Goal: Task Accomplishment & Management: Manage account settings

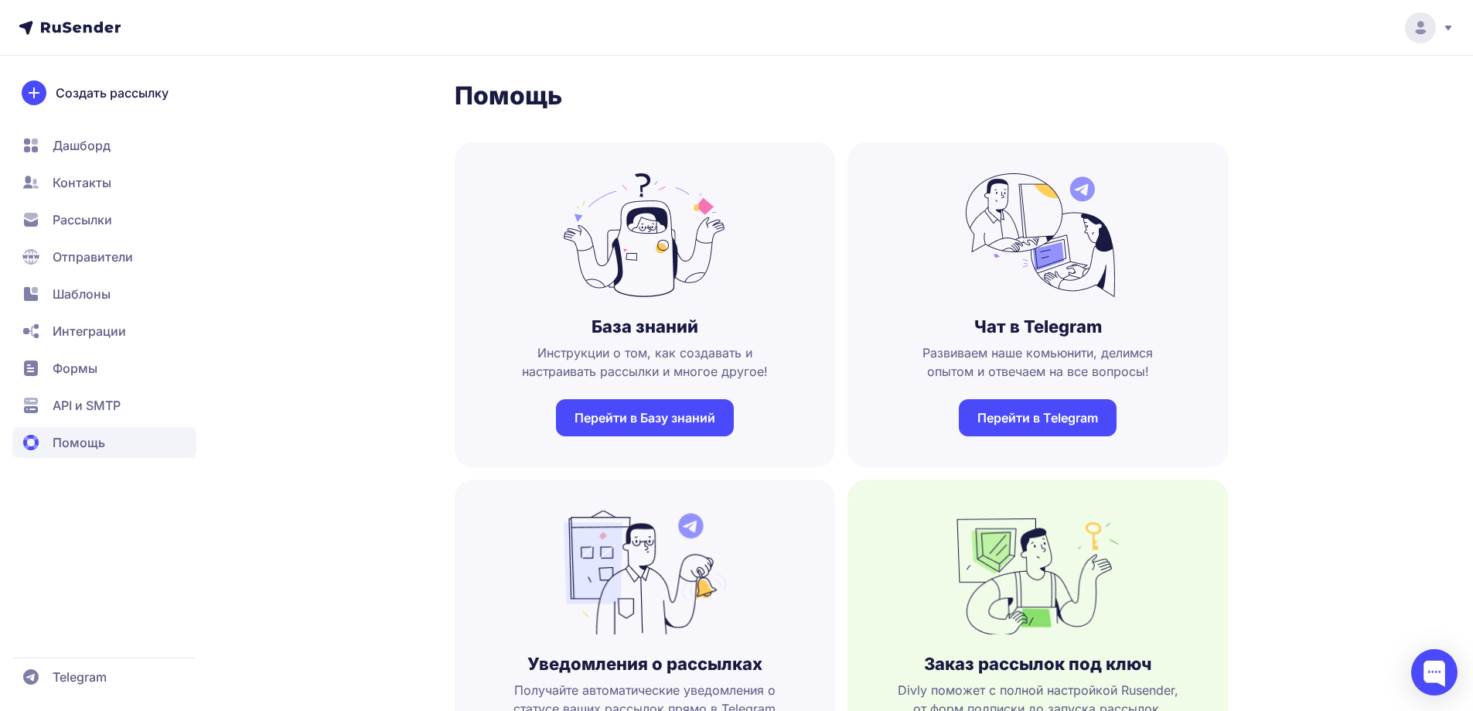
click at [96, 184] on span "Контакты" at bounding box center [82, 182] width 59 height 19
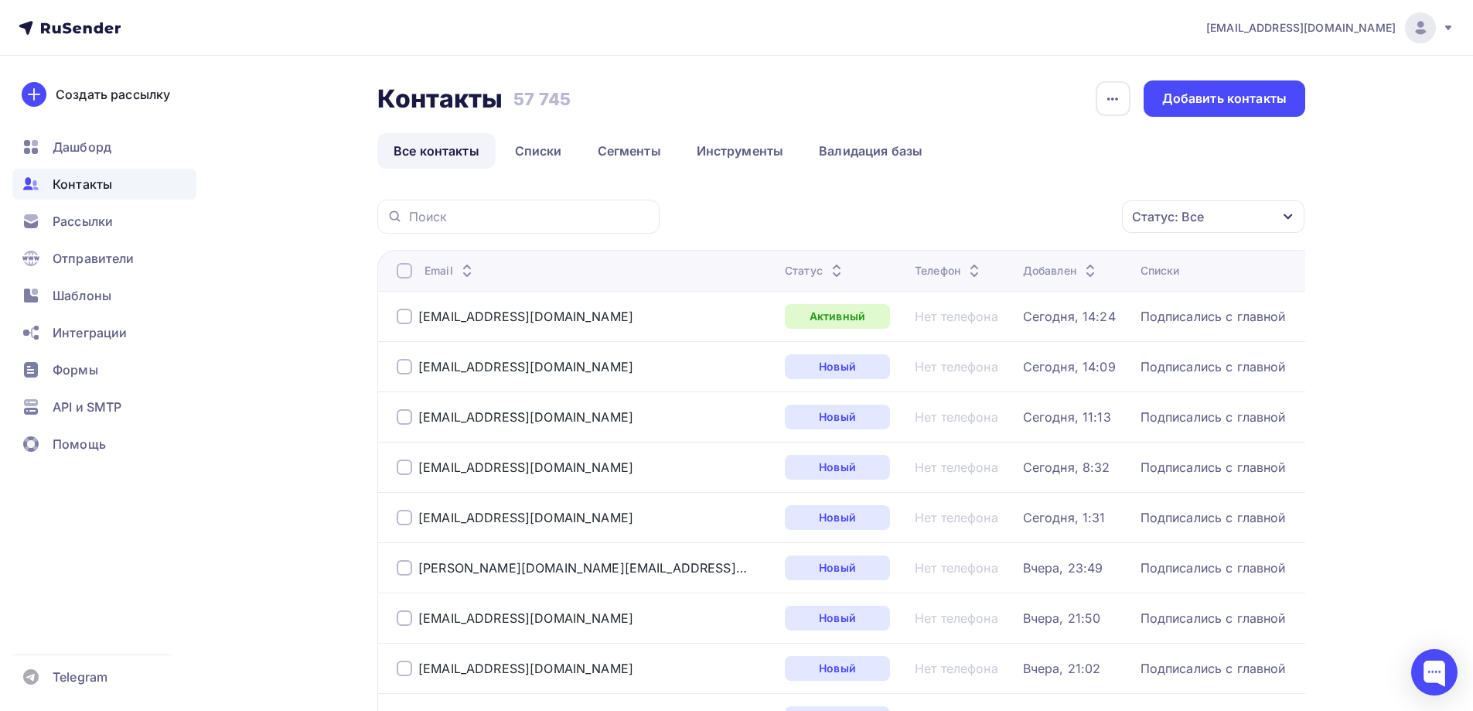
click at [1194, 221] on div "Статус: Все" at bounding box center [1168, 216] width 72 height 19
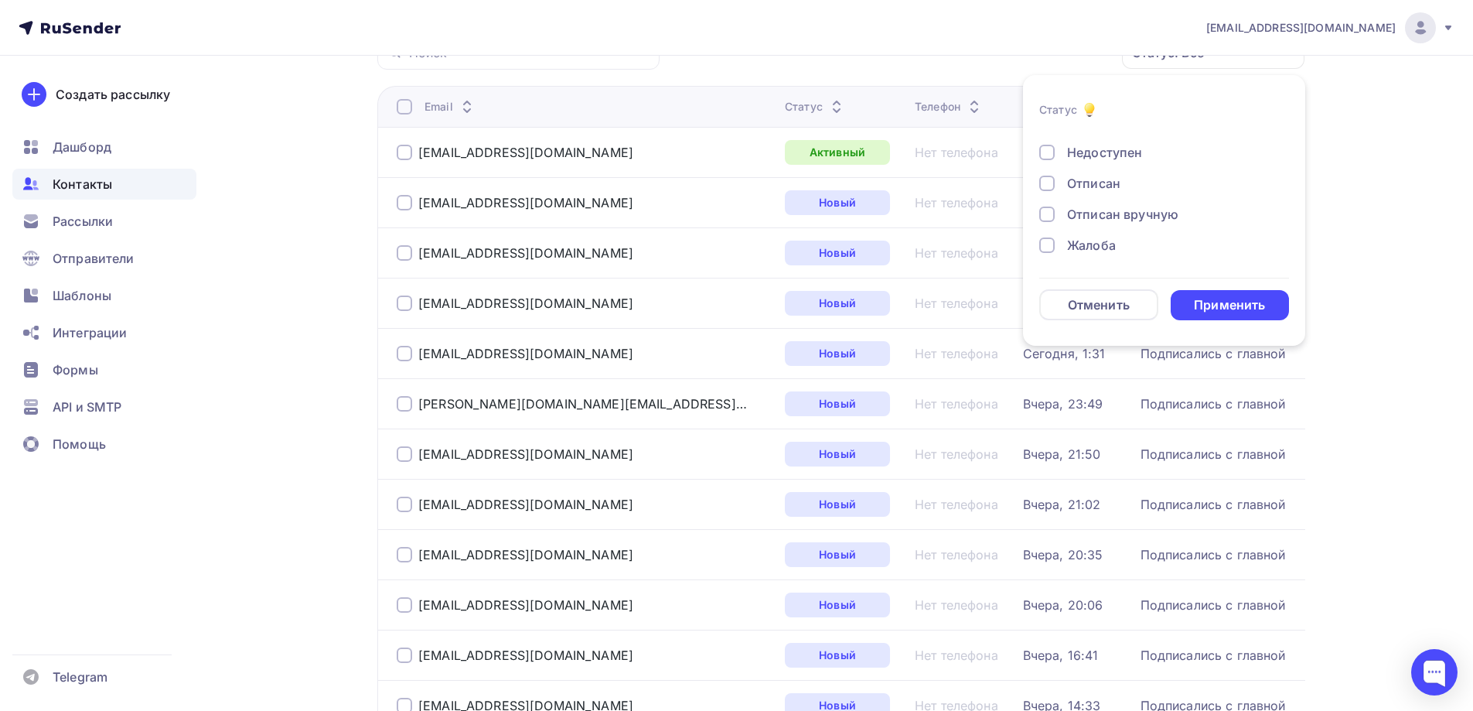
scroll to position [77, 0]
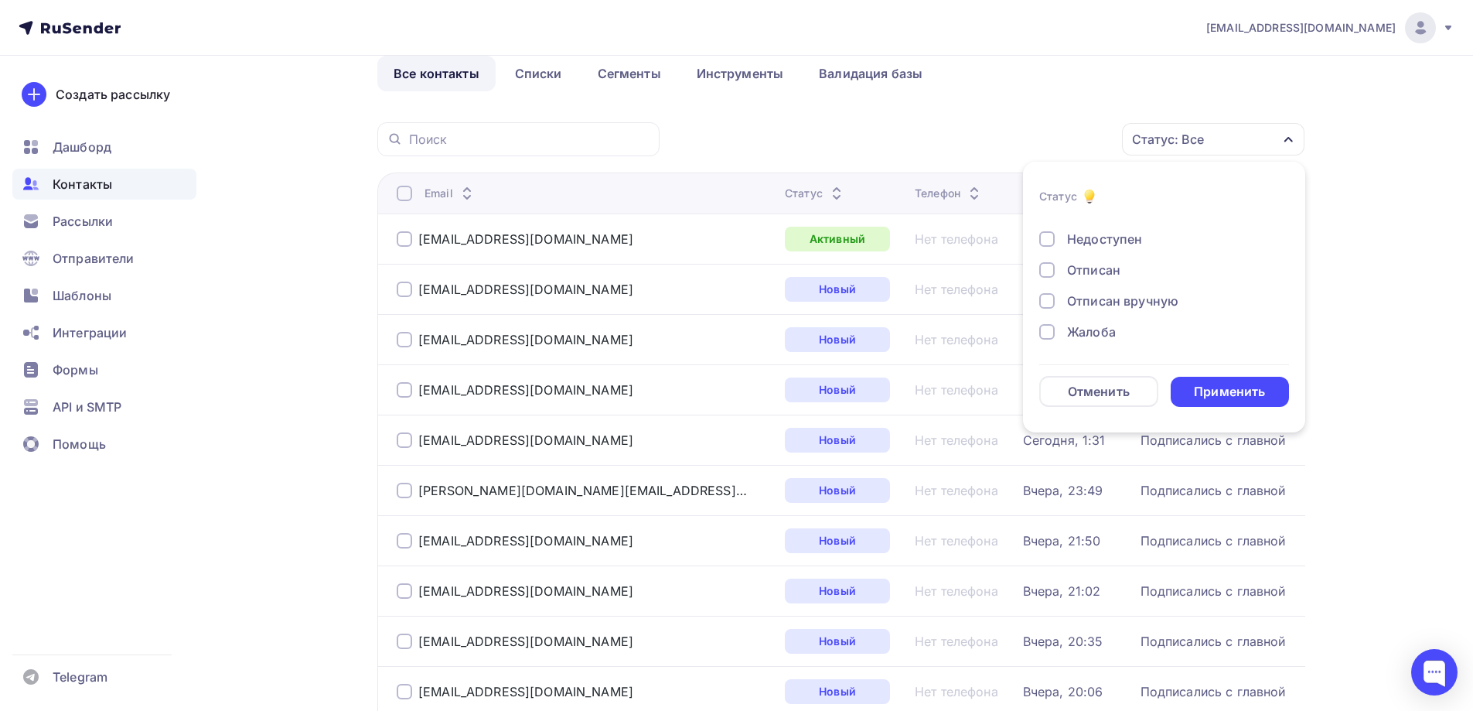
click at [1076, 265] on div "Отписан" at bounding box center [1093, 270] width 53 height 19
click at [1196, 387] on div "Применить" at bounding box center [1229, 392] width 71 height 18
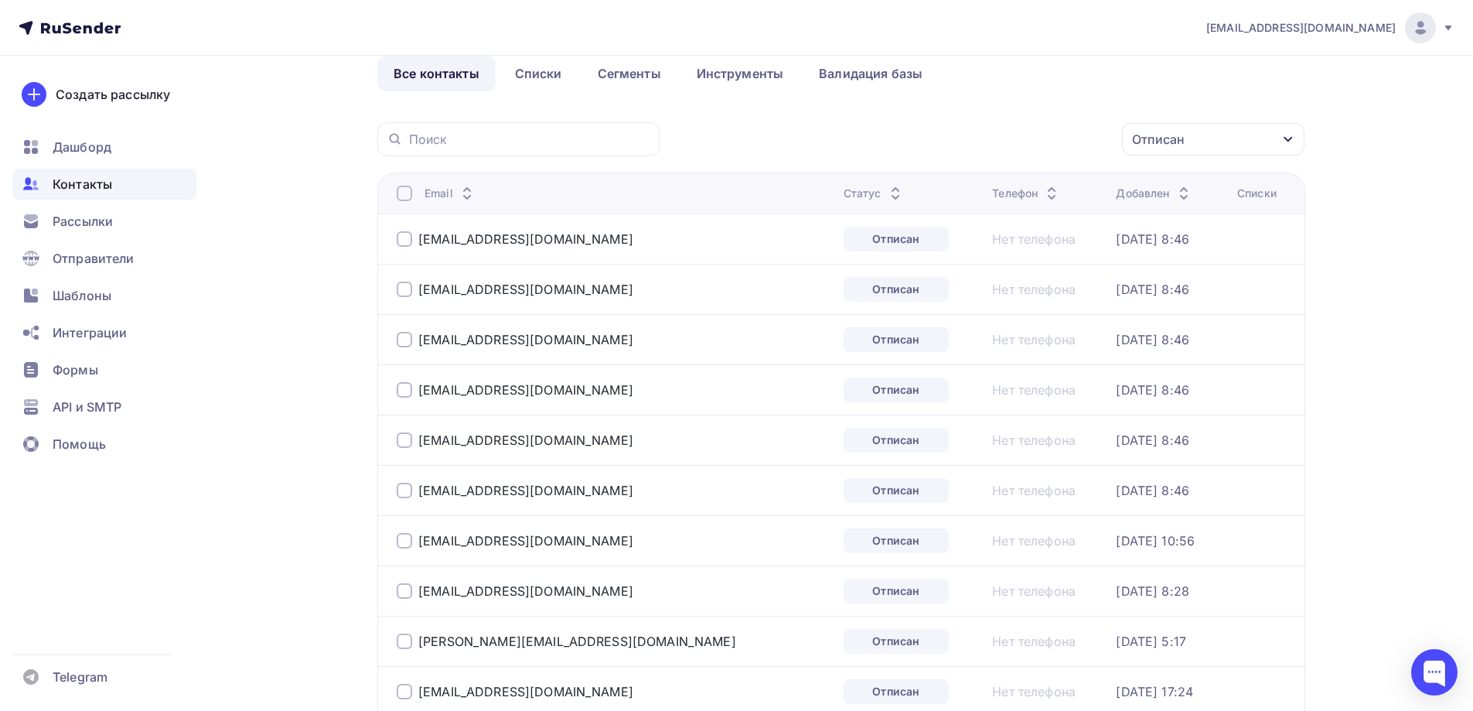
click at [390, 189] on th "Email" at bounding box center [607, 192] width 460 height 41
click at [398, 192] on div at bounding box center [404, 193] width 15 height 15
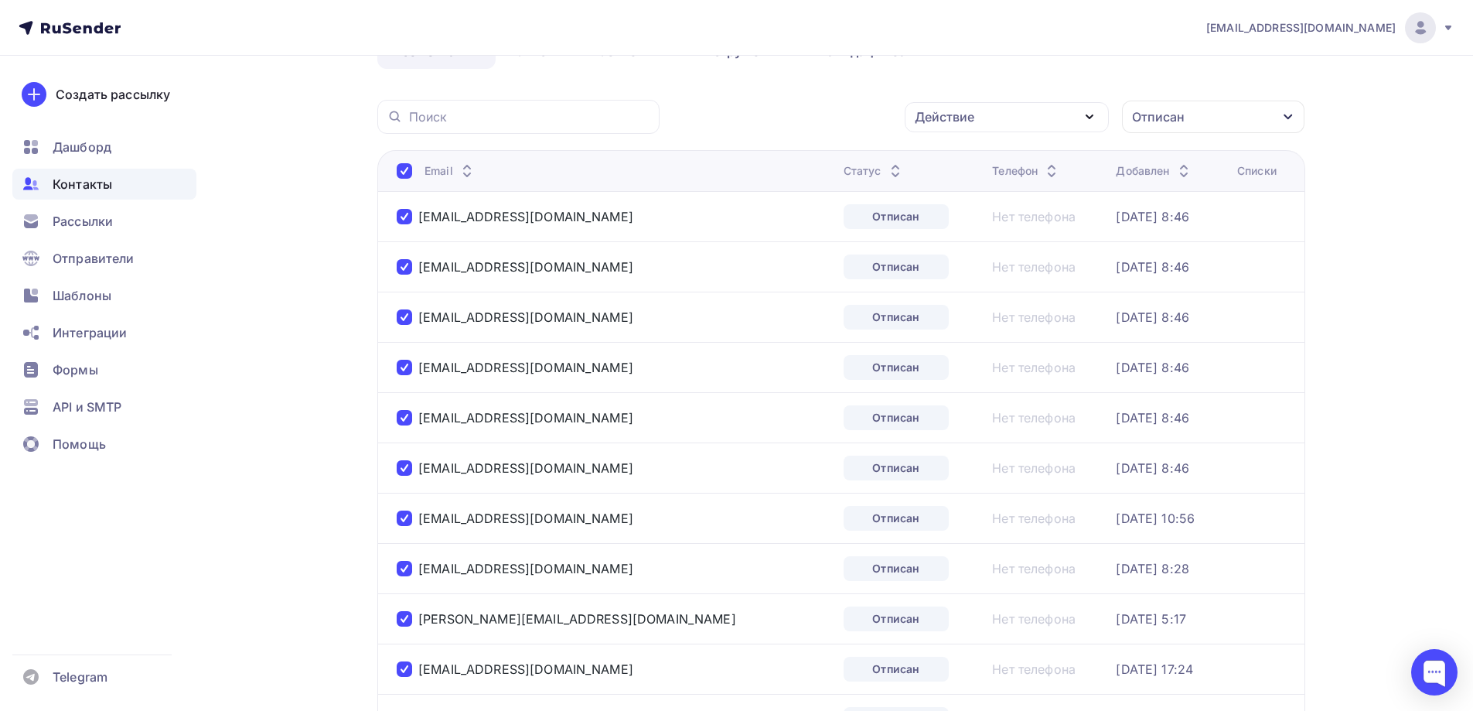
scroll to position [0, 0]
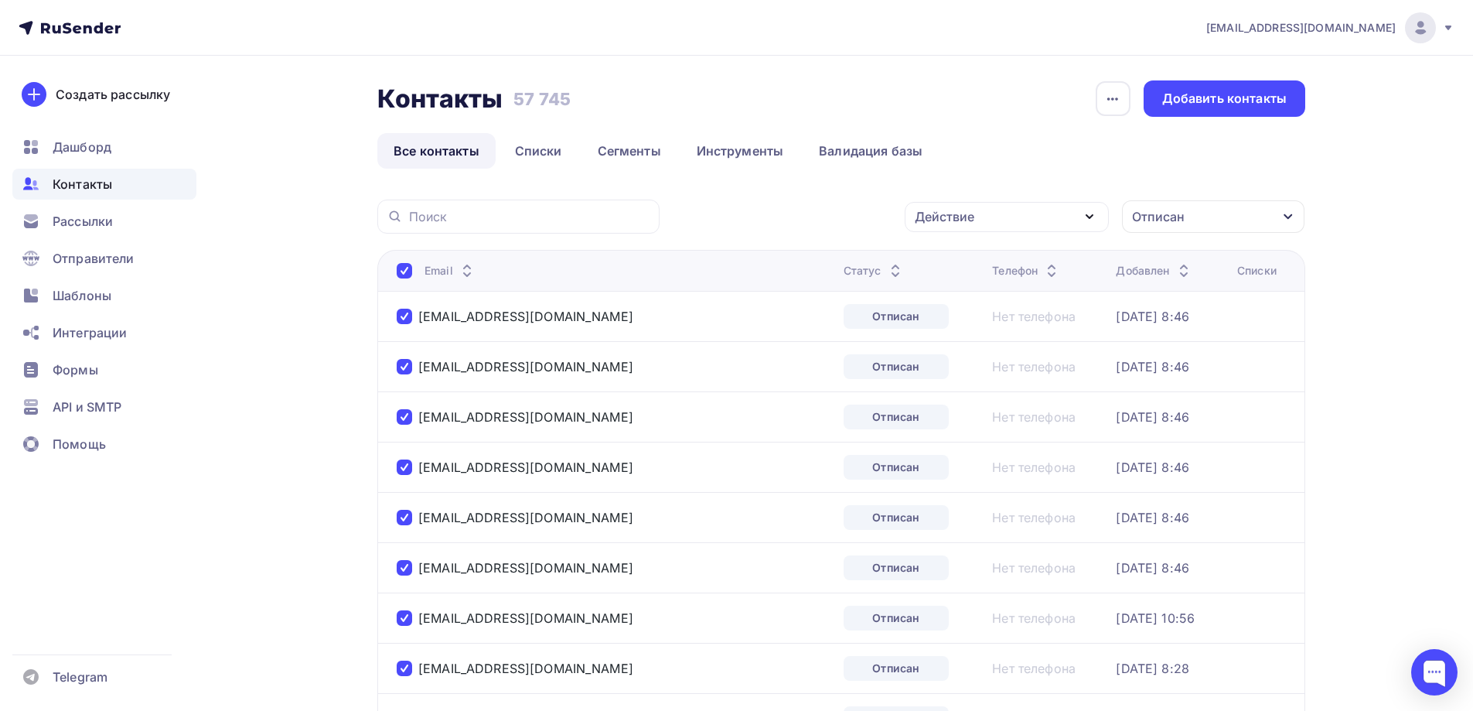
click at [959, 218] on div "Действие" at bounding box center [945, 216] width 60 height 19
click at [960, 326] on div "Удалить" at bounding box center [948, 324] width 51 height 19
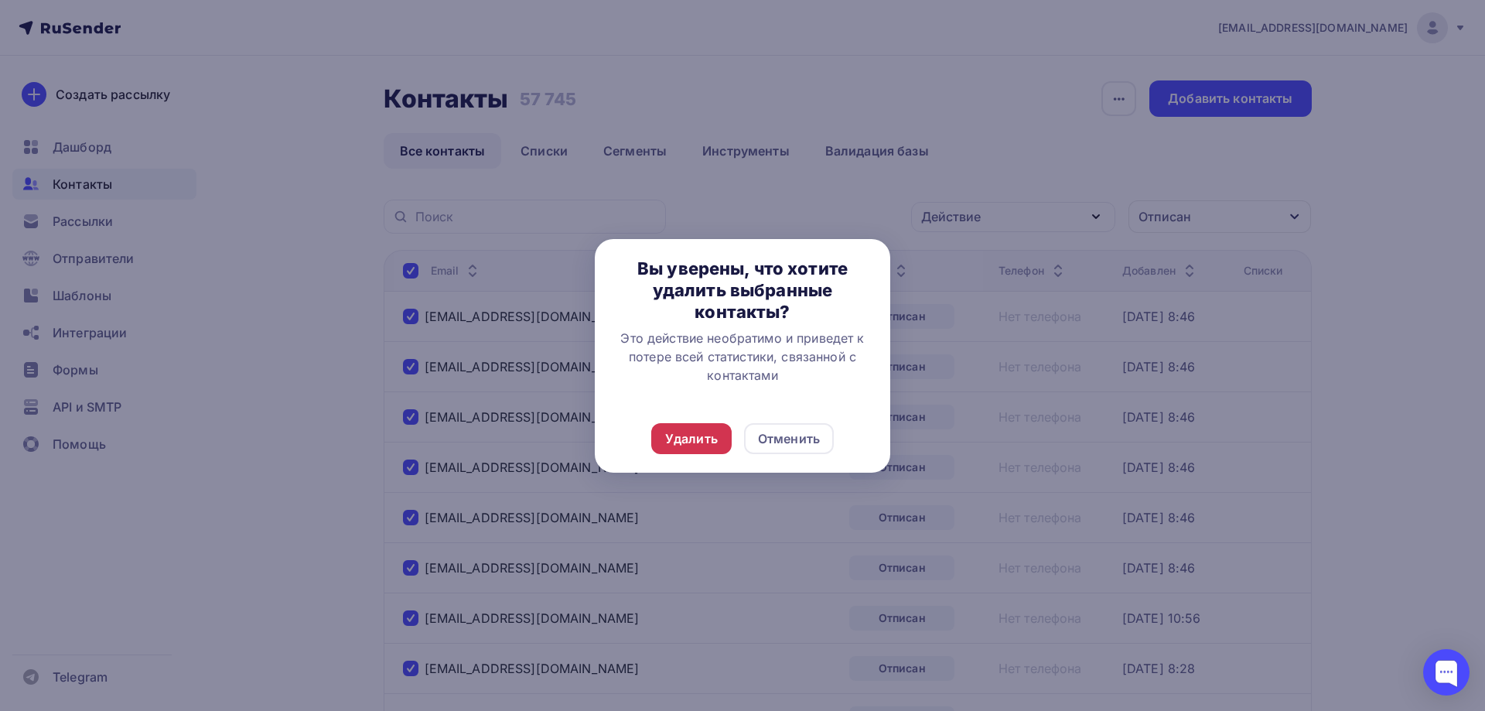
click at [708, 434] on div "Удалить" at bounding box center [691, 438] width 53 height 19
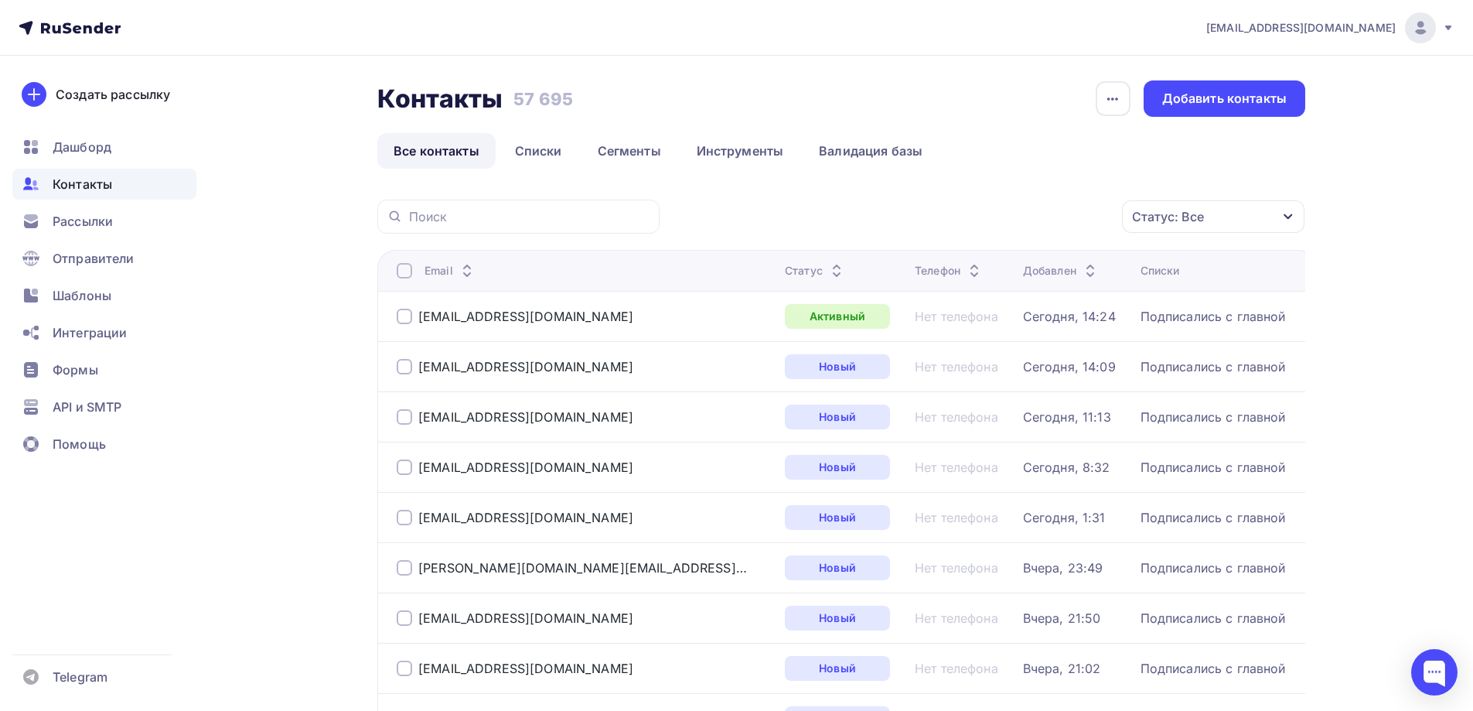
drag, startPoint x: 230, startPoint y: 19, endPoint x: 1184, endPoint y: 224, distance: 976.1
click at [1184, 224] on div "Статус: Все" at bounding box center [1168, 216] width 72 height 19
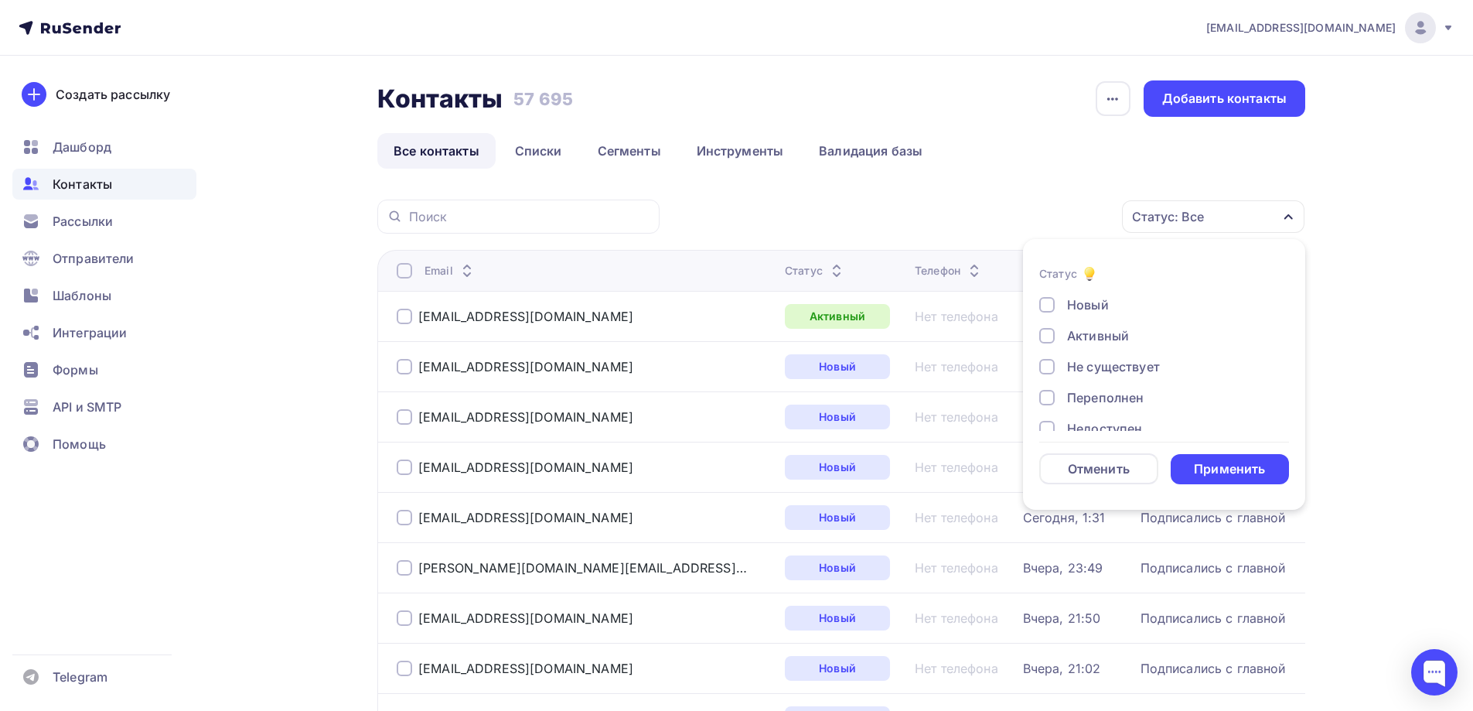
scroll to position [77, 0]
click at [1107, 377] on div "Отписан" at bounding box center [1093, 382] width 53 height 19
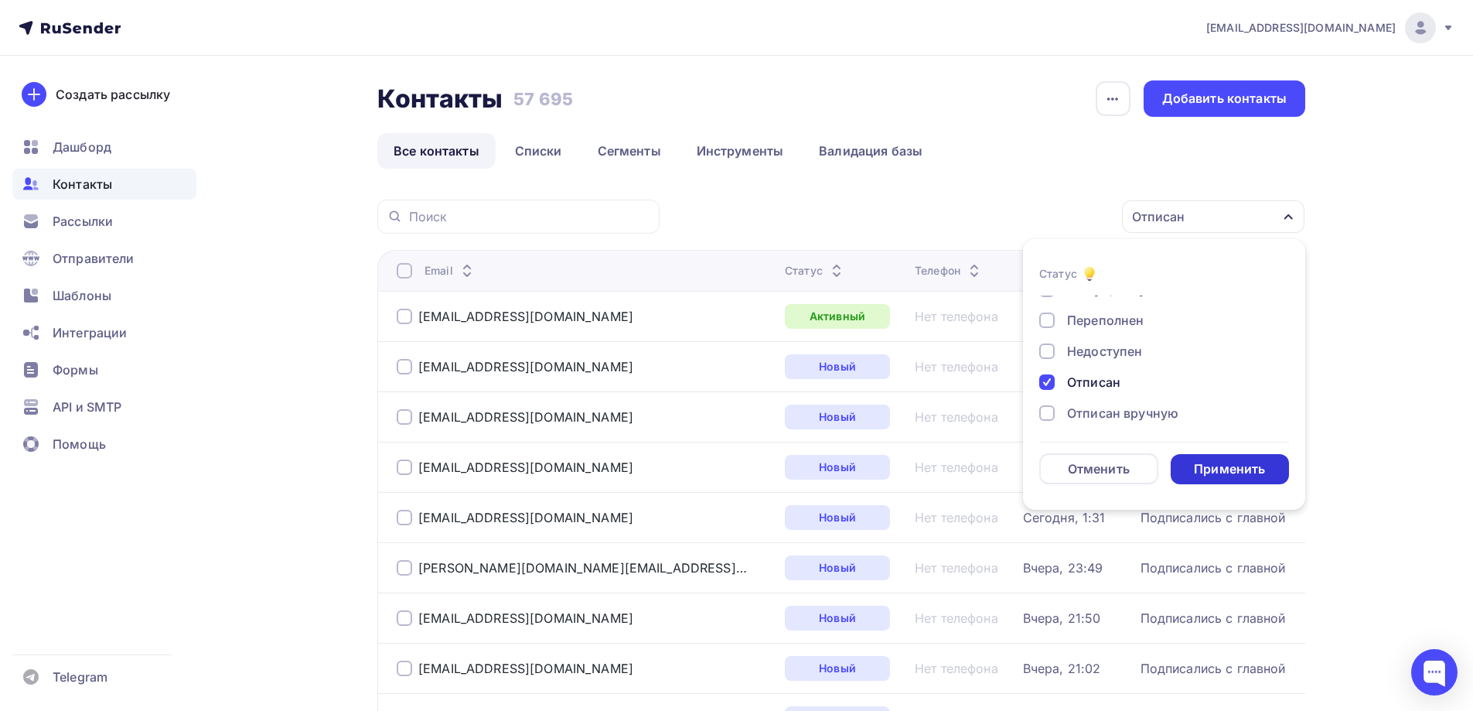
click at [1224, 462] on div "Применить" at bounding box center [1229, 469] width 71 height 18
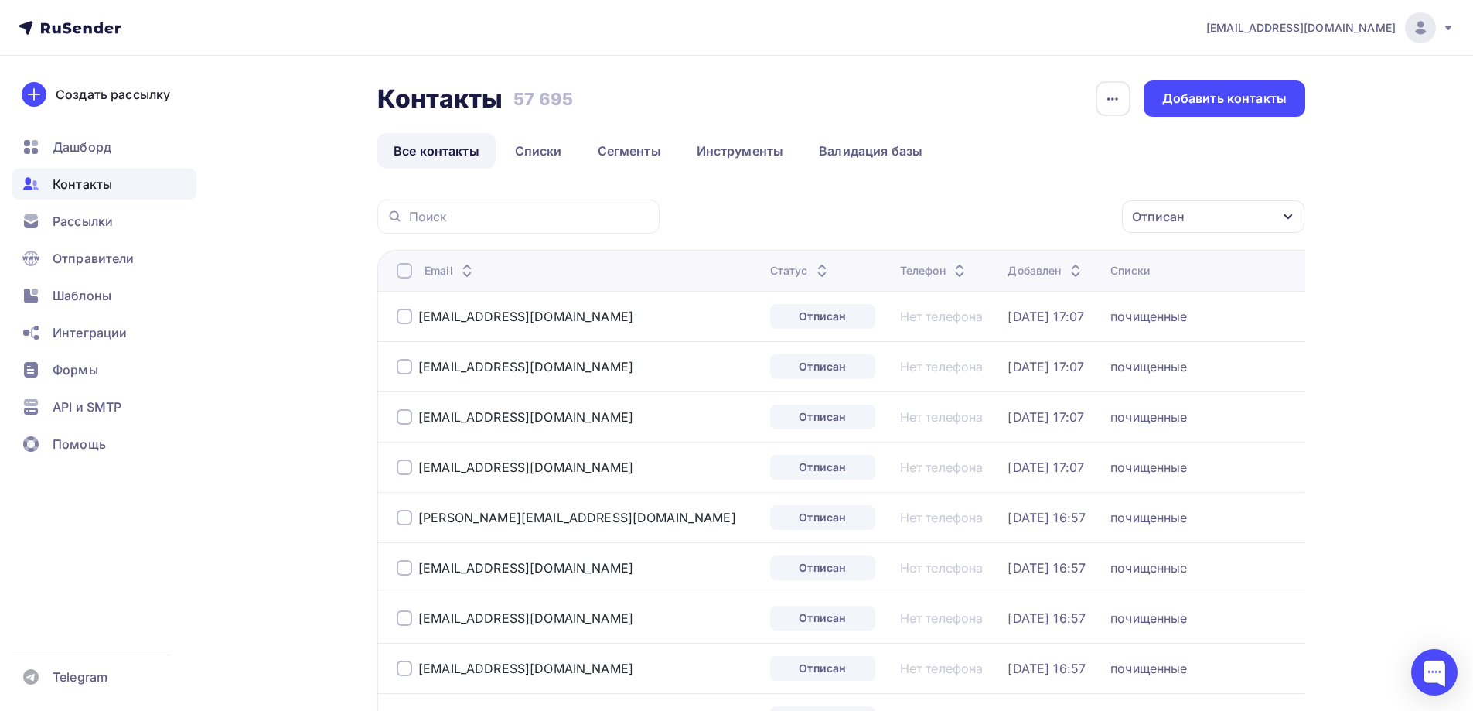
click at [402, 269] on div at bounding box center [404, 270] width 15 height 15
click at [1008, 218] on div "Действие" at bounding box center [1007, 217] width 204 height 30
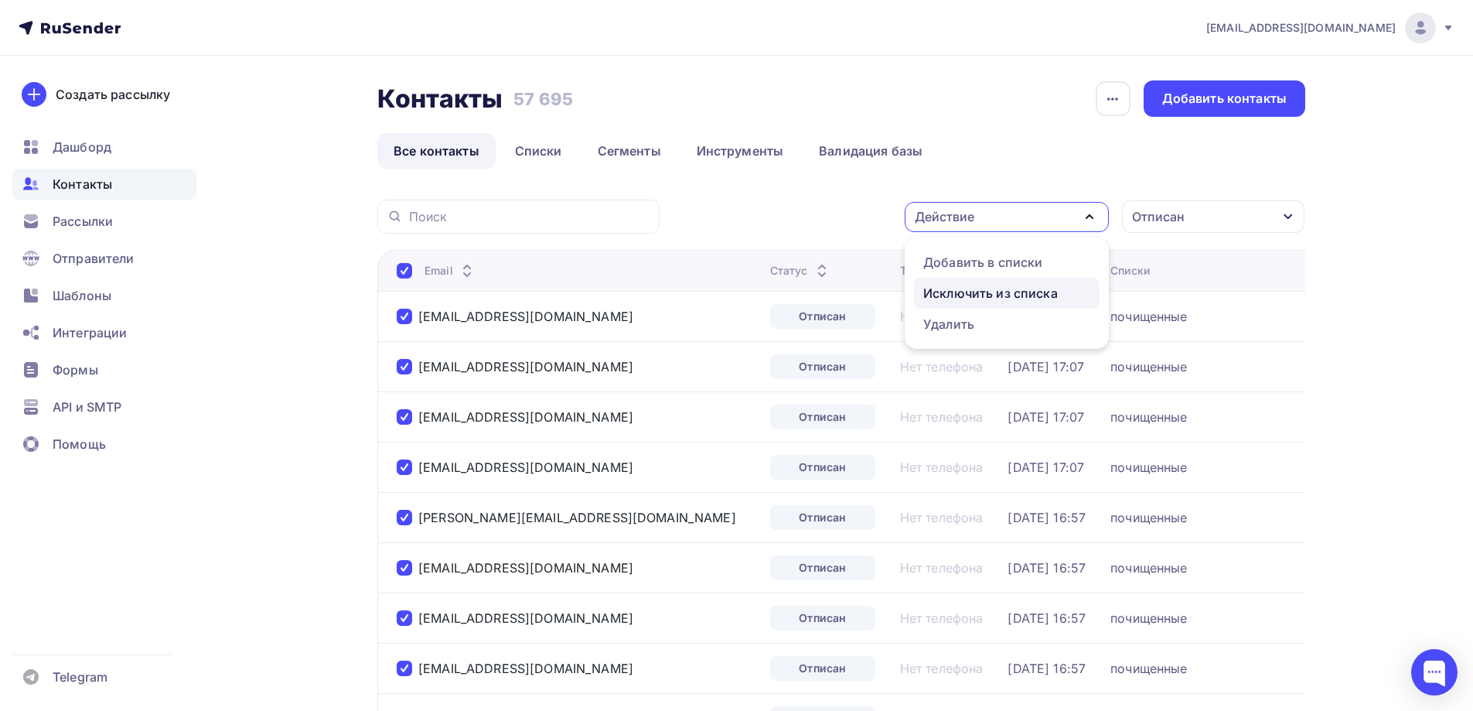
click at [966, 296] on div "Исключить из списка" at bounding box center [990, 293] width 135 height 19
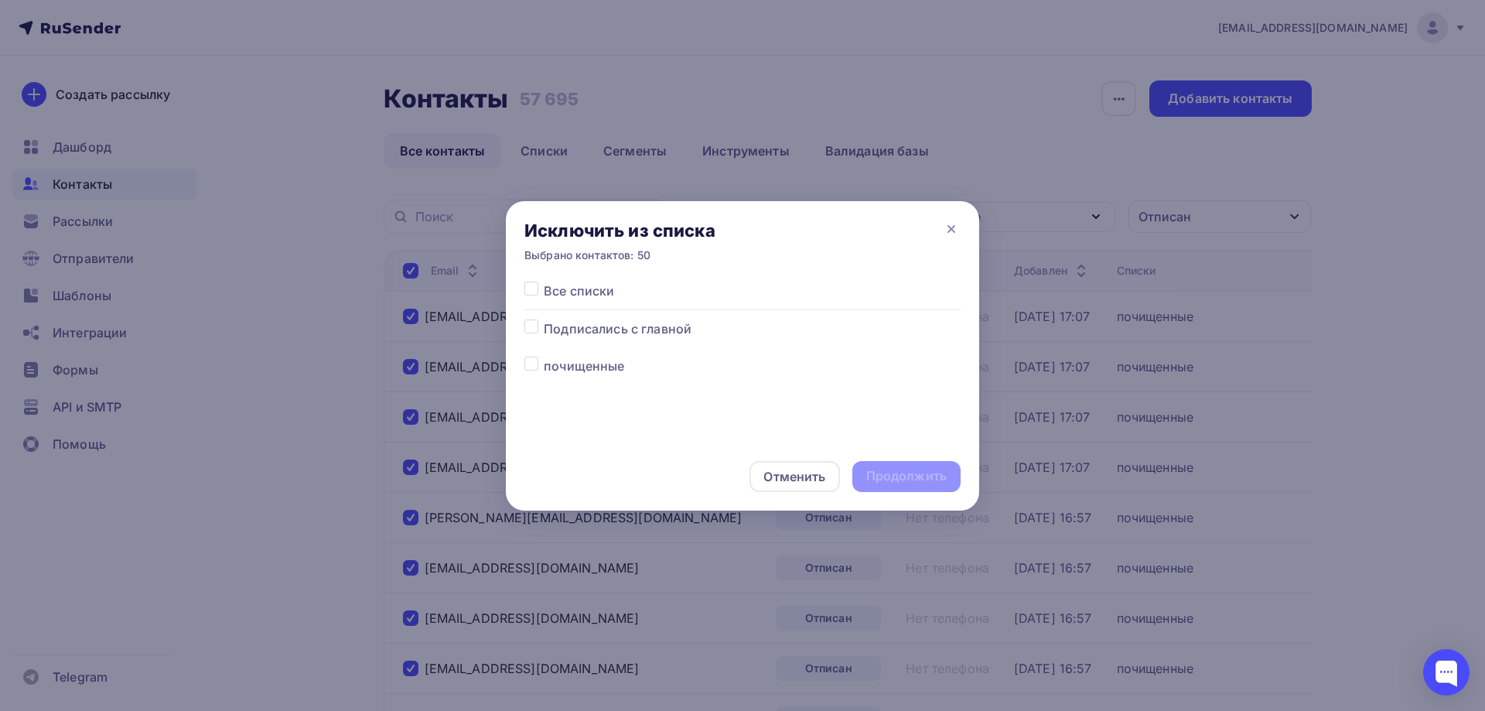
click at [598, 291] on span "Все списки" at bounding box center [579, 290] width 70 height 19
click at [544, 281] on label at bounding box center [544, 281] width 0 height 0
click at [532, 289] on input "checkbox" at bounding box center [531, 288] width 14 height 14
checkbox input "true"
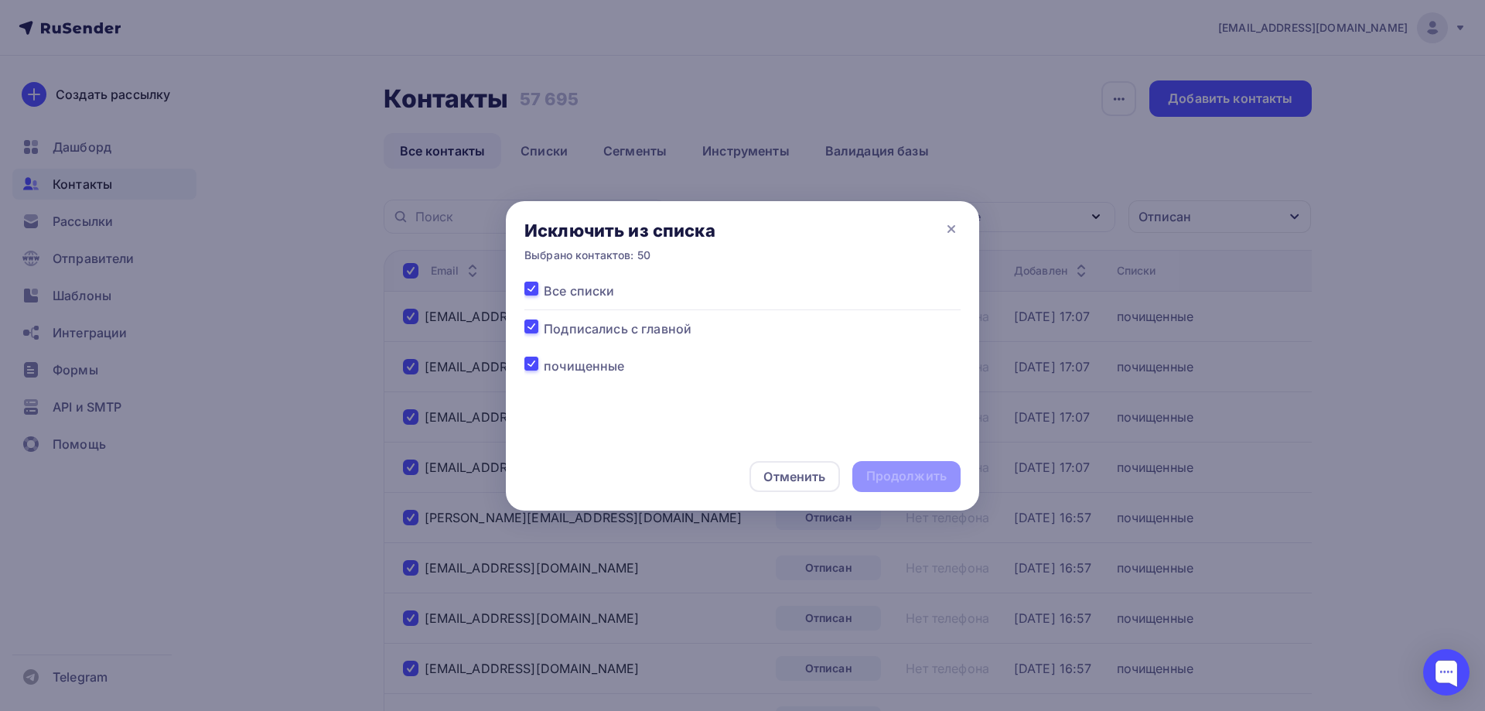
checkbox input "true"
click at [892, 484] on div "Продолжить" at bounding box center [906, 476] width 80 height 18
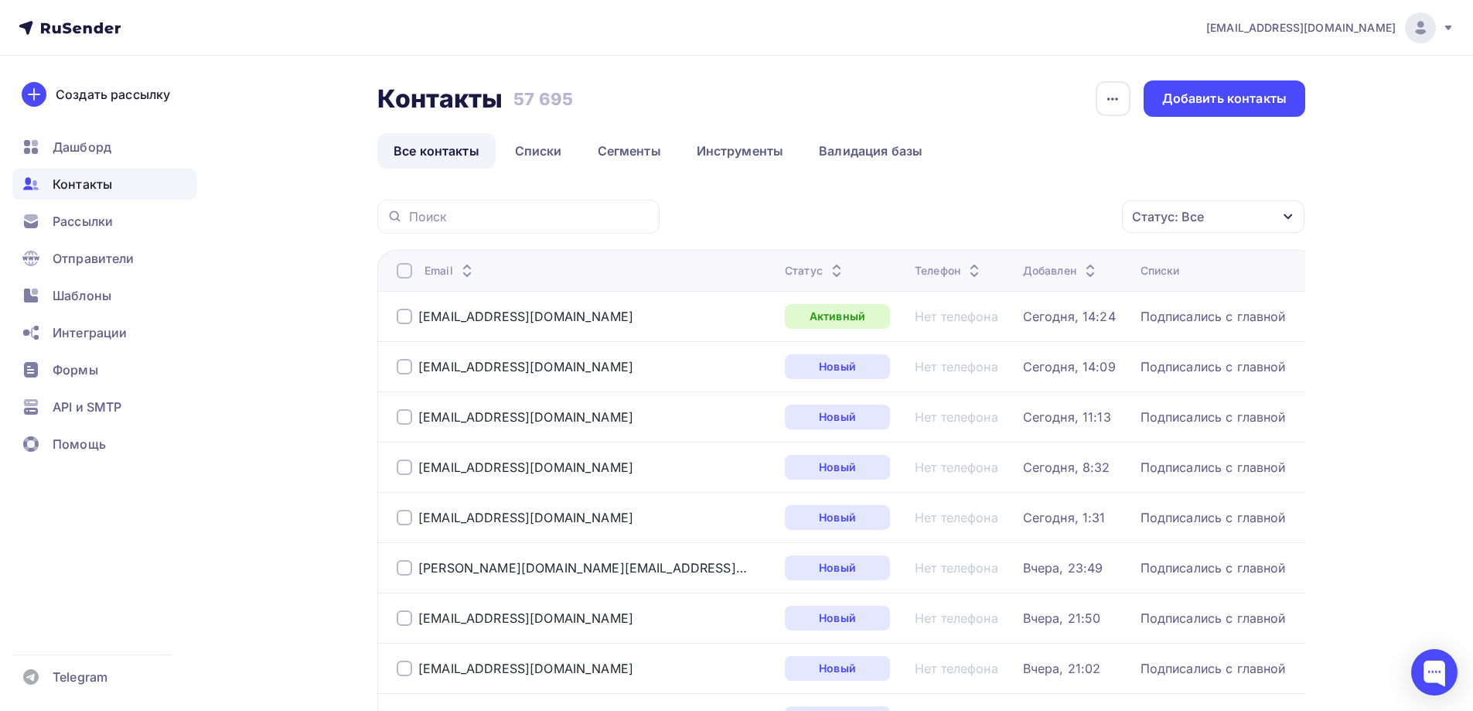
click at [1192, 206] on div "Статус: Все" at bounding box center [1213, 216] width 182 height 32
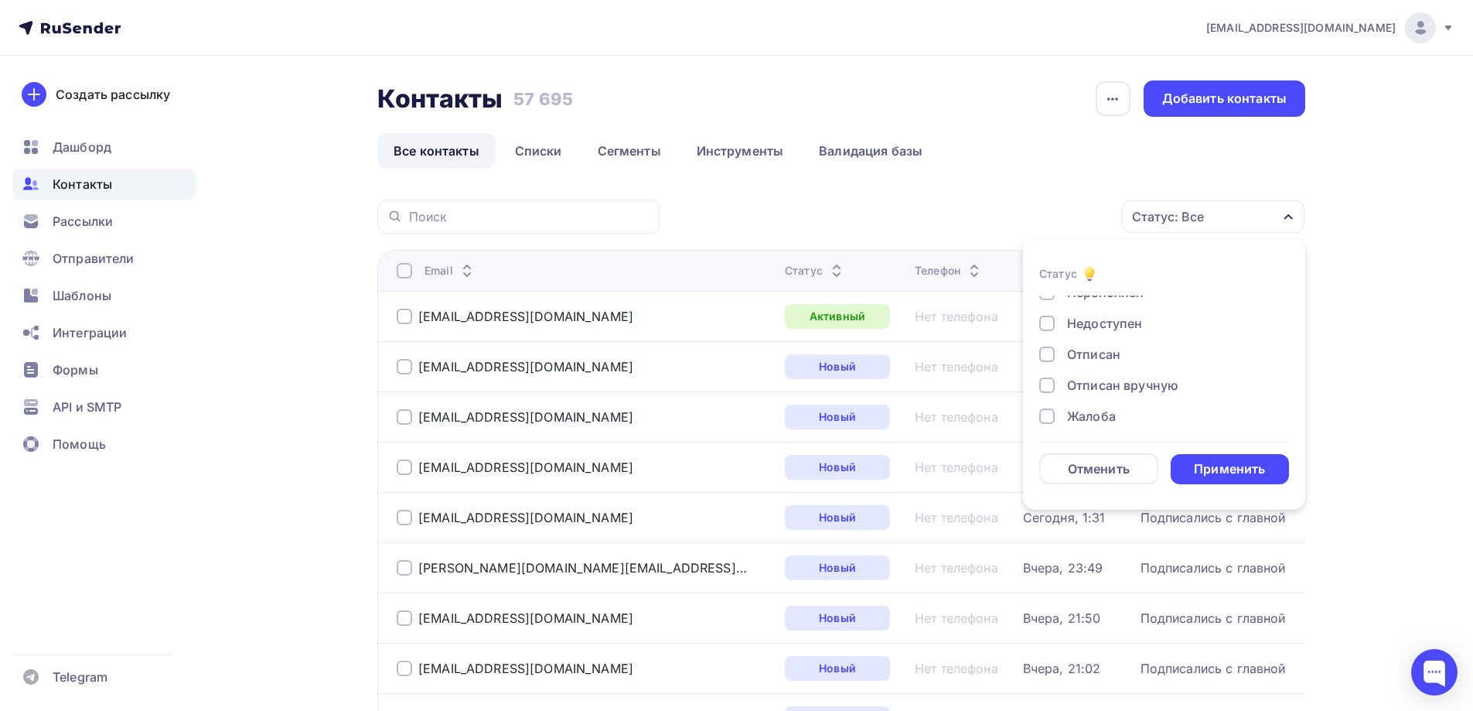
scroll to position [112, 0]
click at [1095, 346] on div "Отписан" at bounding box center [1093, 347] width 53 height 19
click at [1226, 466] on div "Применить" at bounding box center [1229, 469] width 71 height 18
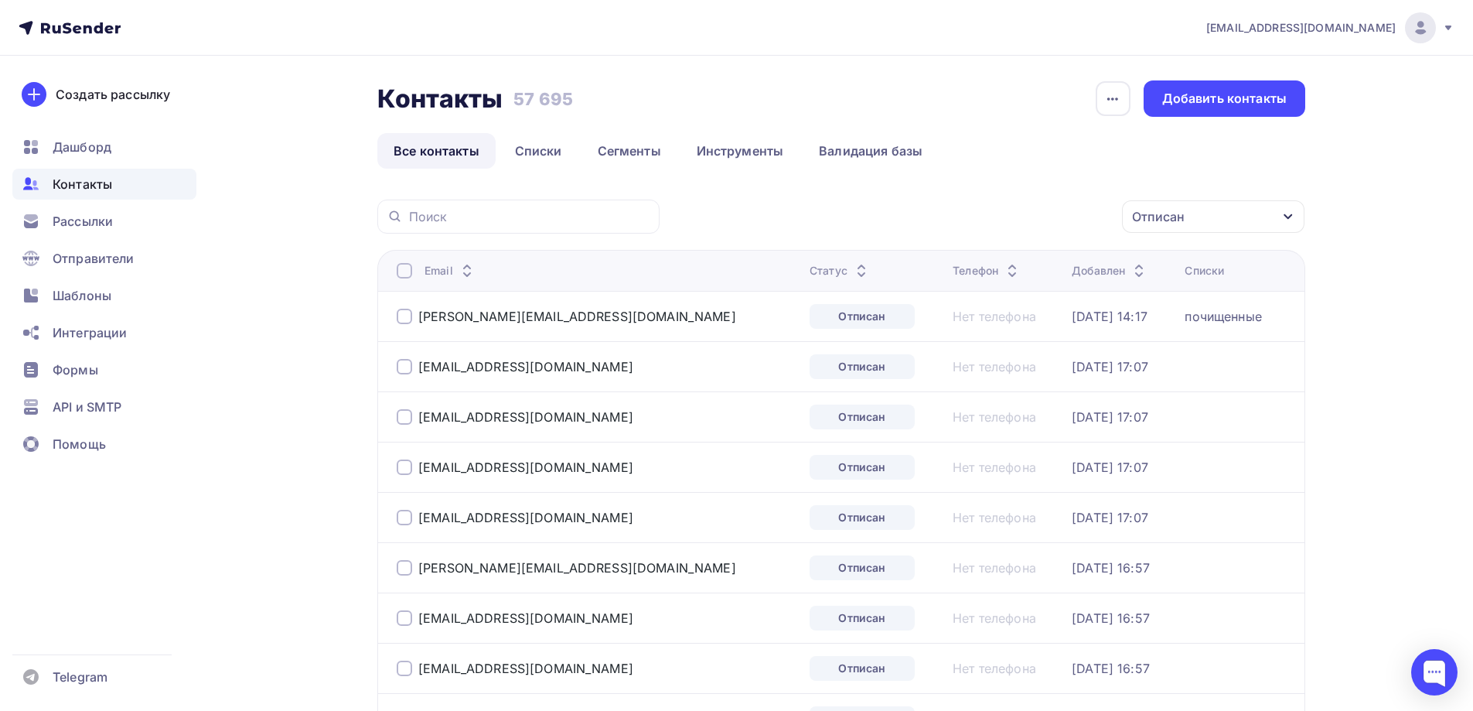
click at [401, 270] on div at bounding box center [404, 270] width 15 height 15
drag, startPoint x: 404, startPoint y: 317, endPoint x: 414, endPoint y: 319, distance: 10.9
click at [404, 319] on div at bounding box center [404, 316] width 15 height 15
click at [1042, 223] on div "Действие" at bounding box center [1007, 217] width 204 height 30
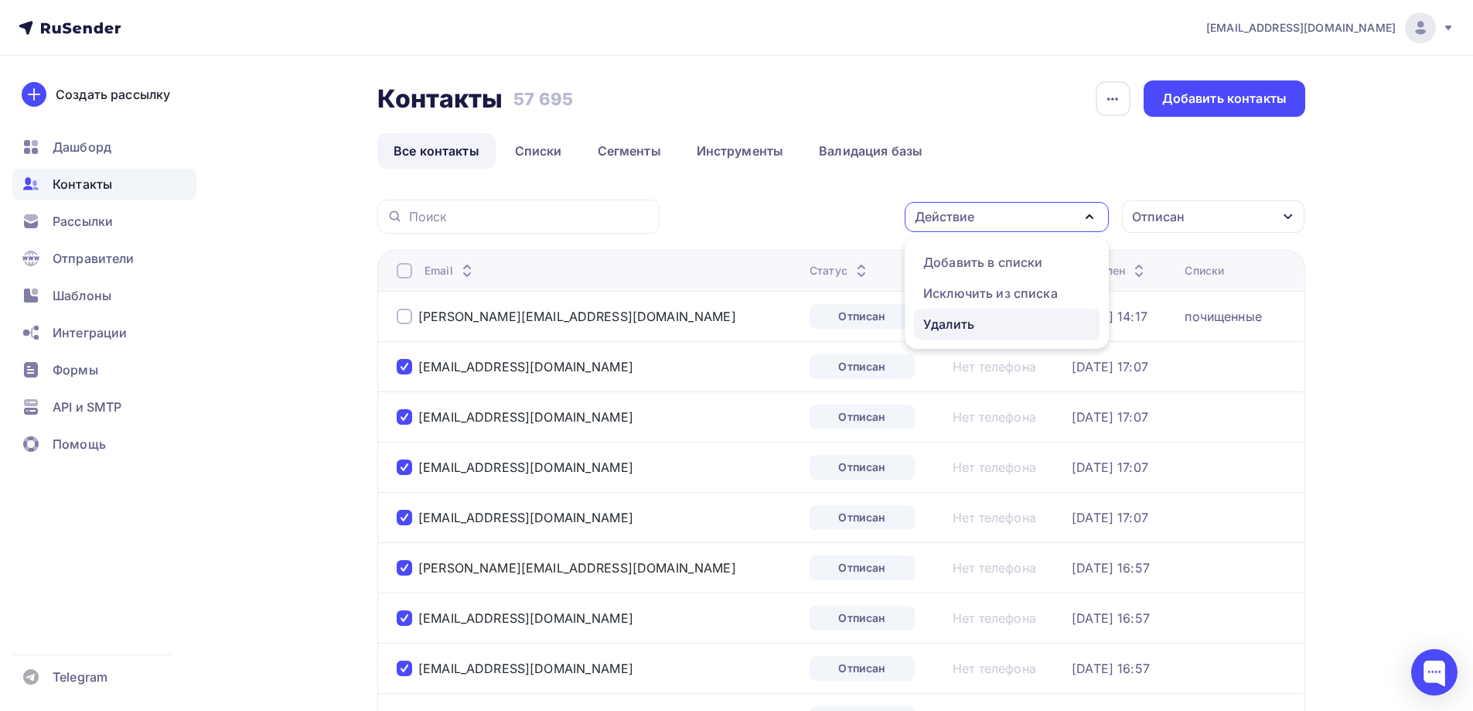
click at [961, 330] on div "Удалить" at bounding box center [948, 324] width 51 height 19
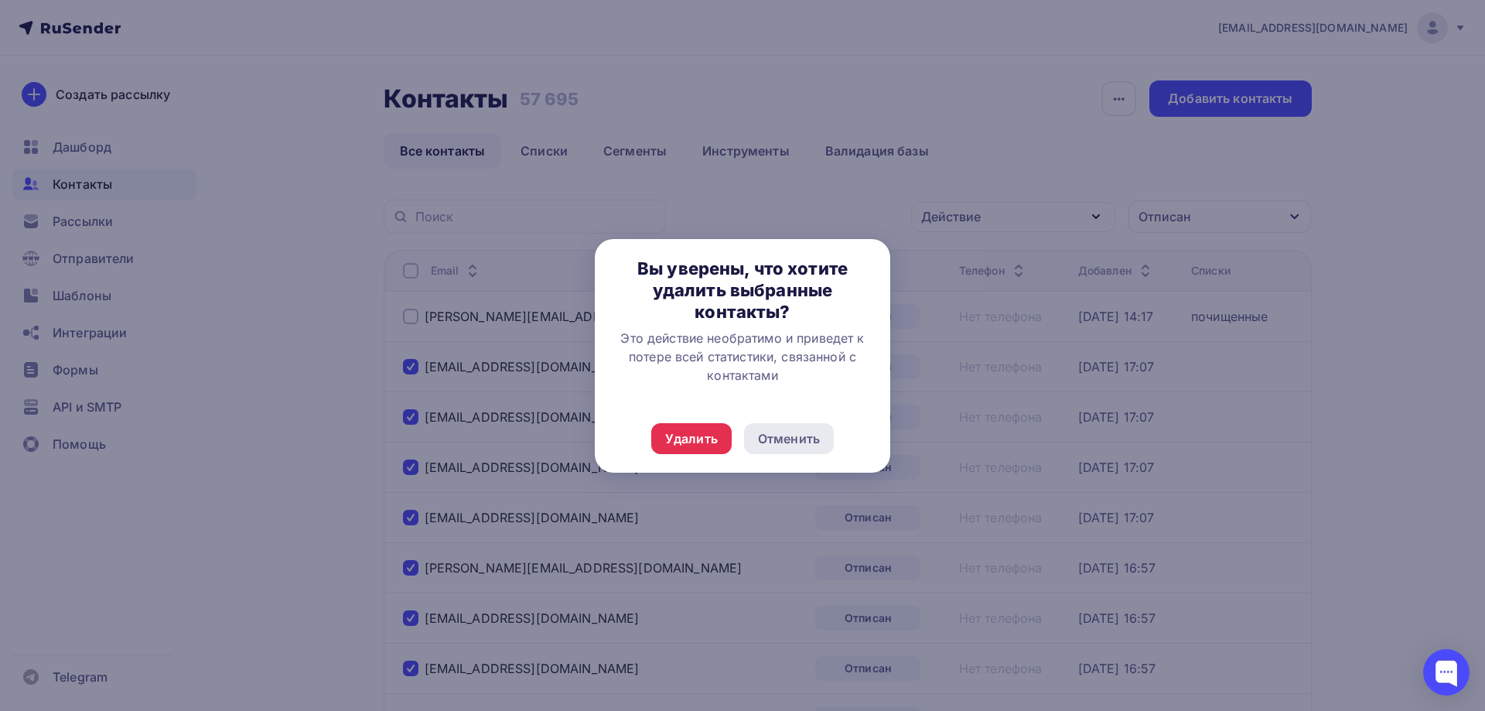
click at [764, 436] on div "Отменить" at bounding box center [789, 438] width 62 height 19
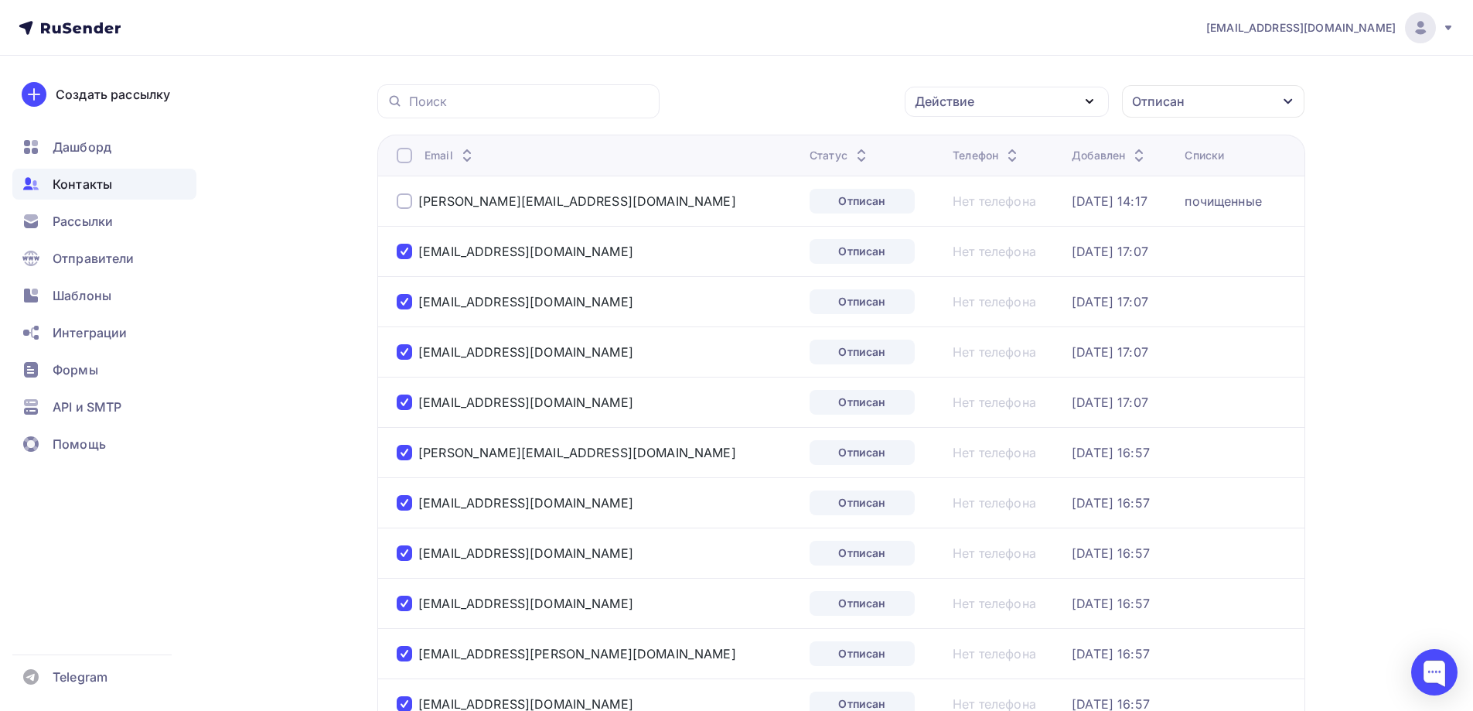
scroll to position [0, 0]
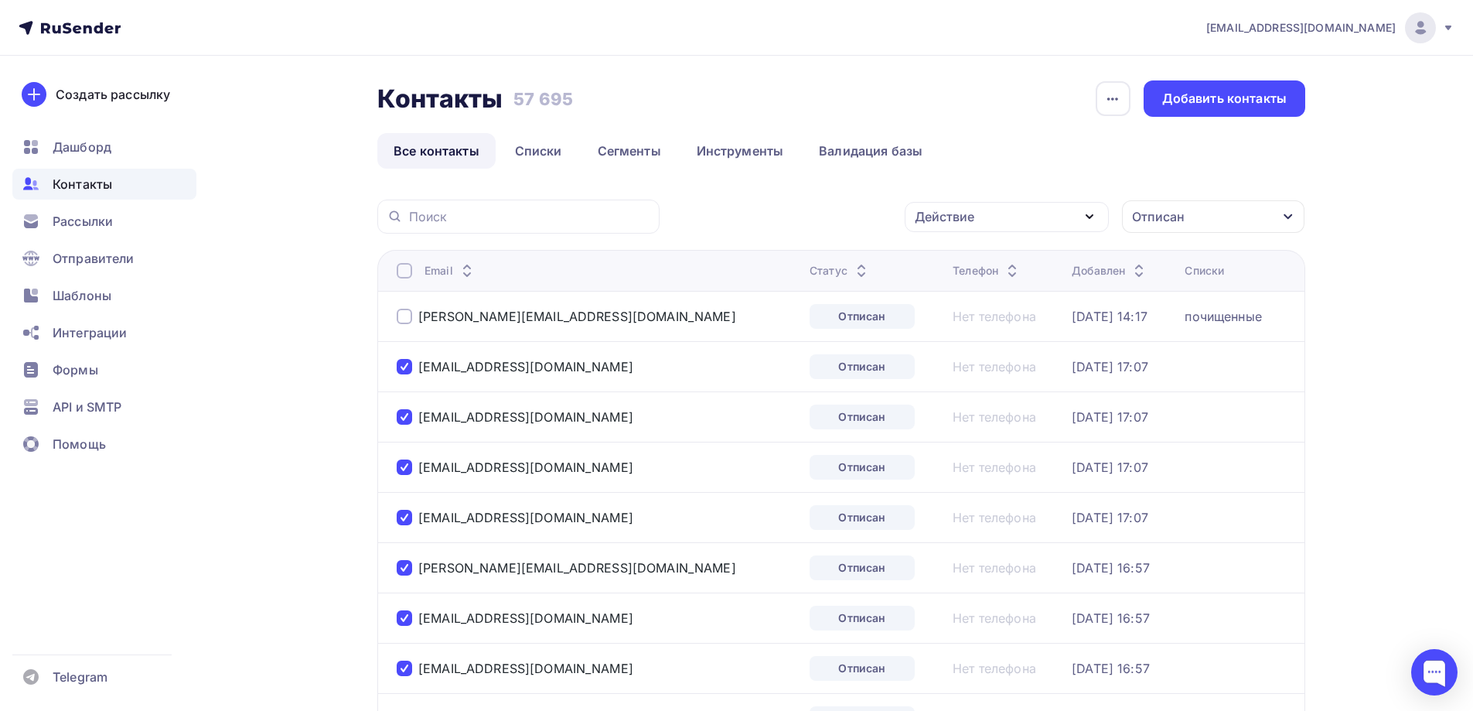
click at [957, 218] on div "Действие" at bounding box center [945, 216] width 60 height 19
click at [951, 326] on div "Удалить" at bounding box center [948, 324] width 51 height 19
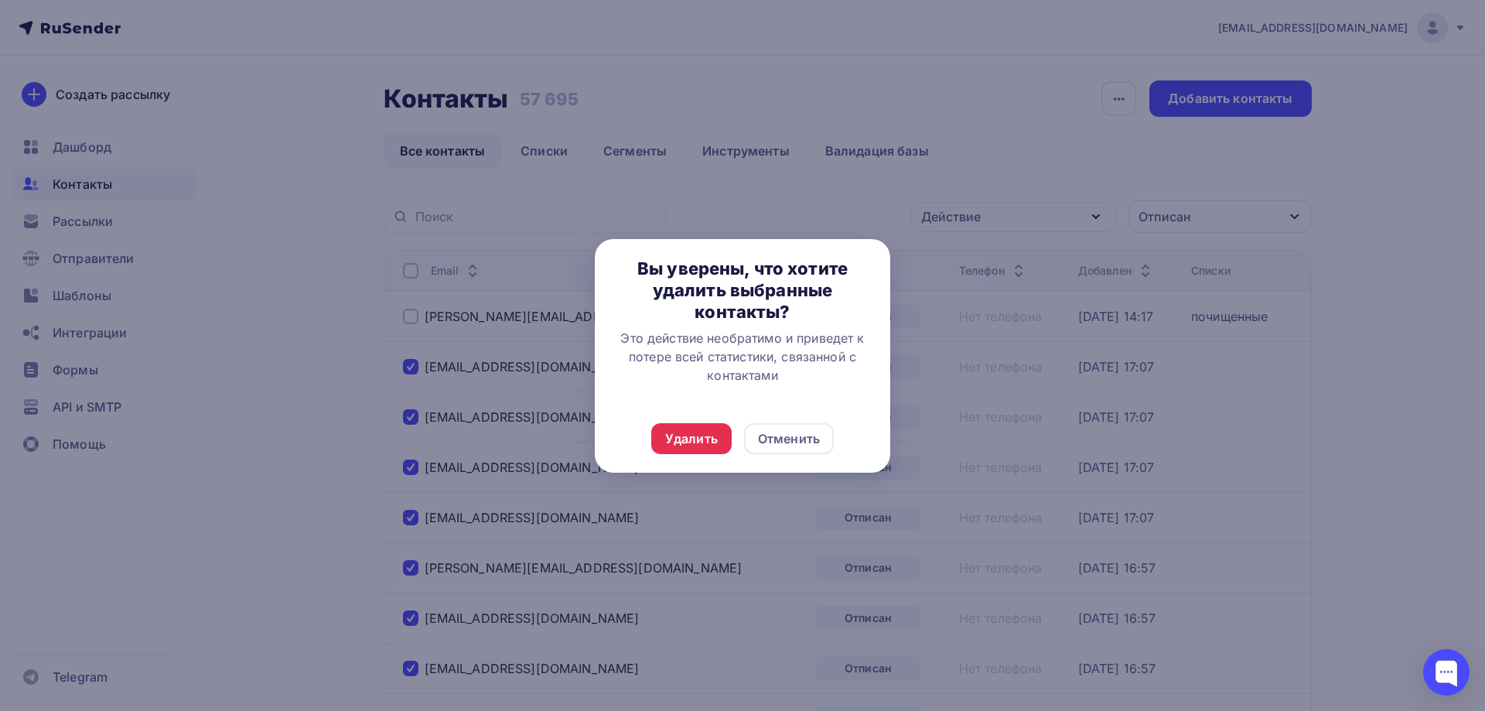
drag, startPoint x: 703, startPoint y: 443, endPoint x: 687, endPoint y: 397, distance: 49.2
click at [703, 442] on div "Удалить" at bounding box center [691, 438] width 53 height 19
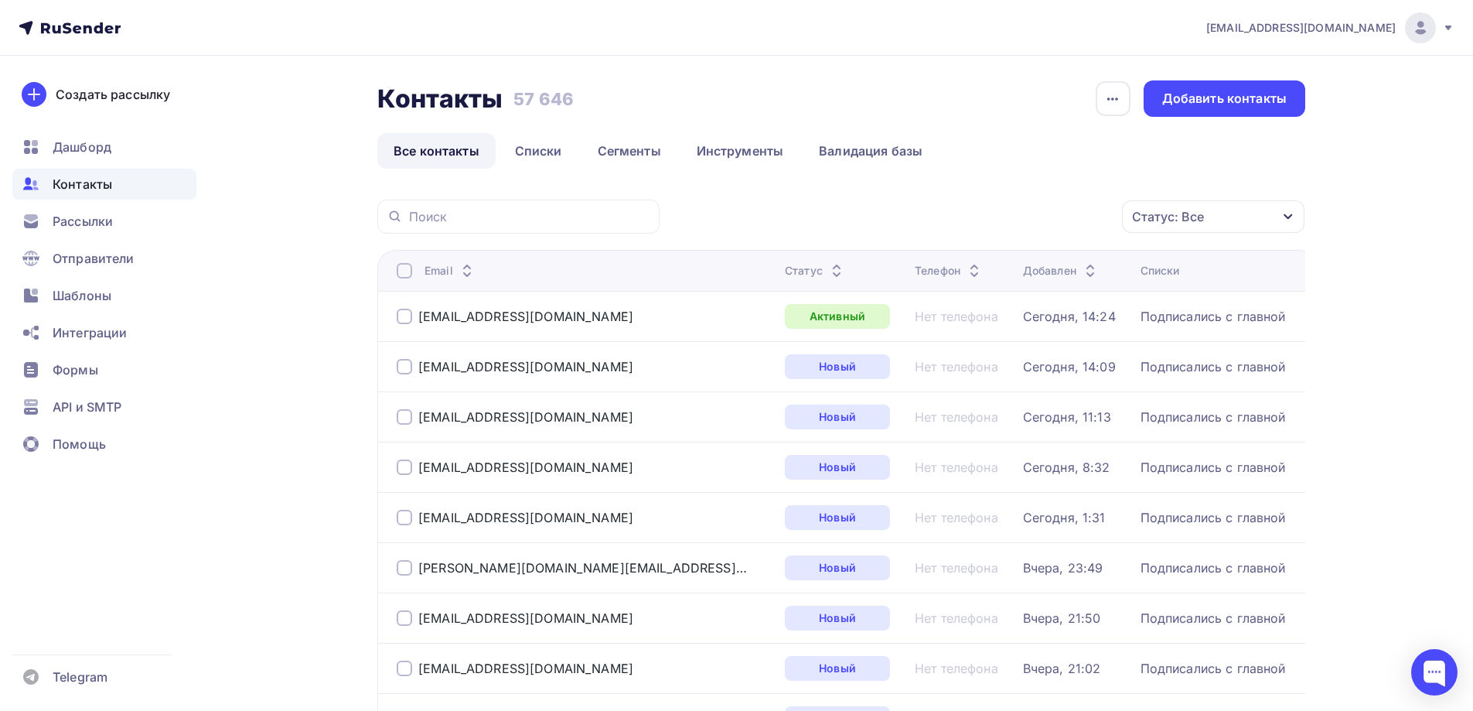
click at [1188, 208] on div "Статус: Все" at bounding box center [1168, 216] width 72 height 19
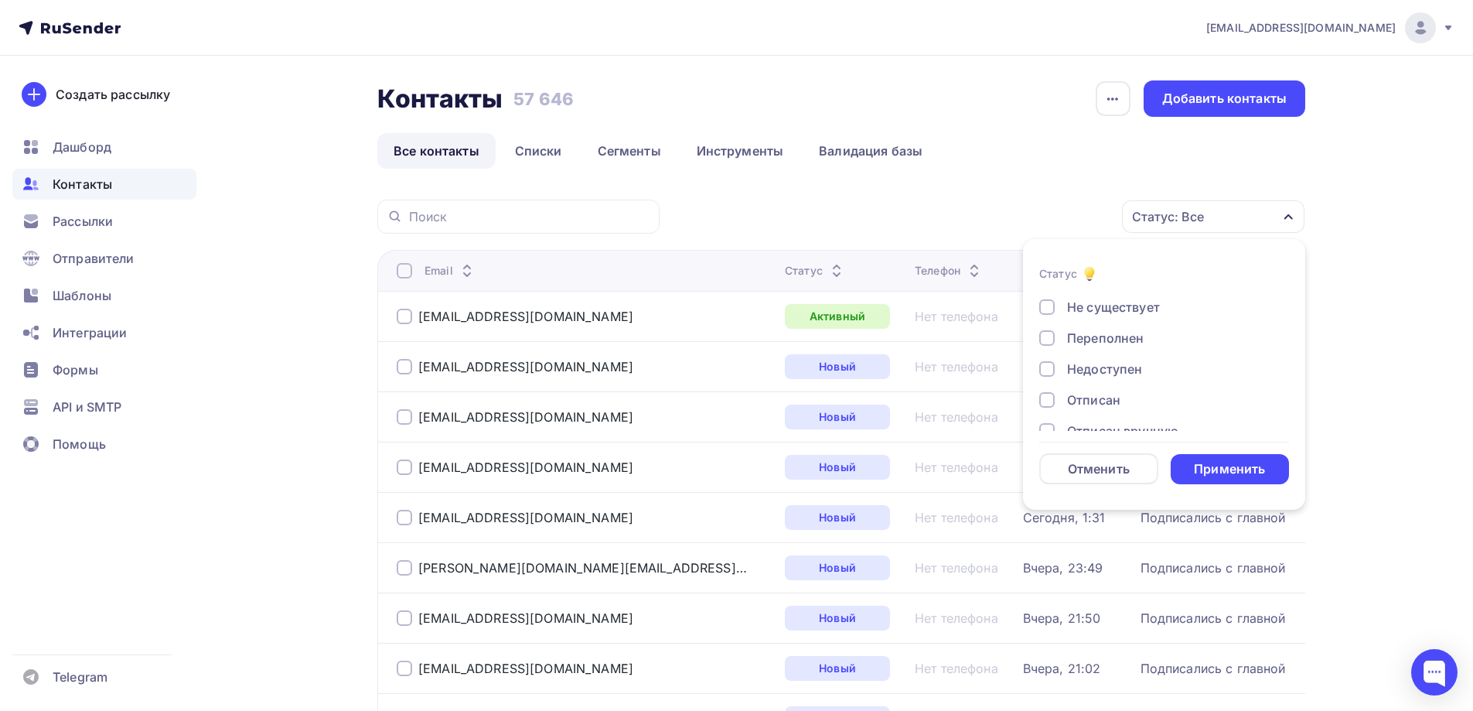
scroll to position [77, 0]
drag, startPoint x: 1085, startPoint y: 384, endPoint x: 1137, endPoint y: 414, distance: 60.3
click at [1086, 384] on div "Отписан" at bounding box center [1093, 382] width 53 height 19
click at [1212, 455] on div "Применить" at bounding box center [1230, 469] width 119 height 30
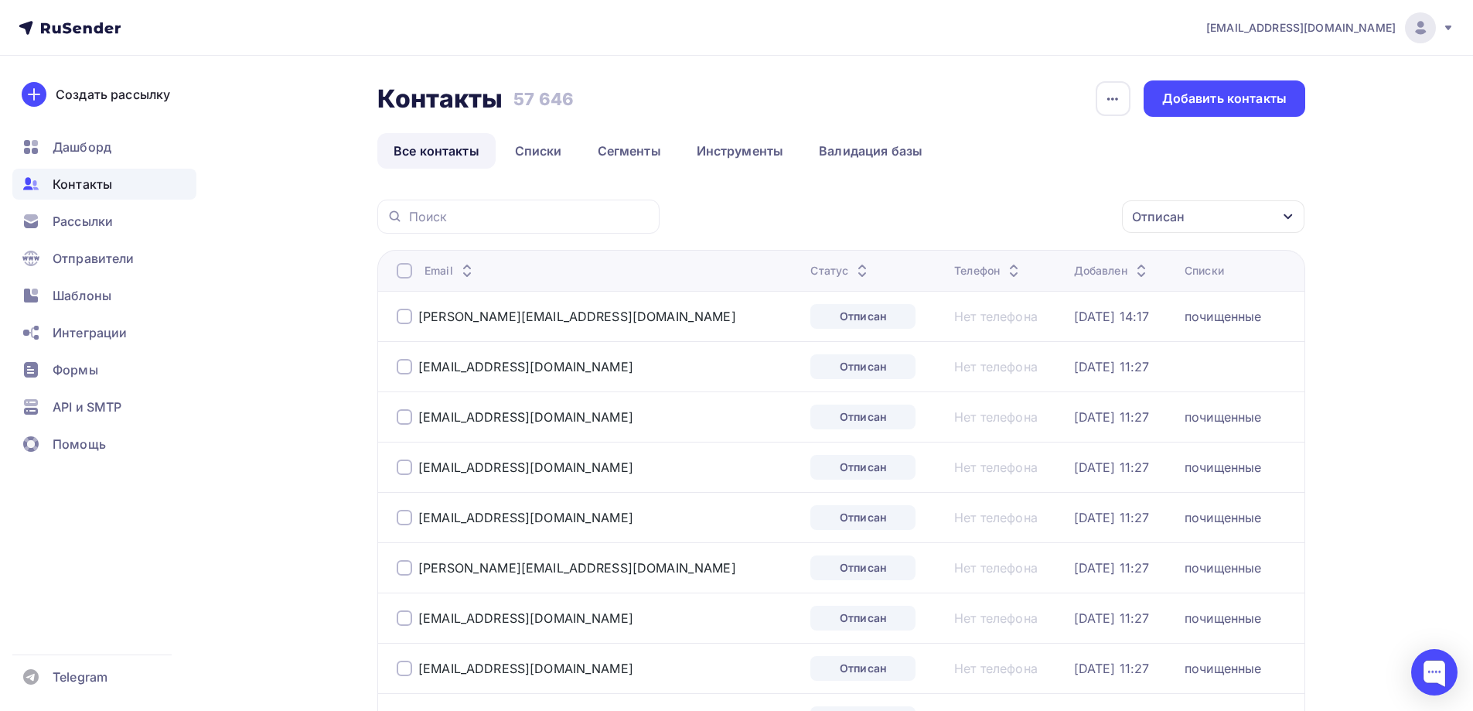
click at [398, 274] on div at bounding box center [404, 270] width 15 height 15
click at [950, 217] on div "Действие" at bounding box center [945, 216] width 60 height 19
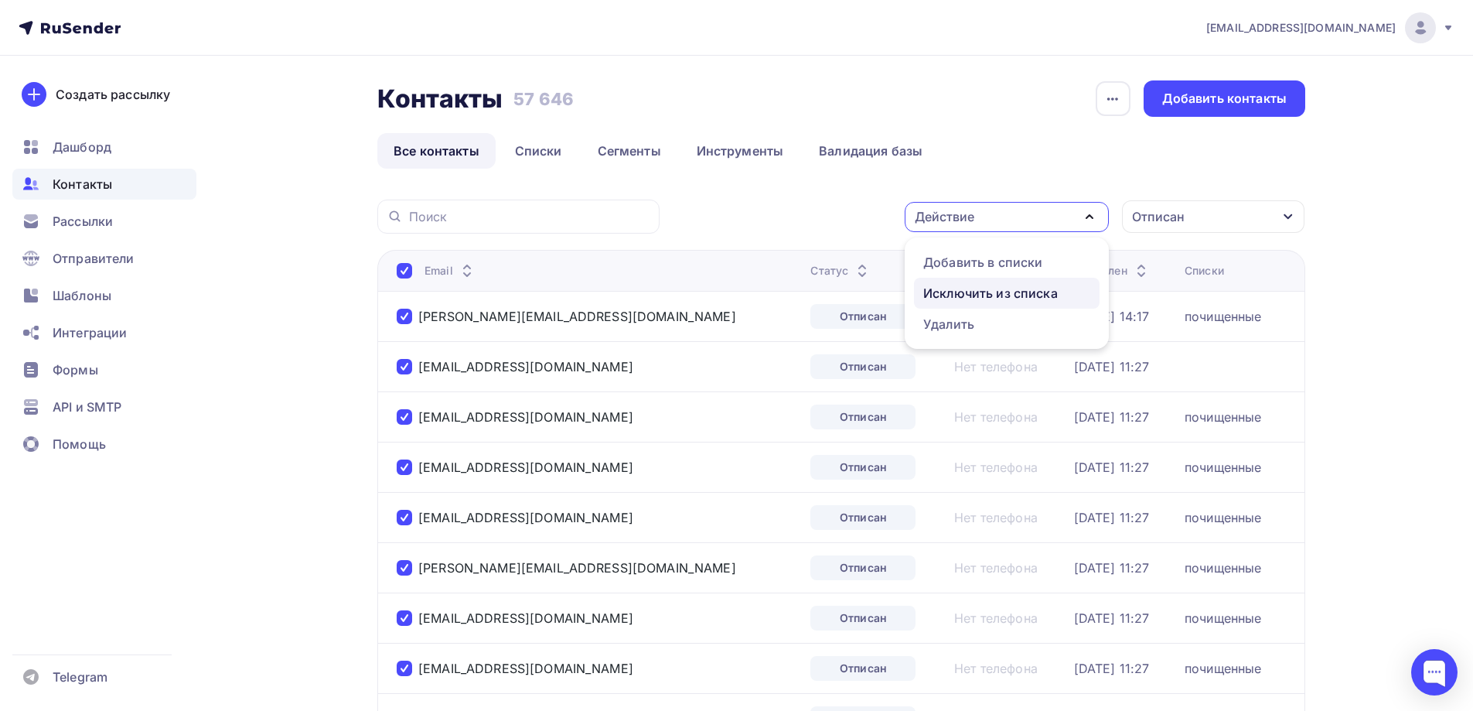
click at [950, 285] on div "Исключить из списка" at bounding box center [990, 293] width 135 height 19
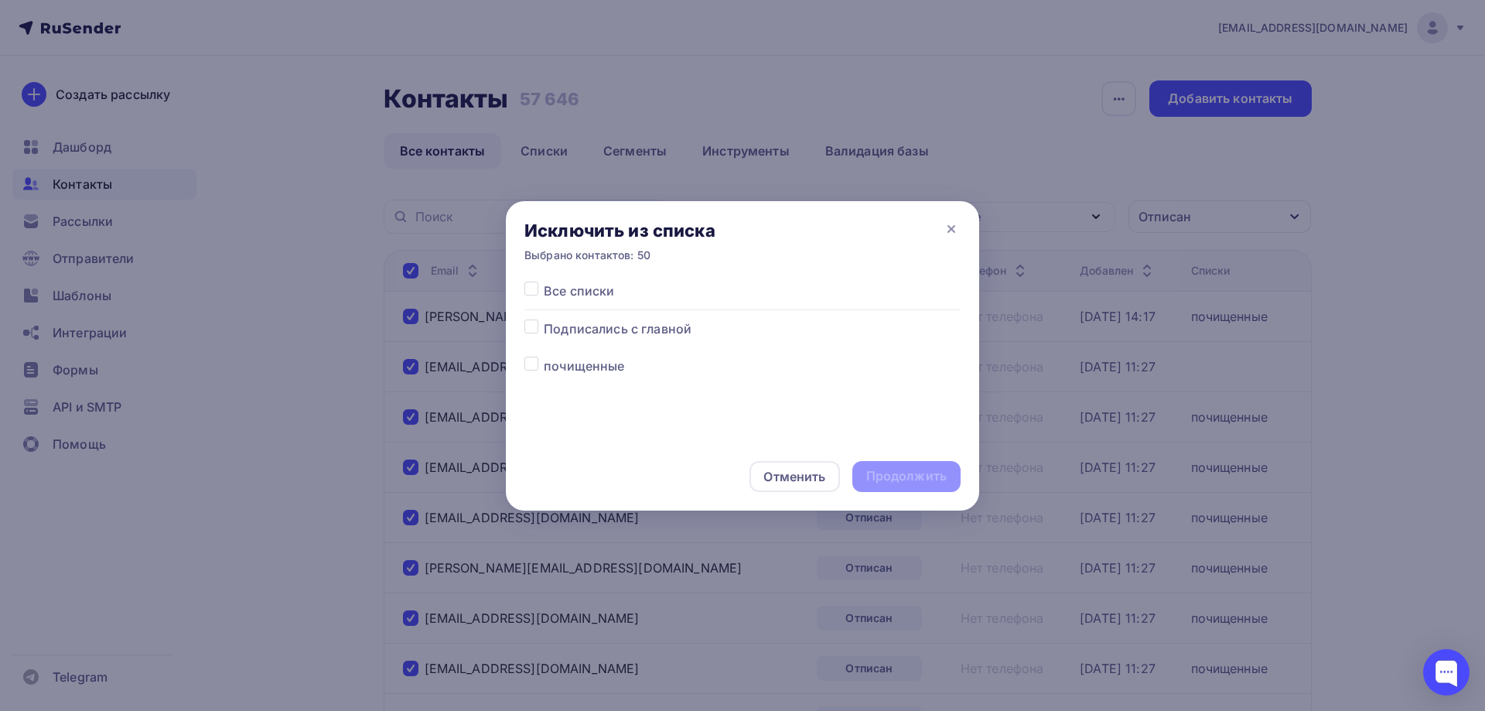
click at [553, 291] on span "Все списки" at bounding box center [579, 290] width 70 height 19
click at [544, 281] on label at bounding box center [544, 281] width 0 height 0
click at [528, 289] on input "checkbox" at bounding box center [531, 288] width 14 height 14
checkbox input "true"
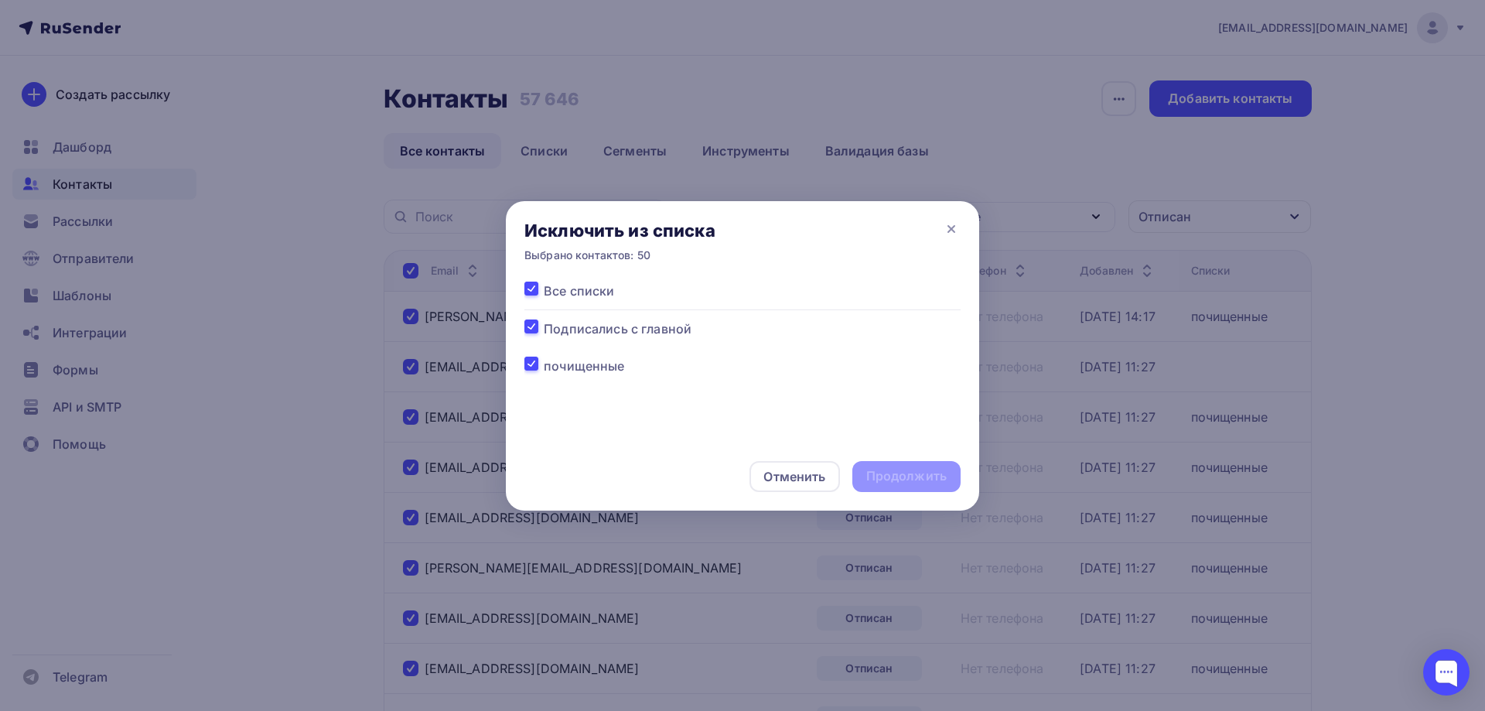
checkbox input "true"
click at [920, 472] on div "Продолжить" at bounding box center [906, 476] width 80 height 18
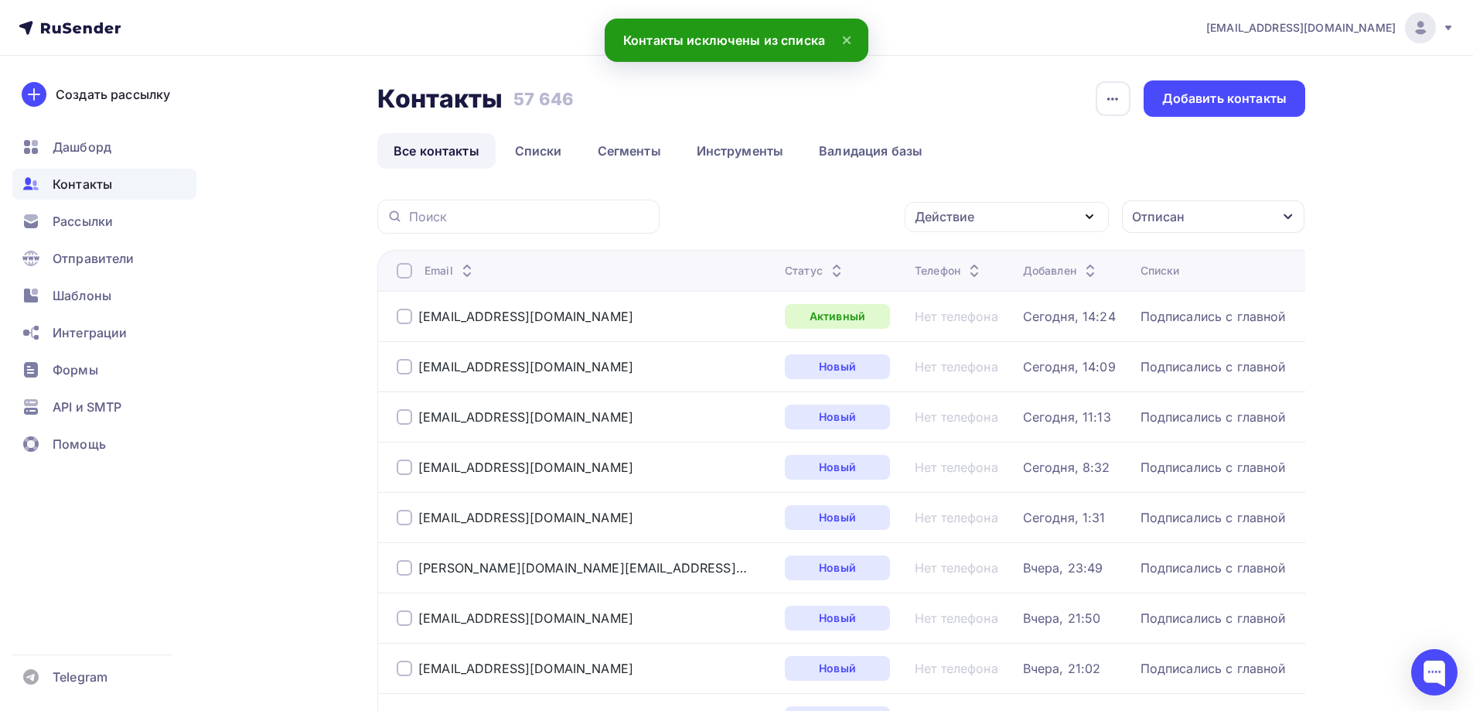
click at [1220, 221] on div "Отписан" at bounding box center [1213, 216] width 182 height 32
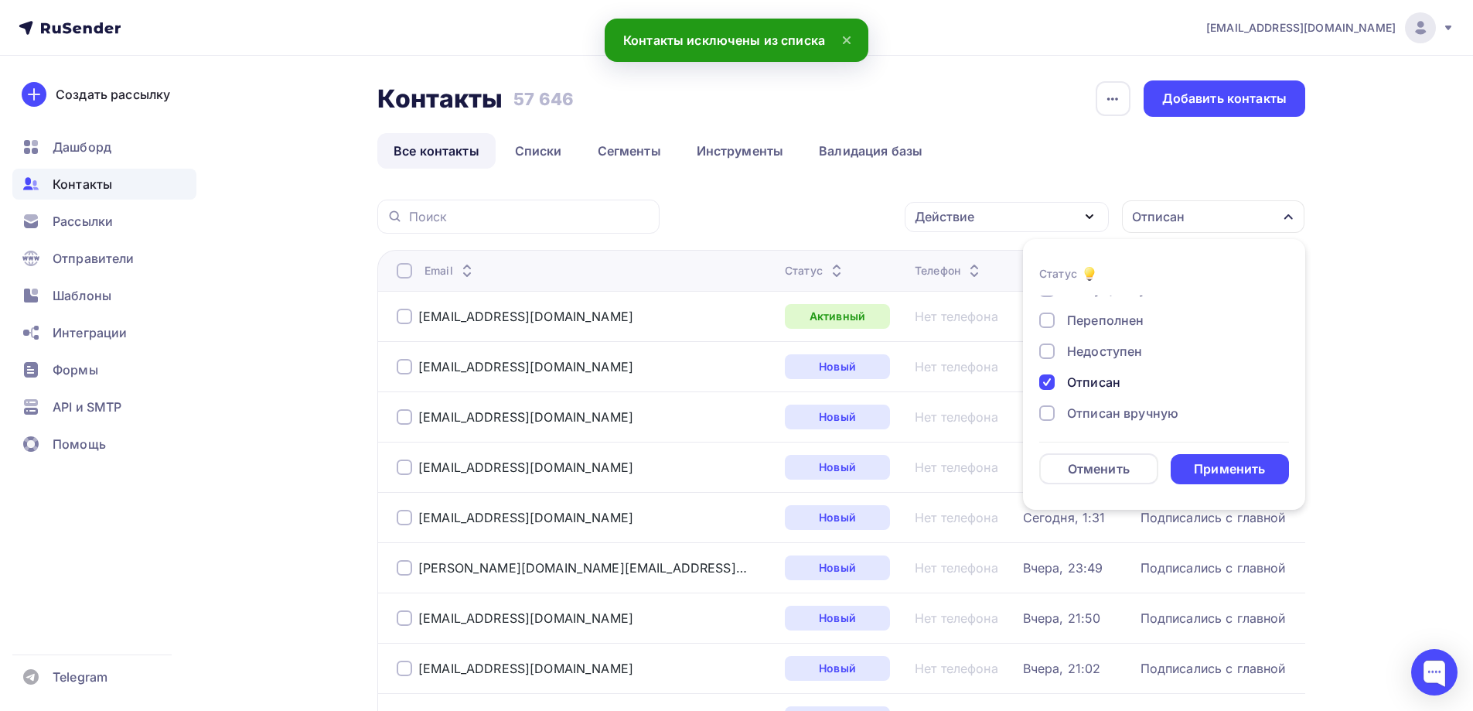
click at [1061, 158] on ul "Все контакты Списки Сегменты Инструменты Валидация базы" at bounding box center [841, 151] width 928 height 36
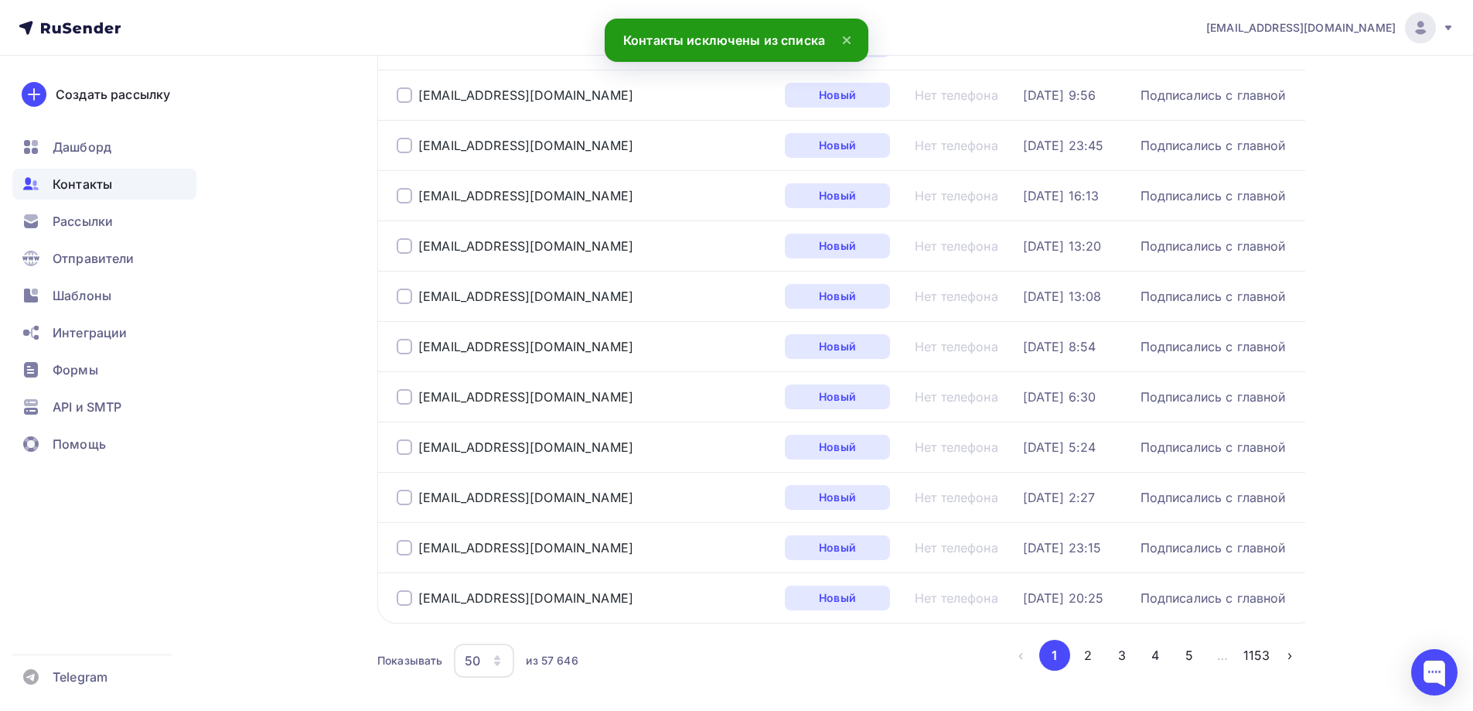
scroll to position [2252, 0]
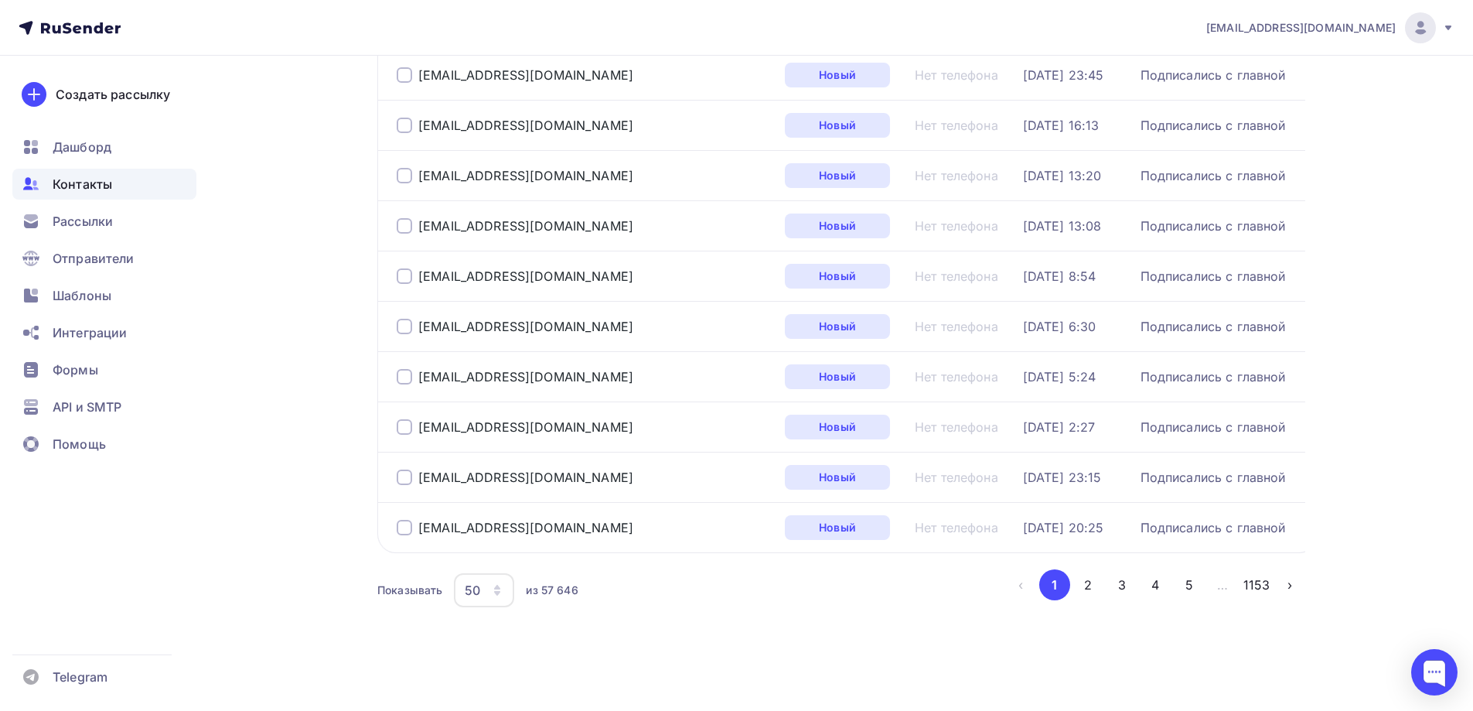
click at [477, 588] on div "50" at bounding box center [472, 590] width 15 height 19
click at [504, 538] on div "100" at bounding box center [546, 542] width 148 height 19
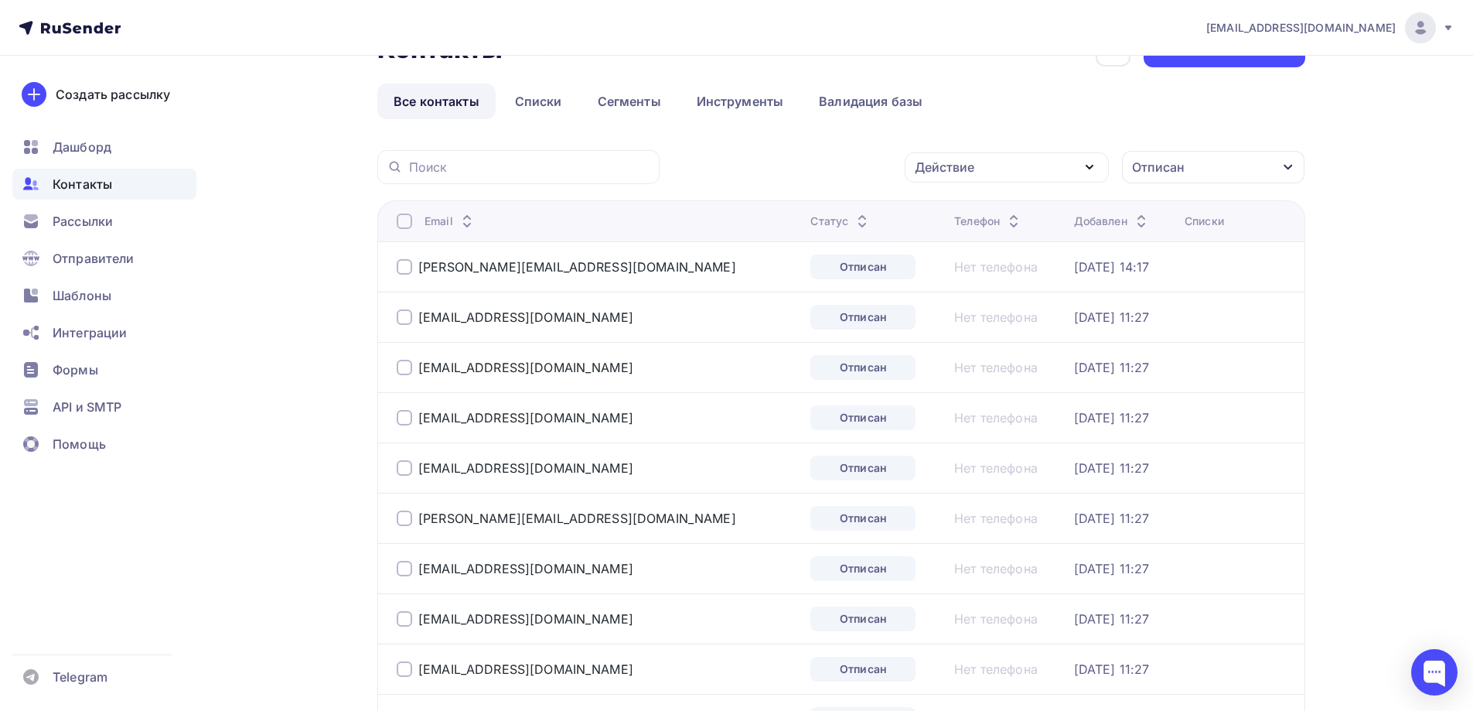
scroll to position [0, 0]
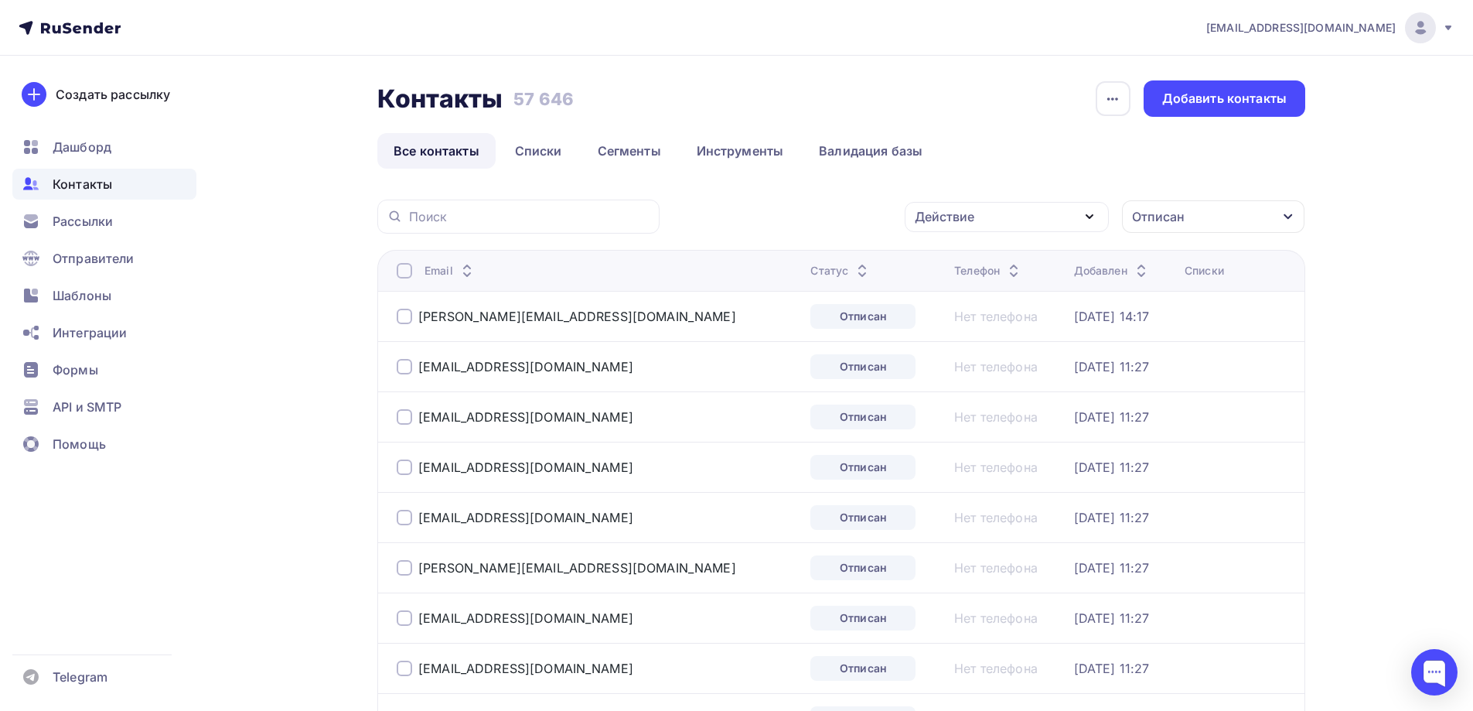
click at [411, 275] on div at bounding box center [404, 270] width 15 height 15
click at [412, 265] on div "Email" at bounding box center [590, 270] width 387 height 15
click at [411, 268] on div at bounding box center [404, 270] width 15 height 15
click at [991, 224] on div "Действие" at bounding box center [1007, 217] width 204 height 30
click at [982, 287] on div "Исключить из списка" at bounding box center [990, 293] width 135 height 19
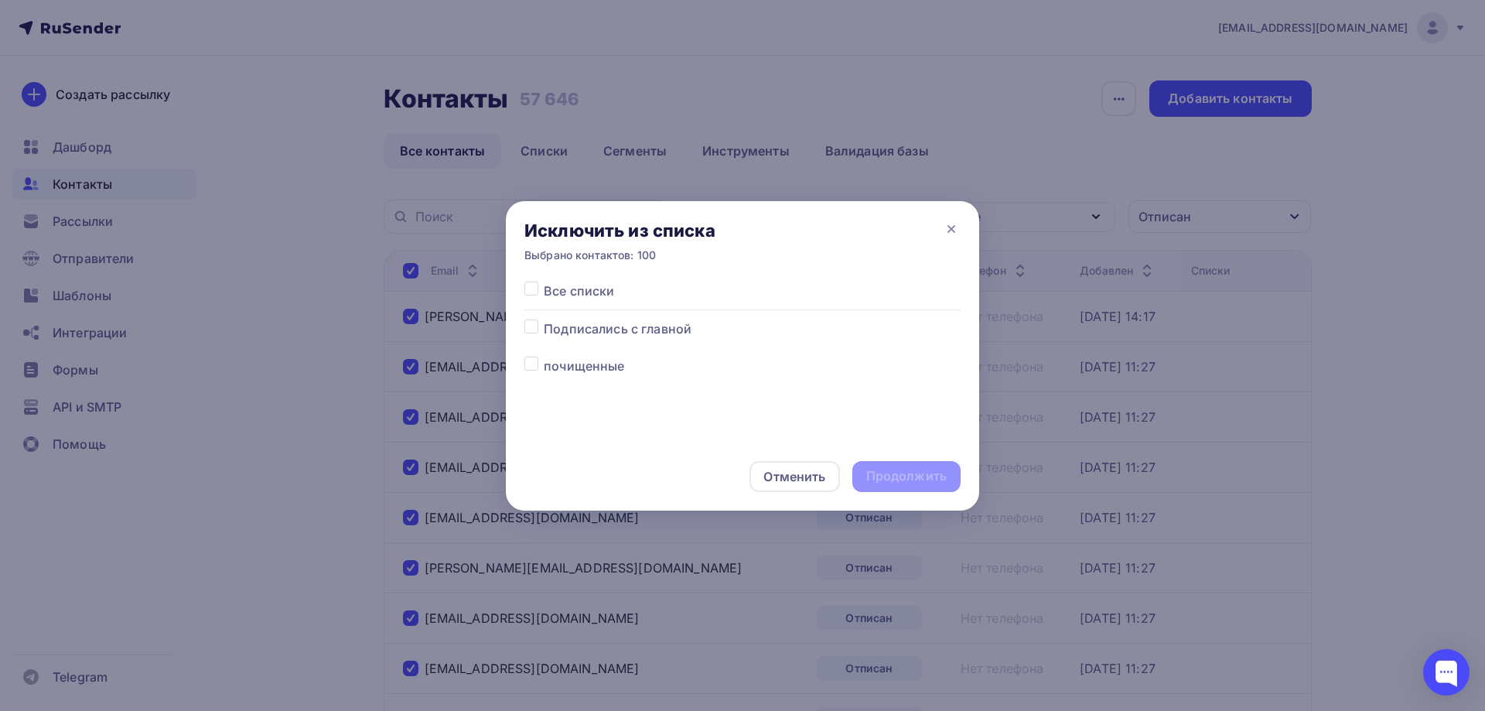
click at [593, 290] on span "Все списки" at bounding box center [579, 290] width 70 height 19
drag, startPoint x: 532, startPoint y: 292, endPoint x: 544, endPoint y: 294, distance: 11.8
click at [544, 281] on label at bounding box center [544, 281] width 0 height 0
click at [532, 290] on input "checkbox" at bounding box center [531, 288] width 14 height 14
checkbox input "true"
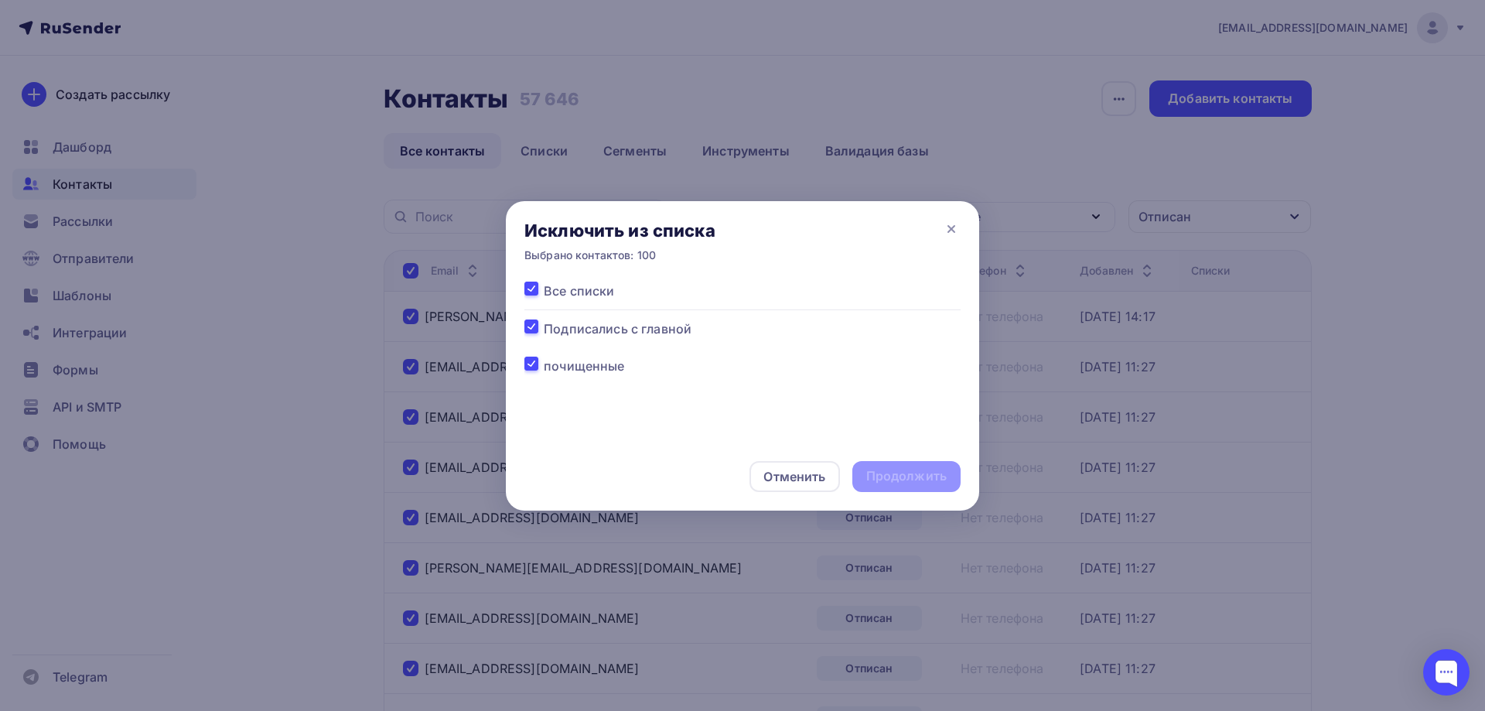
checkbox input "true"
click at [898, 477] on div "Продолжить" at bounding box center [906, 476] width 80 height 18
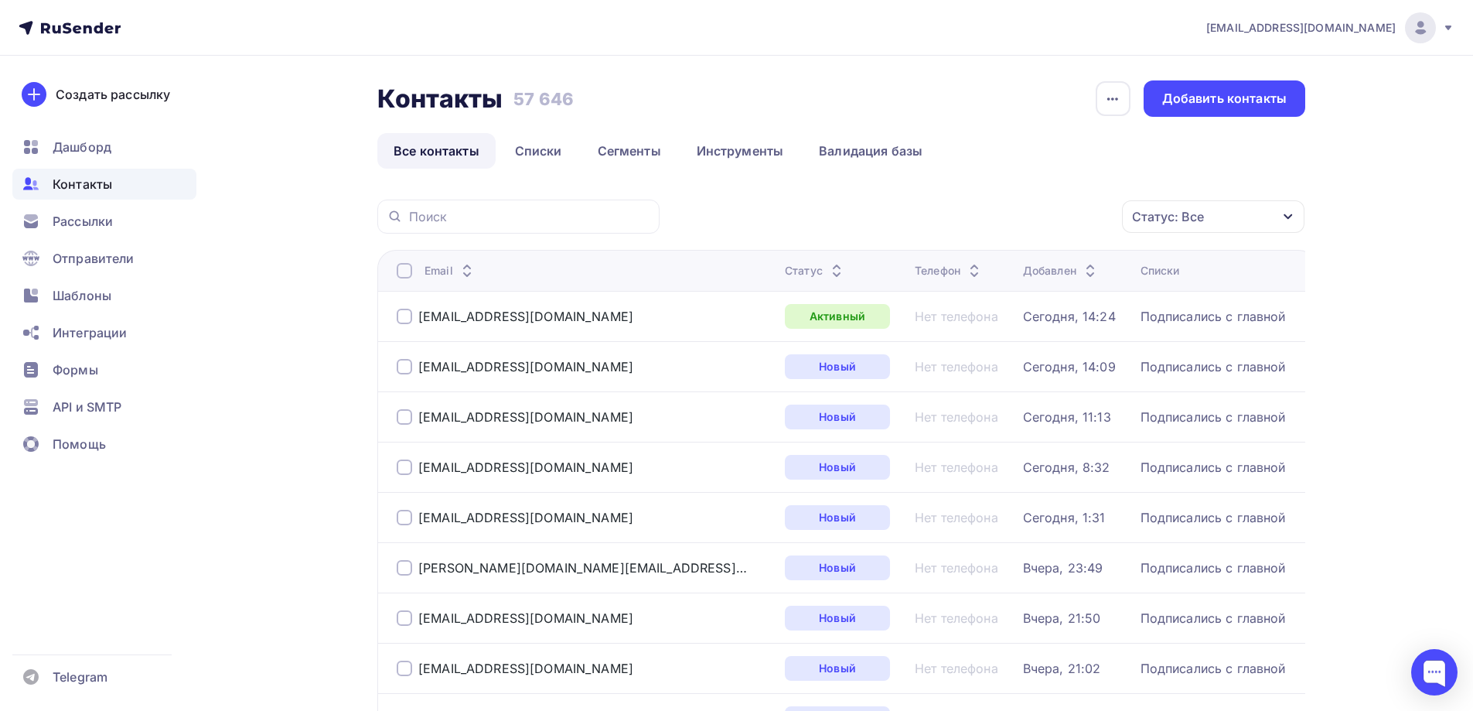
click at [1164, 218] on div "Статус: Все" at bounding box center [1168, 216] width 72 height 19
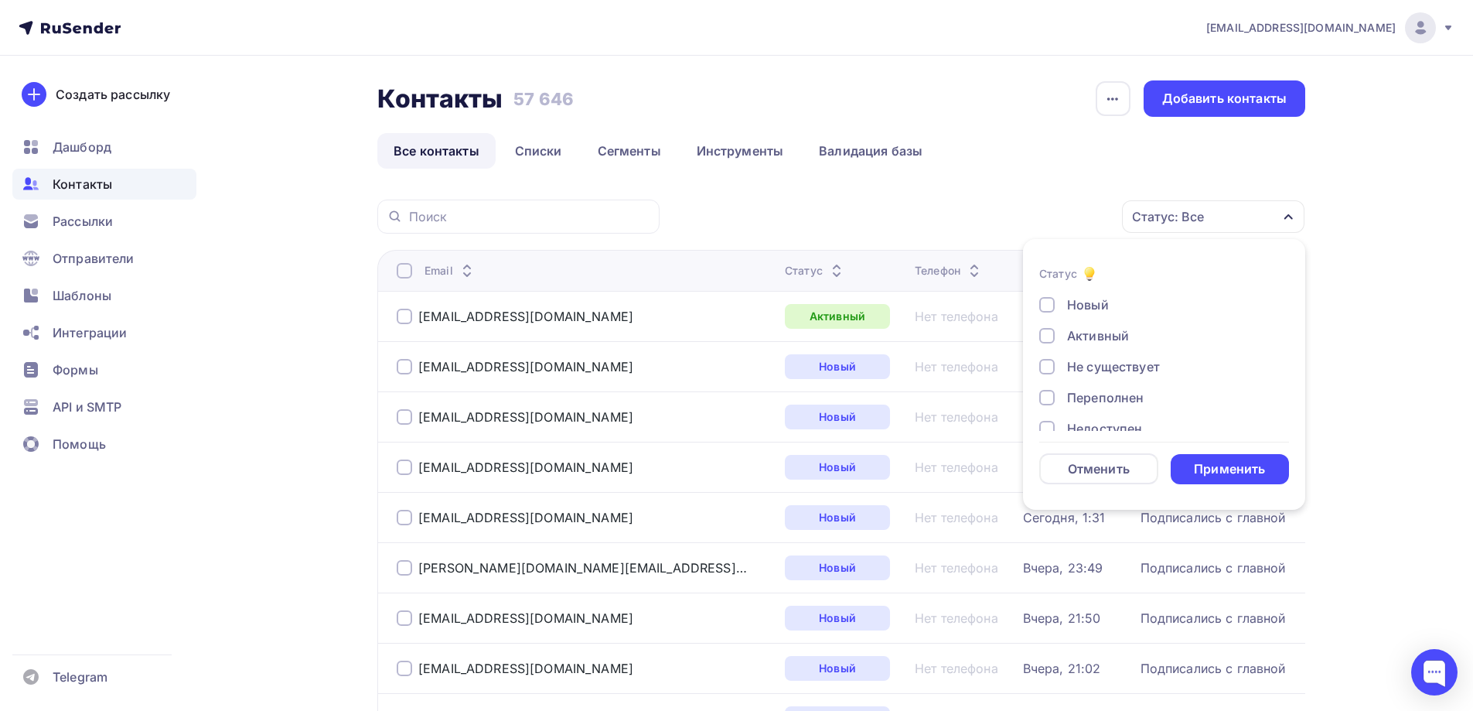
scroll to position [77, 0]
click at [1119, 382] on div "Отписан" at bounding box center [1093, 382] width 53 height 19
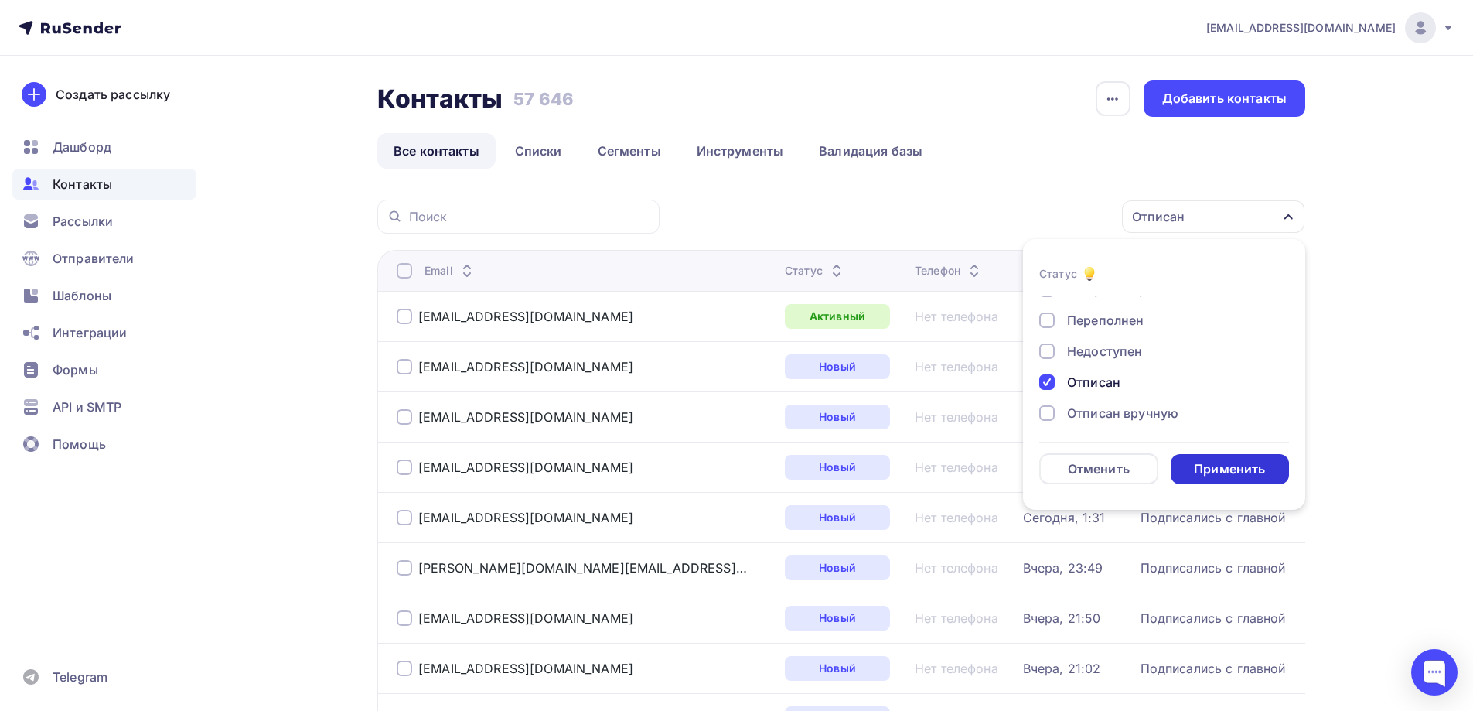
drag, startPoint x: 1202, startPoint y: 451, endPoint x: 1206, endPoint y: 460, distance: 9.8
click at [1204, 452] on form "Статус Новый Активный Не существует Переполнен Недоступен Отписан Отписан вручн…" at bounding box center [1164, 374] width 250 height 220
click at [1206, 461] on div "Применить" at bounding box center [1229, 469] width 71 height 18
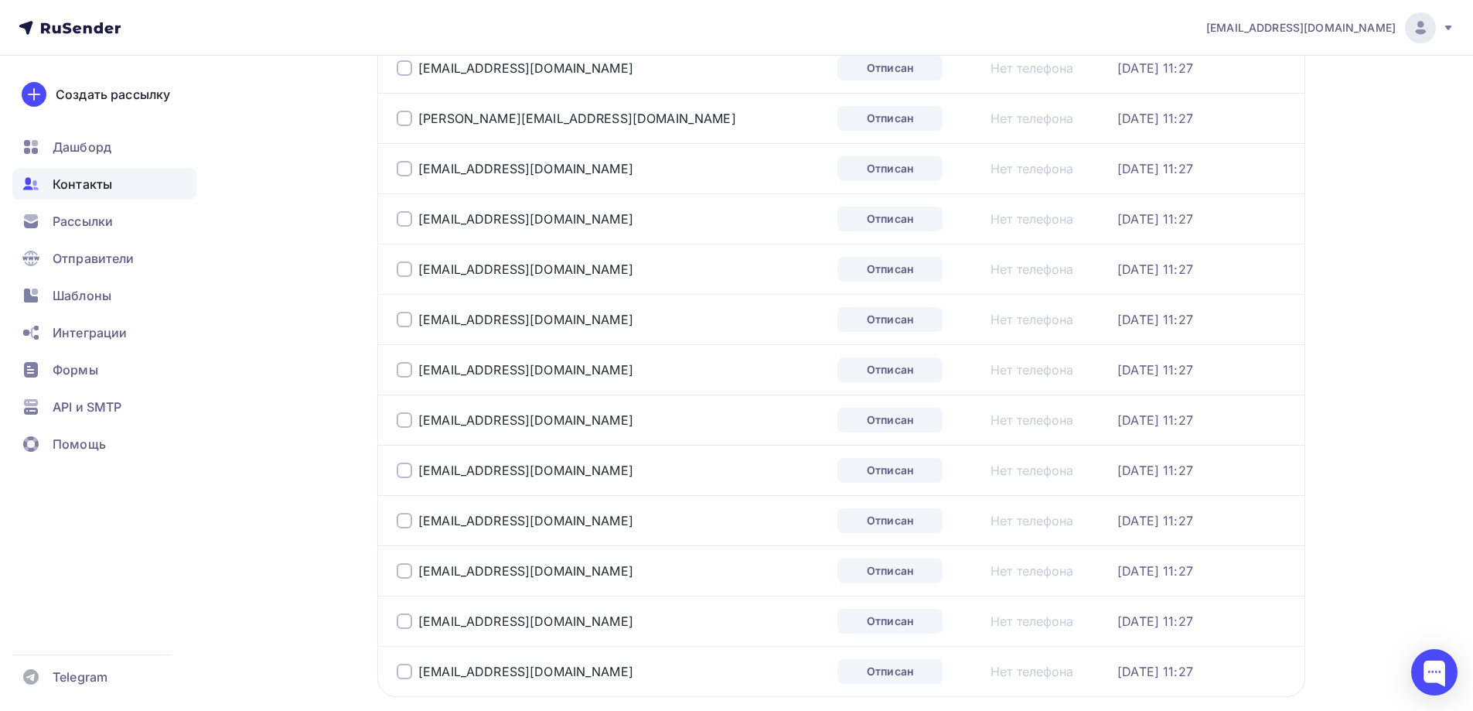
scroll to position [2252, 0]
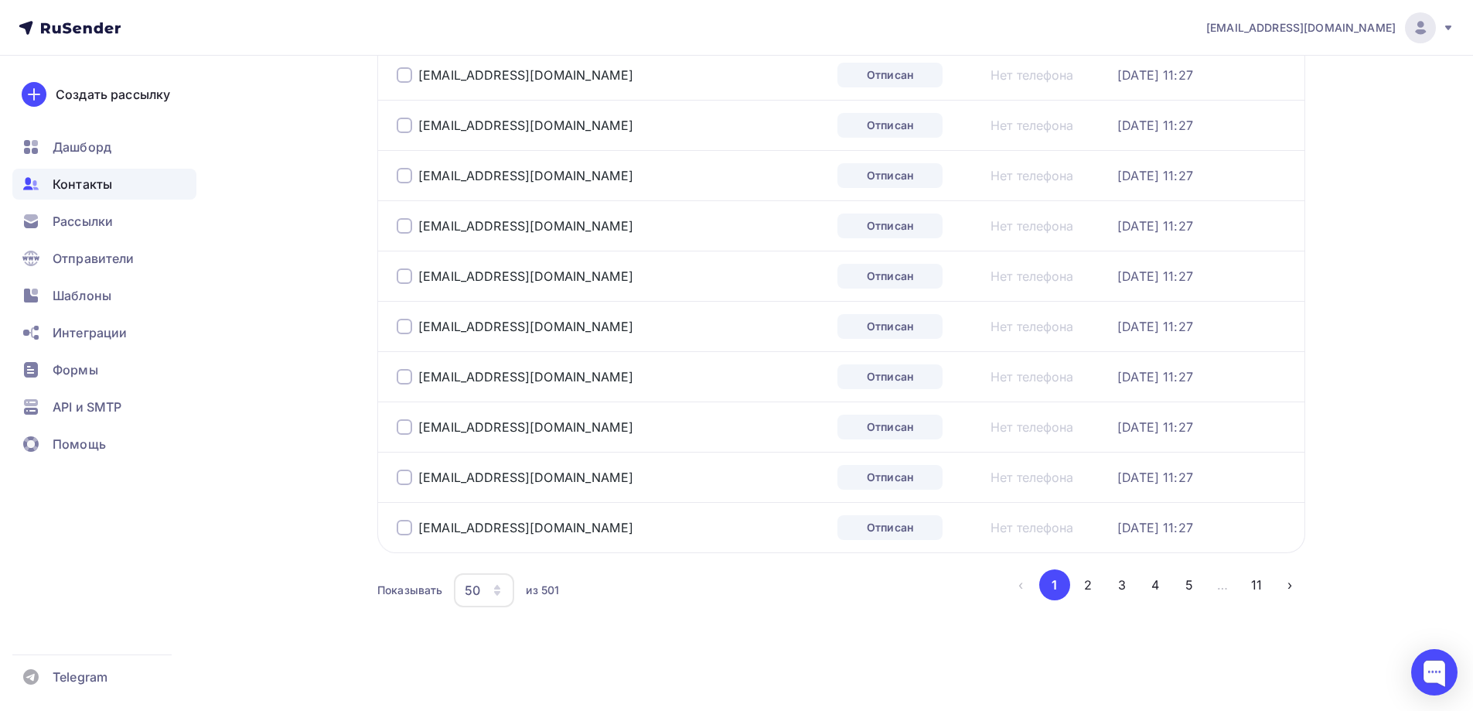
click at [491, 589] on icon "button" at bounding box center [497, 590] width 12 height 12
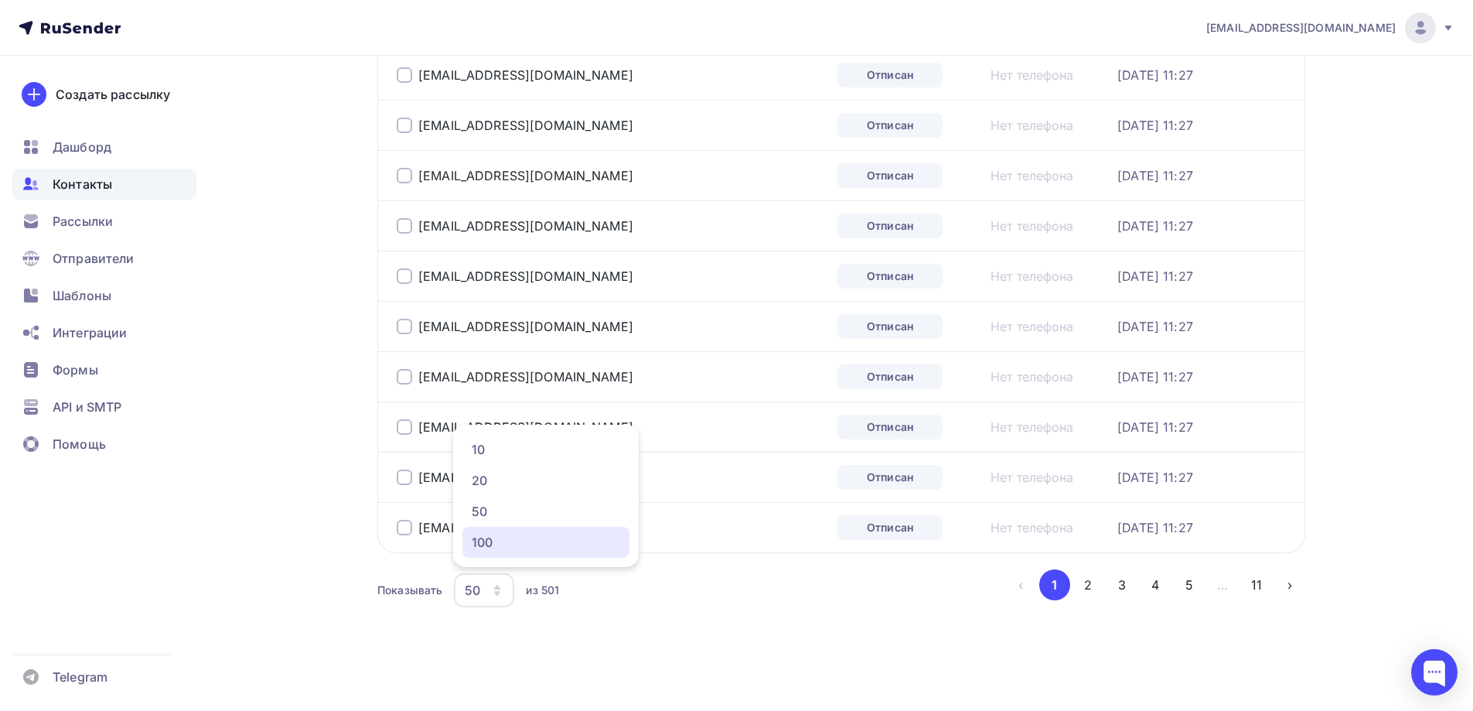
click at [496, 547] on div "100" at bounding box center [546, 542] width 148 height 19
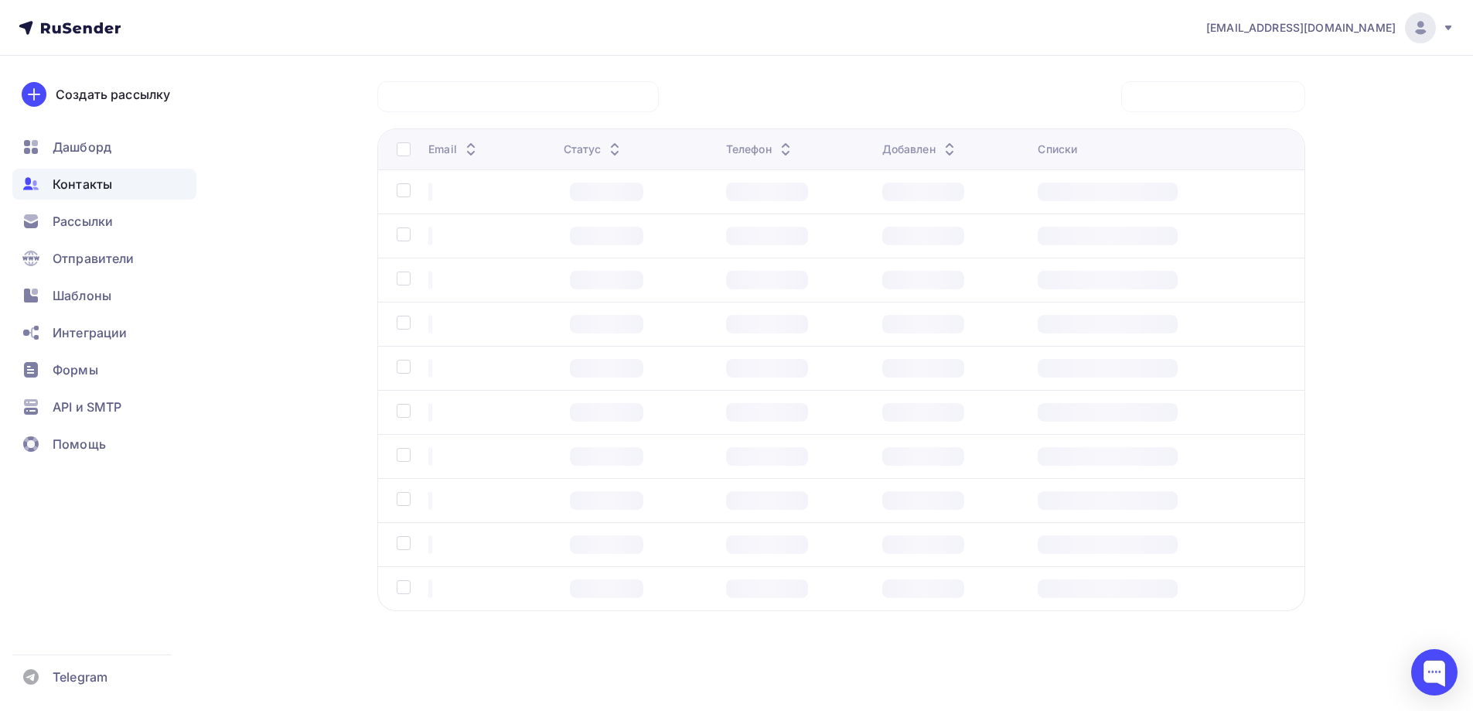
scroll to position [118, 0]
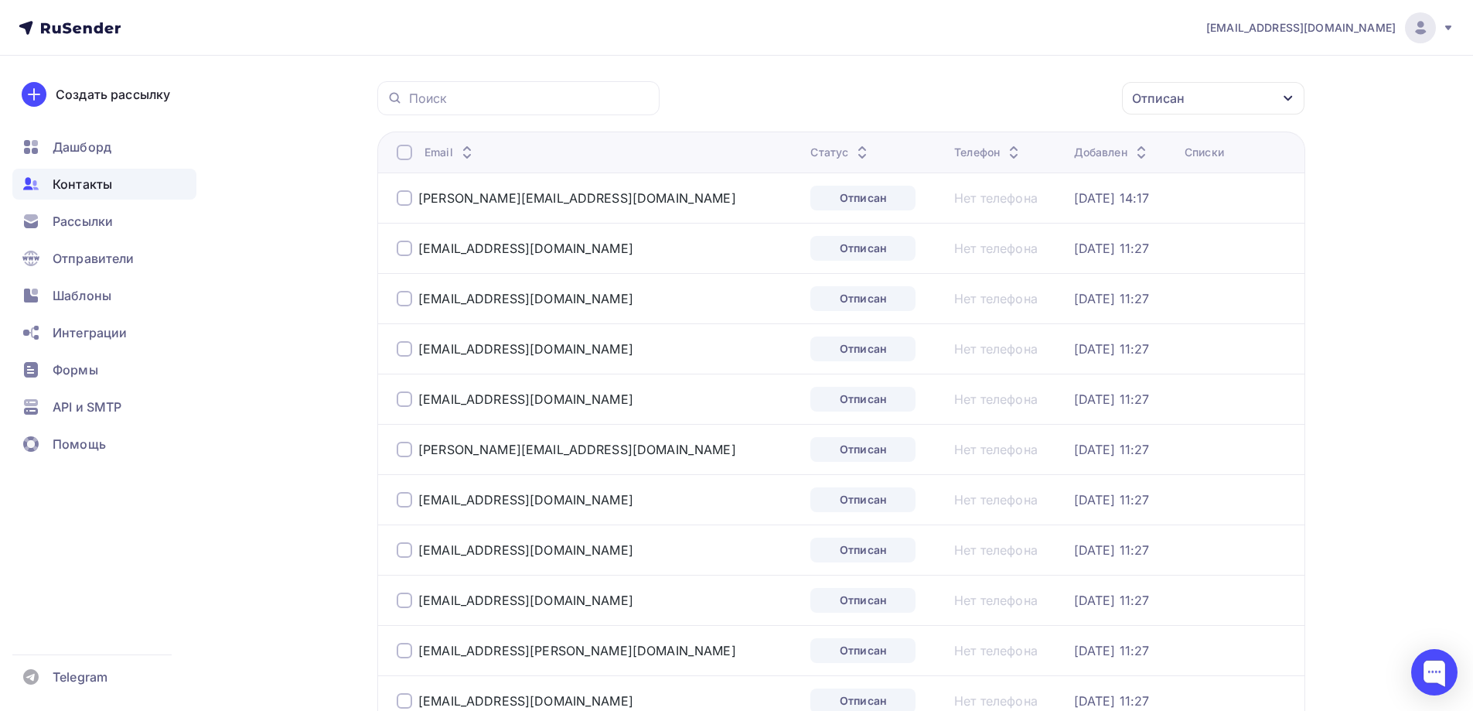
click at [405, 151] on div at bounding box center [404, 152] width 15 height 15
click at [973, 90] on div "Действие" at bounding box center [945, 98] width 60 height 19
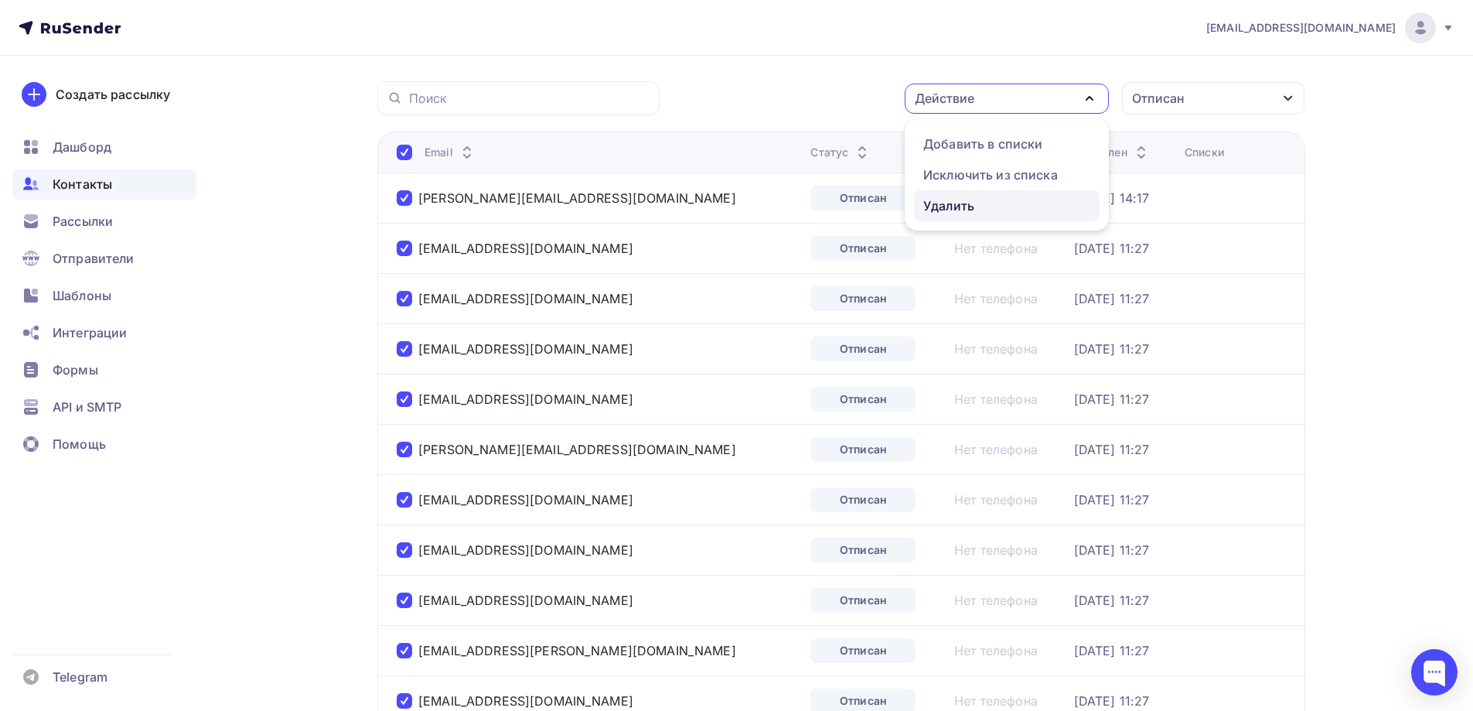
click at [940, 198] on div "Удалить" at bounding box center [948, 205] width 51 height 19
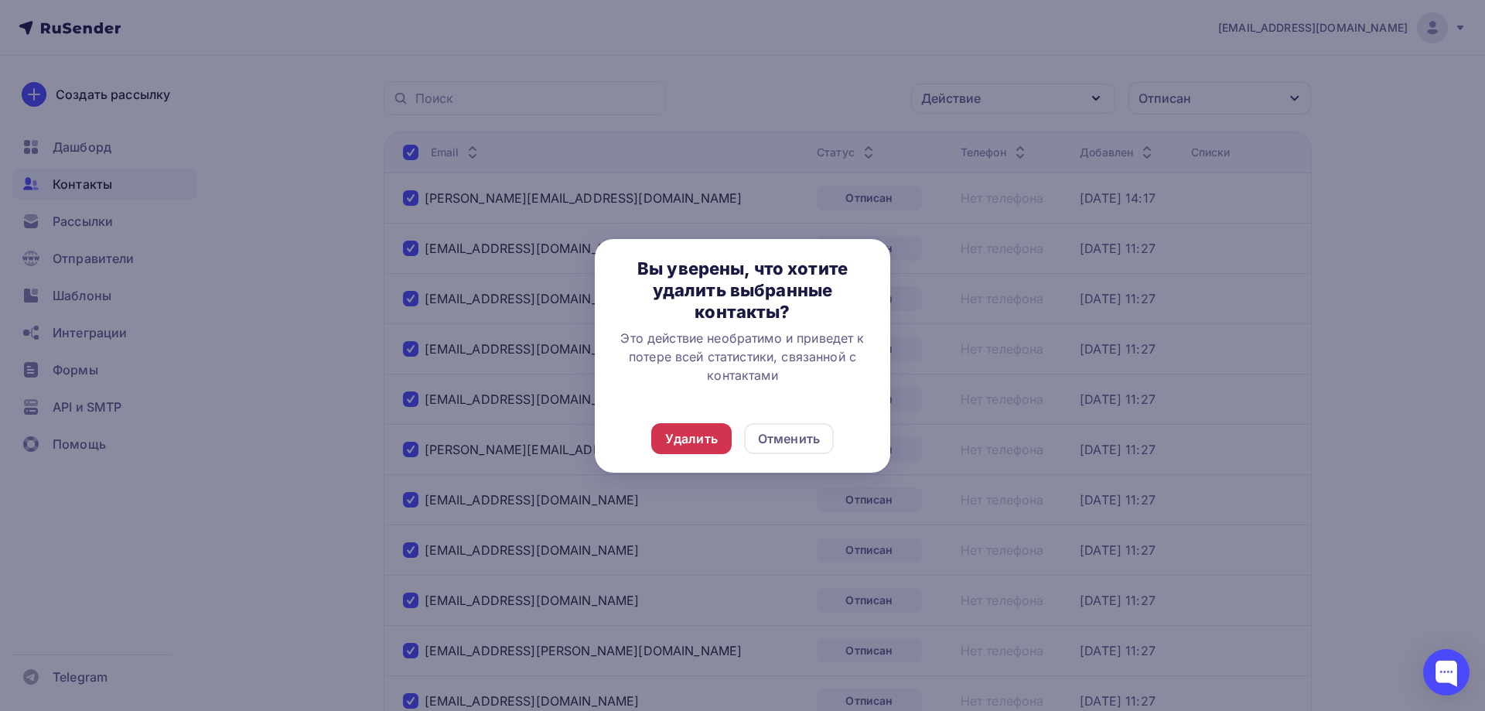
click at [718, 436] on div "Удалить" at bounding box center [691, 438] width 80 height 31
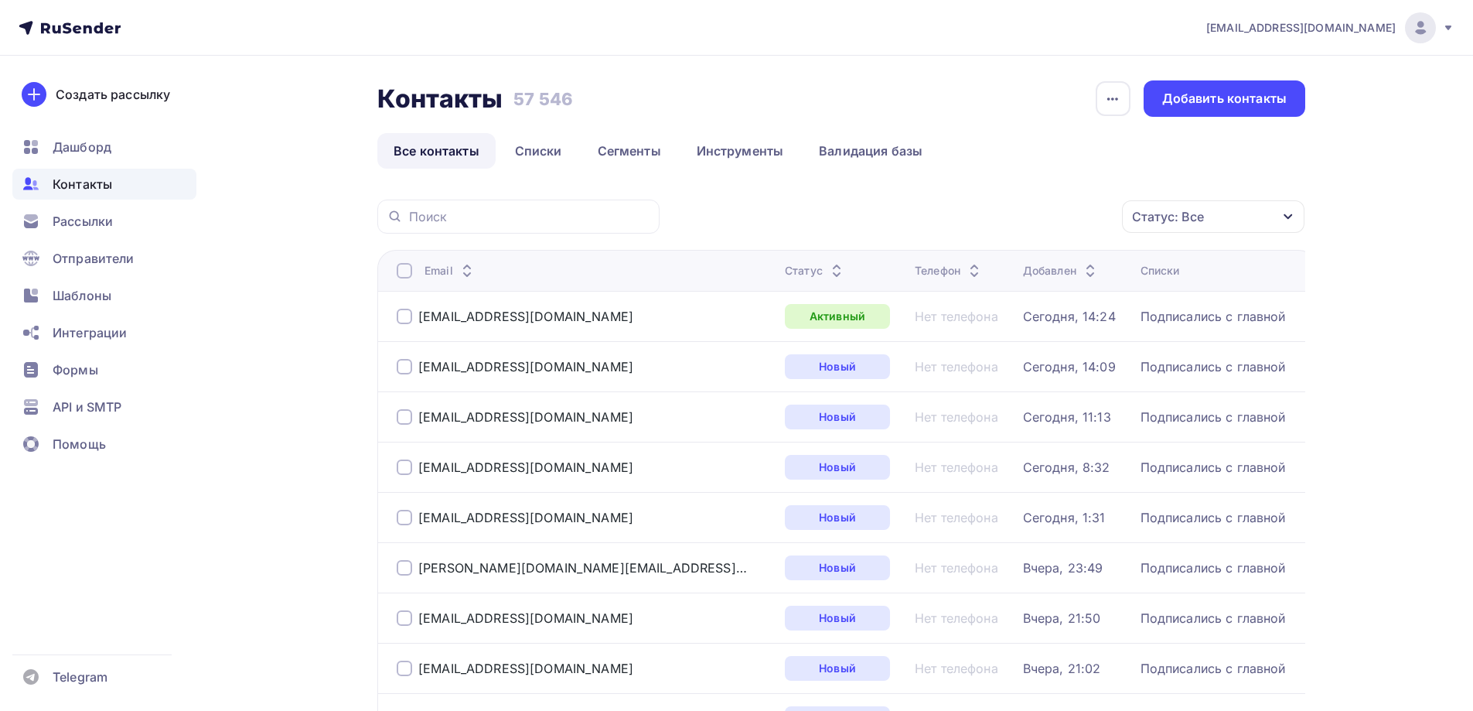
click at [1177, 199] on button "Статус: Все" at bounding box center [1213, 216] width 184 height 34
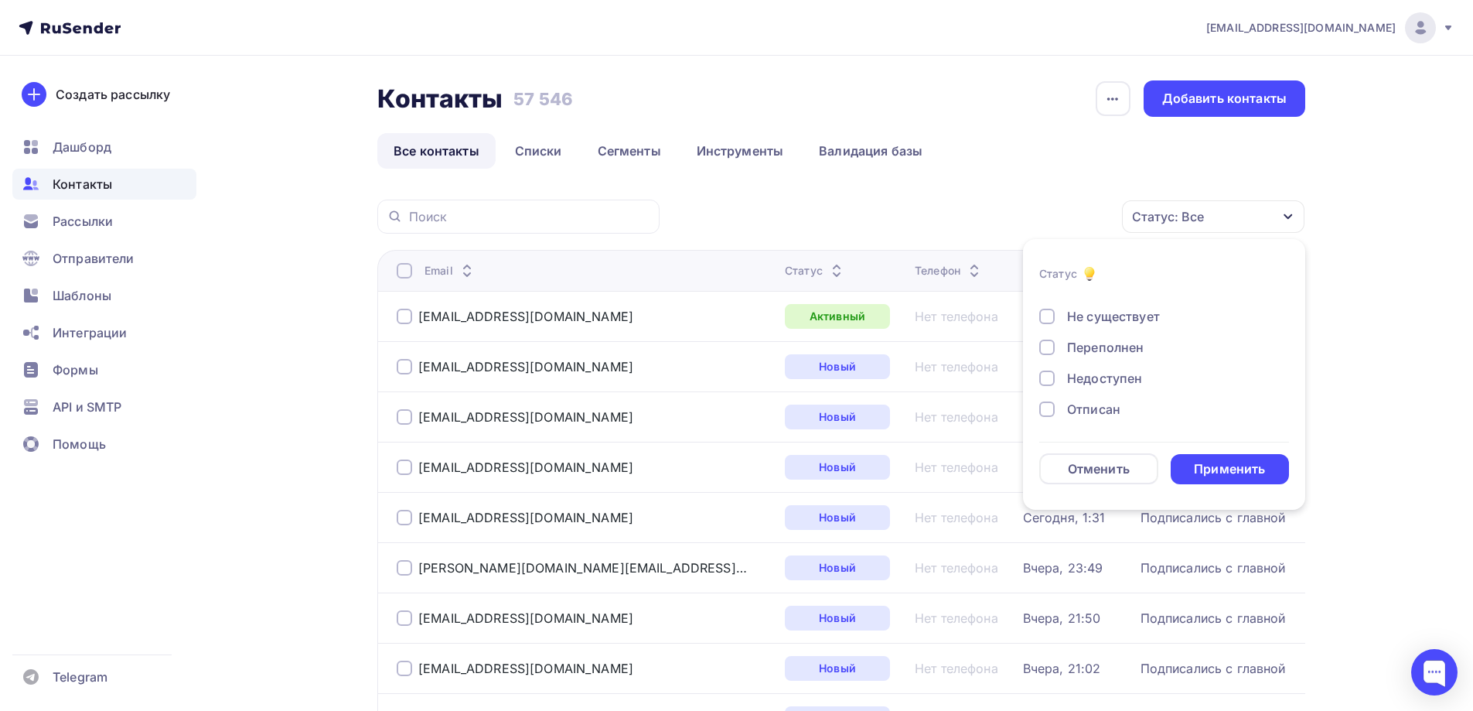
scroll to position [77, 0]
click at [1103, 377] on div "Отписан" at bounding box center [1093, 382] width 53 height 19
click at [1206, 464] on div "Применить" at bounding box center [1229, 469] width 71 height 18
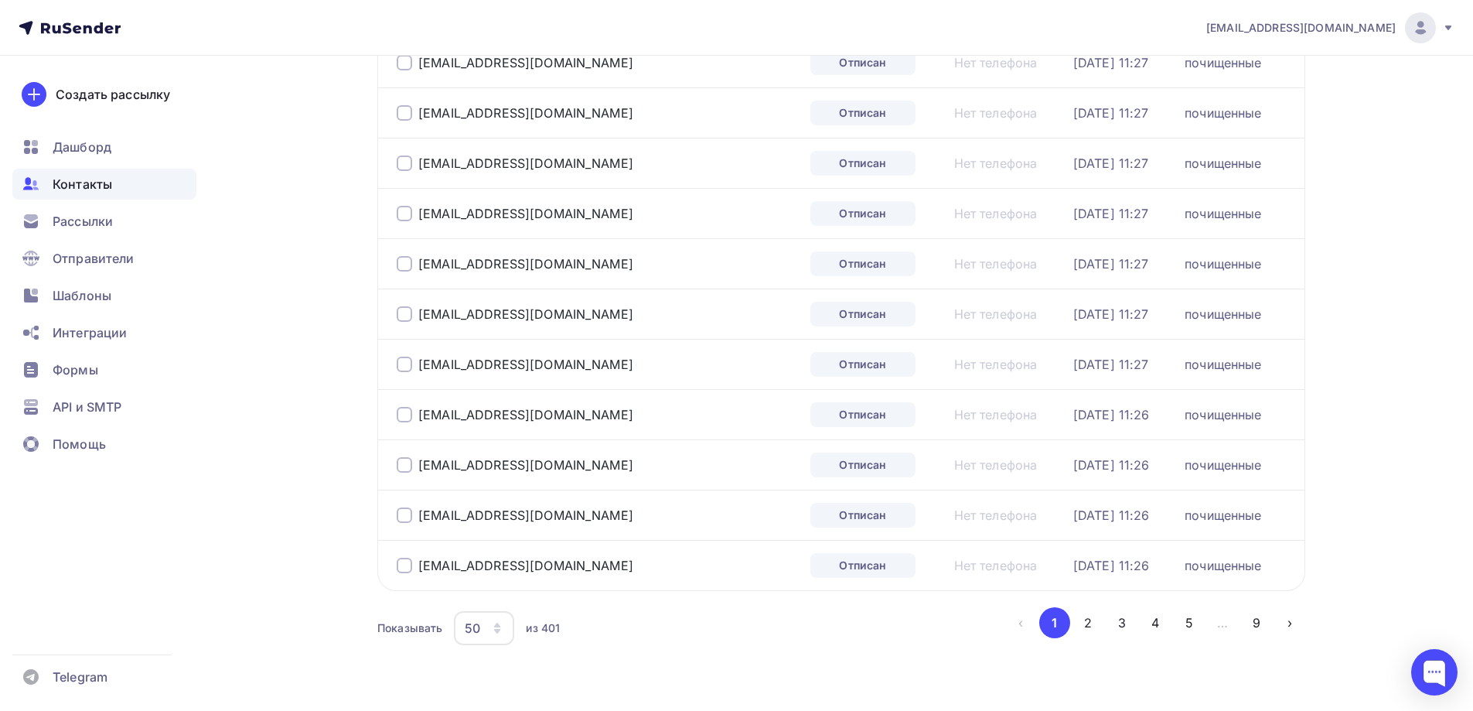
scroll to position [2252, 0]
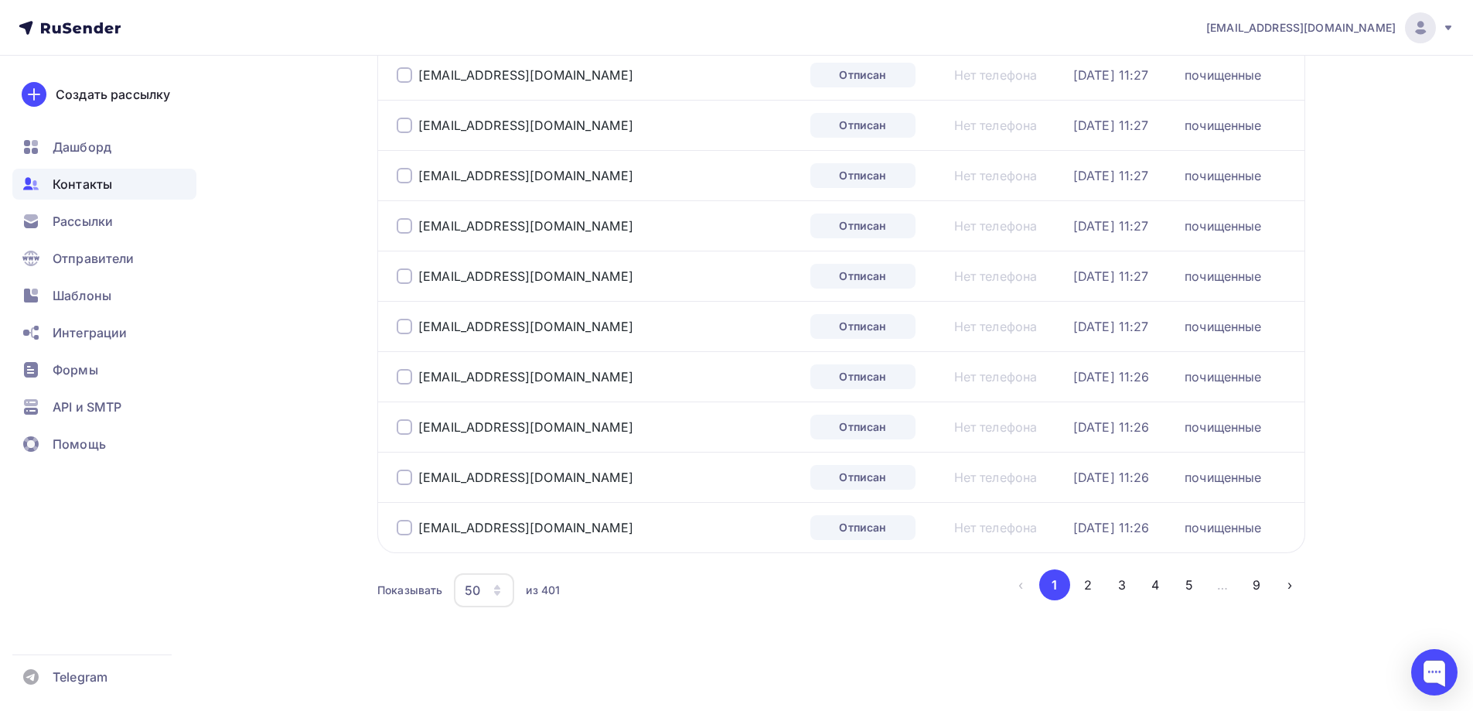
drag, startPoint x: 501, startPoint y: 594, endPoint x: 497, endPoint y: 580, distance: 14.4
click at [499, 594] on icon "button" at bounding box center [497, 590] width 12 height 12
click at [503, 544] on div "100" at bounding box center [546, 542] width 148 height 19
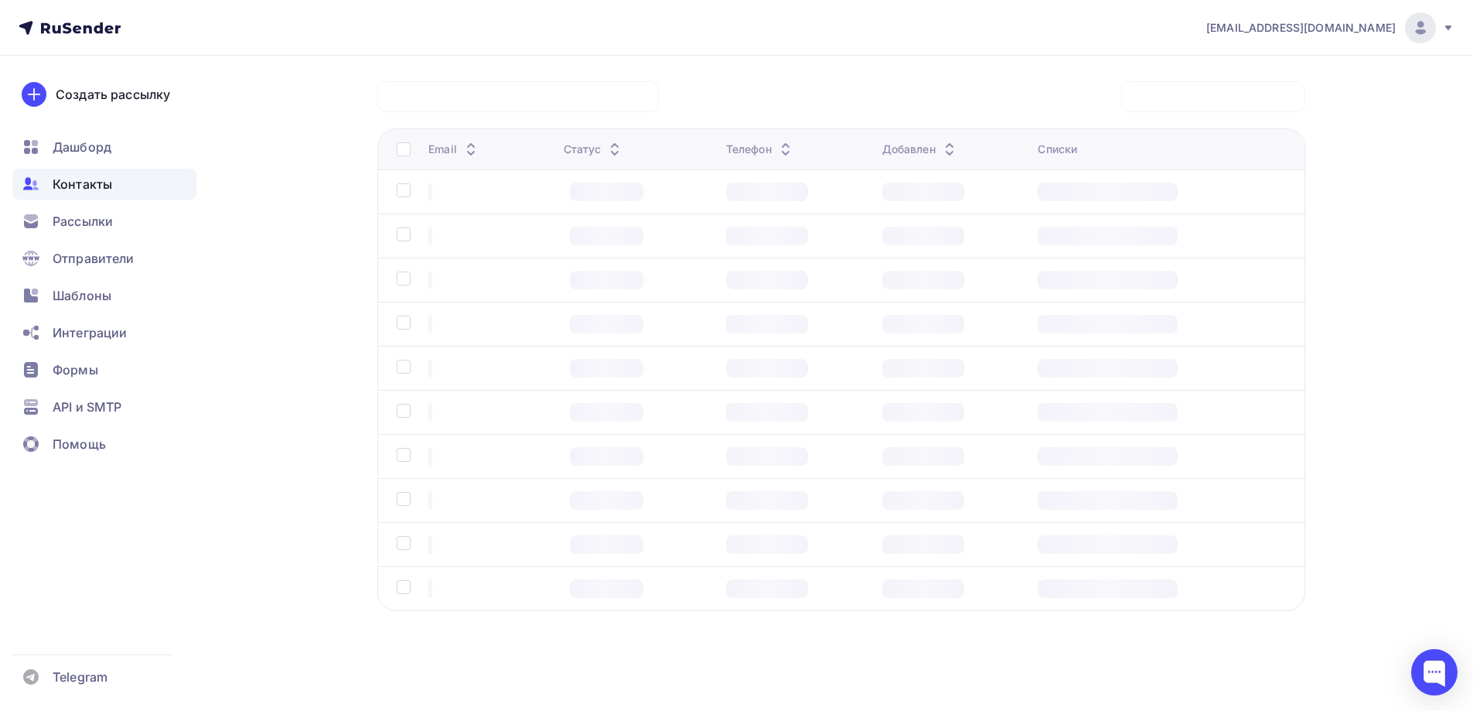
scroll to position [118, 0]
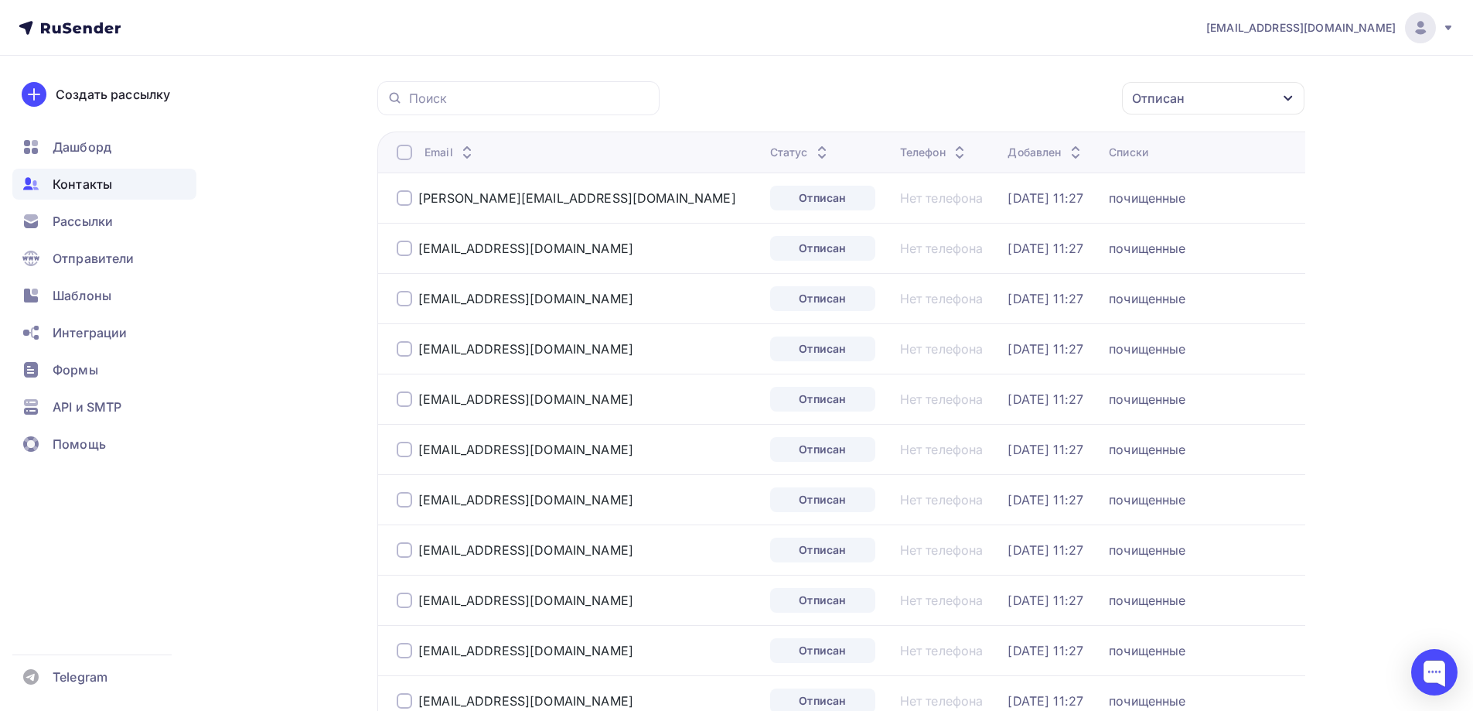
click at [408, 151] on div at bounding box center [404, 152] width 15 height 15
click at [959, 95] on div "Действие" at bounding box center [945, 98] width 60 height 19
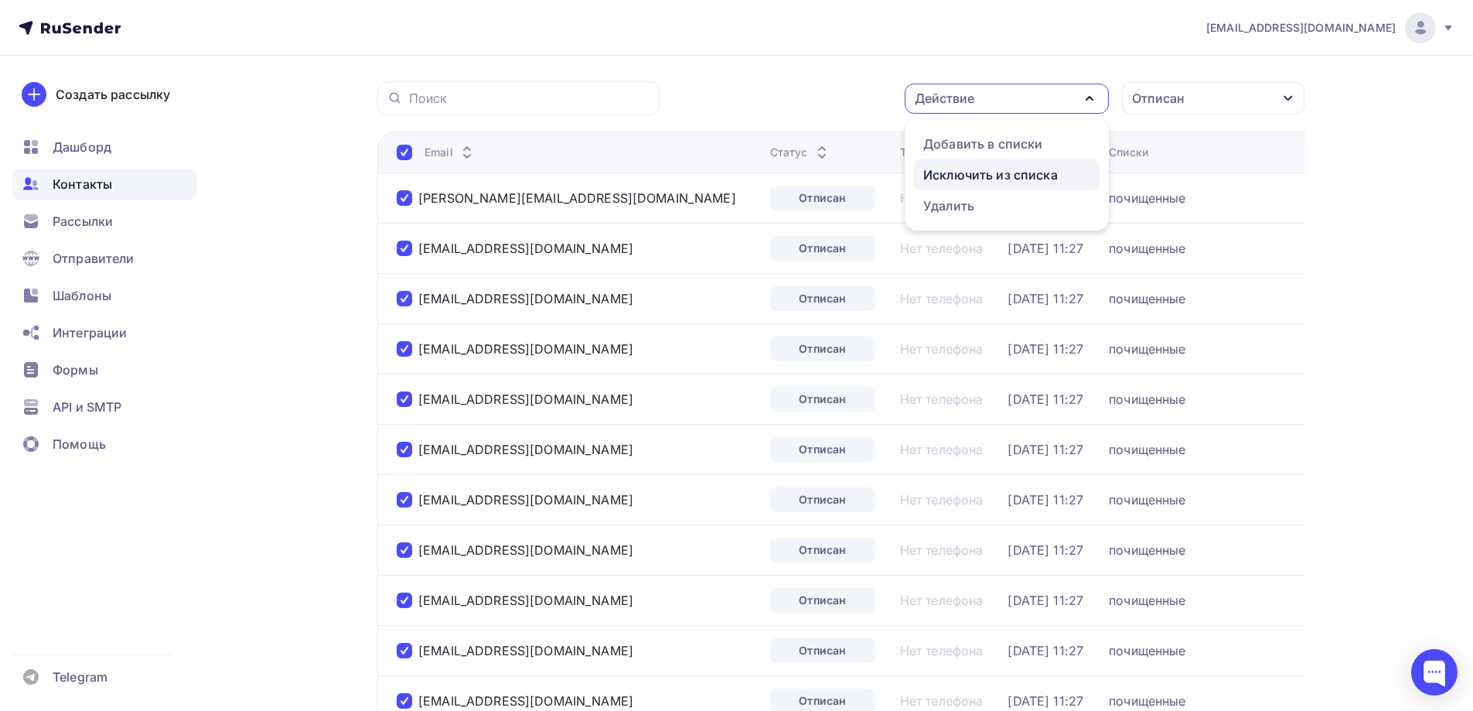
click at [978, 176] on div "Исключить из списка" at bounding box center [990, 174] width 135 height 19
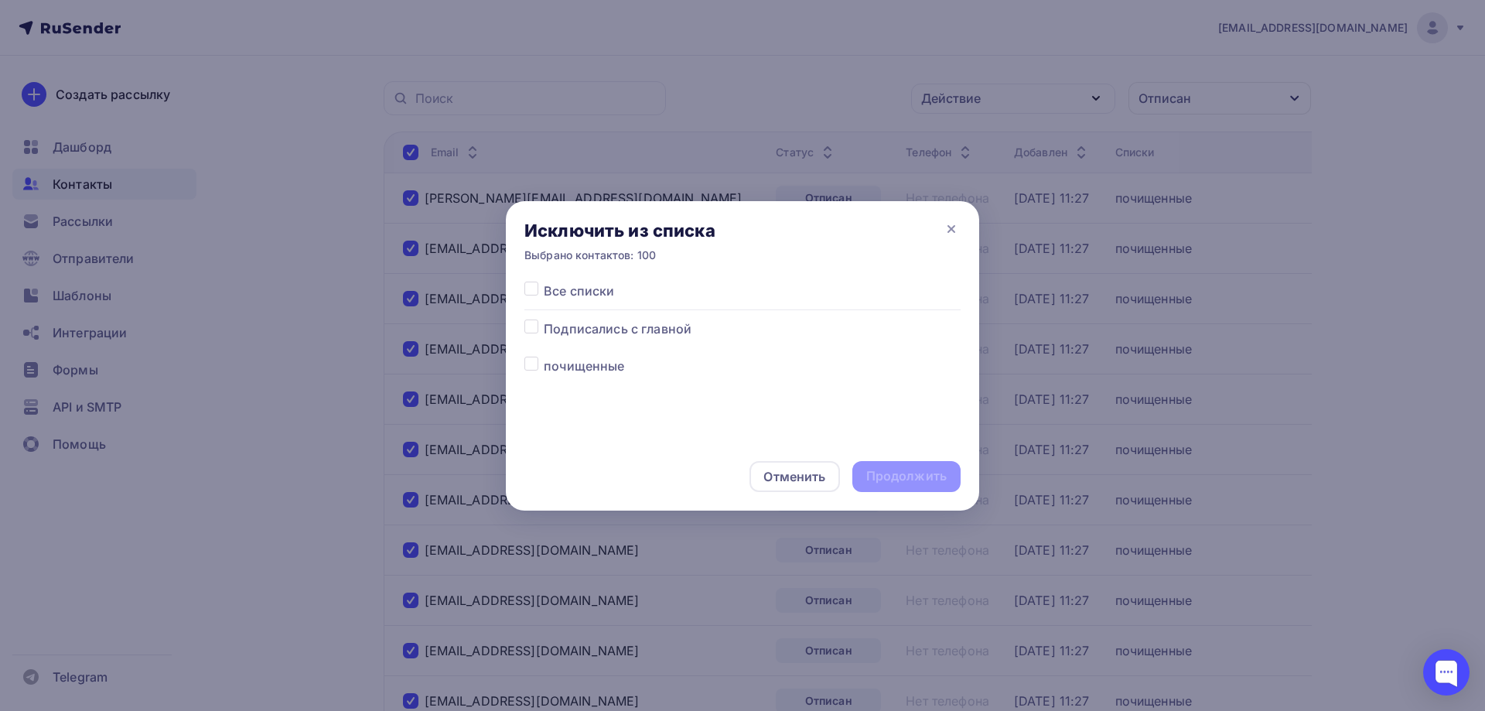
click at [532, 296] on div at bounding box center [533, 290] width 19 height 19
click at [544, 281] on label at bounding box center [544, 281] width 0 height 0
click at [532, 288] on input "checkbox" at bounding box center [531, 288] width 14 height 14
checkbox input "true"
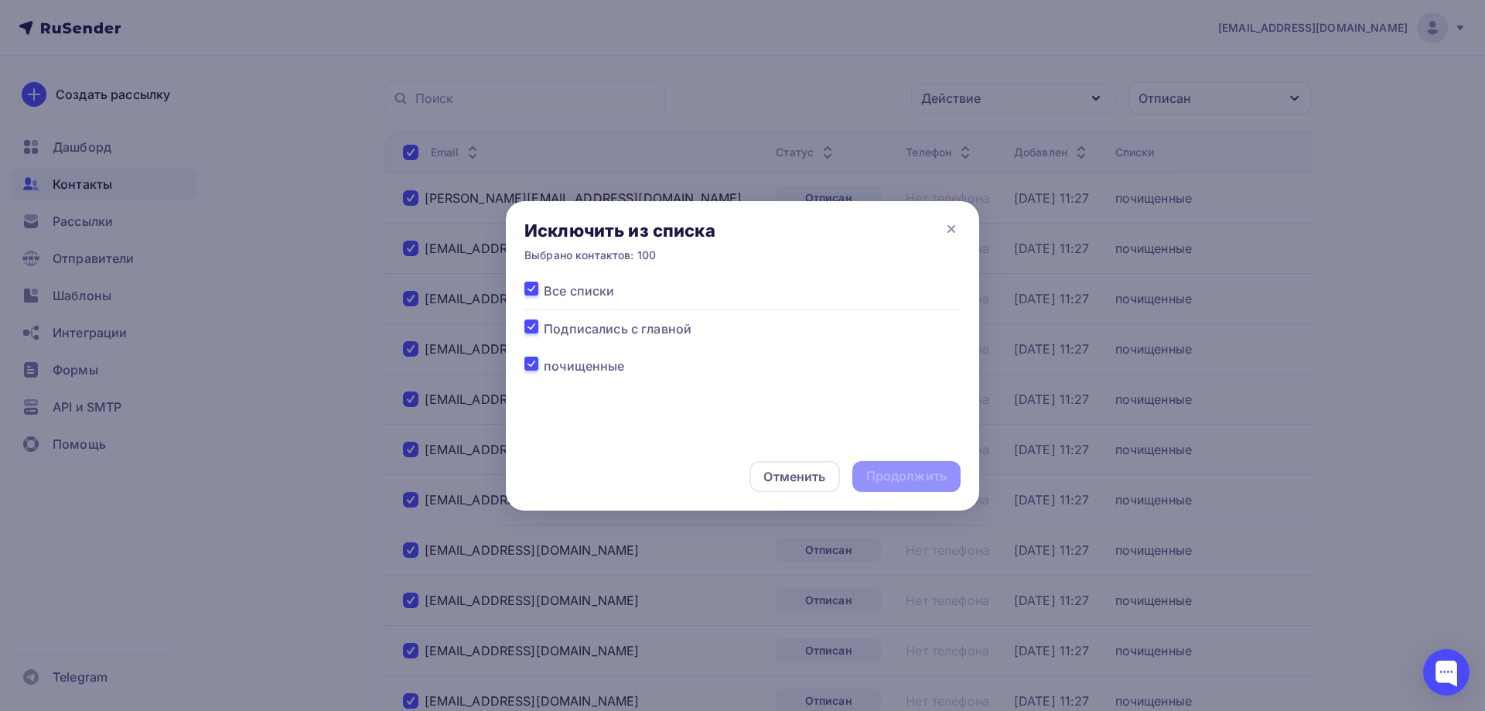
checkbox input "true"
click at [938, 473] on div "Продолжить" at bounding box center [906, 476] width 80 height 18
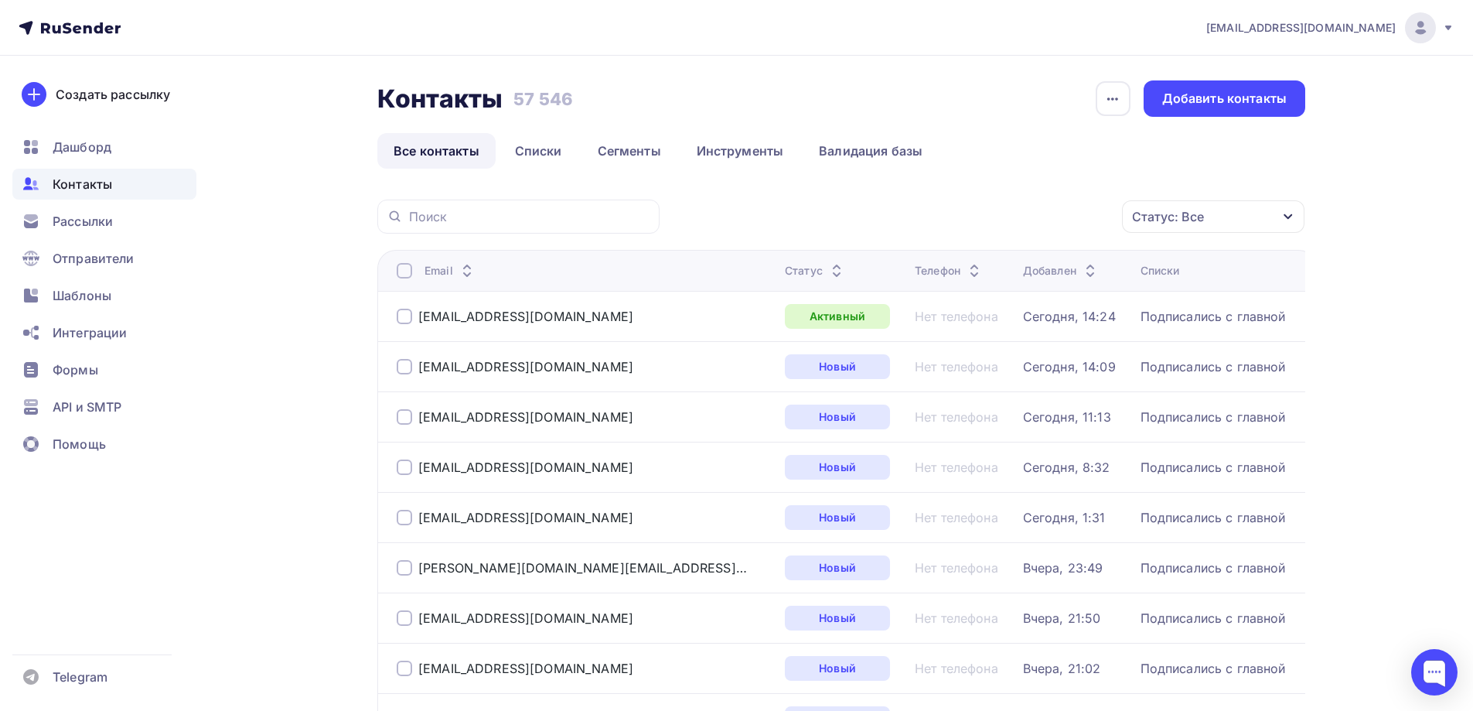
click at [1251, 208] on div "Статус: Все" at bounding box center [1213, 216] width 182 height 32
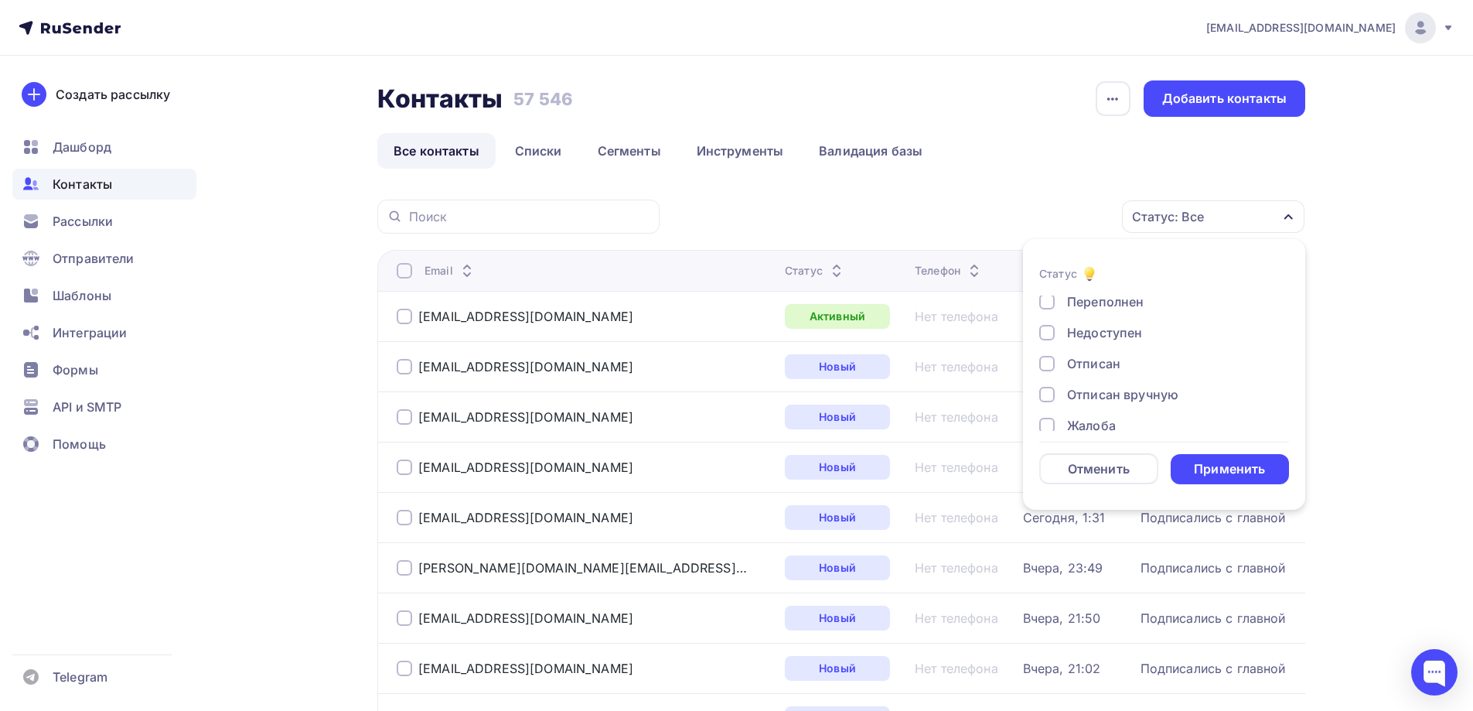
scroll to position [112, 0]
click at [1097, 333] on div "Новый Активный Не существует Переполнен Недоступен Отписан Отписан вручную [GEO…" at bounding box center [1164, 300] width 250 height 235
click at [1104, 349] on div "Отписан" at bounding box center [1093, 347] width 53 height 19
drag, startPoint x: 1216, startPoint y: 465, endPoint x: 1175, endPoint y: 435, distance: 49.8
click at [1219, 466] on div "Применить" at bounding box center [1229, 469] width 71 height 18
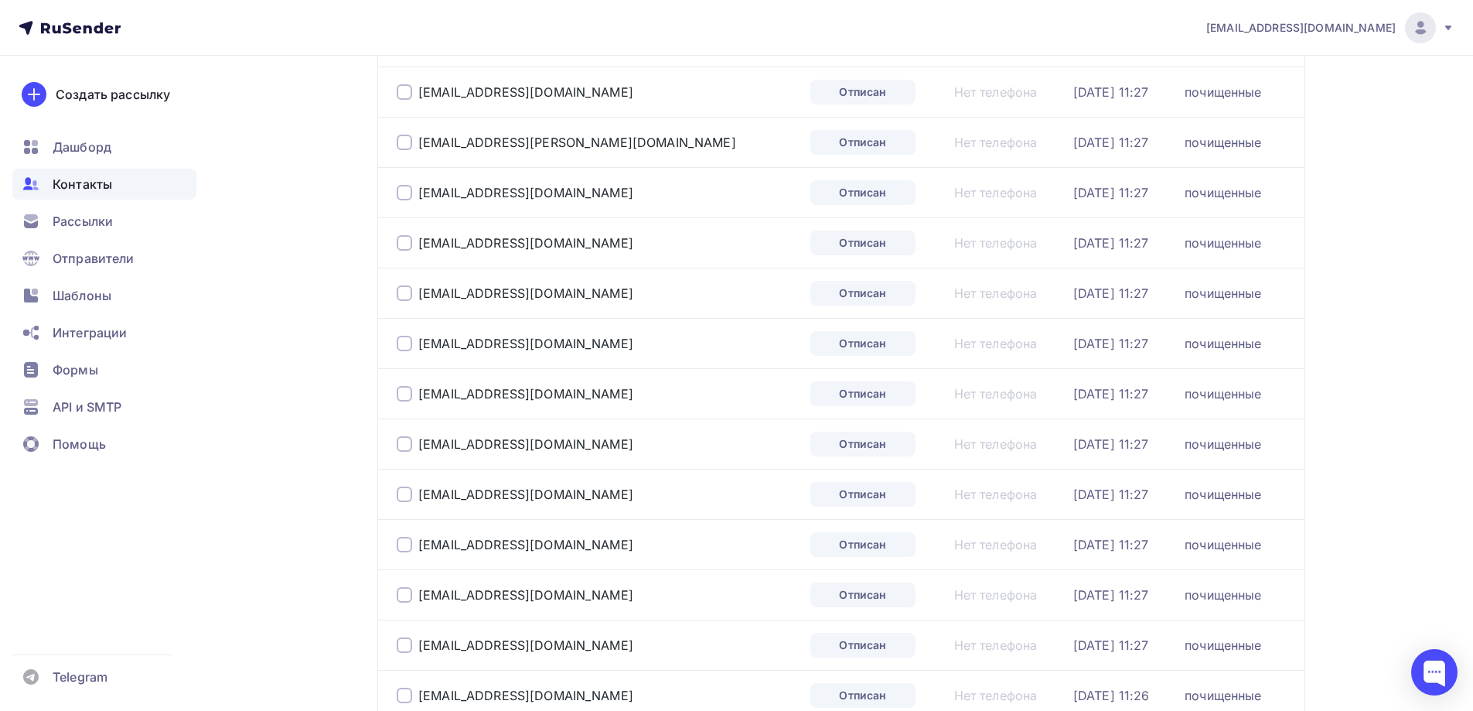
scroll to position [2252, 0]
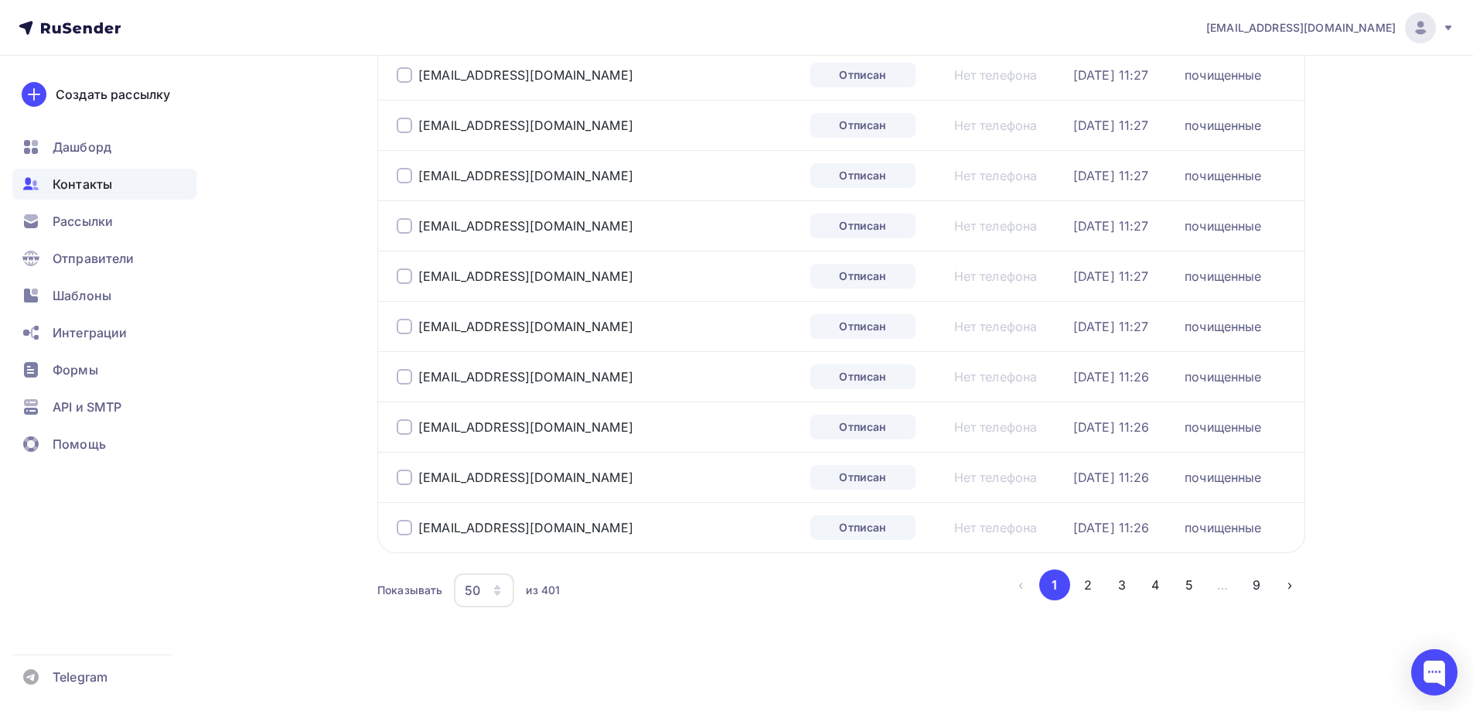
click at [489, 591] on div "50" at bounding box center [484, 590] width 60 height 34
click at [489, 534] on div "100" at bounding box center [546, 542] width 148 height 19
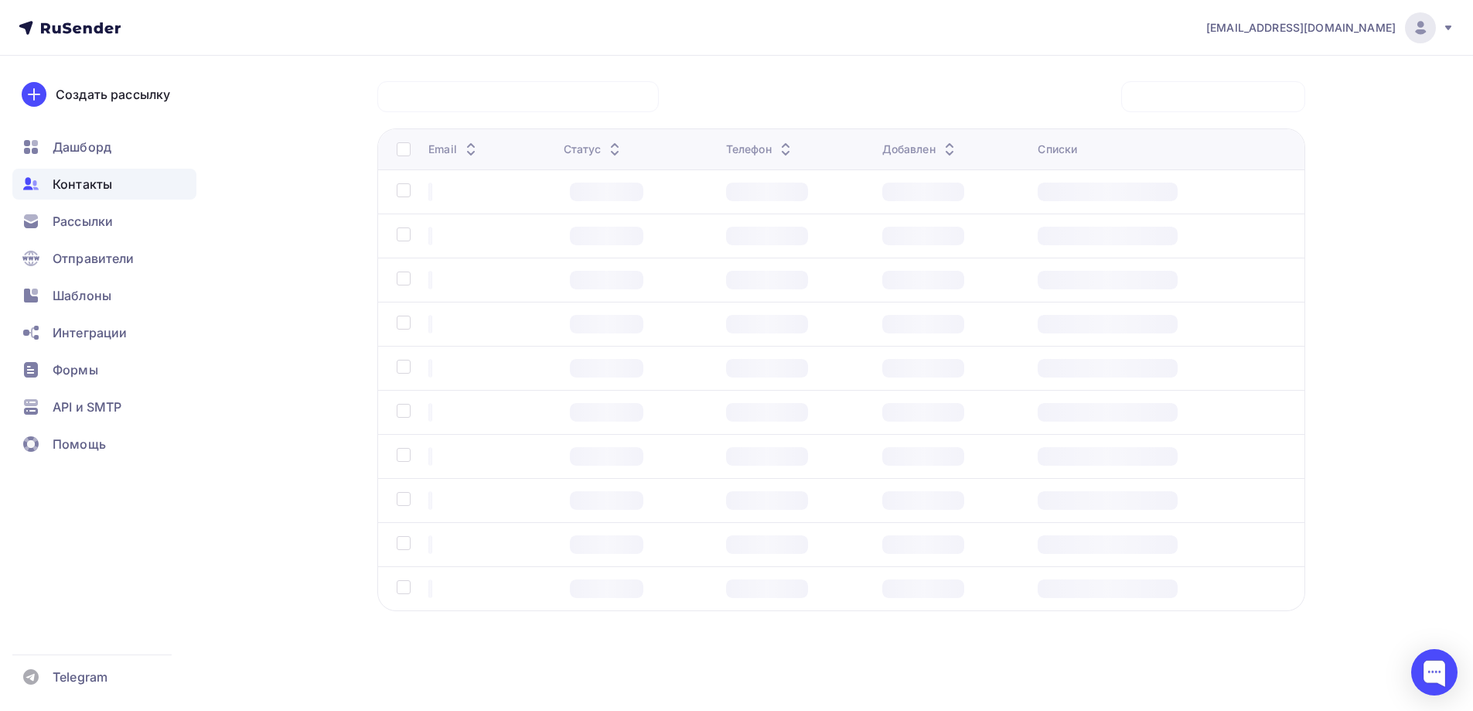
scroll to position [118, 0]
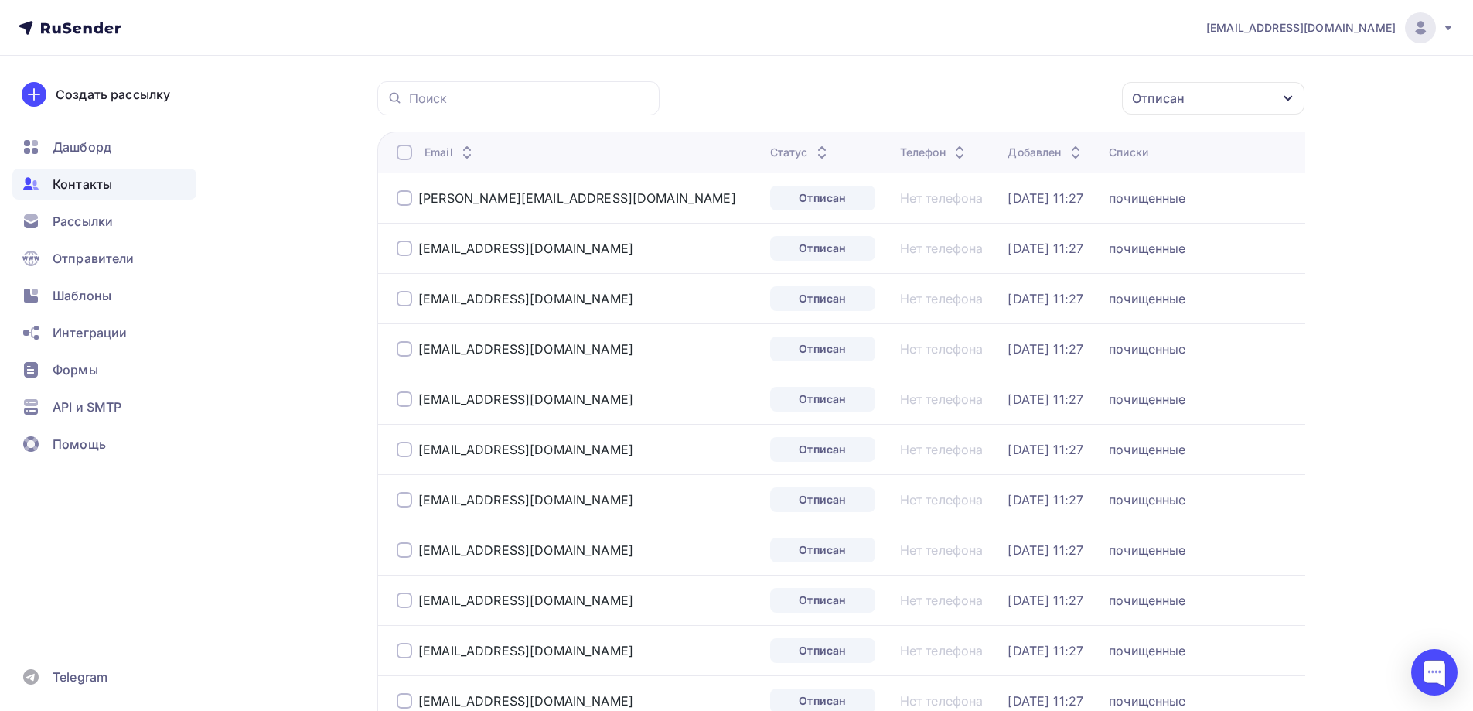
click at [408, 155] on div at bounding box center [404, 152] width 15 height 15
click at [953, 99] on div "Действие" at bounding box center [945, 98] width 60 height 19
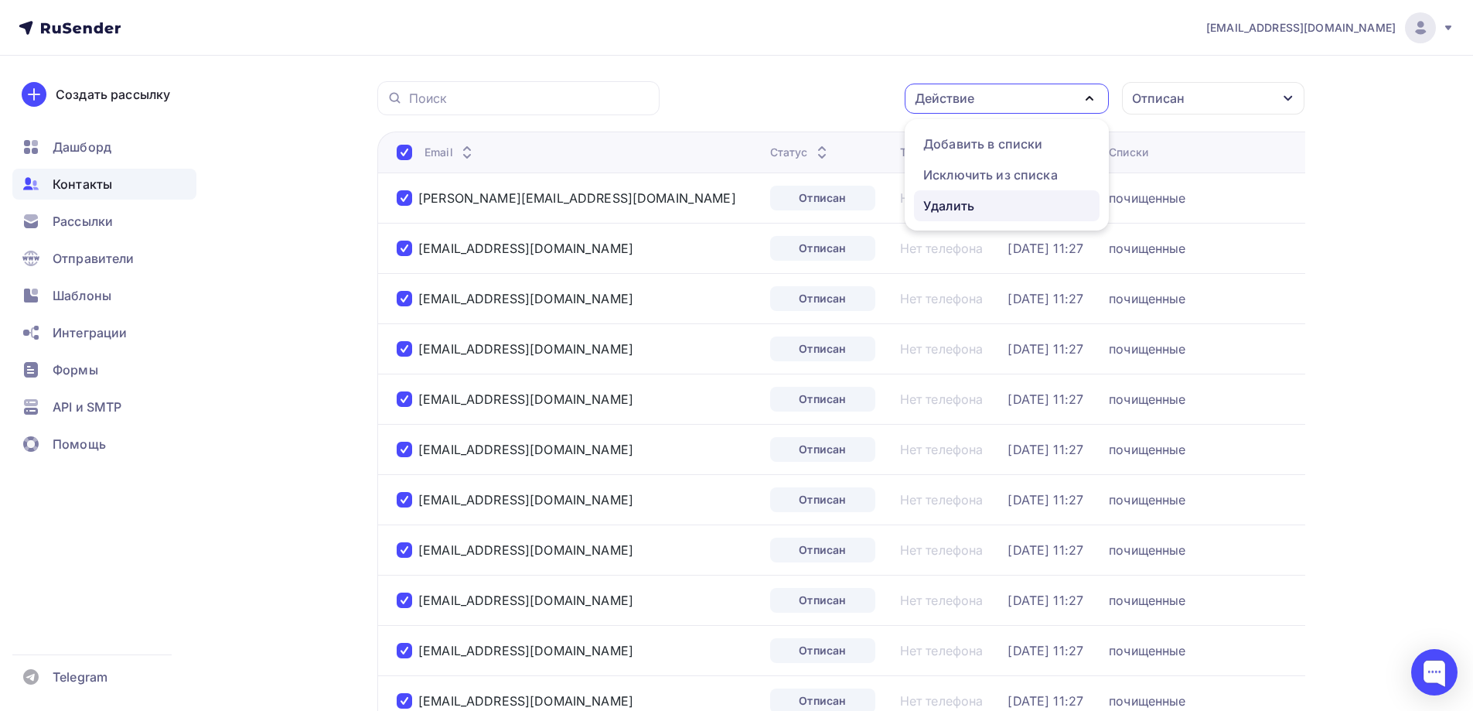
click at [939, 199] on div "Удалить" at bounding box center [948, 205] width 51 height 19
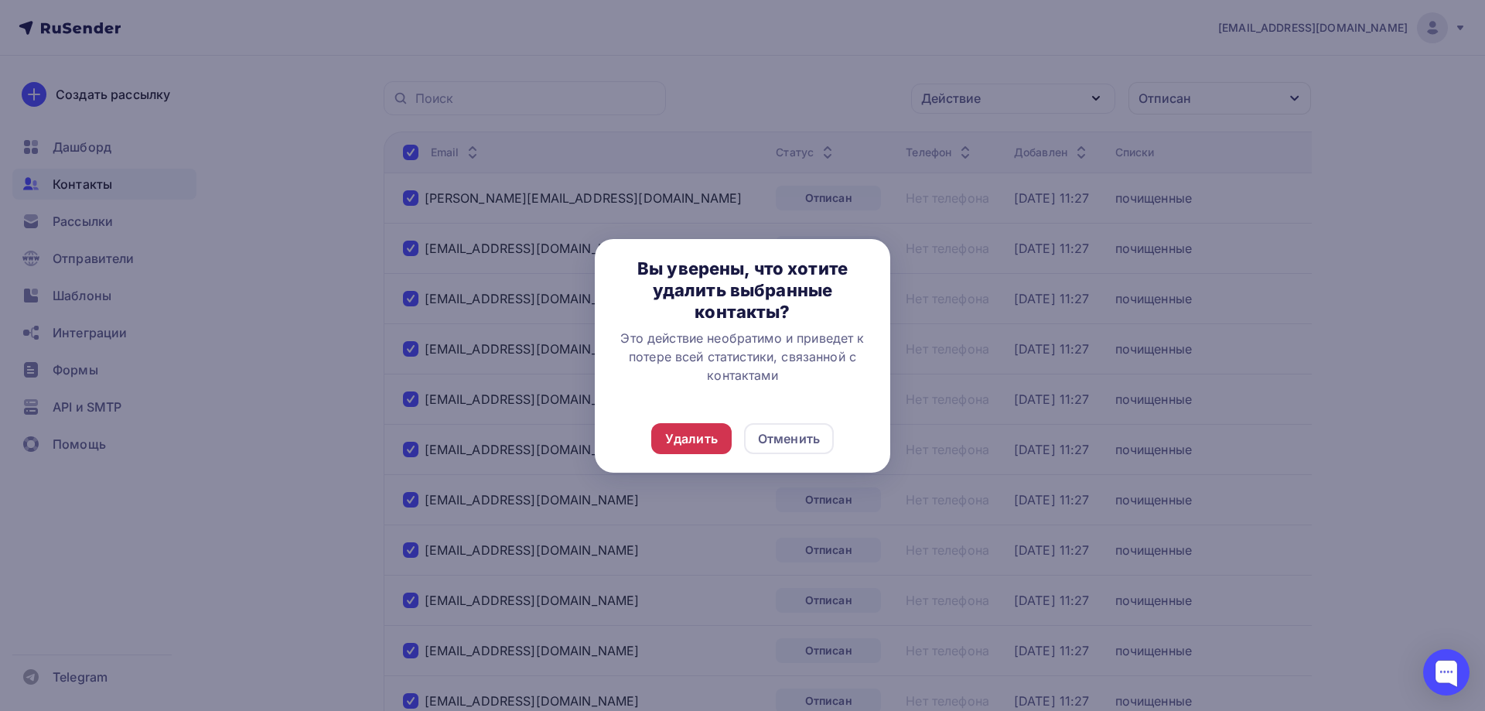
click at [682, 436] on div "Удалить" at bounding box center [691, 438] width 53 height 19
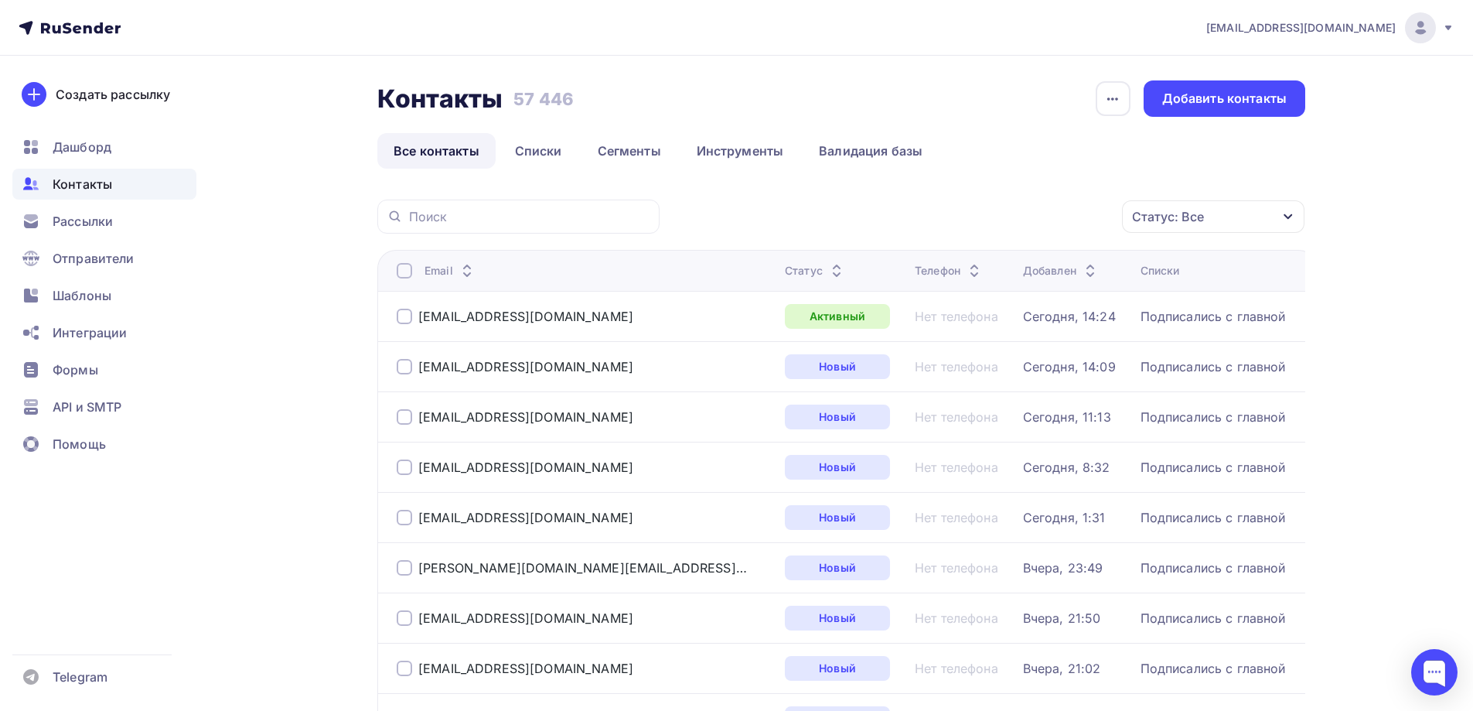
click at [1164, 215] on div "Статус: Все" at bounding box center [1168, 216] width 72 height 19
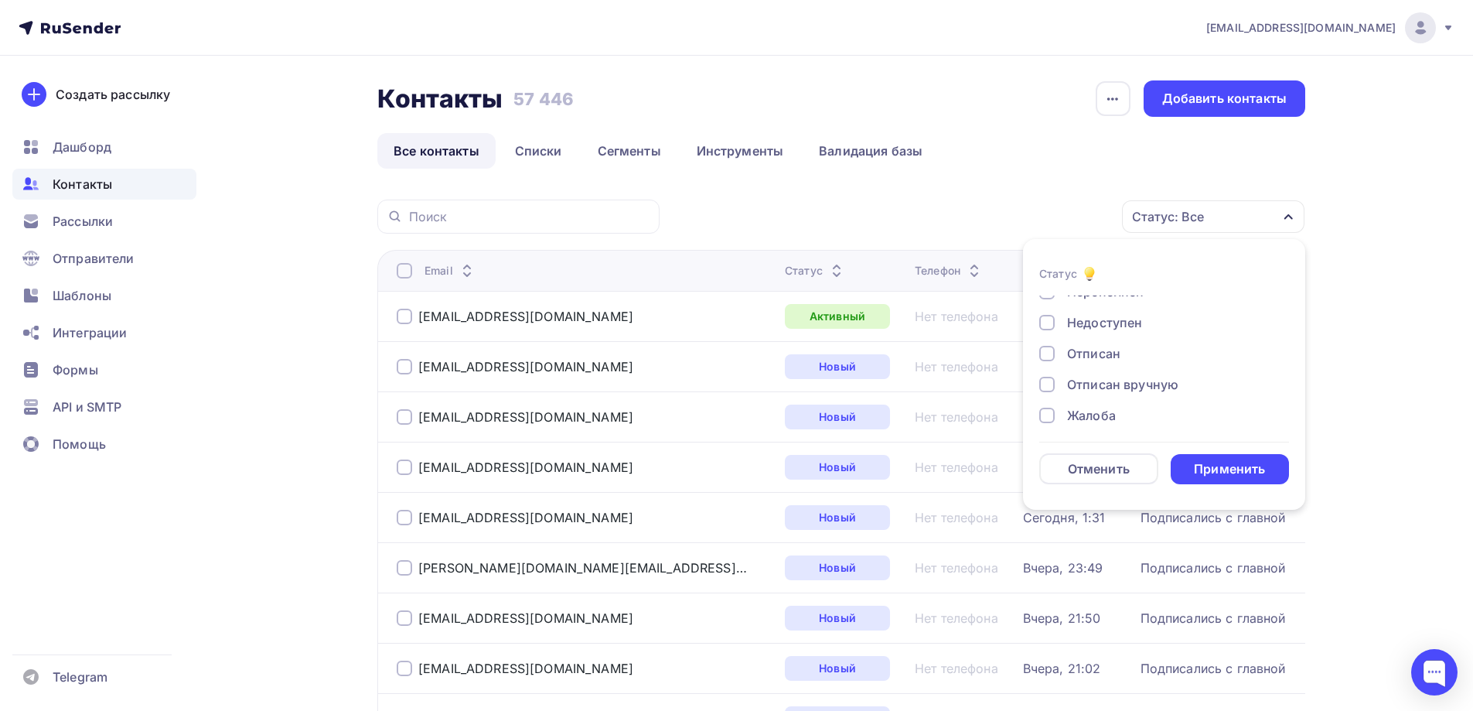
scroll to position [112, 0]
click at [1089, 345] on div "Отписан" at bounding box center [1093, 347] width 53 height 19
click at [1187, 474] on div "Применить" at bounding box center [1230, 469] width 119 height 30
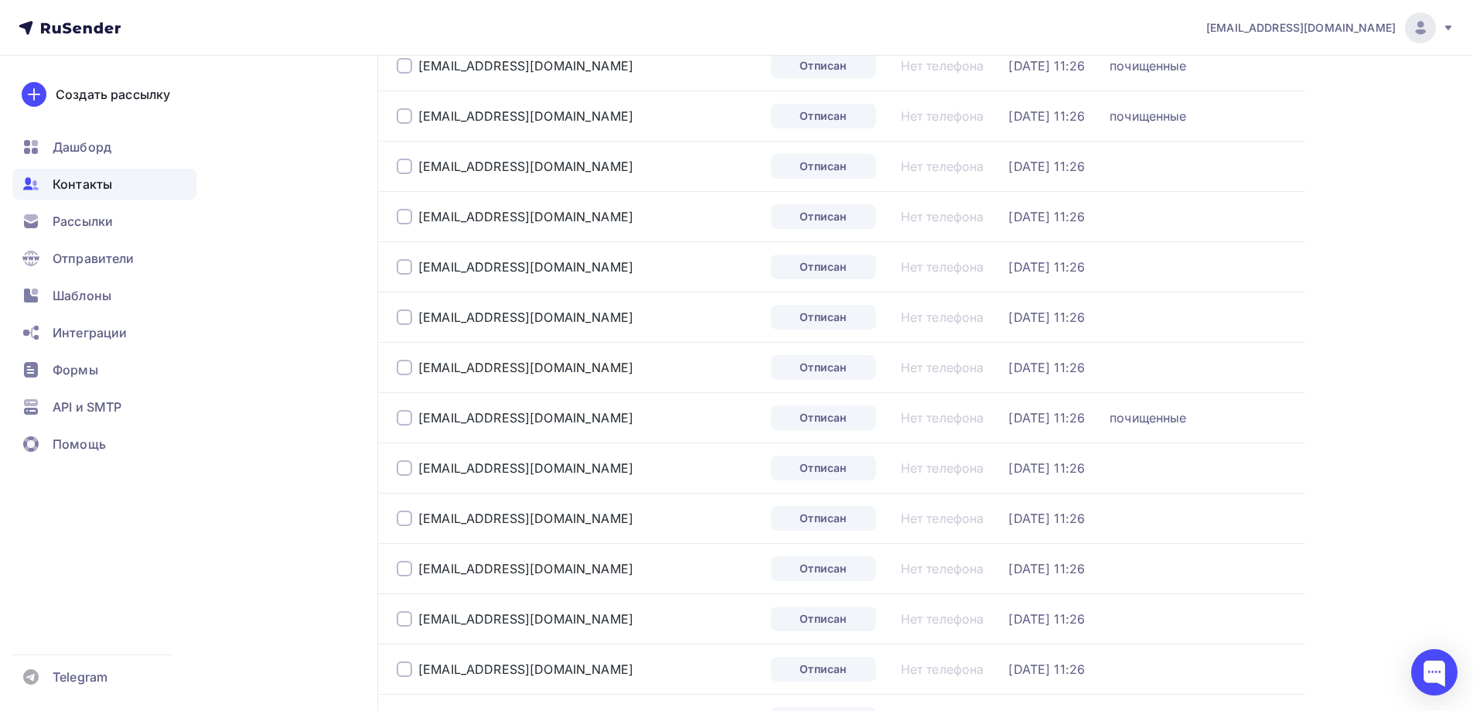
scroll to position [2252, 0]
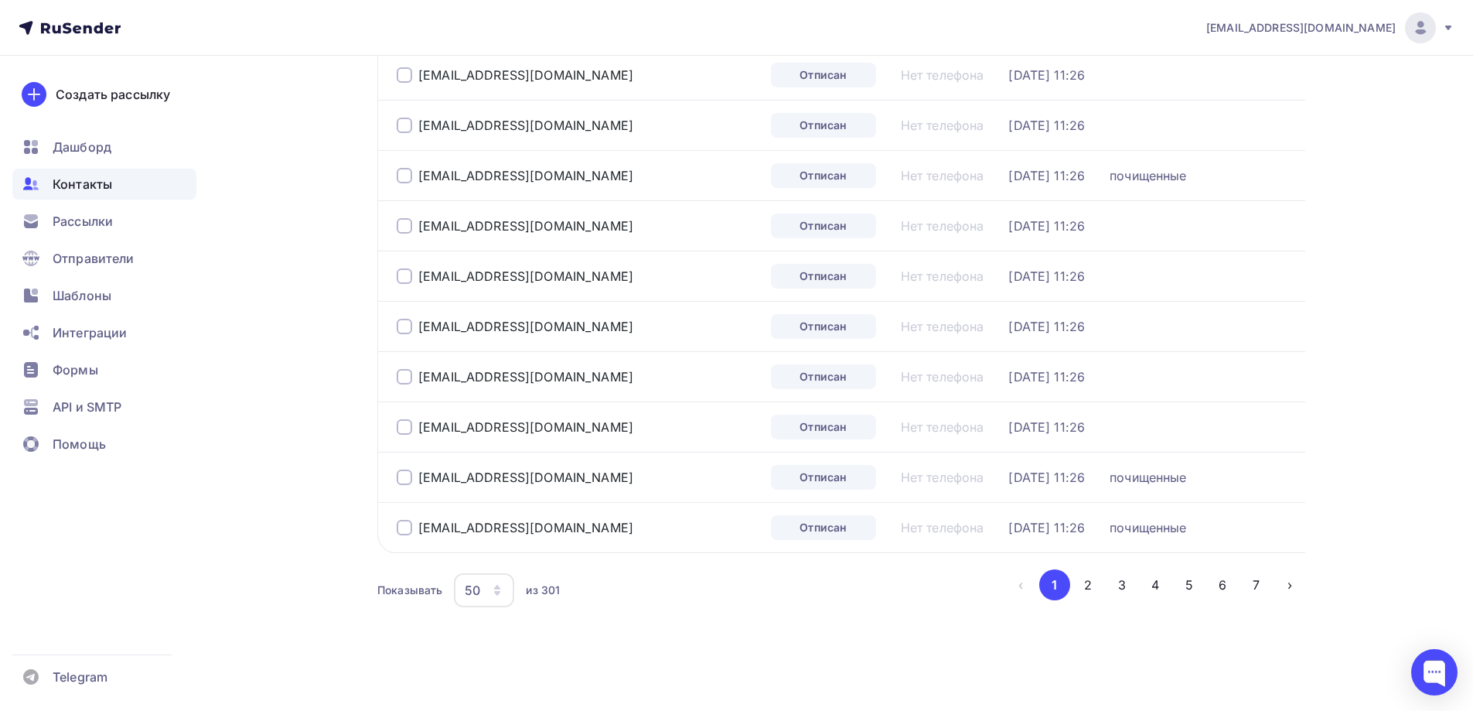
click at [501, 585] on icon "button" at bounding box center [497, 590] width 12 height 12
click at [483, 540] on div "100" at bounding box center [546, 542] width 148 height 19
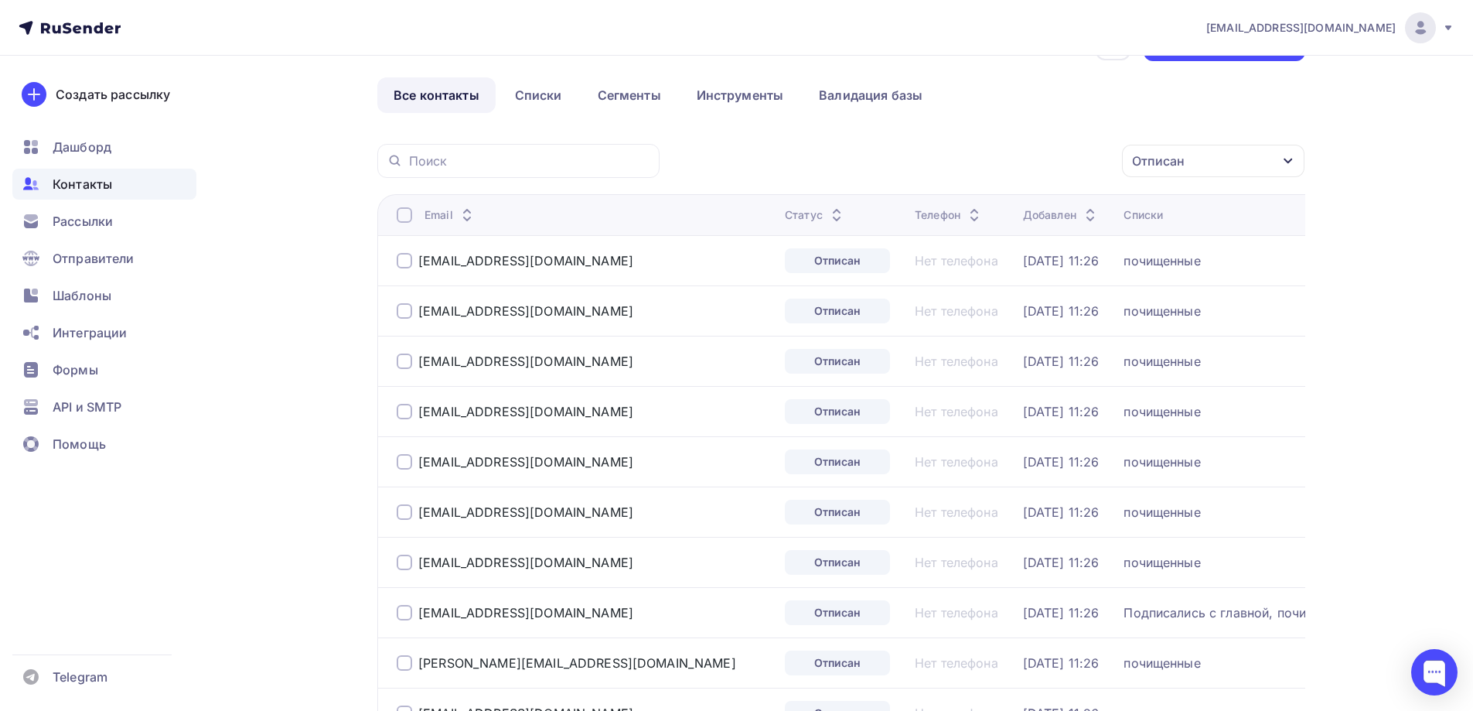
scroll to position [0, 0]
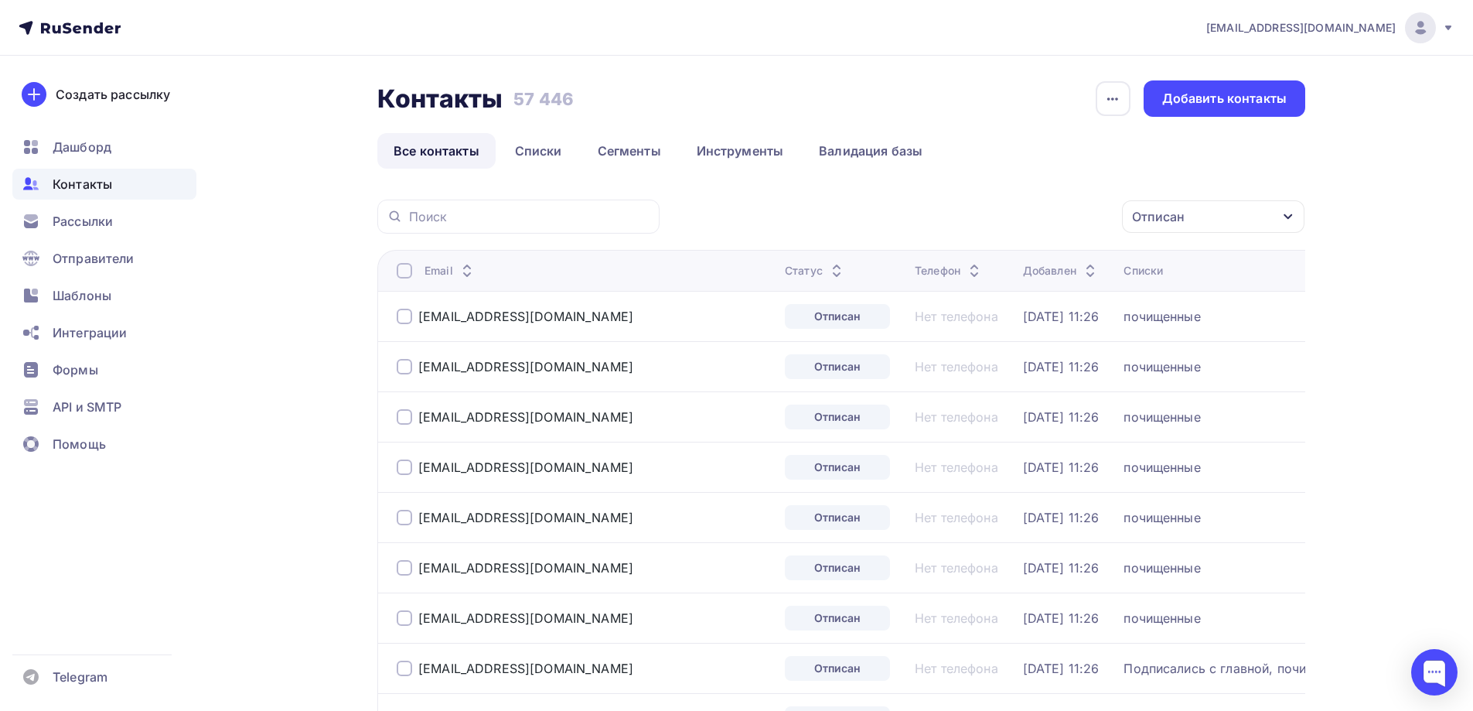
click at [413, 273] on div "Email" at bounding box center [585, 270] width 376 height 15
click at [407, 273] on div at bounding box center [404, 270] width 15 height 15
click at [980, 210] on div "Действие" at bounding box center [1007, 217] width 204 height 30
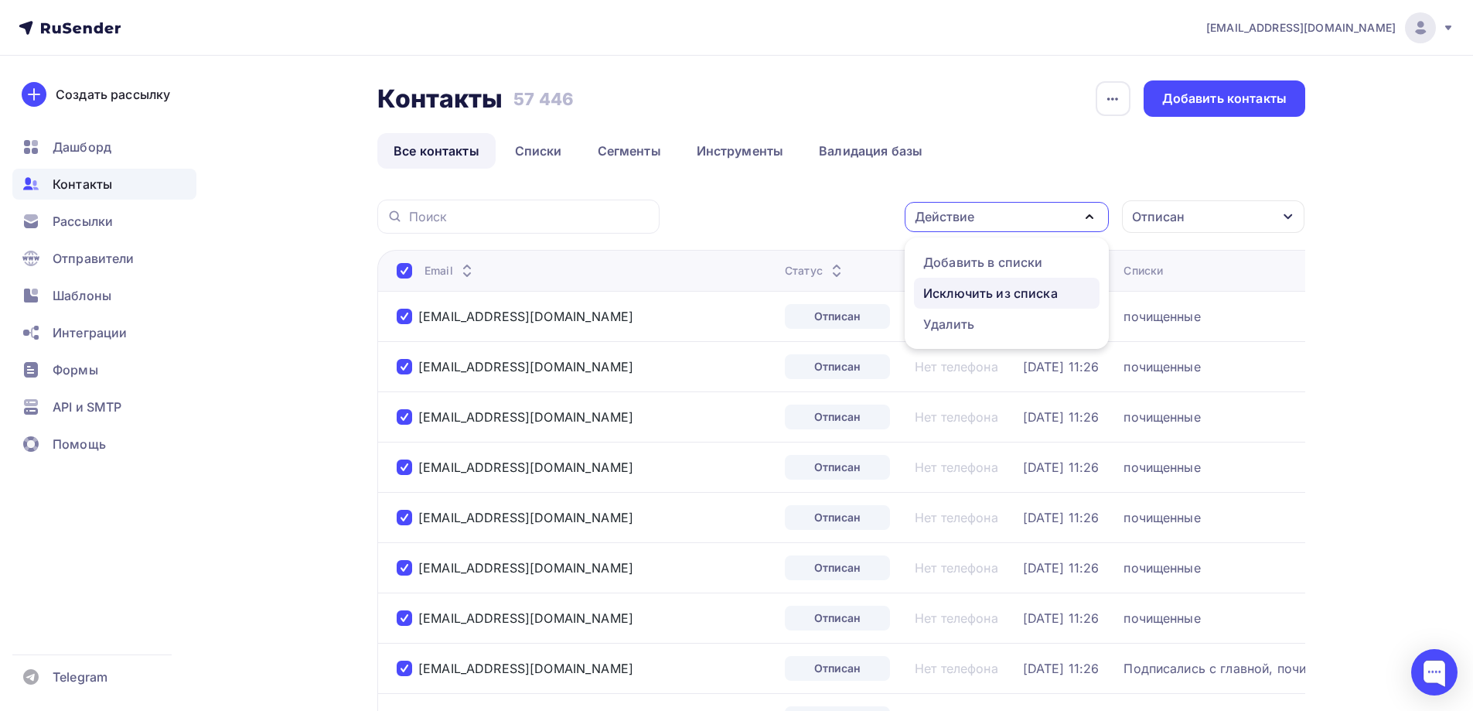
click at [984, 297] on div "Исключить из списка" at bounding box center [990, 293] width 135 height 19
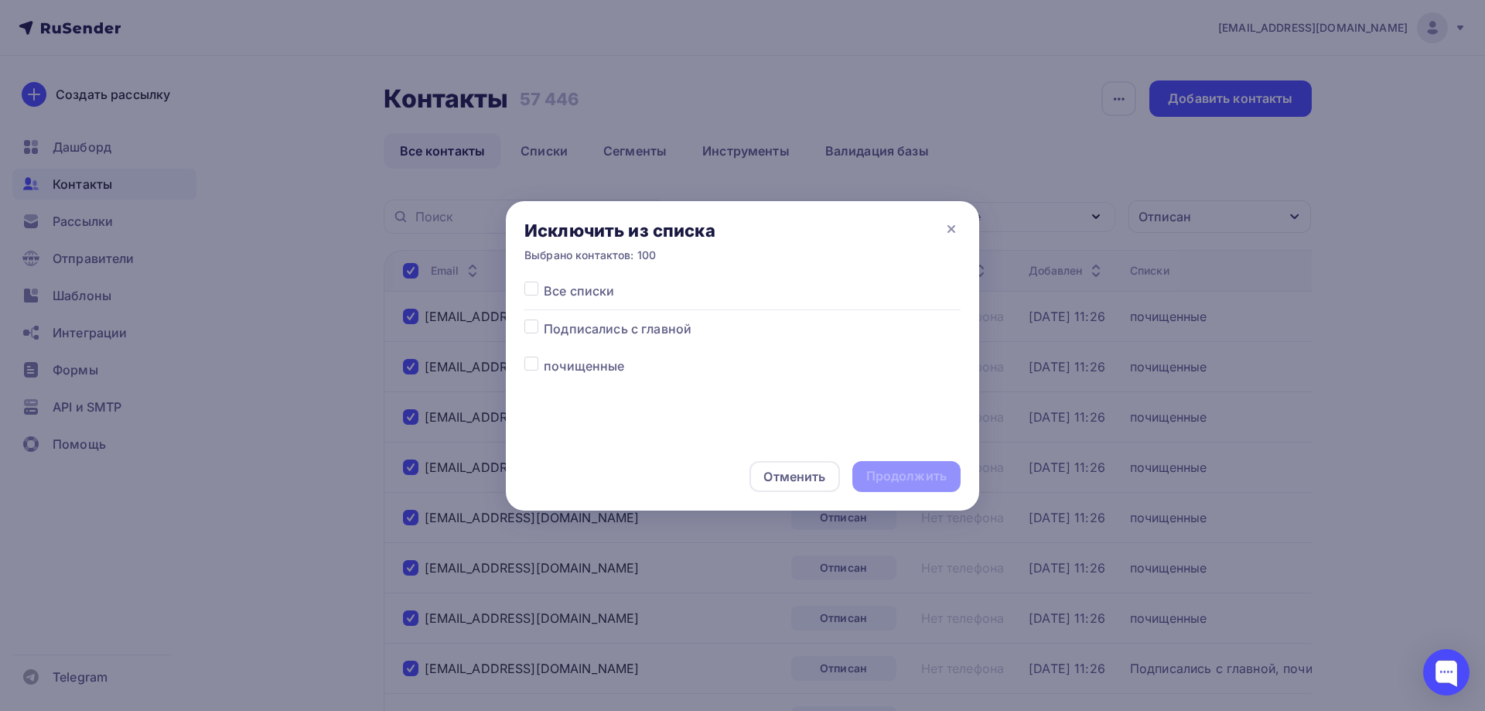
drag, startPoint x: 533, startPoint y: 292, endPoint x: 596, endPoint y: 323, distance: 70.5
click at [544, 281] on label at bounding box center [544, 281] width 0 height 0
click at [532, 291] on input "checkbox" at bounding box center [531, 288] width 14 height 14
checkbox input "true"
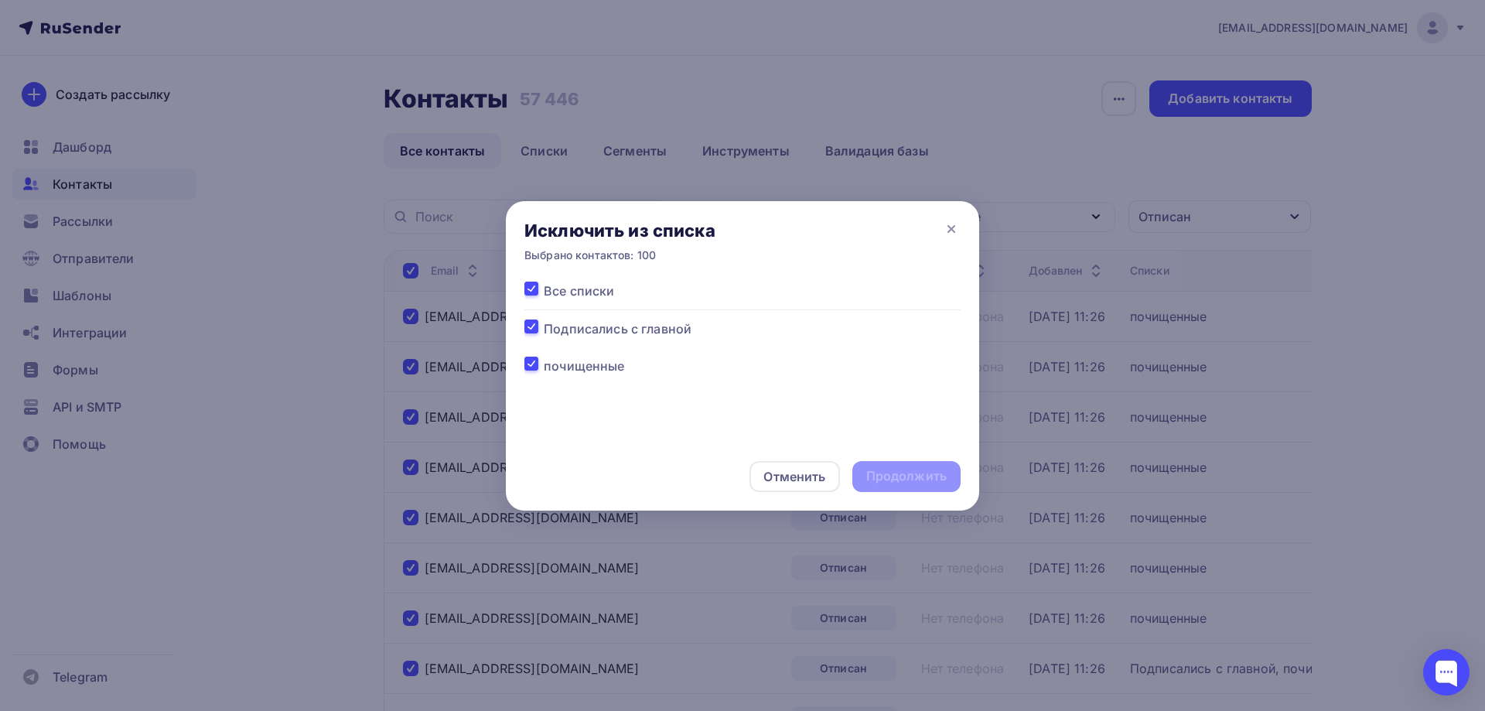
checkbox input "true"
click at [928, 480] on div "Продолжить" at bounding box center [906, 476] width 80 height 18
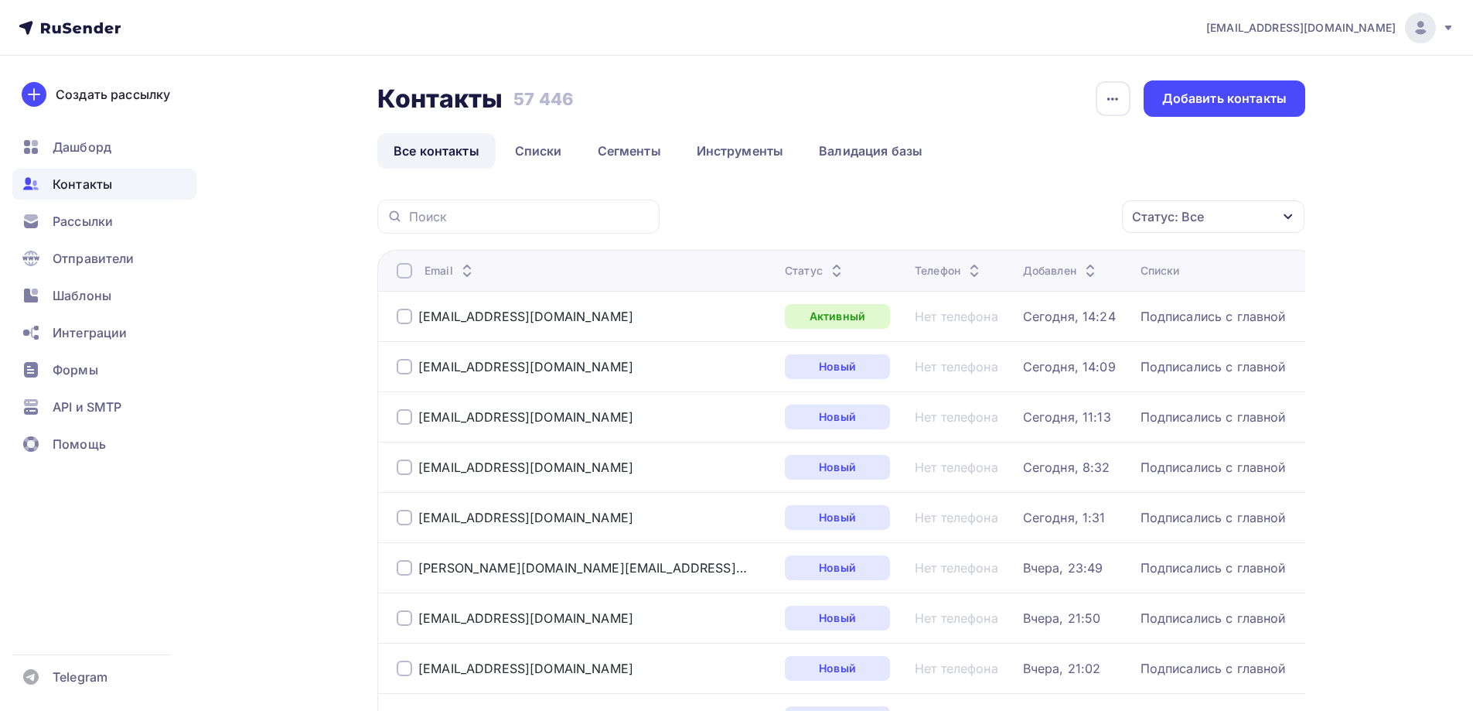
click at [1219, 230] on div "Статус: Все" at bounding box center [1213, 216] width 182 height 32
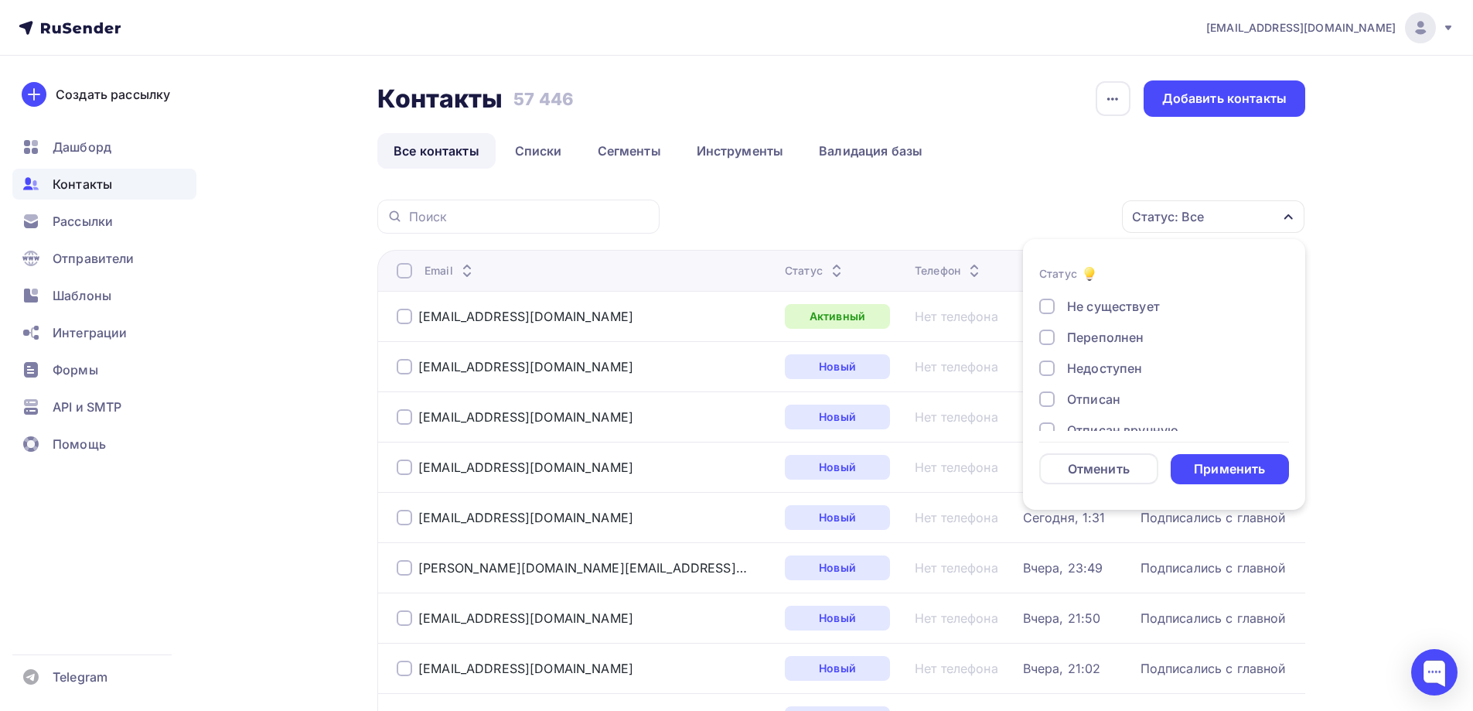
scroll to position [77, 0]
click at [1098, 387] on div "Отписан" at bounding box center [1093, 382] width 53 height 19
click at [1204, 465] on div "Применить" at bounding box center [1229, 469] width 71 height 18
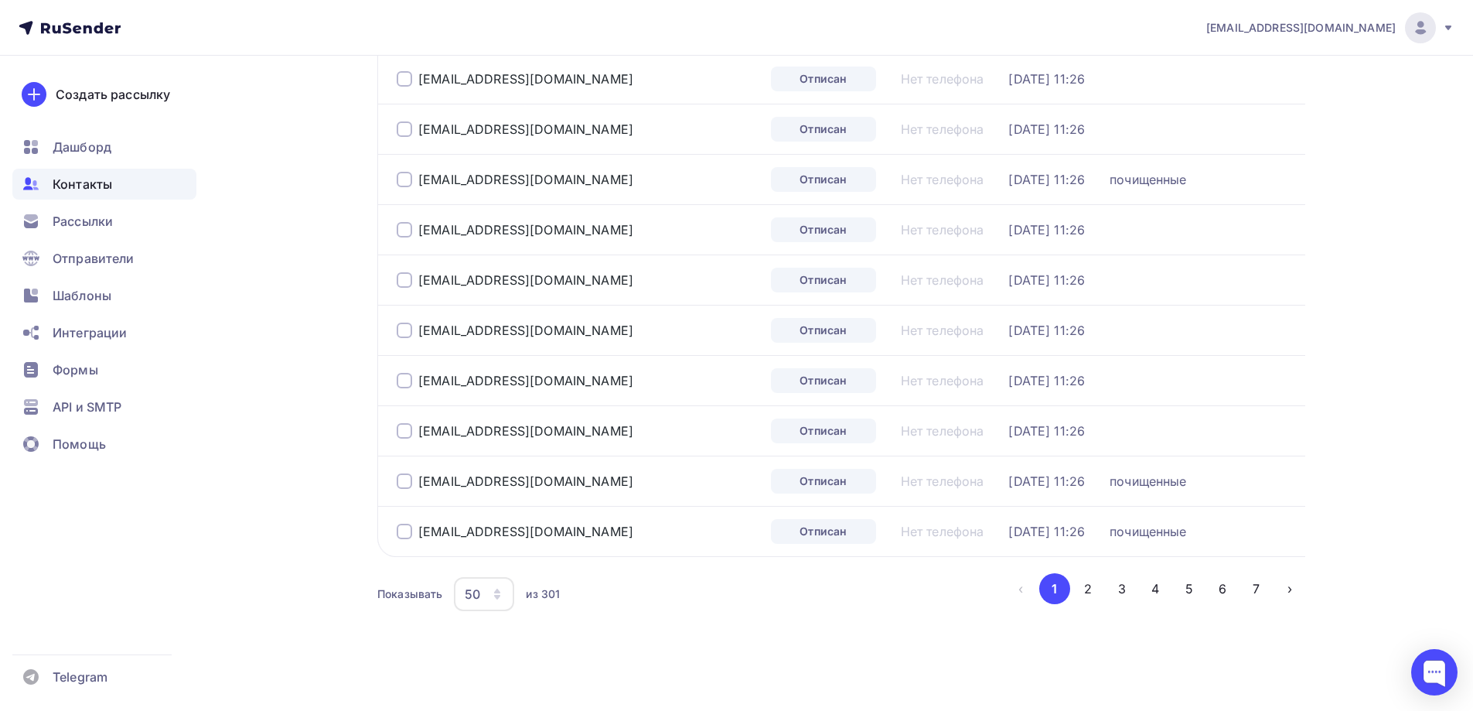
scroll to position [2252, 0]
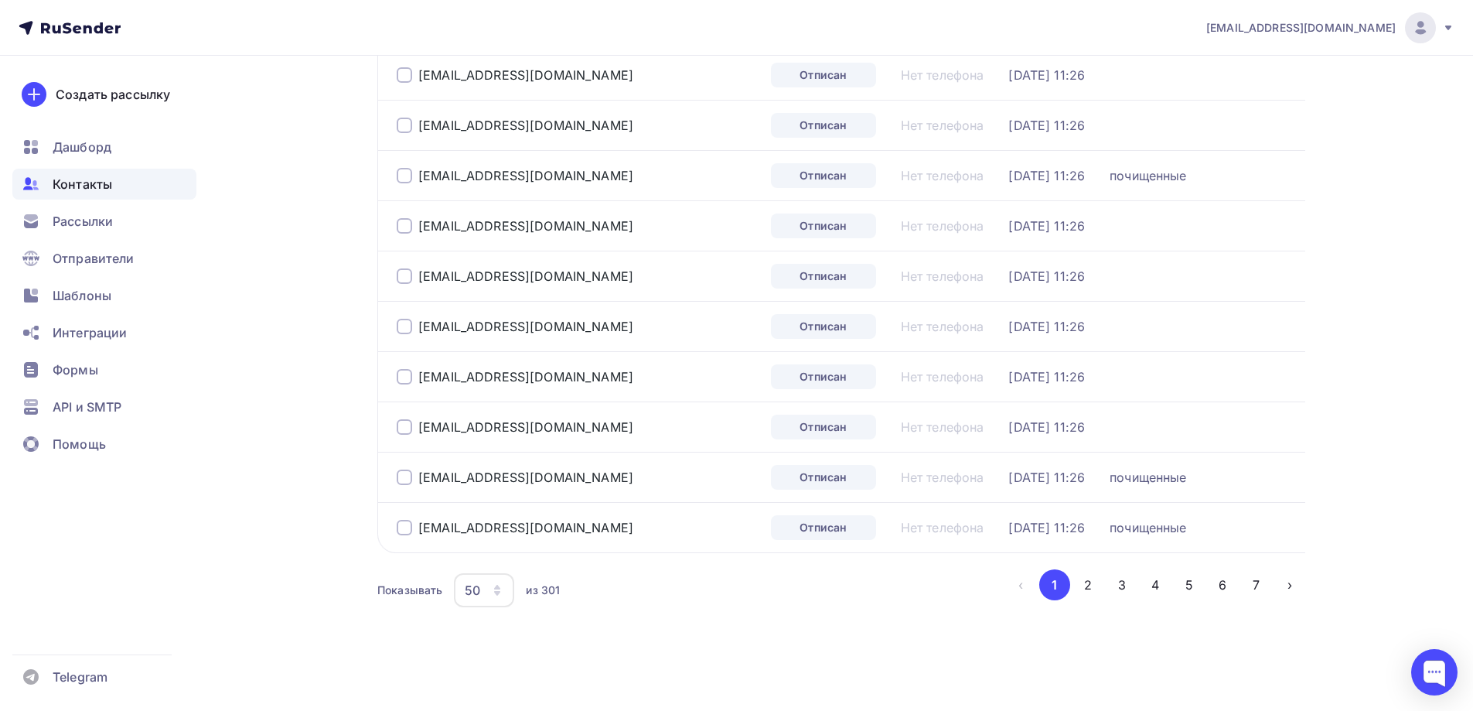
click at [476, 590] on div "50" at bounding box center [472, 590] width 15 height 19
click at [493, 547] on div "100" at bounding box center [546, 542] width 148 height 19
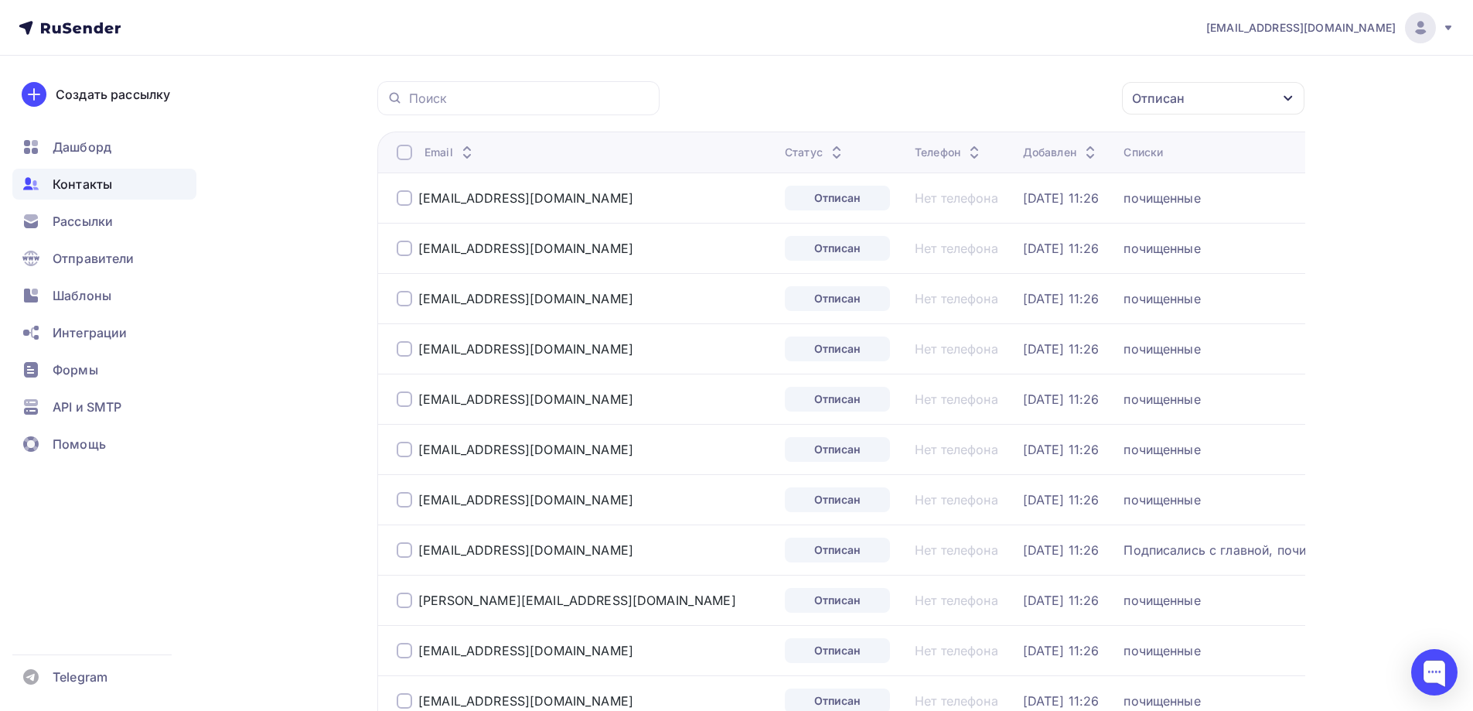
click at [403, 146] on div at bounding box center [404, 152] width 15 height 15
click at [1007, 87] on div "Действие" at bounding box center [1007, 99] width 204 height 30
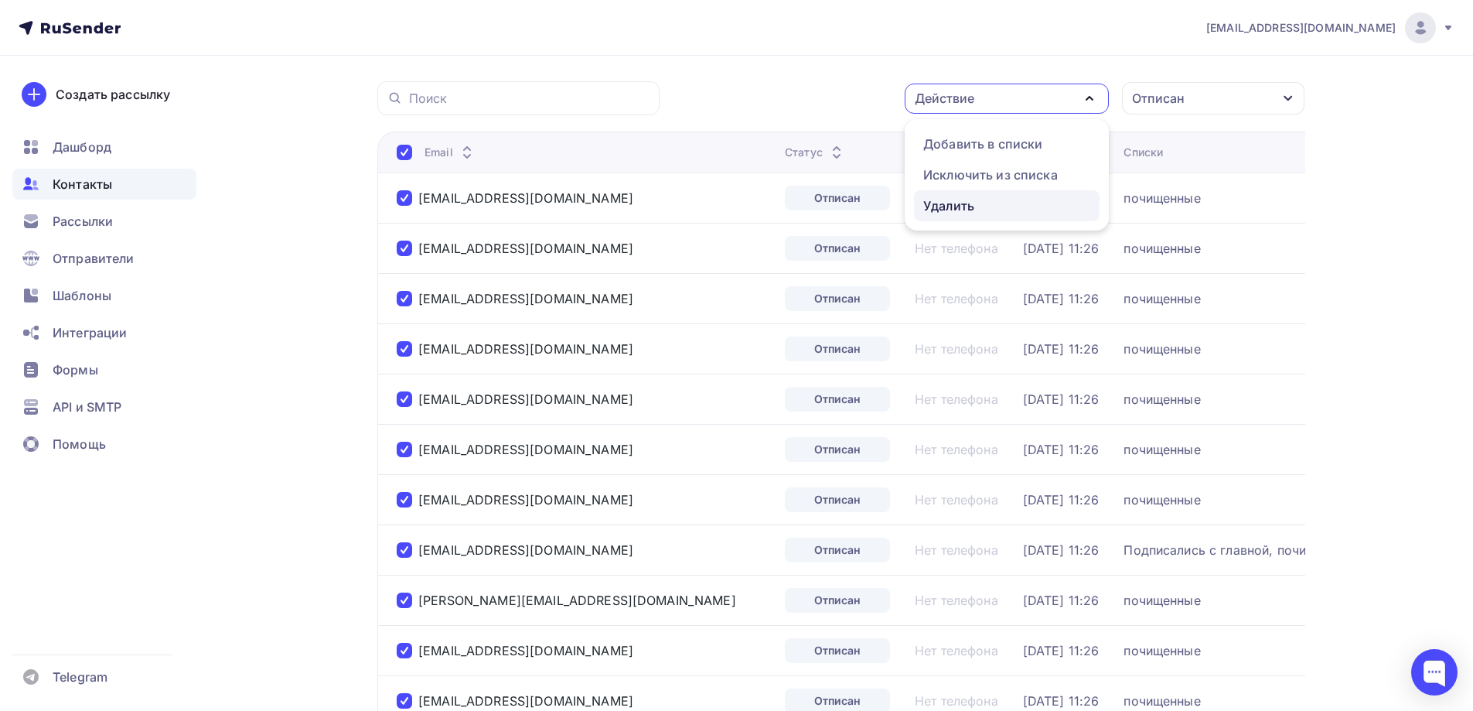
click at [963, 204] on div "Удалить" at bounding box center [948, 205] width 51 height 19
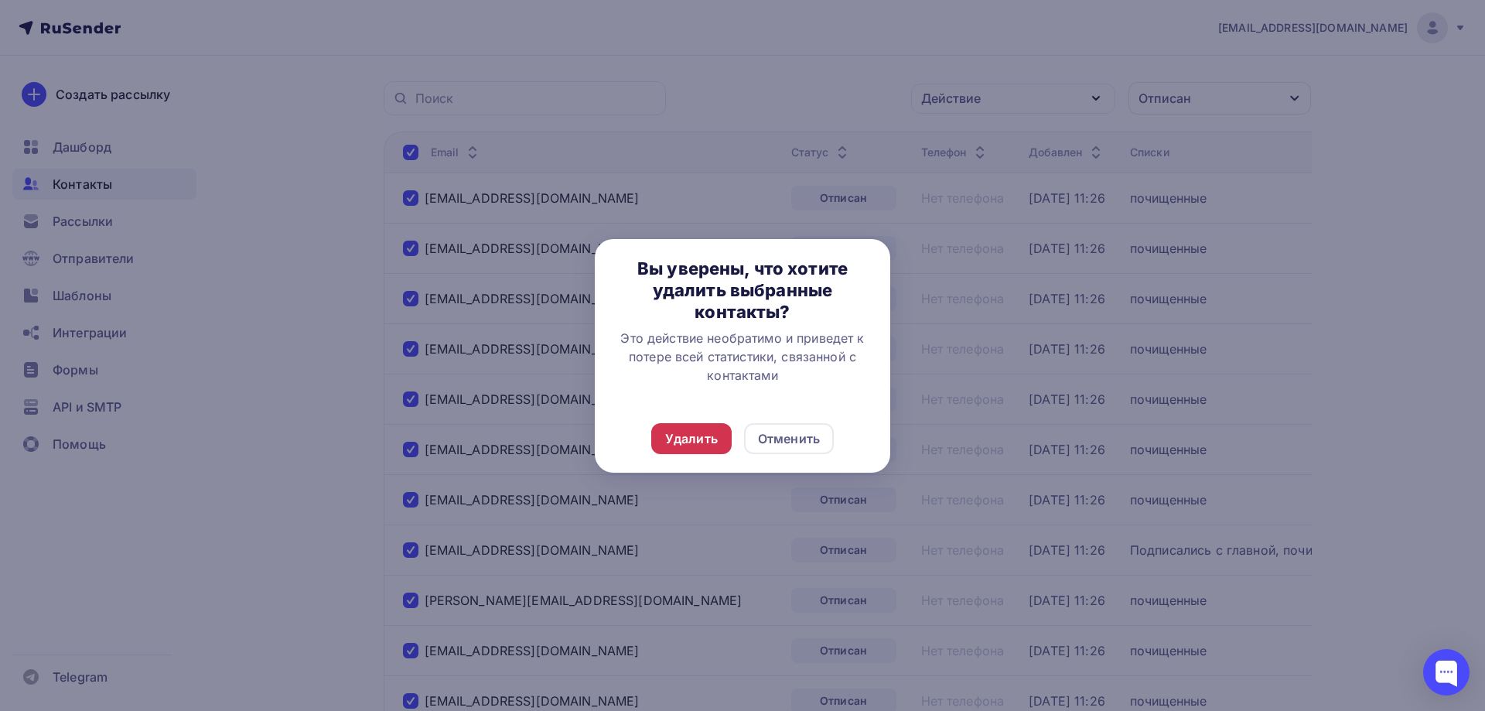
click at [706, 434] on div "Удалить" at bounding box center [691, 438] width 53 height 19
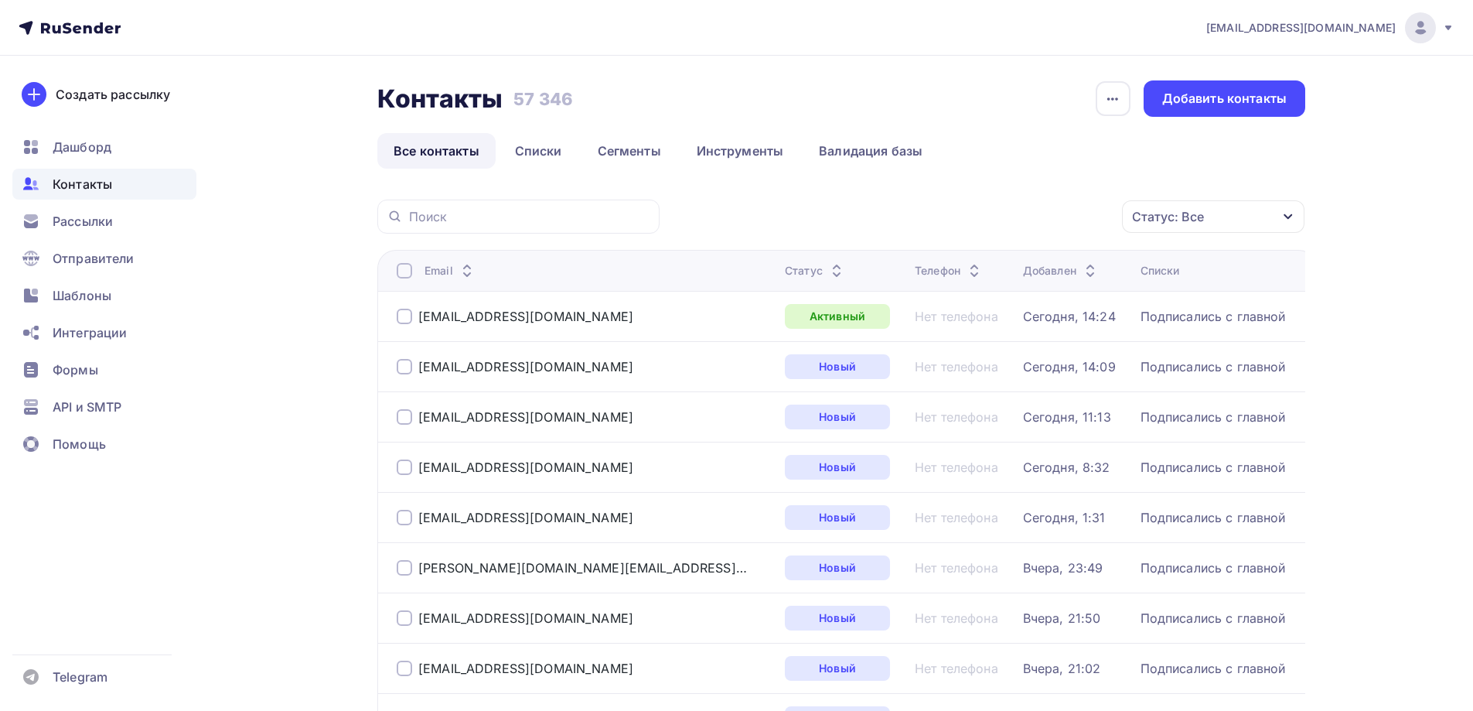
click at [1169, 219] on div "Статус: Все" at bounding box center [1168, 216] width 72 height 19
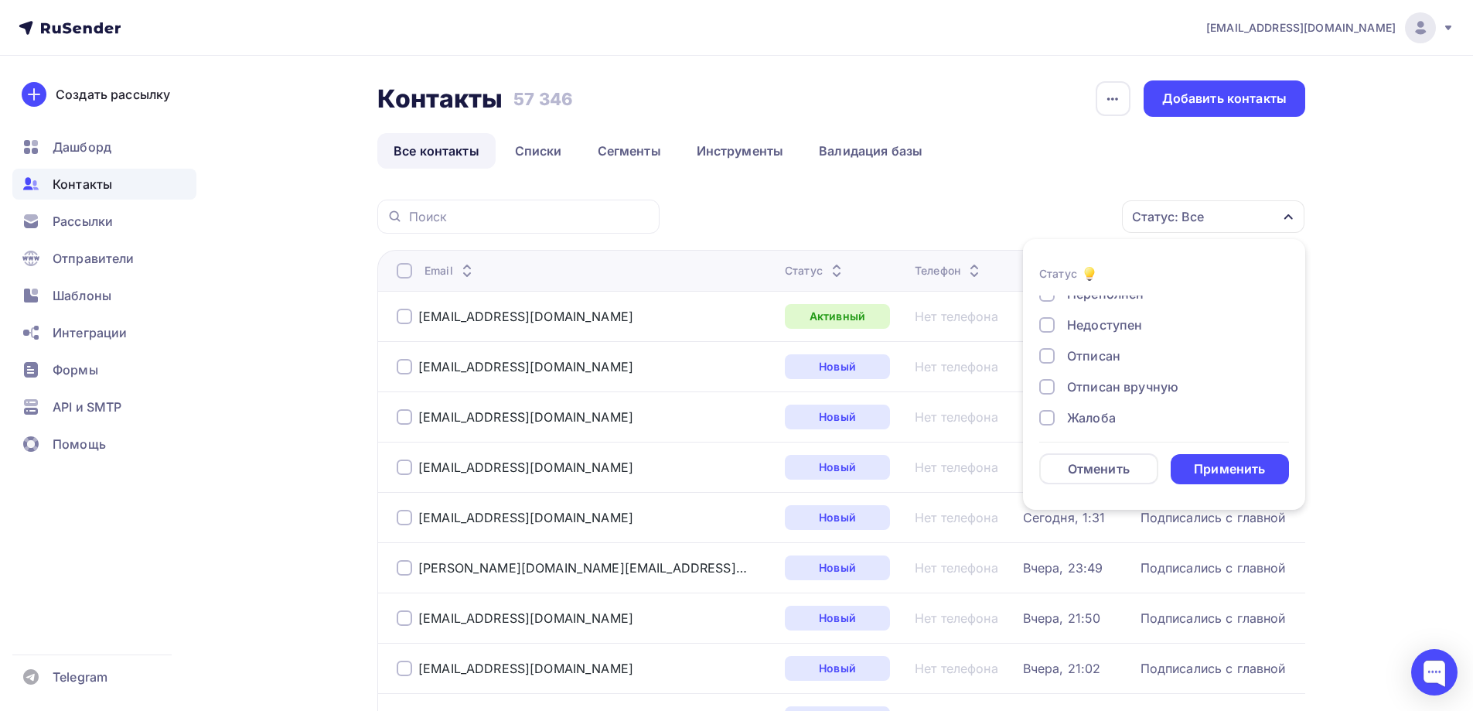
scroll to position [112, 0]
click at [1104, 348] on div "Отписан" at bounding box center [1093, 347] width 53 height 19
click at [1223, 478] on div "Применить" at bounding box center [1230, 469] width 119 height 30
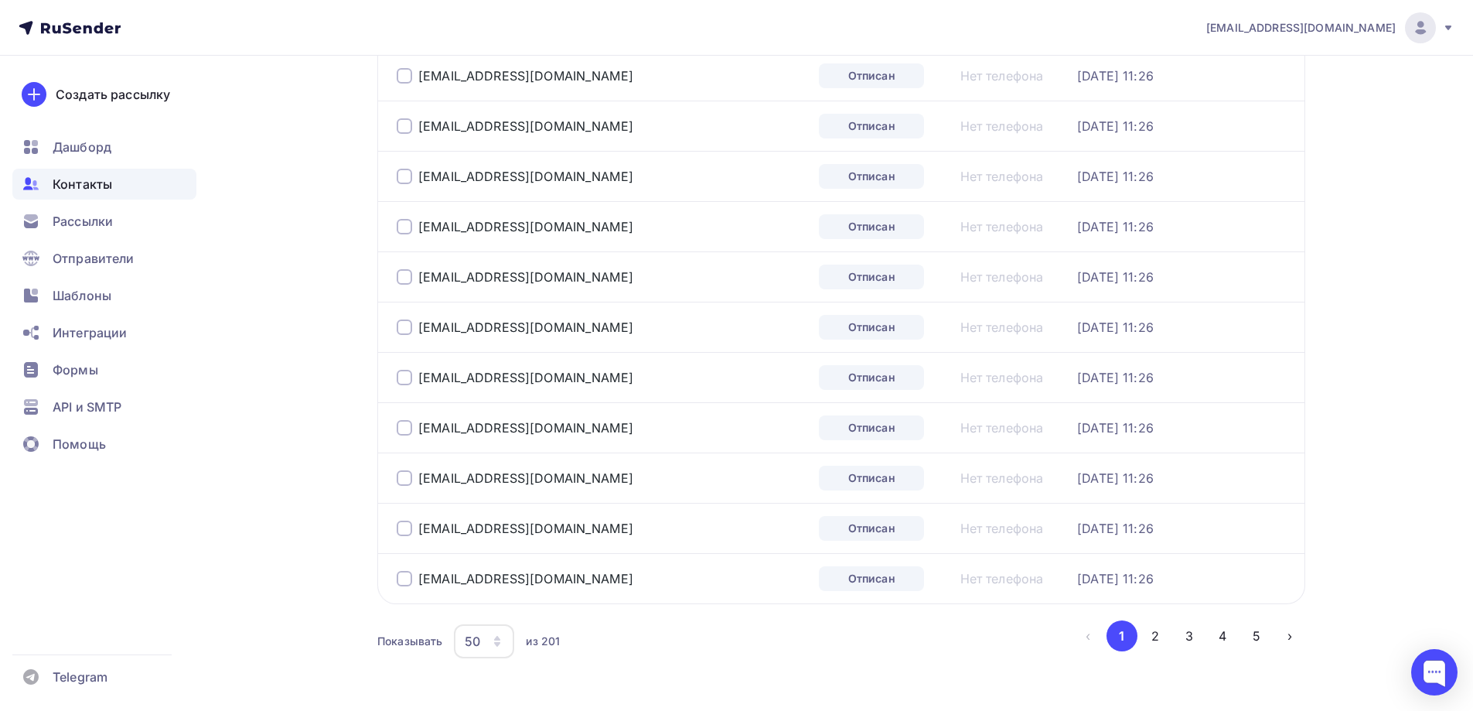
scroll to position [2252, 0]
click at [500, 594] on icon "button" at bounding box center [497, 590] width 12 height 12
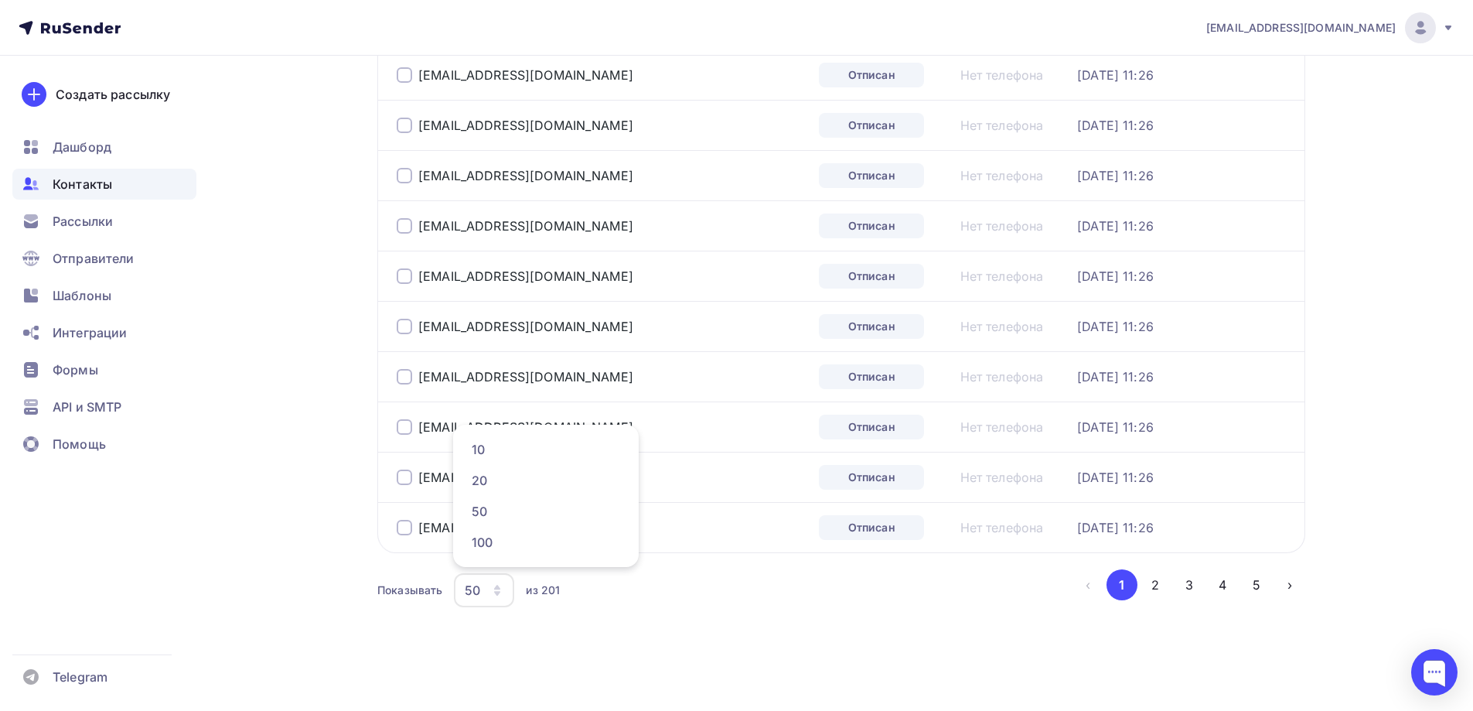
click at [462, 539] on li "100" at bounding box center [546, 542] width 186 height 31
click at [486, 552] on link "100" at bounding box center [545, 542] width 167 height 31
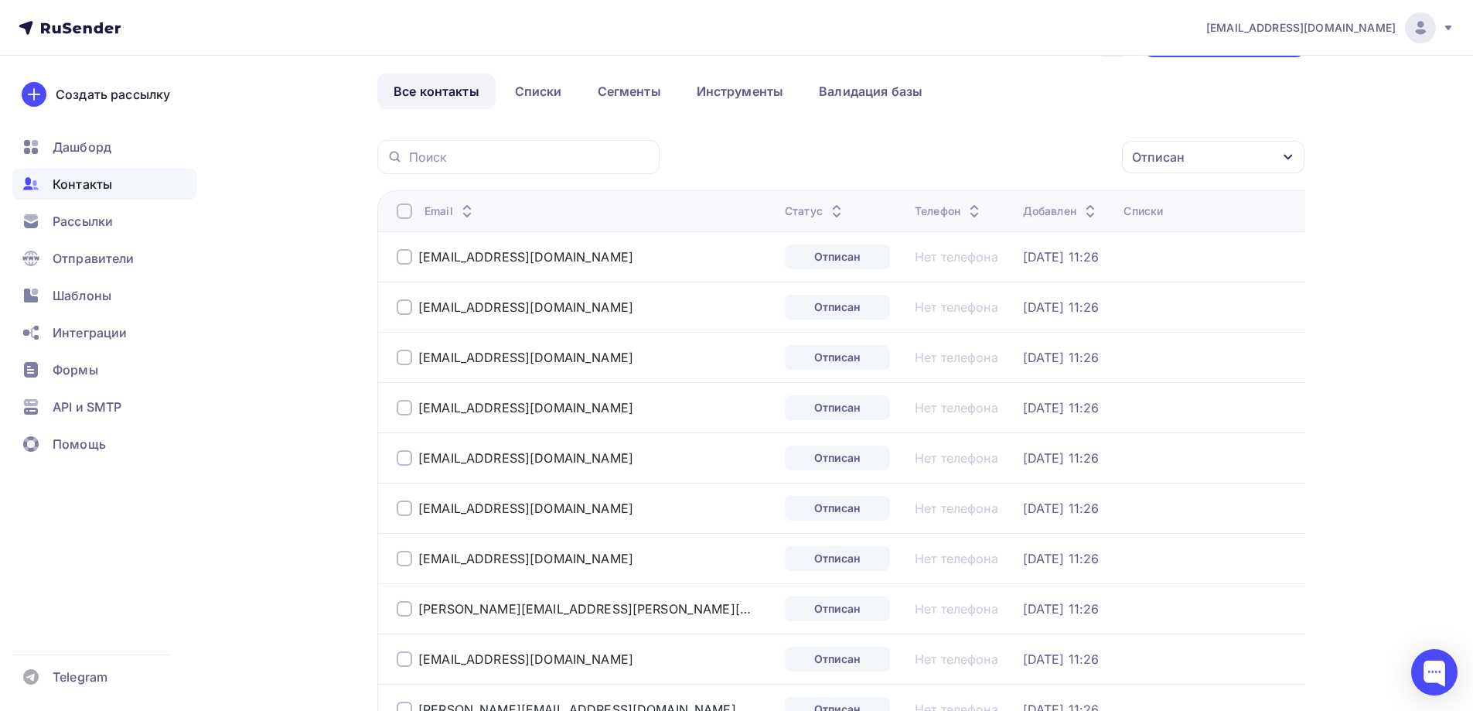
scroll to position [0, 0]
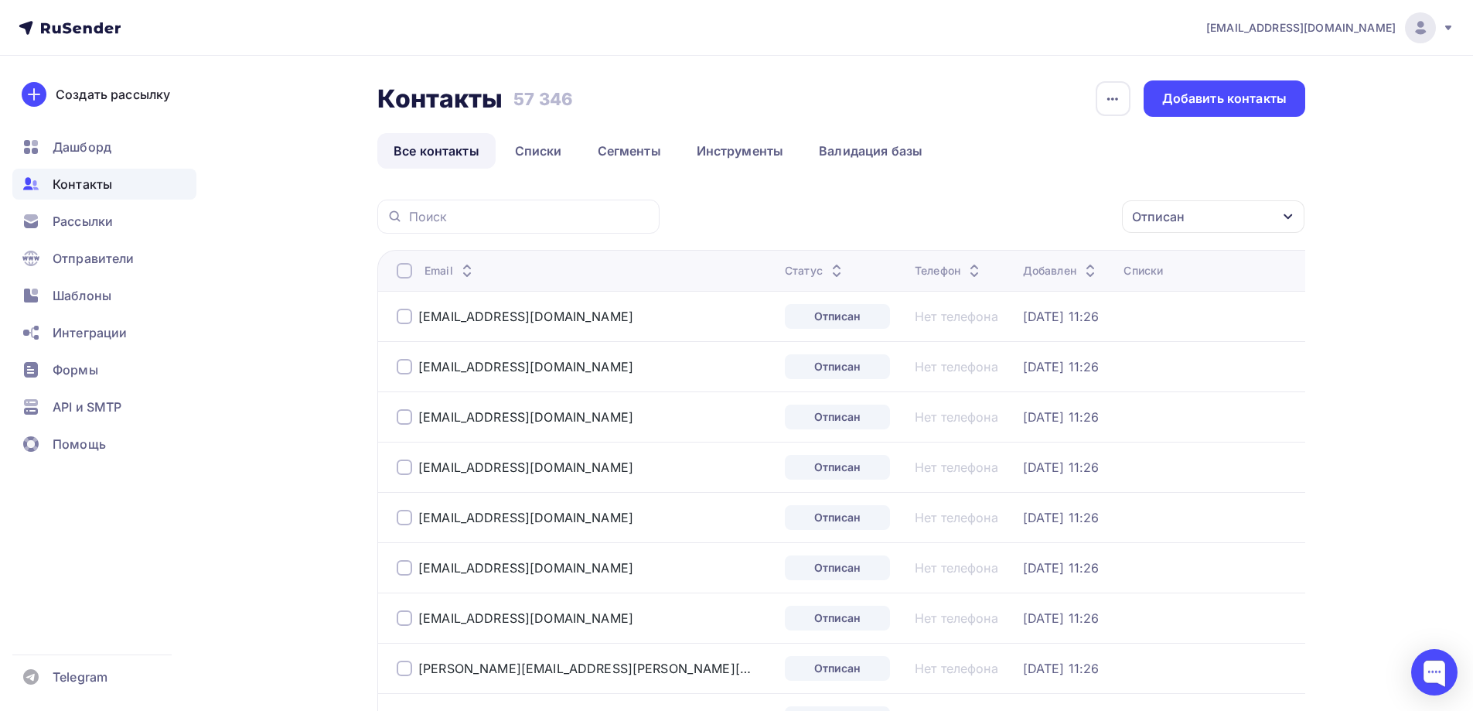
click at [404, 269] on div at bounding box center [404, 270] width 15 height 15
click at [993, 203] on div "Действие" at bounding box center [1007, 217] width 204 height 30
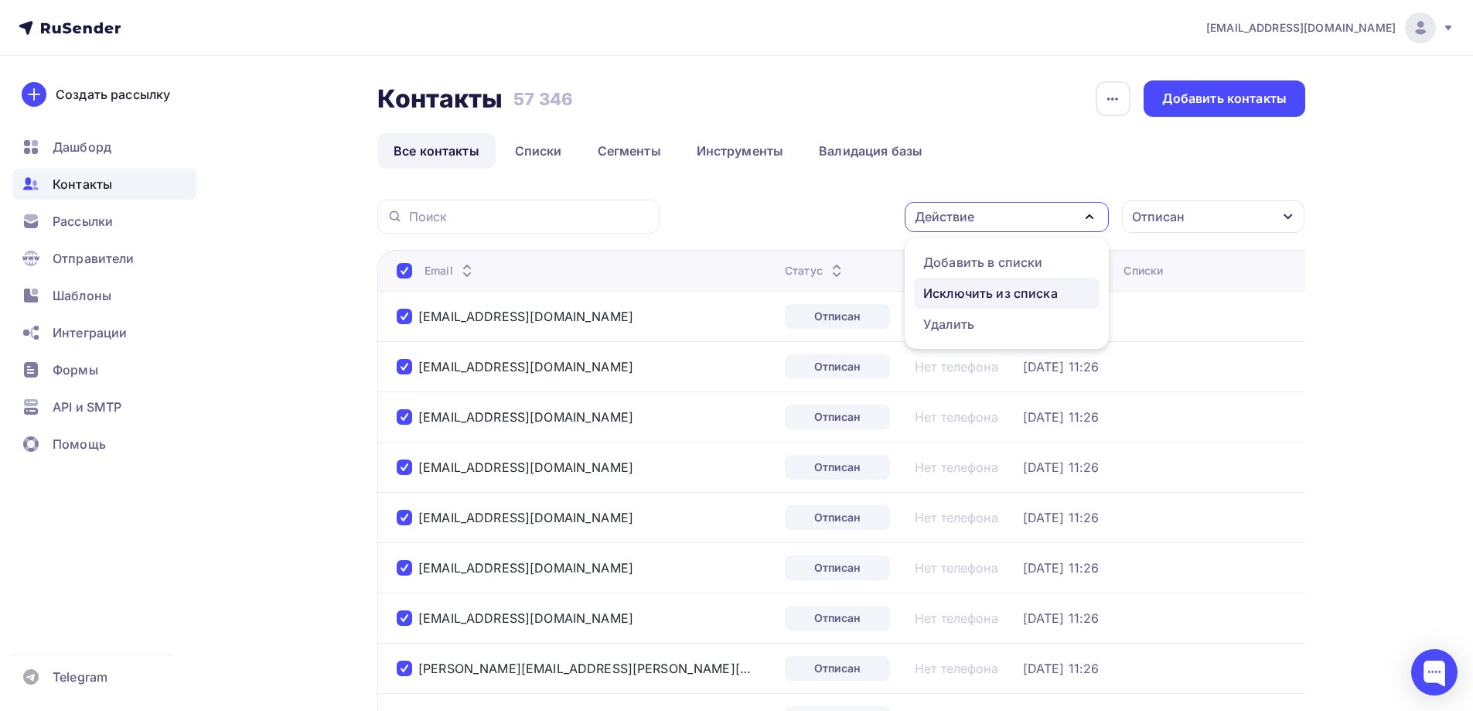
click at [974, 296] on div "Исключить из списка" at bounding box center [990, 293] width 135 height 19
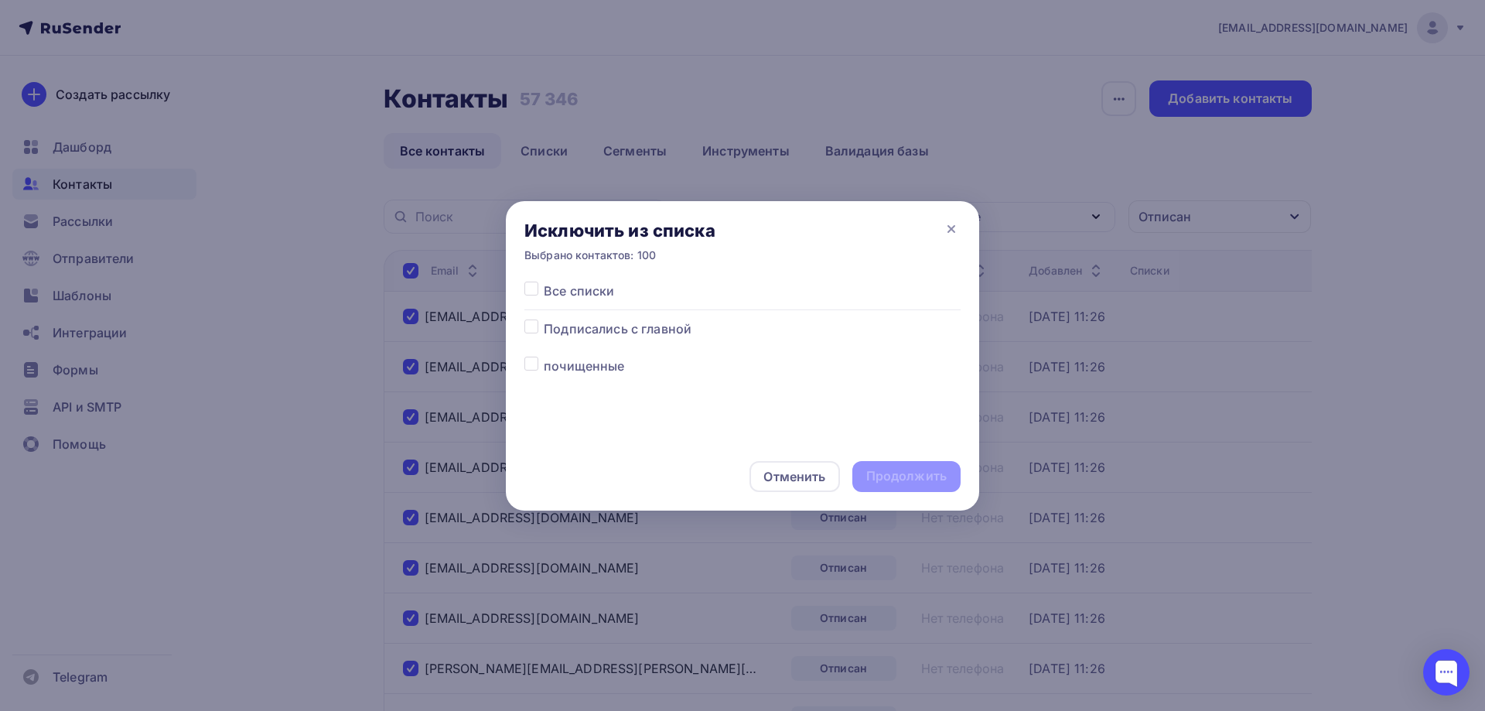
click at [523, 292] on div "Все списки Подписались с главной почищенные" at bounding box center [742, 361] width 473 height 161
click at [544, 281] on label at bounding box center [544, 281] width 0 height 0
click at [531, 285] on input "checkbox" at bounding box center [531, 288] width 14 height 14
checkbox input "true"
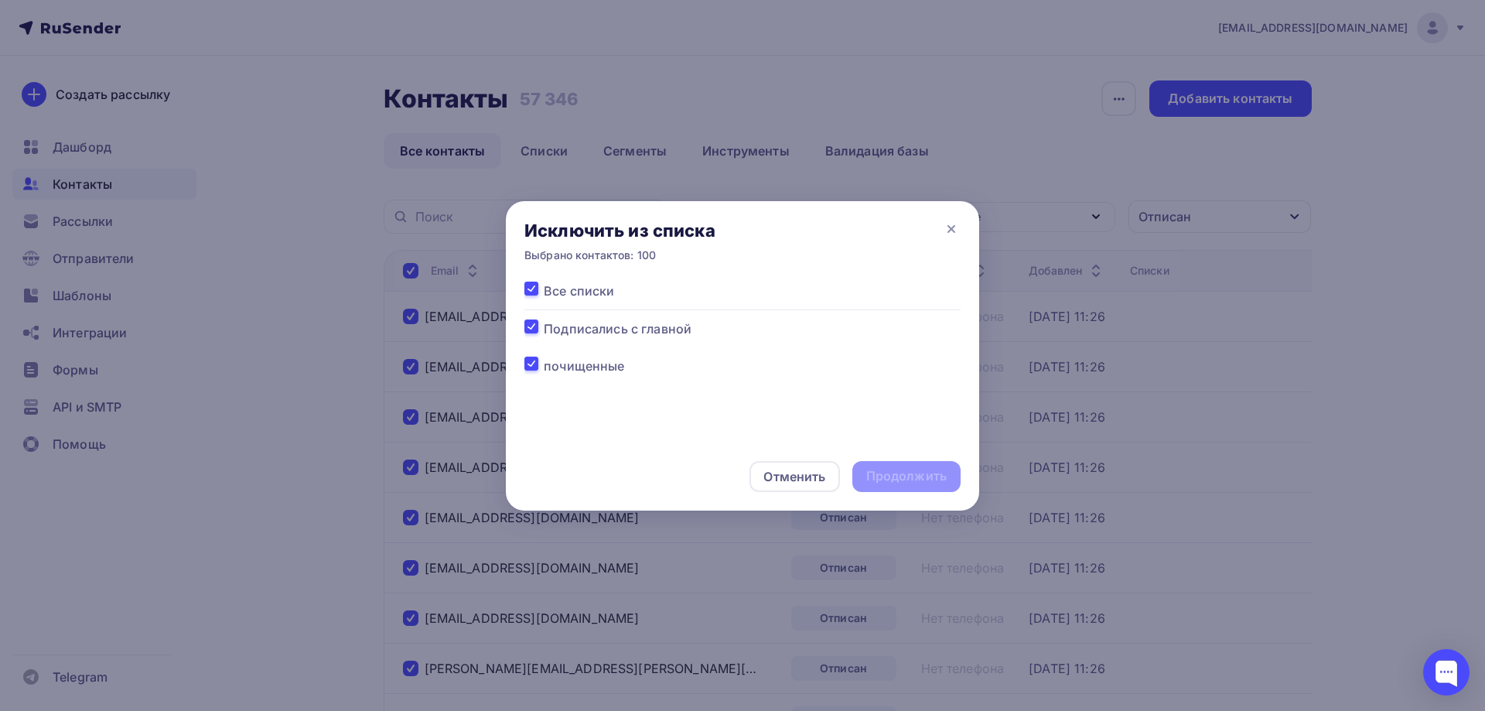
checkbox input "true"
click at [882, 479] on div "Продолжить" at bounding box center [906, 476] width 80 height 18
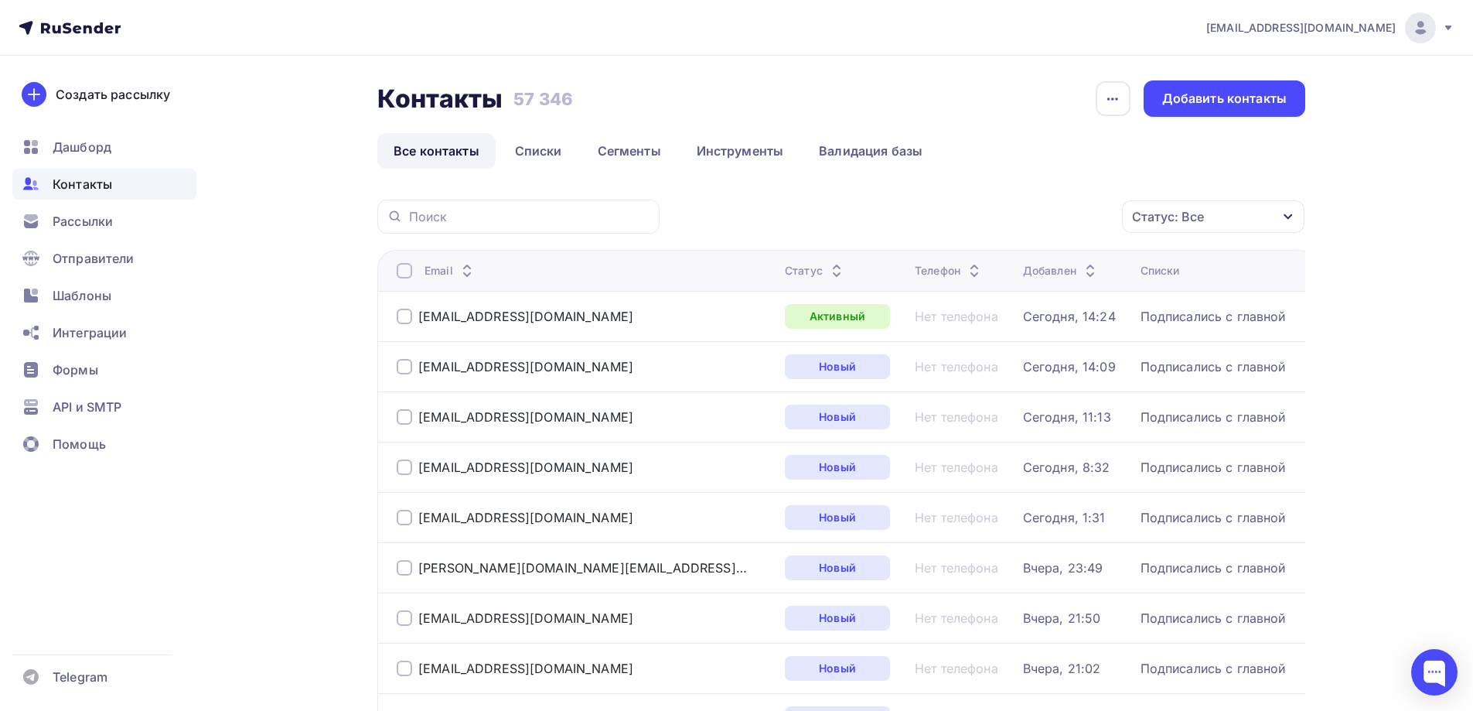
click at [1219, 216] on div "Статус: Все" at bounding box center [1213, 216] width 182 height 32
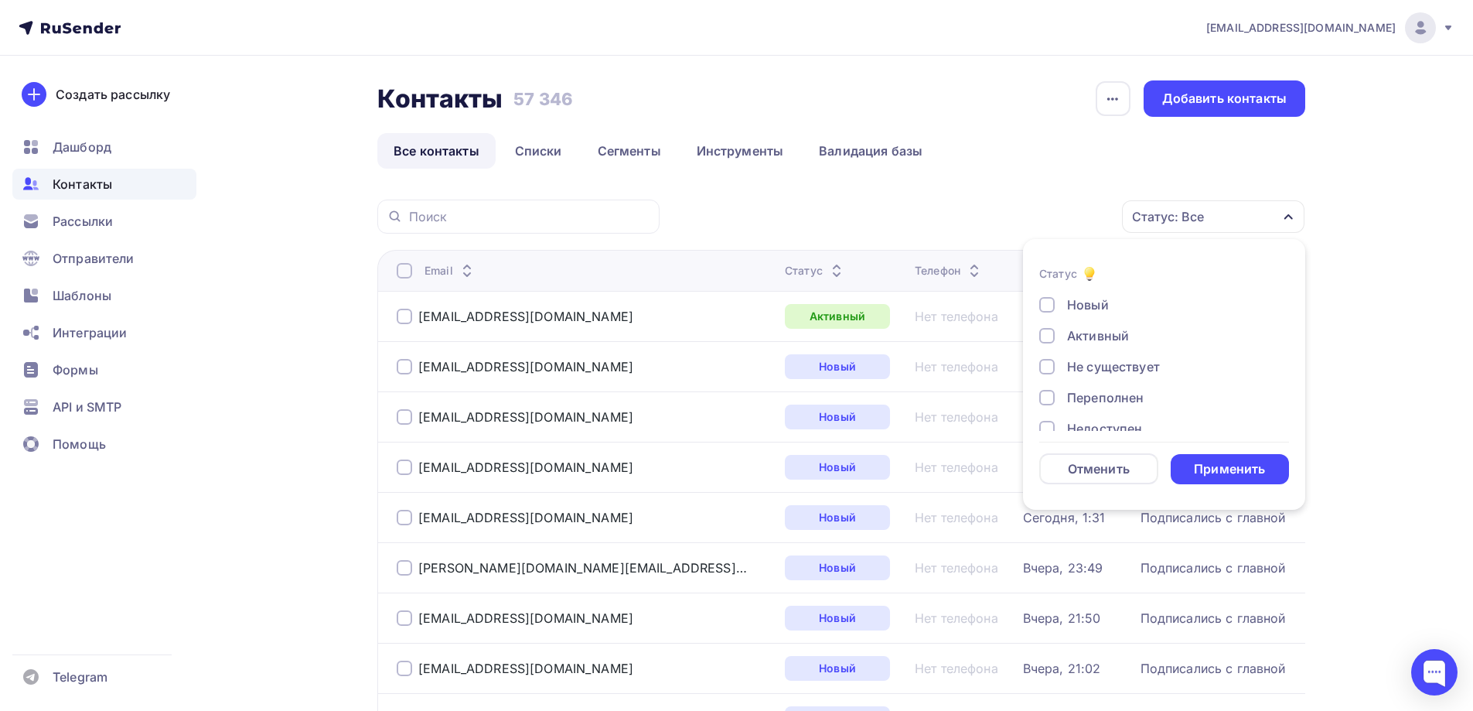
scroll to position [77, 0]
click at [1114, 387] on div "Отписан" at bounding box center [1093, 382] width 53 height 19
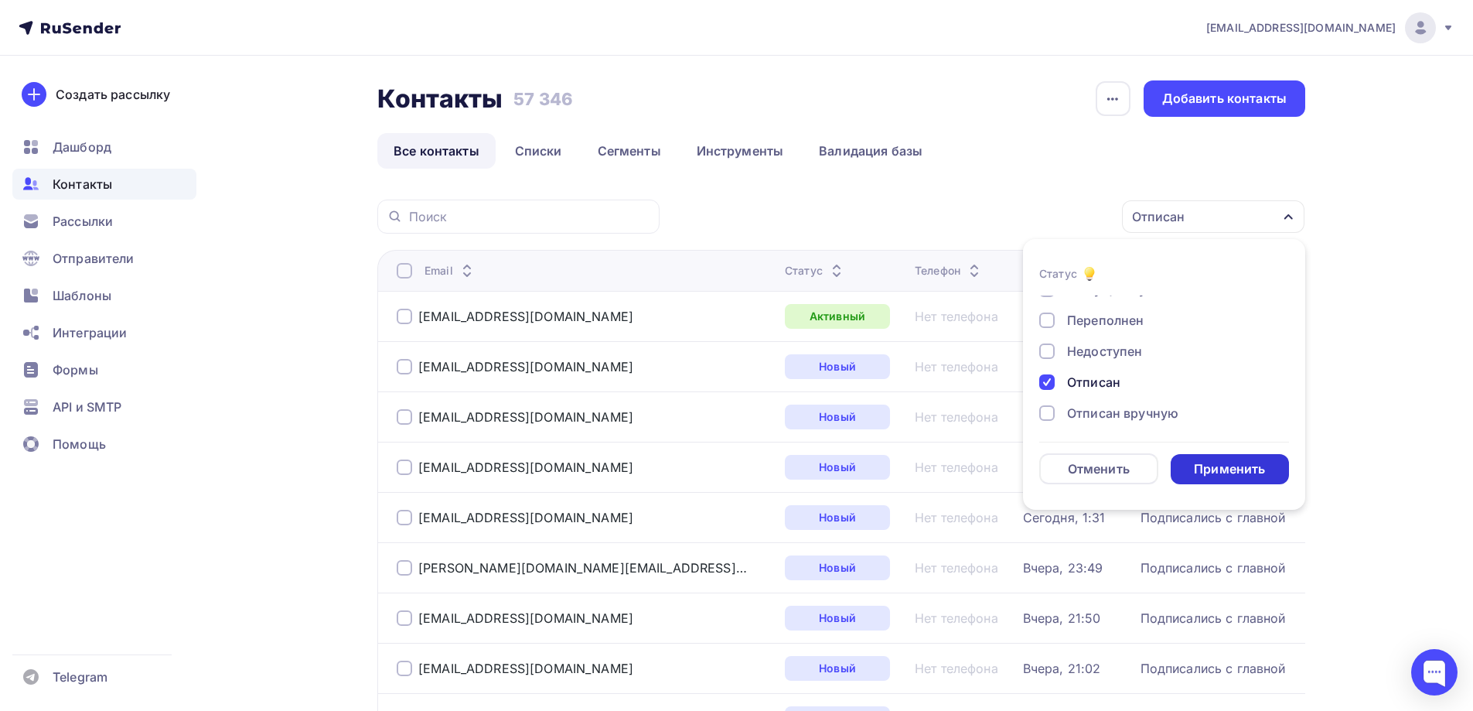
drag, startPoint x: 1192, startPoint y: 452, endPoint x: 1198, endPoint y: 462, distance: 11.8
click at [1195, 457] on form "Статус Новый Активный Не существует Переполнен Недоступен Отписан Отписан вручн…" at bounding box center [1164, 374] width 250 height 220
click at [1209, 465] on div "Применить" at bounding box center [1229, 469] width 71 height 18
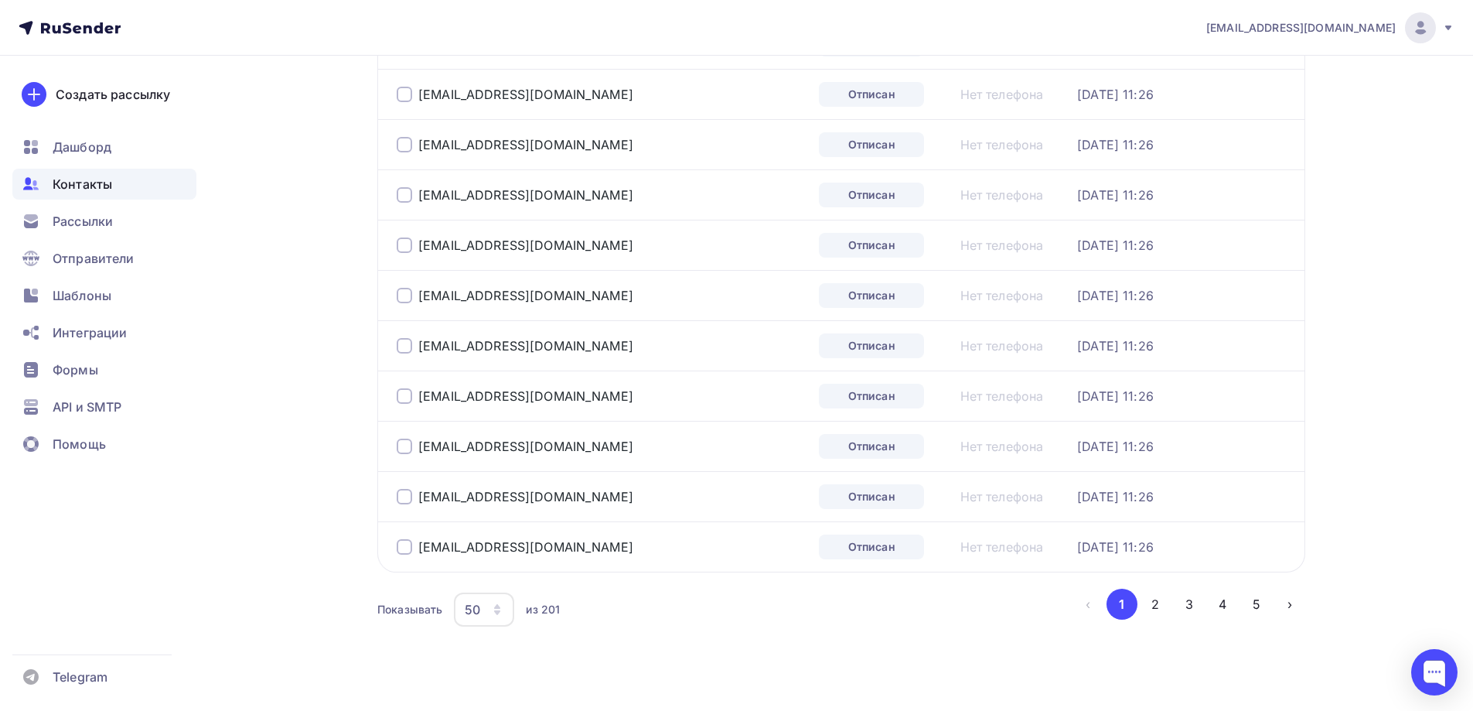
scroll to position [2252, 0]
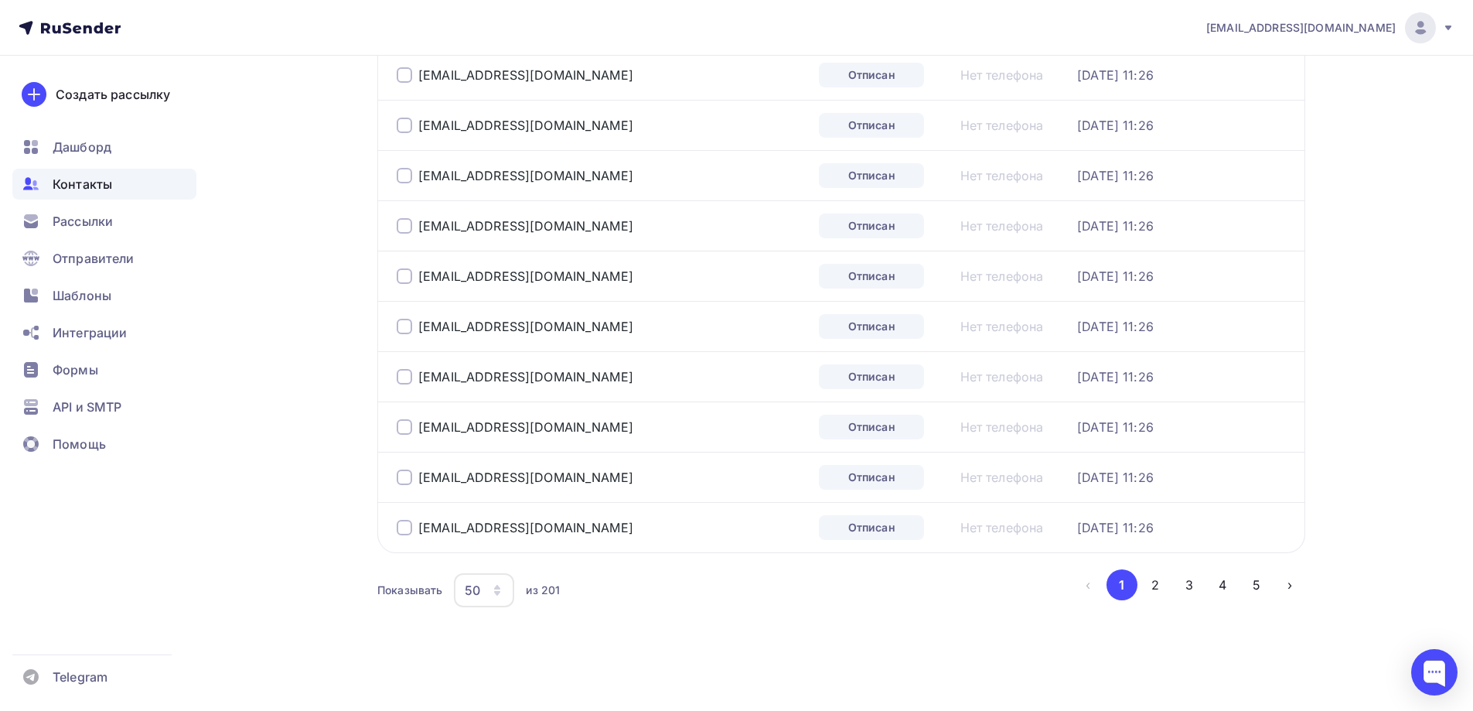
click at [475, 587] on div "50" at bounding box center [472, 590] width 15 height 19
click at [483, 545] on div "100" at bounding box center [546, 542] width 148 height 19
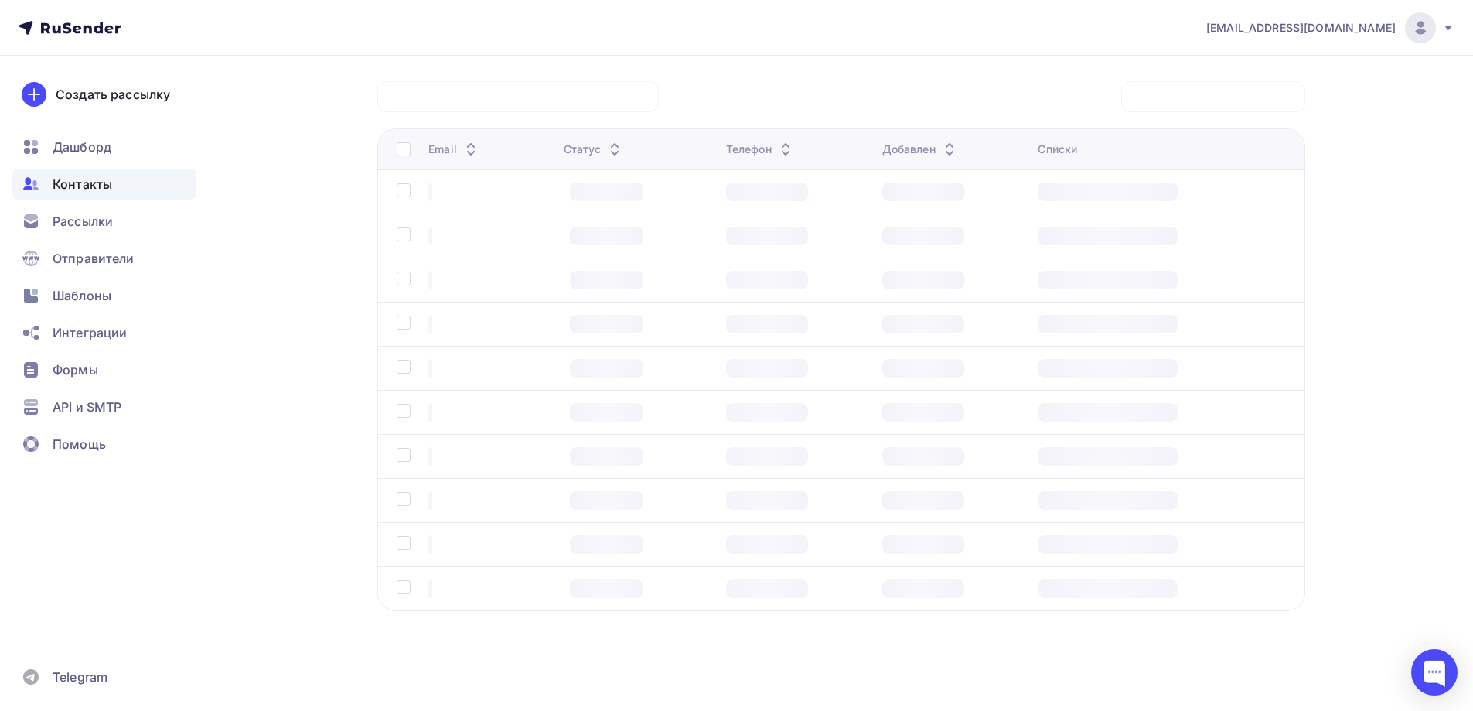
scroll to position [118, 0]
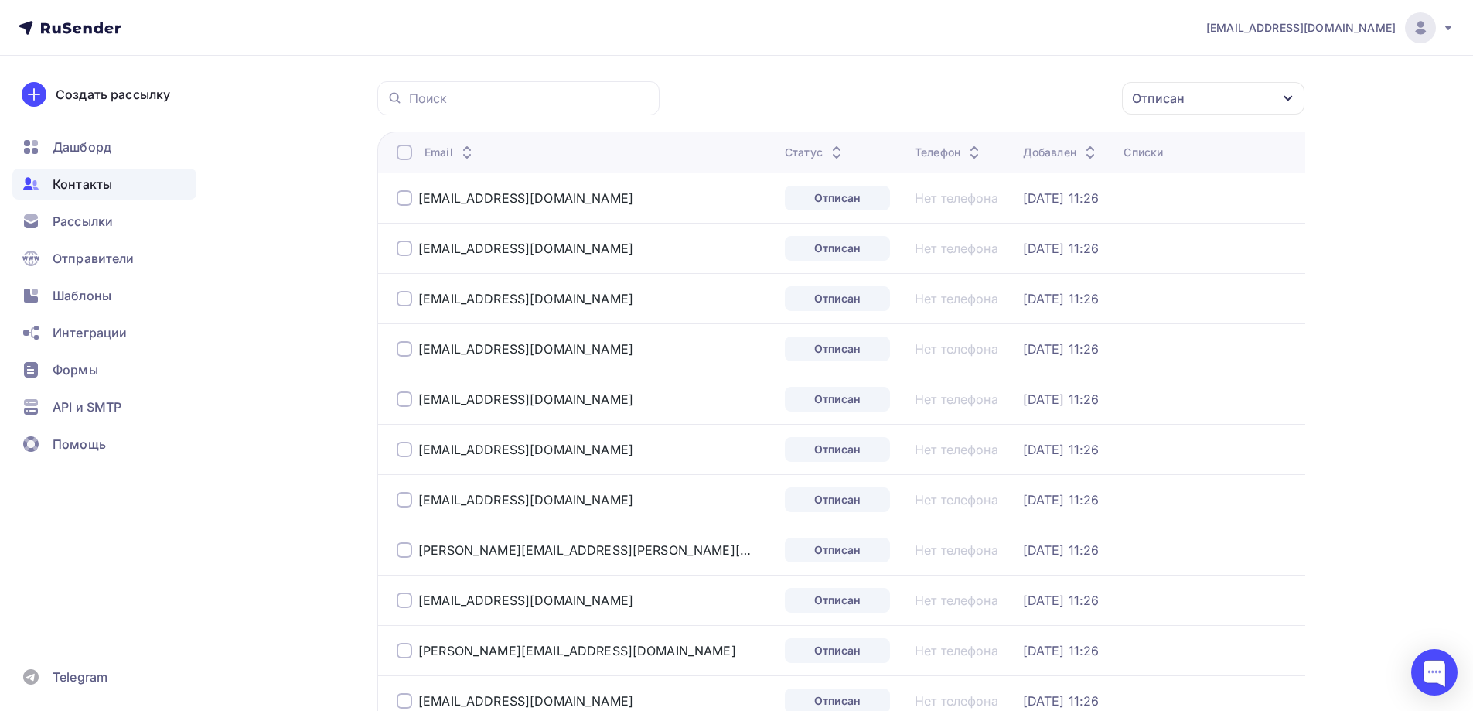
click at [404, 149] on div at bounding box center [404, 152] width 15 height 15
click at [1025, 86] on div "Действие" at bounding box center [1007, 99] width 204 height 30
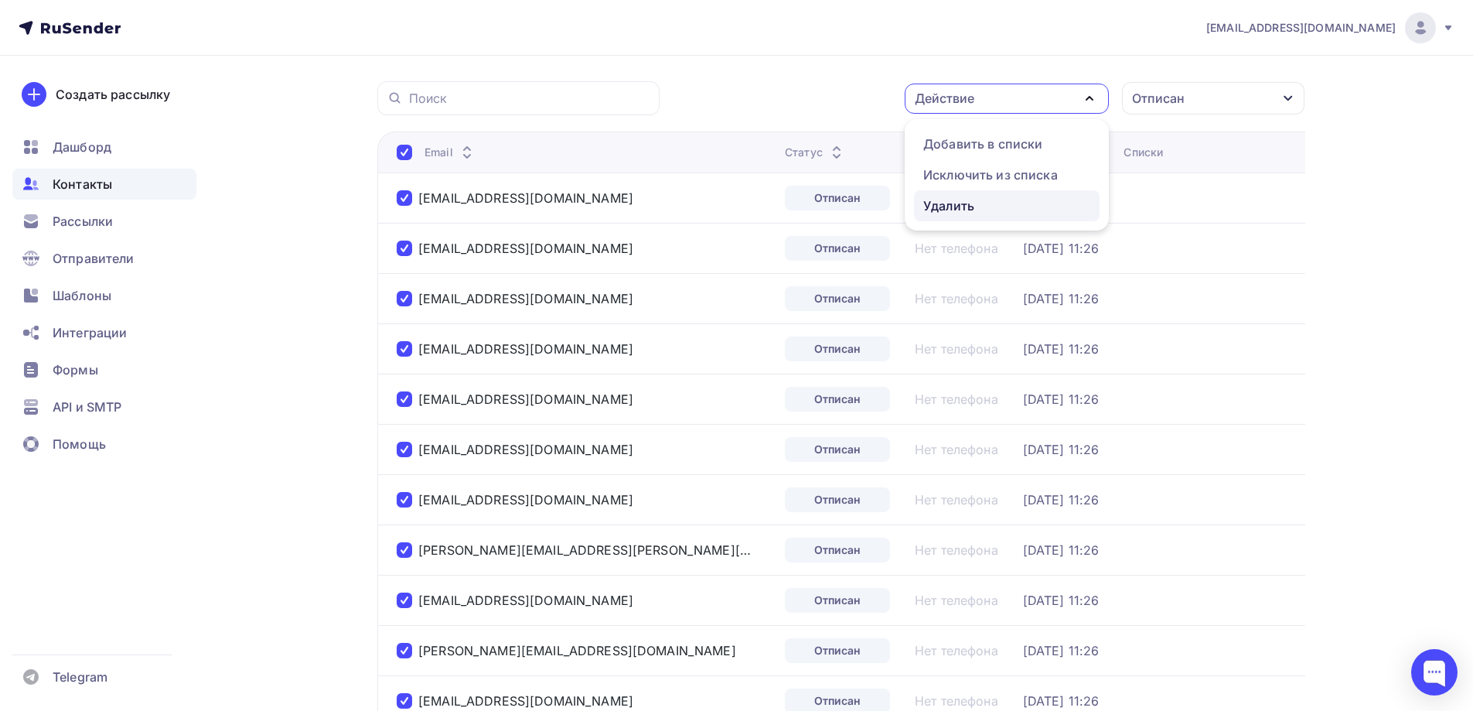
click at [997, 207] on div "Удалить" at bounding box center [1006, 205] width 167 height 19
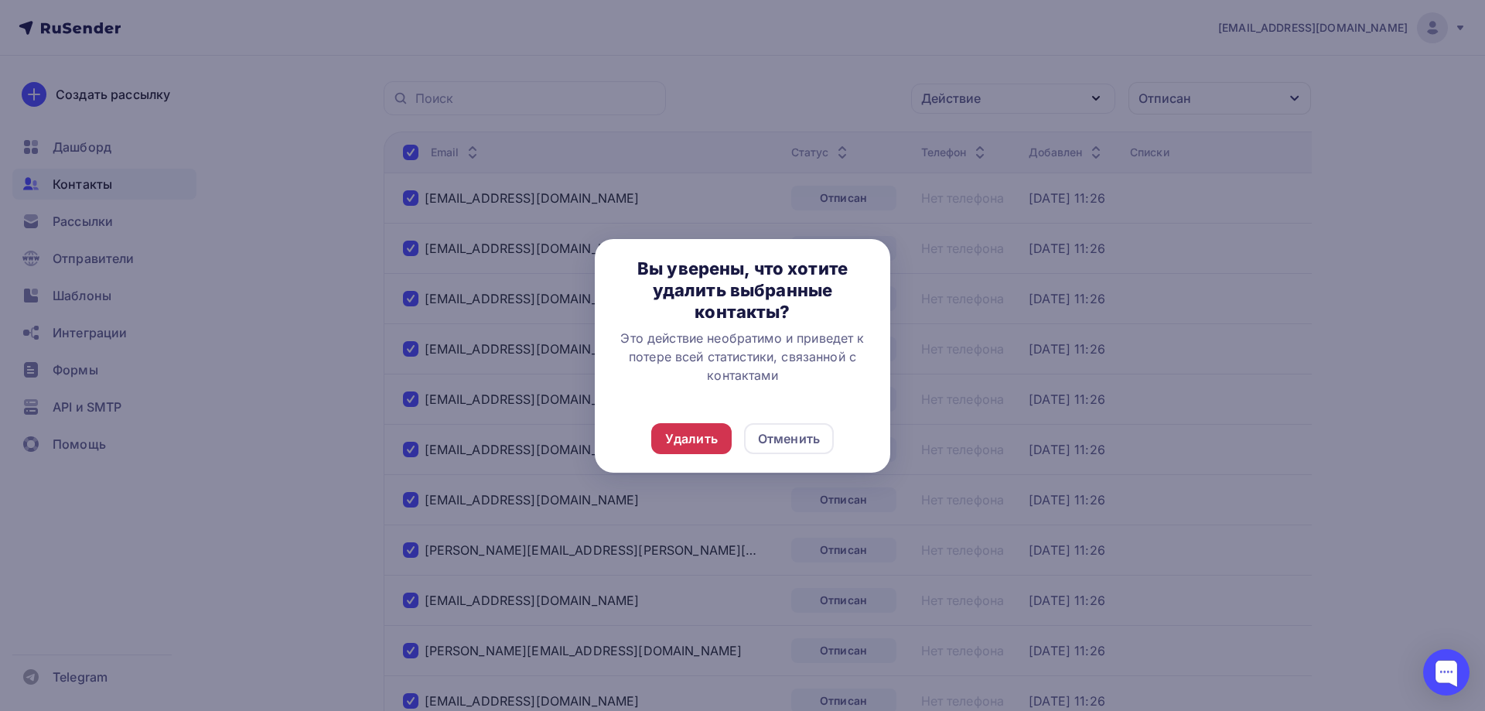
click at [691, 436] on div "Удалить" at bounding box center [691, 438] width 53 height 19
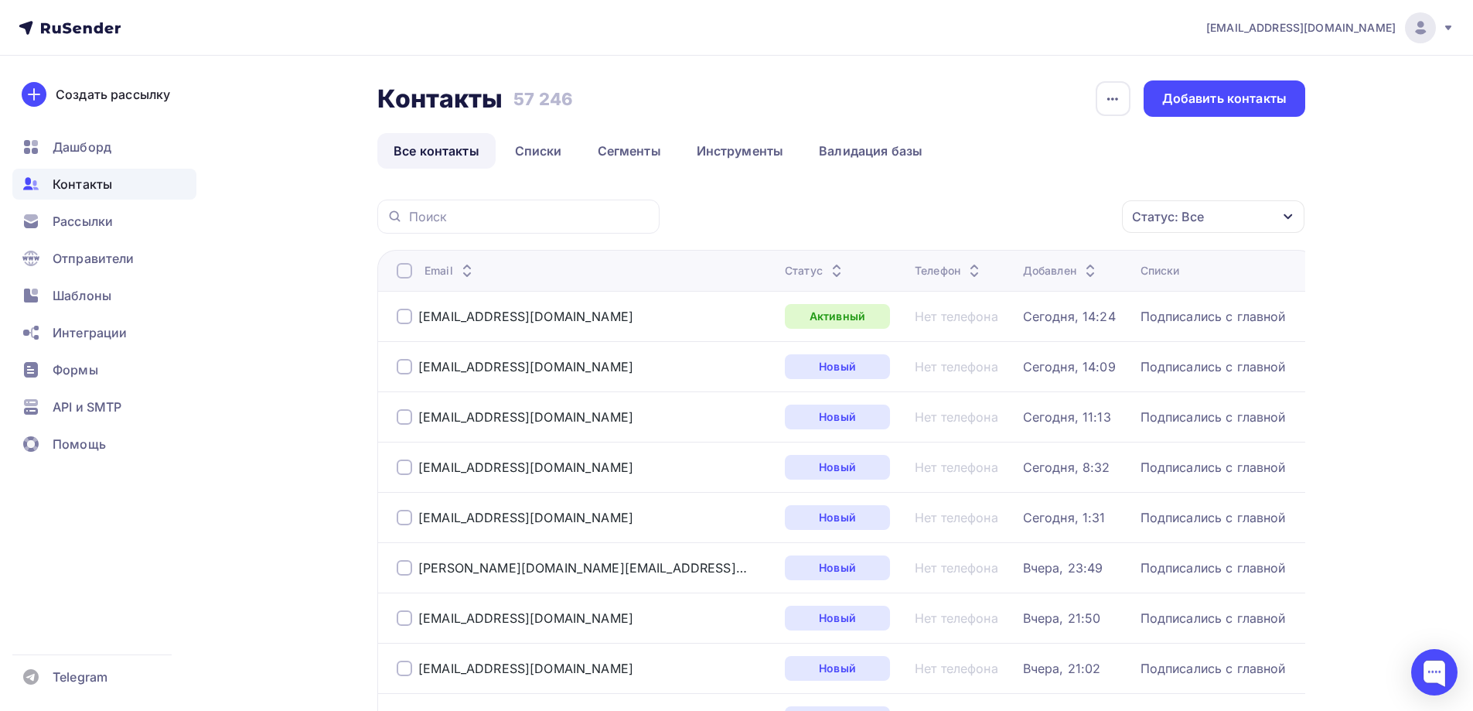
click at [1162, 213] on div "Статус: Все" at bounding box center [1168, 216] width 72 height 19
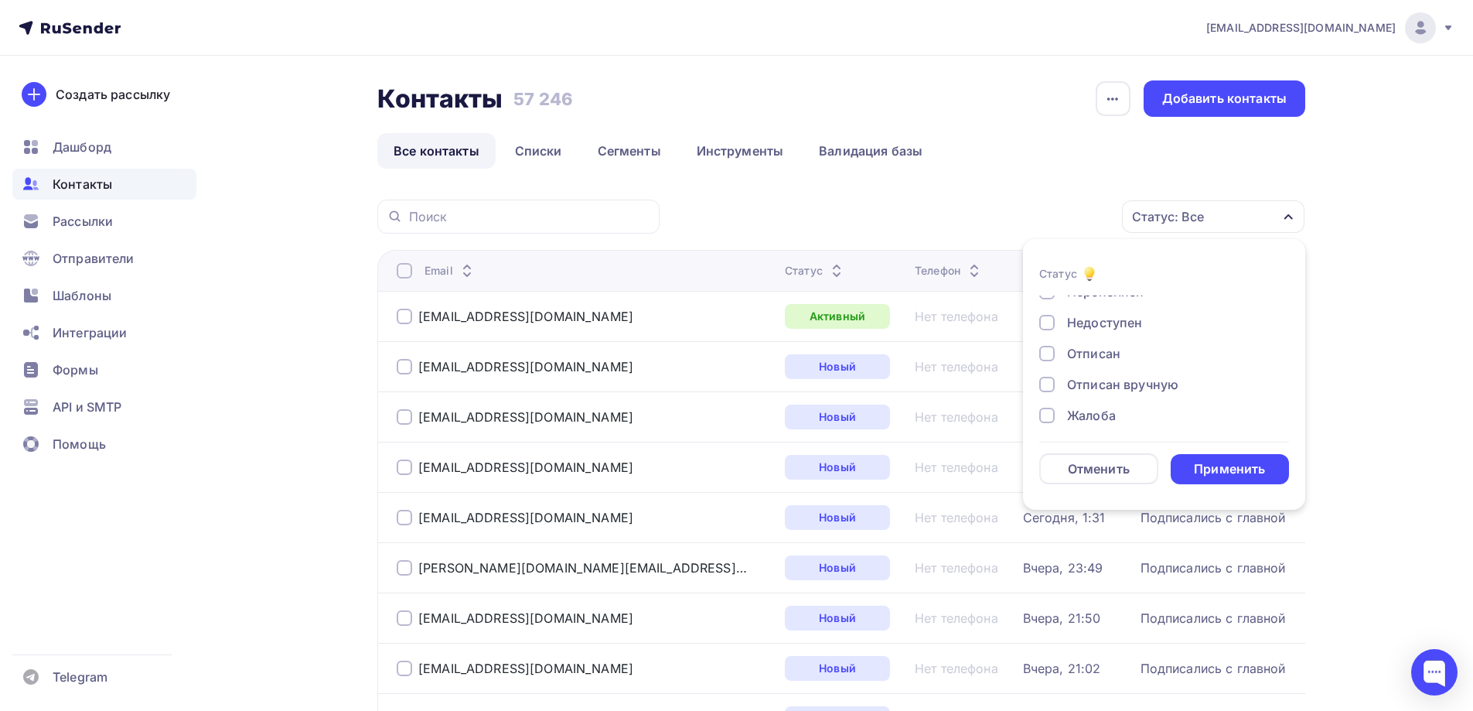
scroll to position [112, 0]
click at [1083, 345] on div "Отписан" at bounding box center [1093, 347] width 53 height 19
click at [1219, 465] on div "Применить" at bounding box center [1229, 469] width 71 height 18
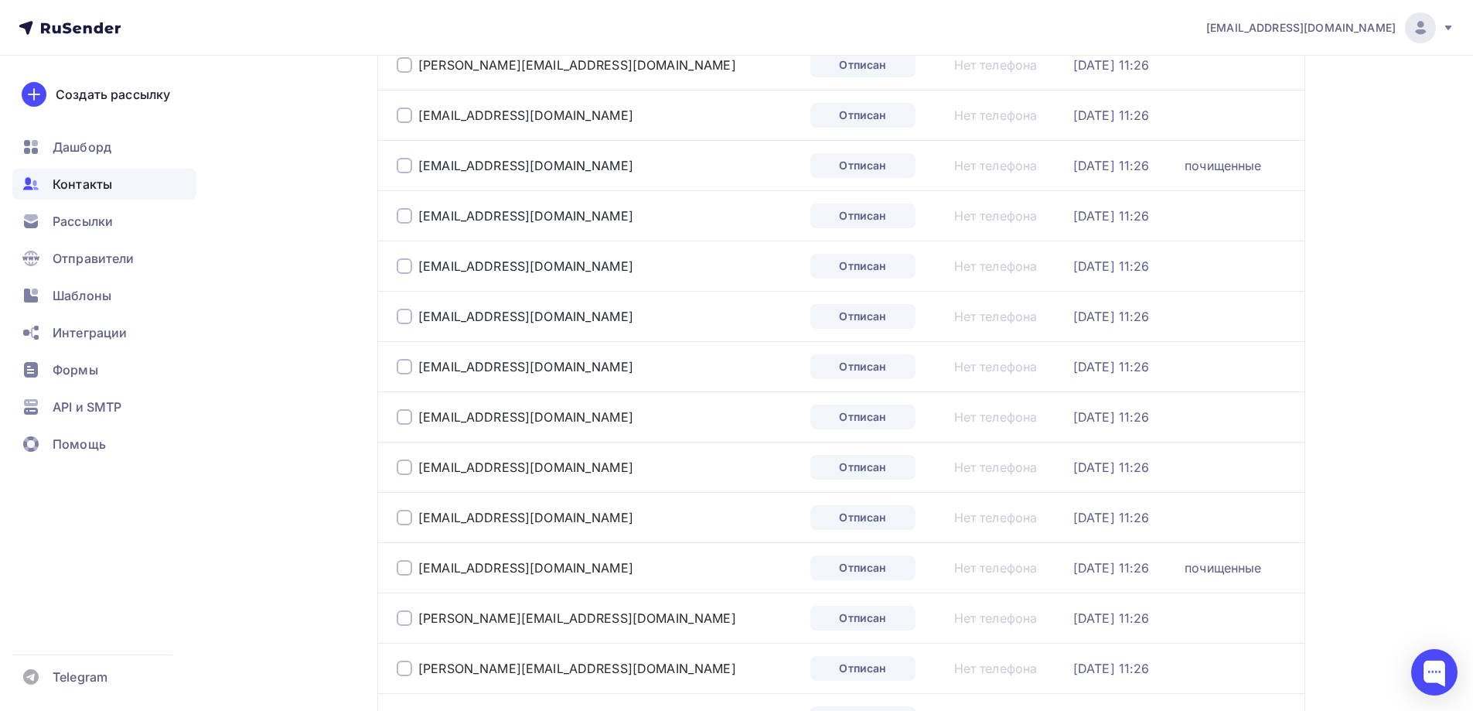
scroll to position [2252, 0]
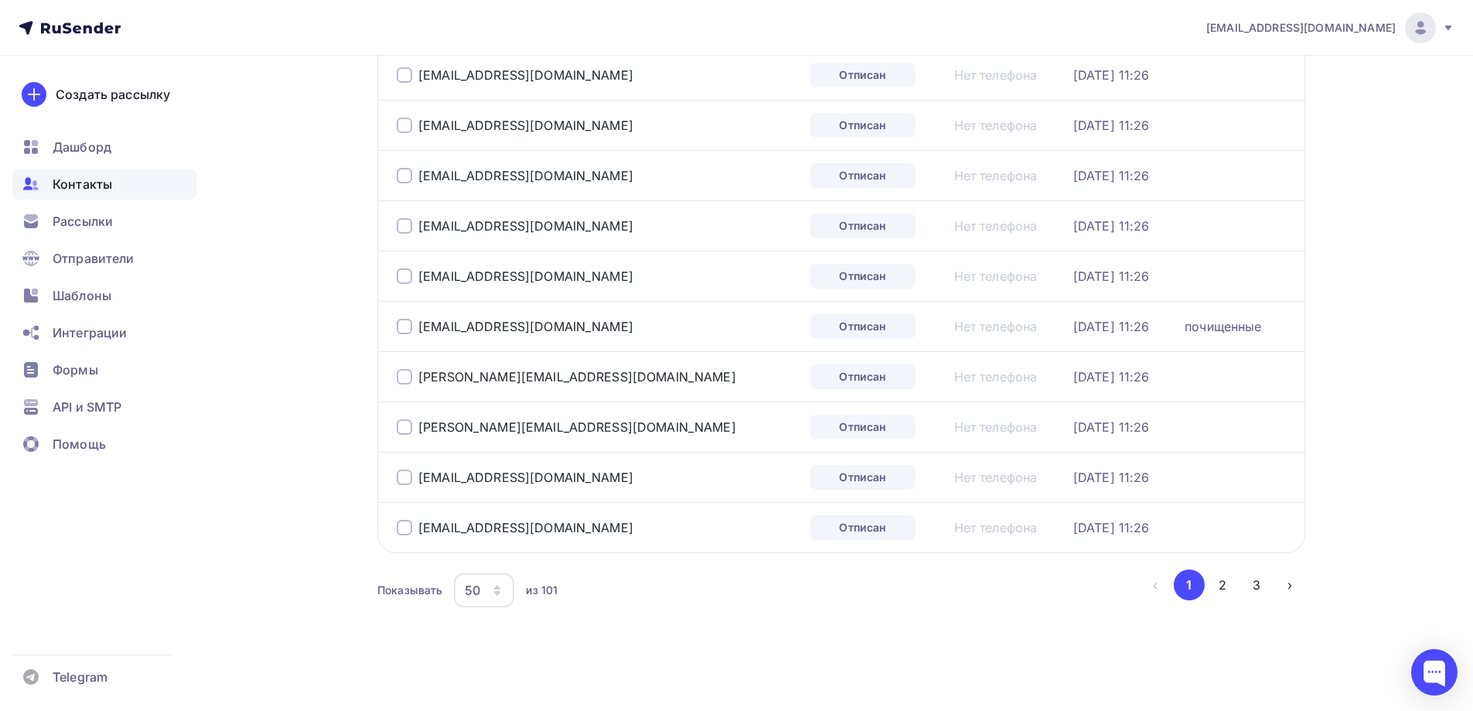
click at [479, 590] on div "50" at bounding box center [472, 590] width 15 height 19
click at [508, 547] on div "100" at bounding box center [546, 542] width 148 height 19
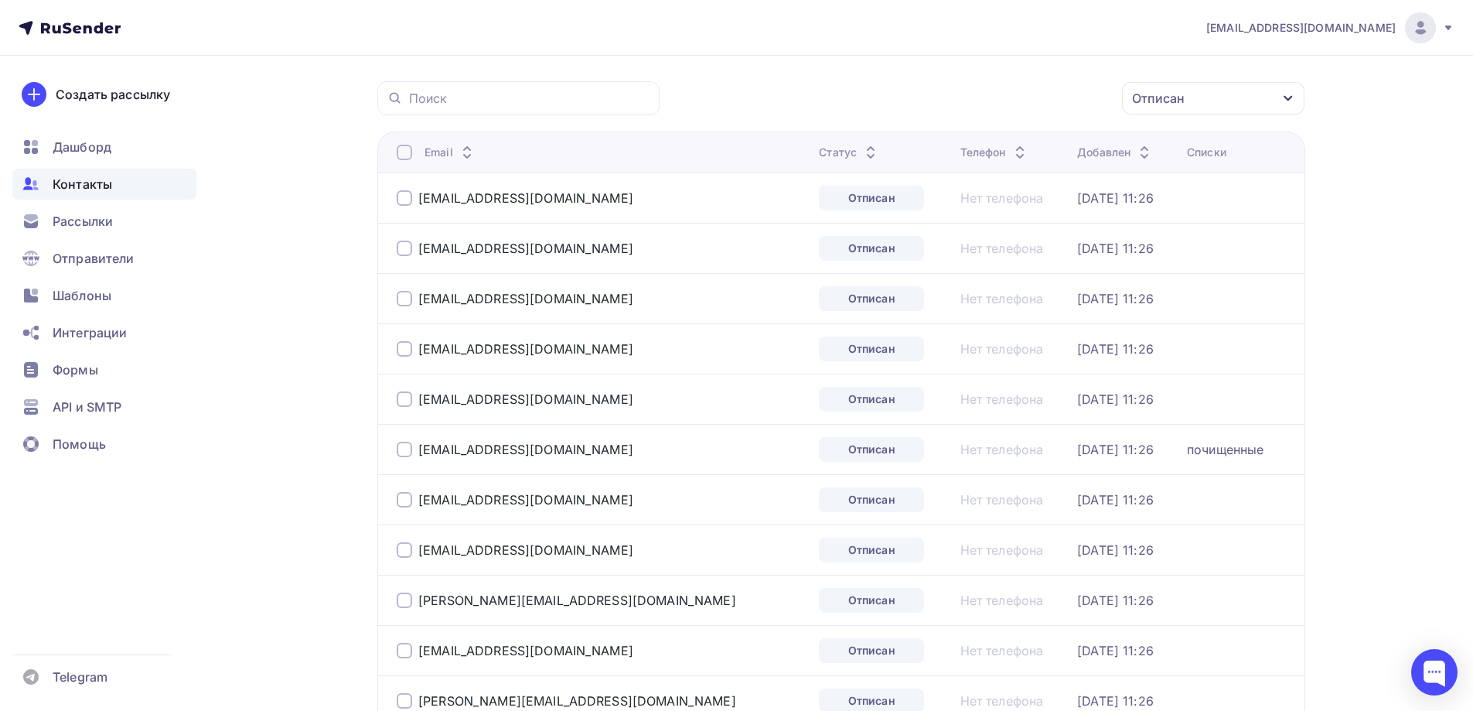
drag, startPoint x: 408, startPoint y: 152, endPoint x: 755, endPoint y: 141, distance: 347.4
click at [407, 150] on div at bounding box center [404, 152] width 15 height 15
click at [967, 98] on div "Действие" at bounding box center [945, 98] width 60 height 19
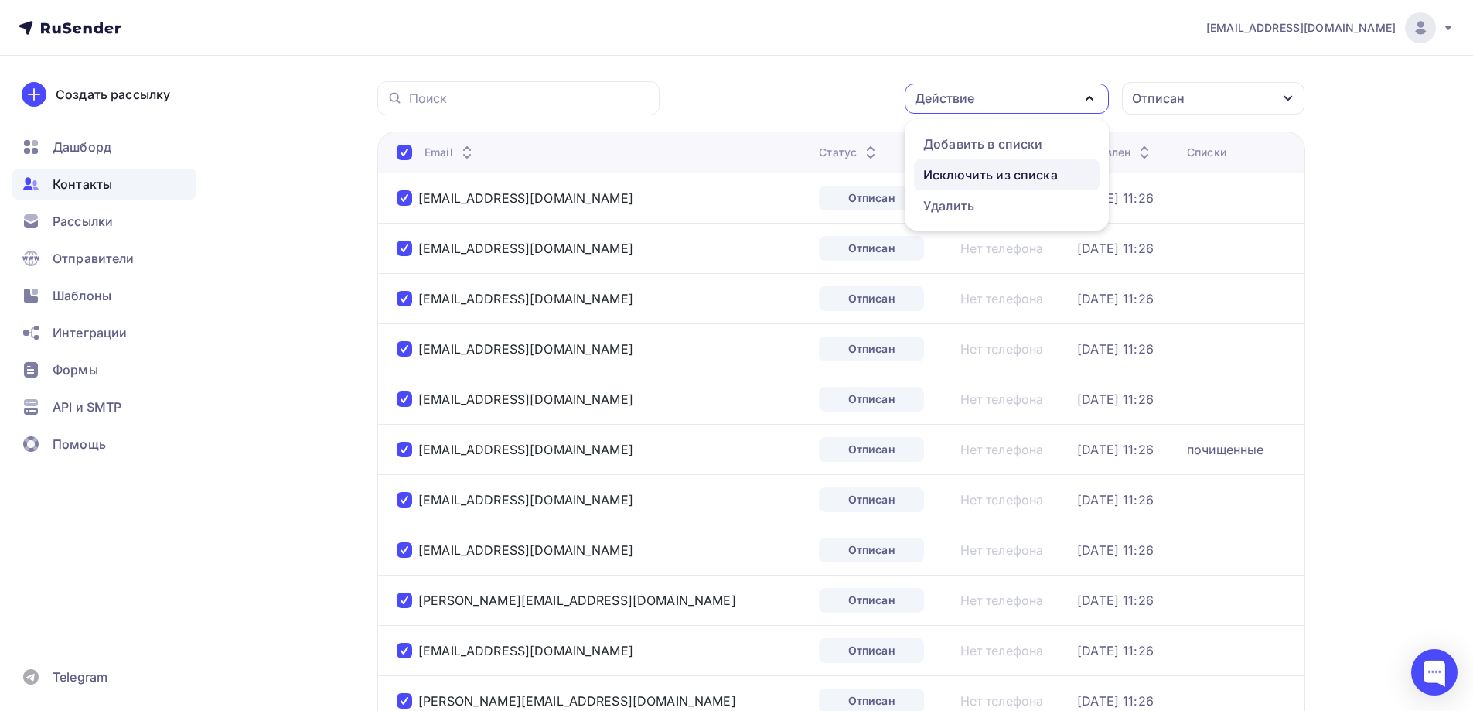
click at [984, 172] on div "Исключить из списка" at bounding box center [990, 174] width 135 height 19
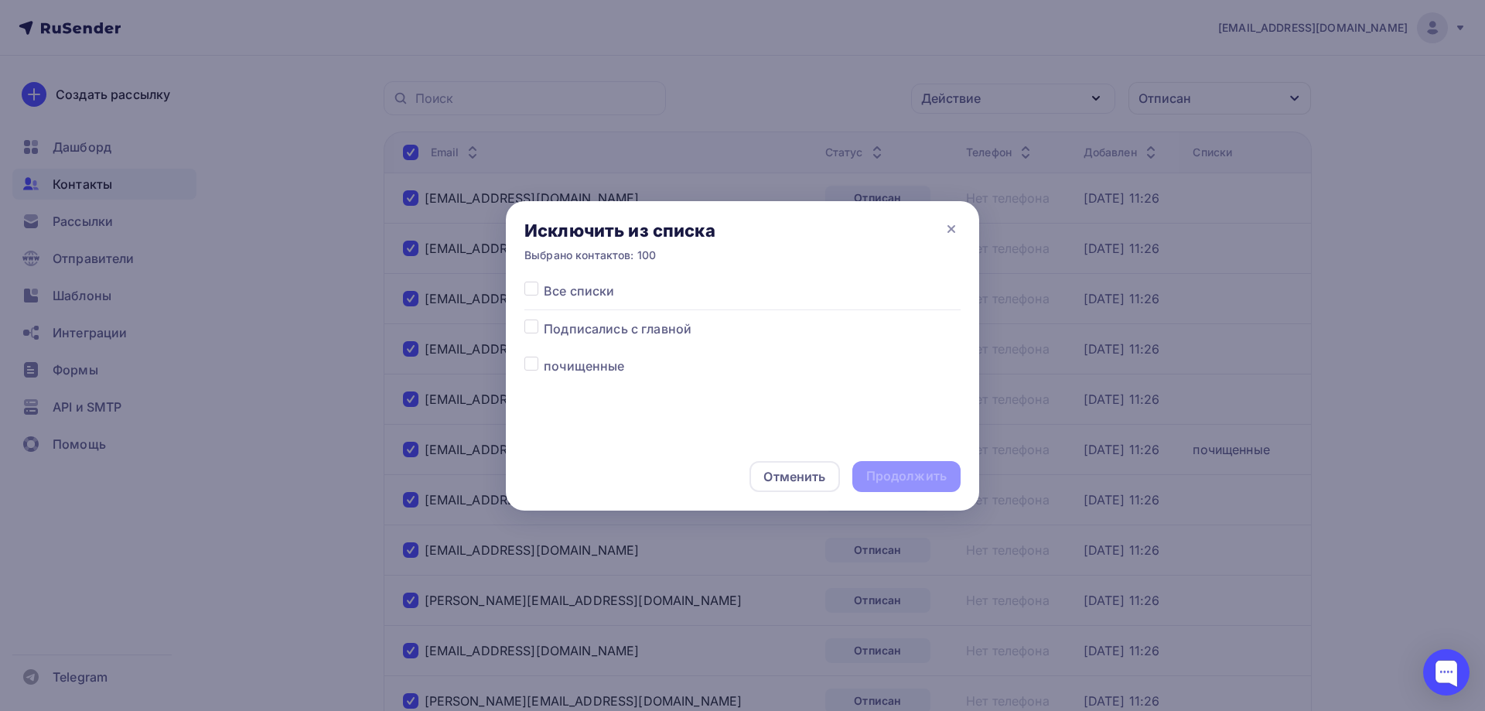
click at [547, 287] on span "Все списки" at bounding box center [579, 290] width 70 height 19
click at [544, 281] on label at bounding box center [544, 281] width 0 height 0
click at [533, 285] on input "checkbox" at bounding box center [531, 288] width 14 height 14
checkbox input "true"
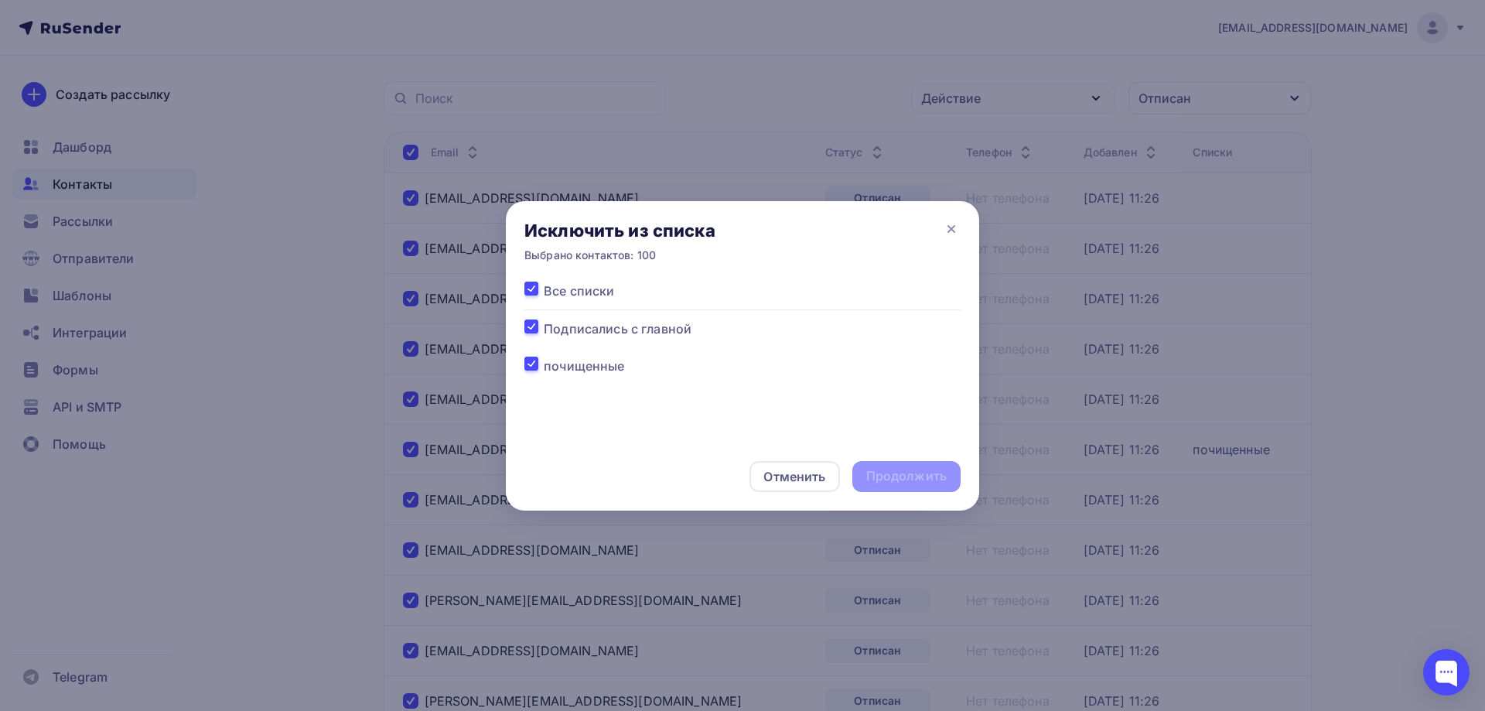
checkbox input "true"
click at [917, 454] on div "Отменить Продолжить" at bounding box center [742, 476] width 473 height 68
click at [909, 469] on div "Продолжить" at bounding box center [906, 476] width 80 height 18
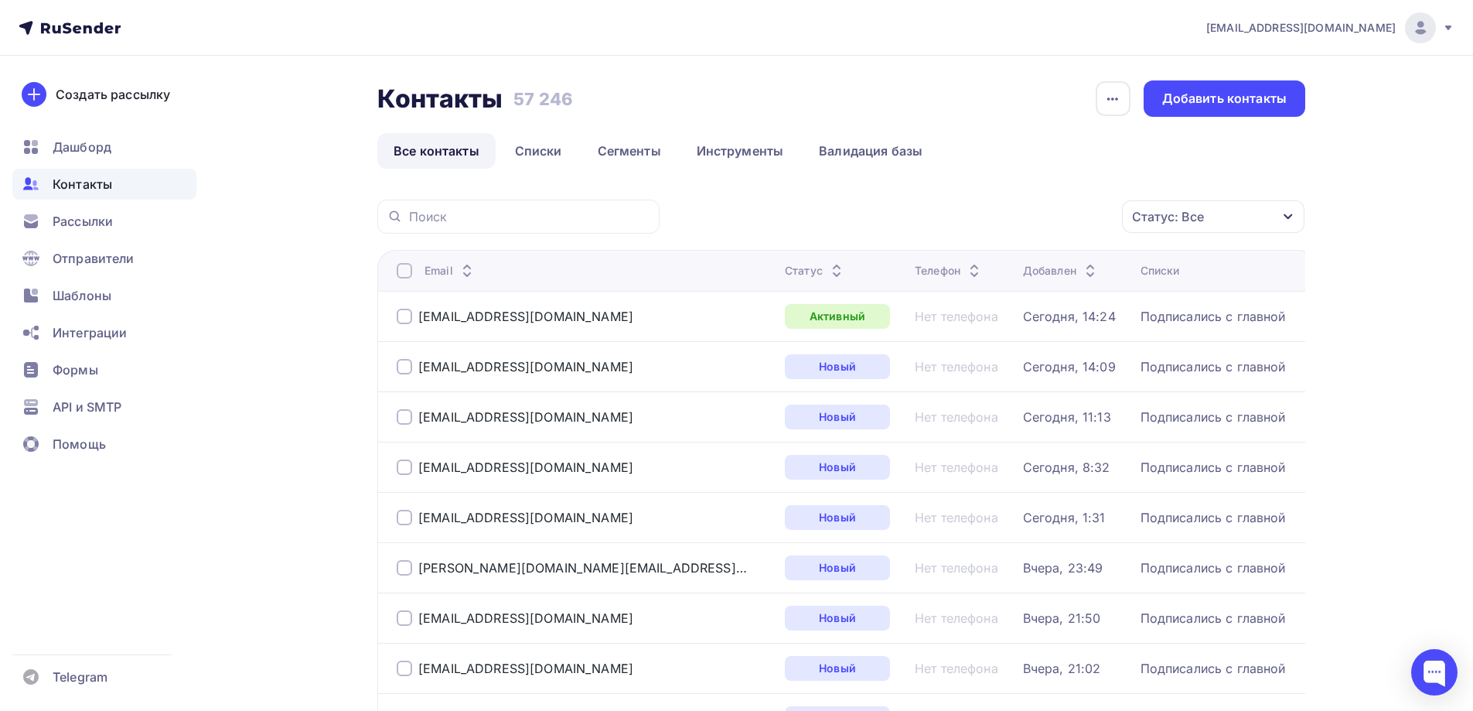
click at [1194, 220] on div "Статус: Все" at bounding box center [1168, 216] width 72 height 19
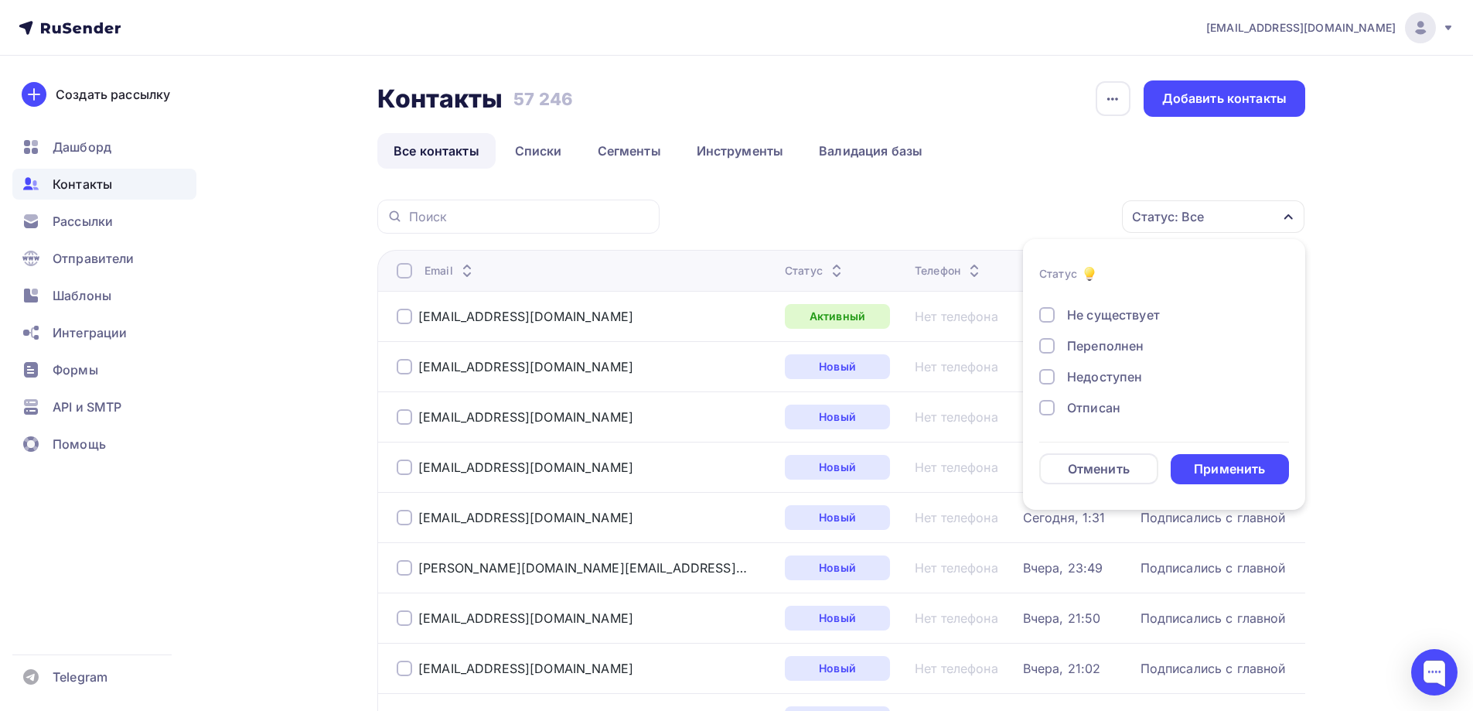
scroll to position [77, 0]
click at [1089, 377] on div "Отписан" at bounding box center [1093, 382] width 53 height 19
click at [1215, 469] on div "Применить" at bounding box center [1229, 469] width 71 height 18
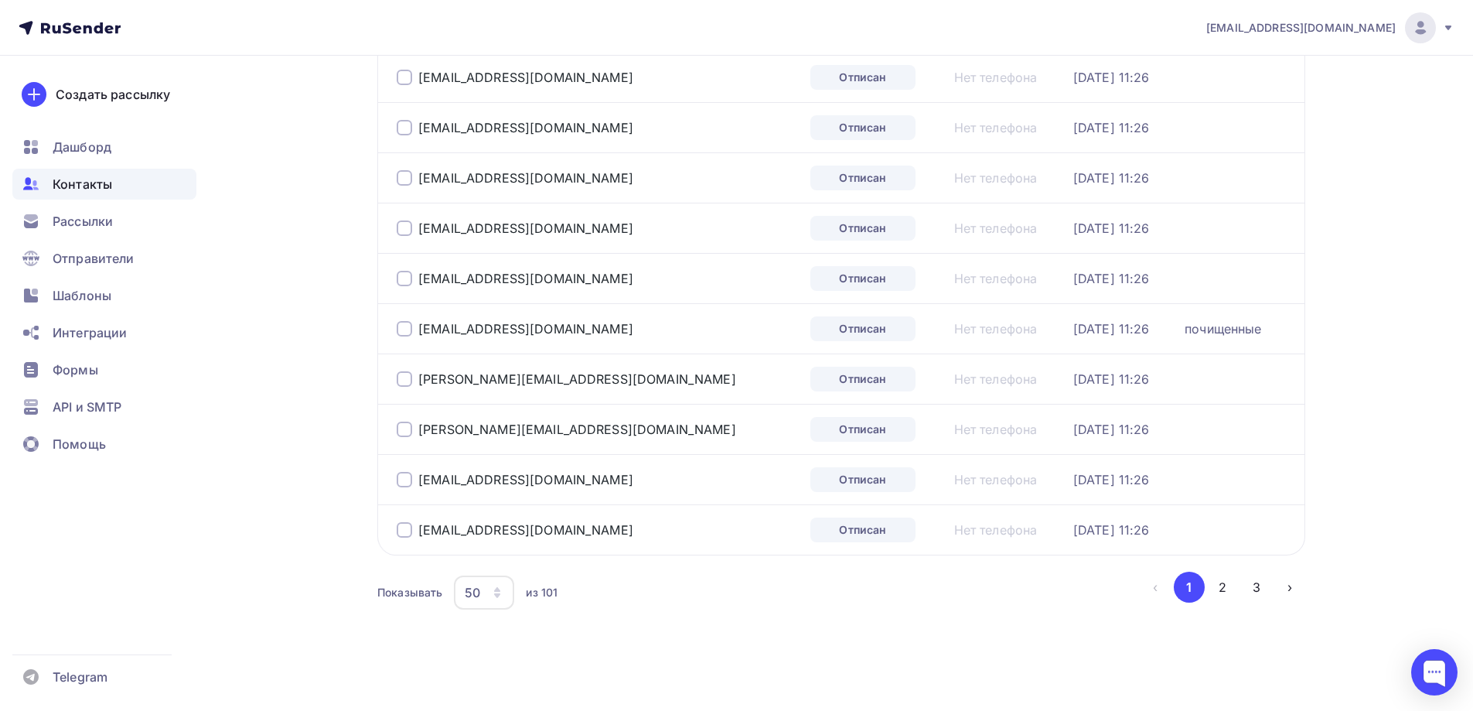
scroll to position [2252, 0]
click at [496, 588] on icon "button" at bounding box center [497, 587] width 6 height 5
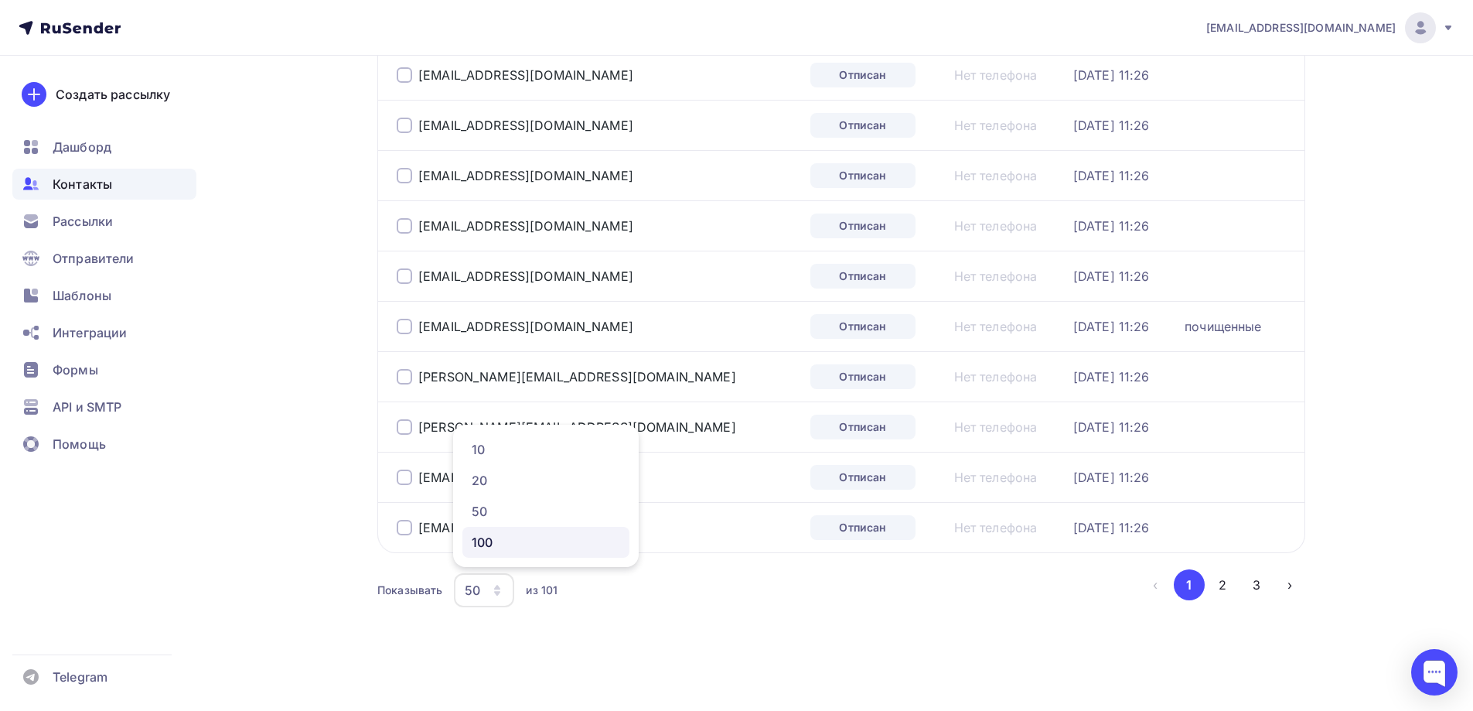
click at [472, 544] on div "100" at bounding box center [546, 542] width 148 height 19
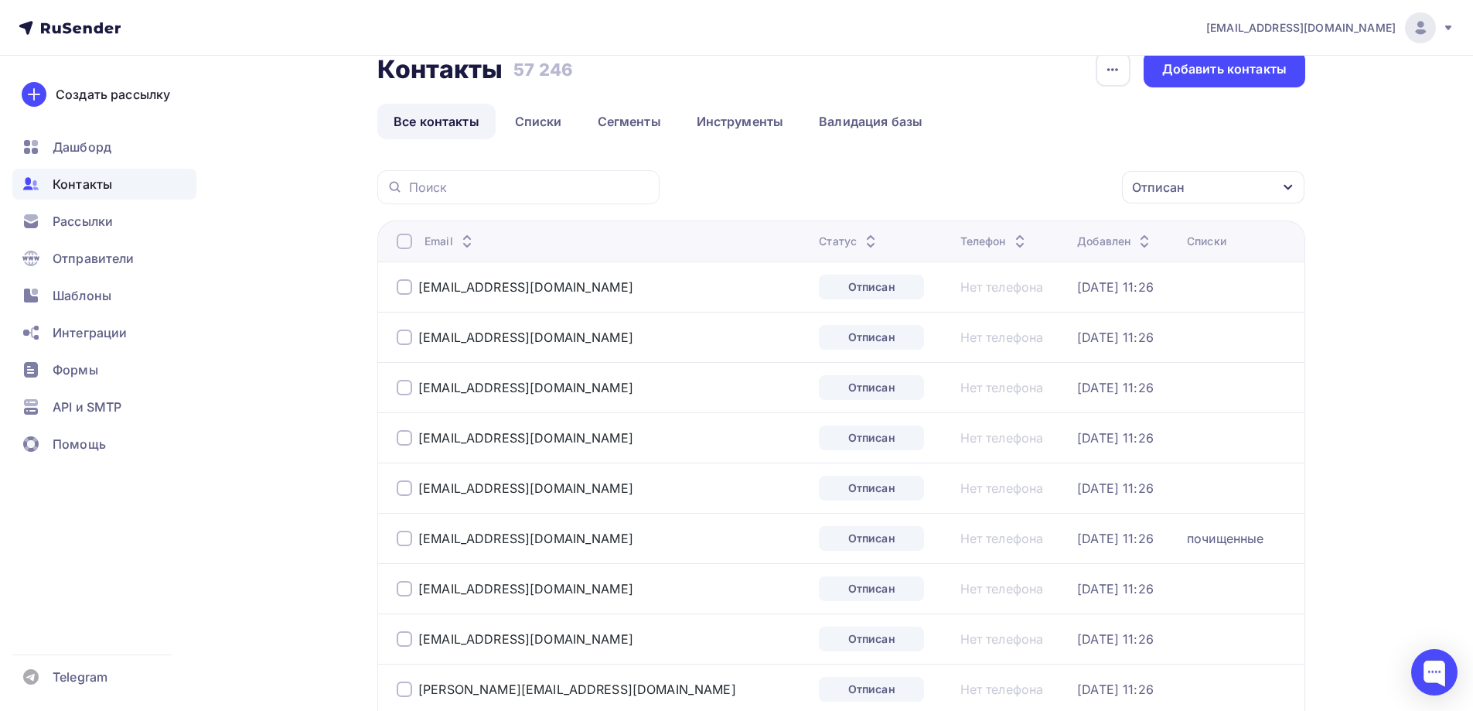
scroll to position [0, 0]
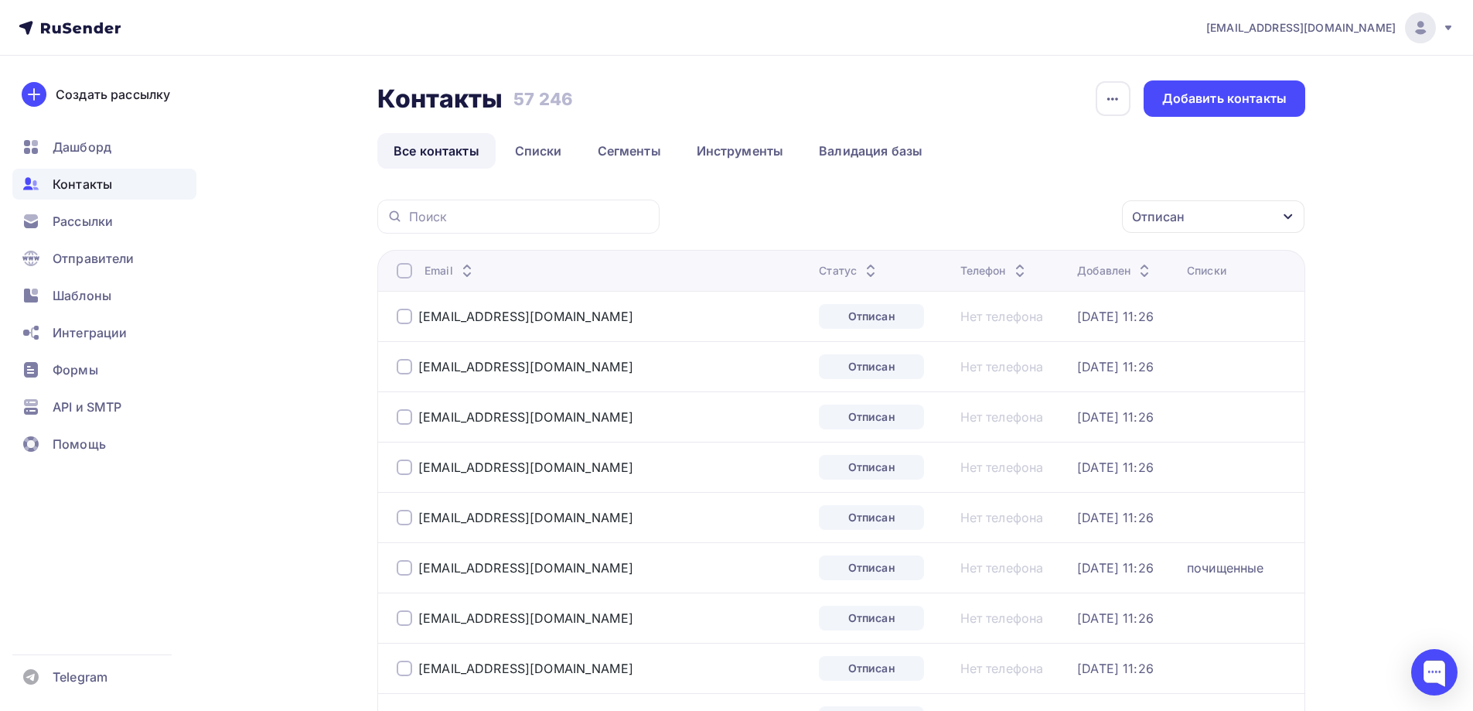
click at [407, 264] on div at bounding box center [404, 270] width 15 height 15
click at [989, 229] on div "Действие" at bounding box center [1007, 217] width 204 height 30
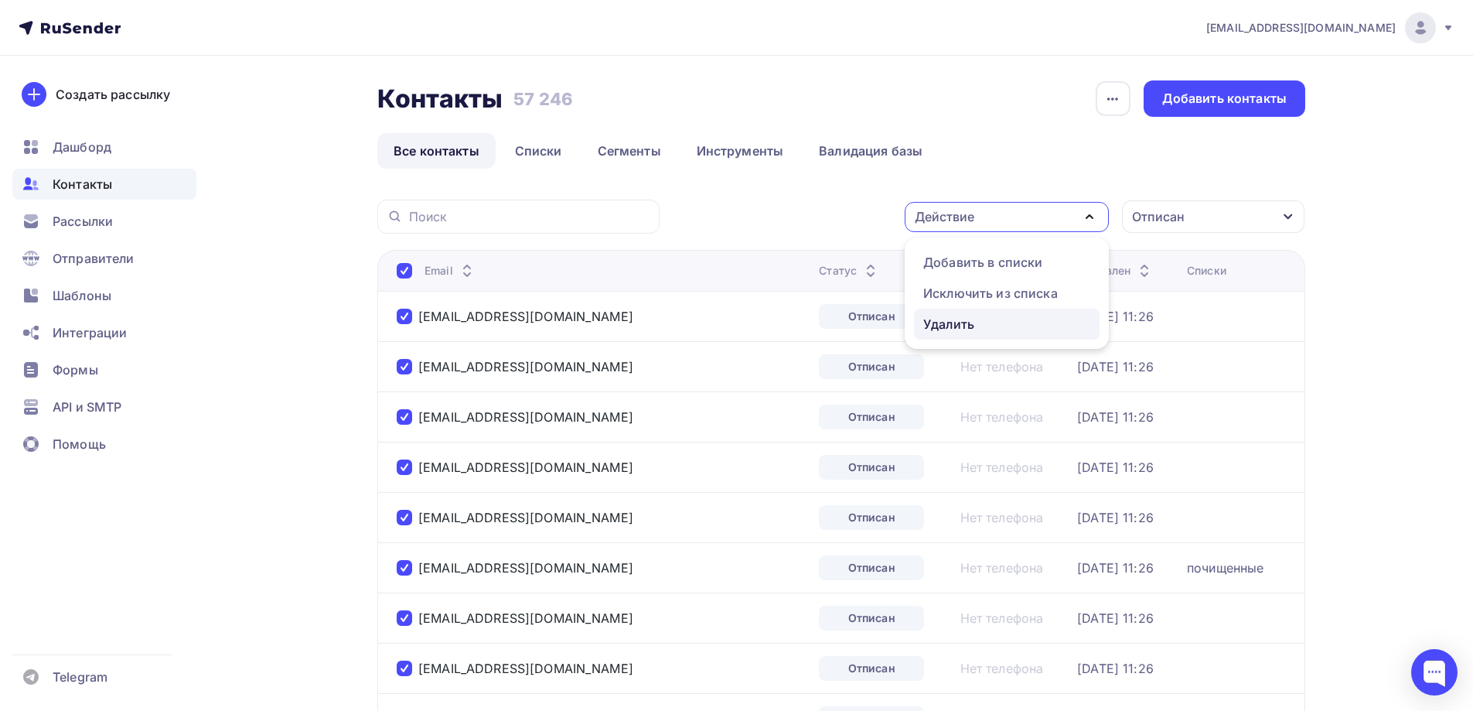
click at [969, 322] on div "Удалить" at bounding box center [948, 324] width 51 height 19
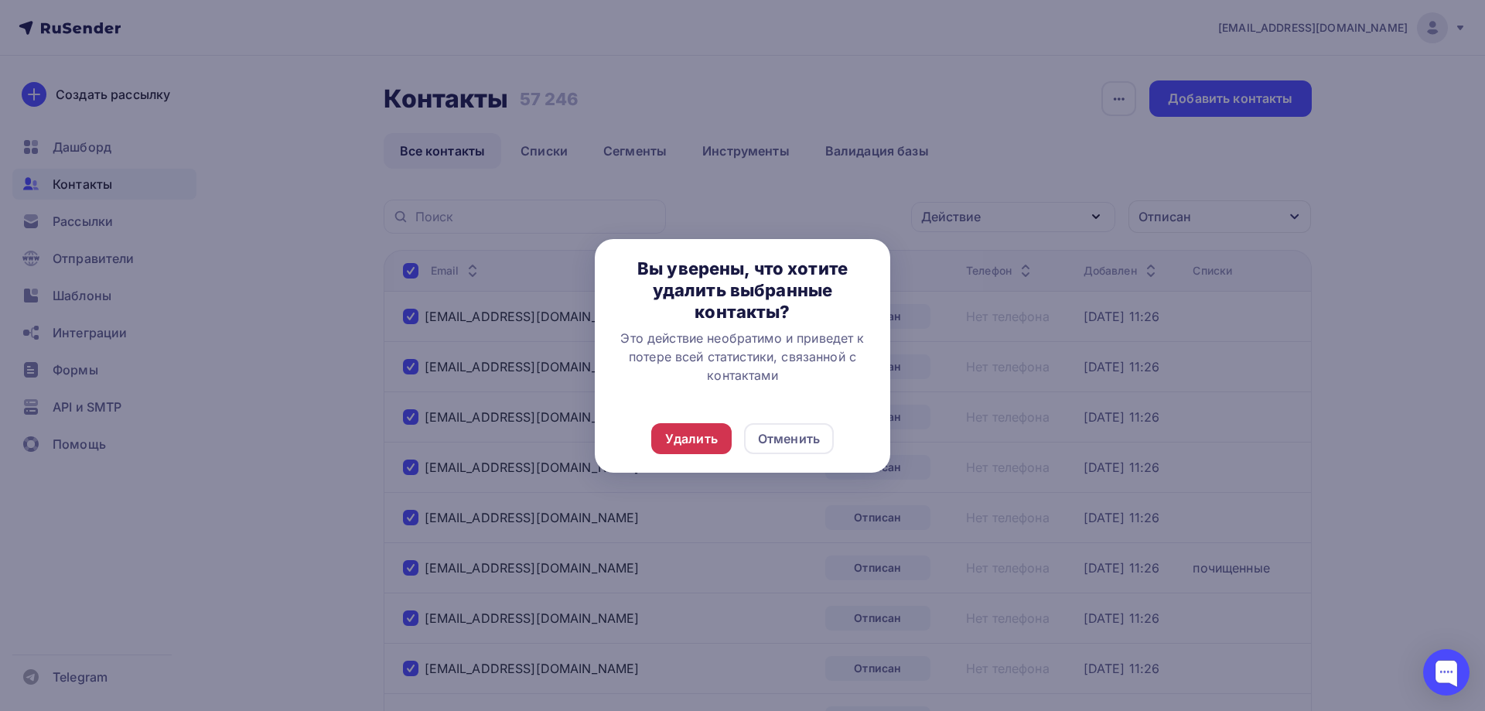
click at [687, 438] on div "Удалить" at bounding box center [691, 438] width 53 height 19
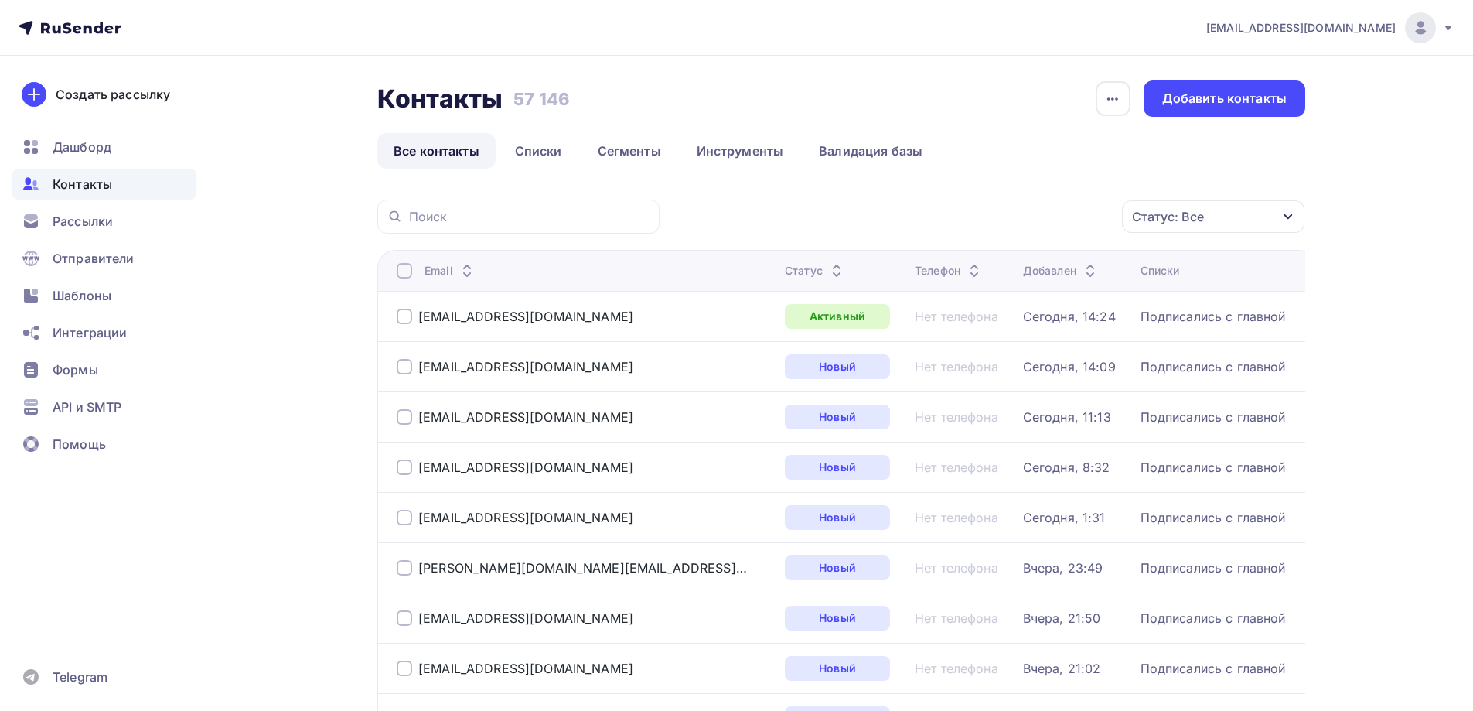
scroll to position [77, 0]
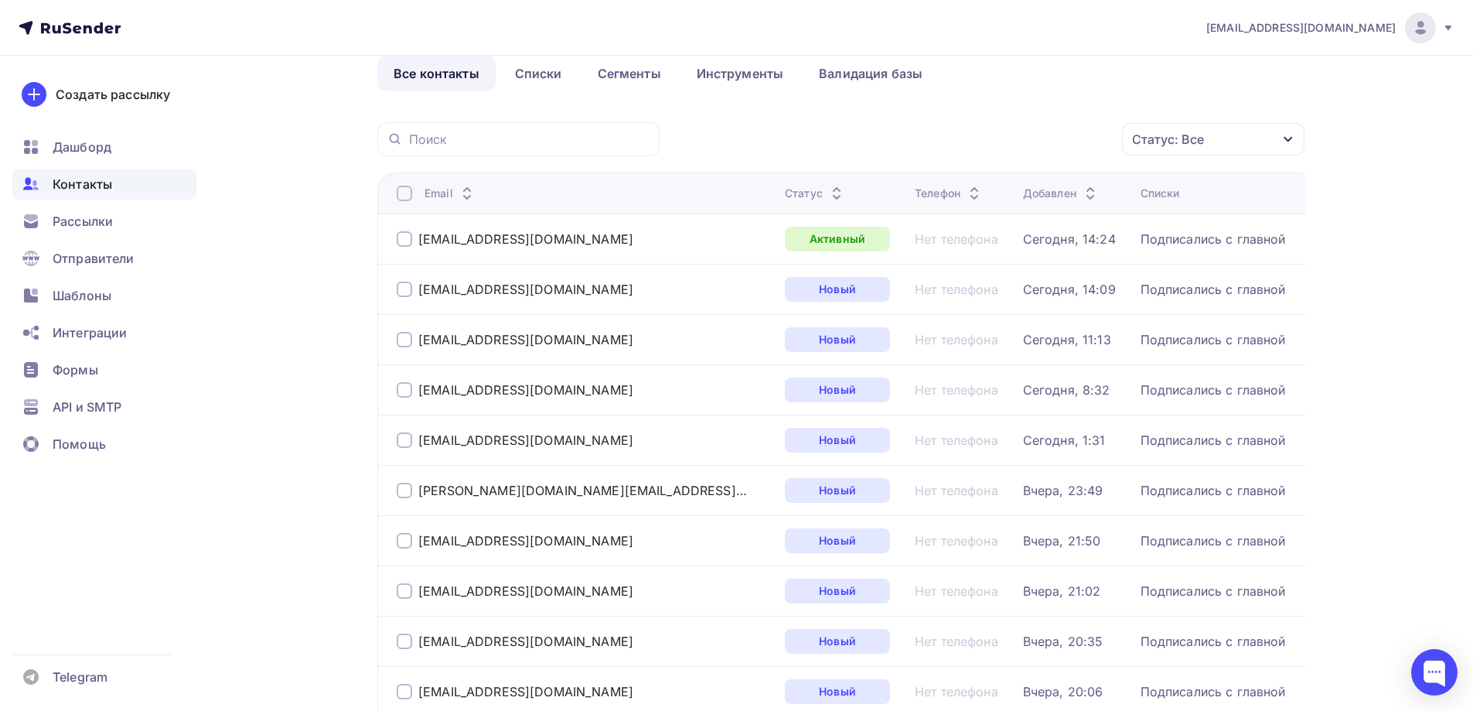
click at [1209, 130] on div "Статус: Все" at bounding box center [1213, 139] width 182 height 32
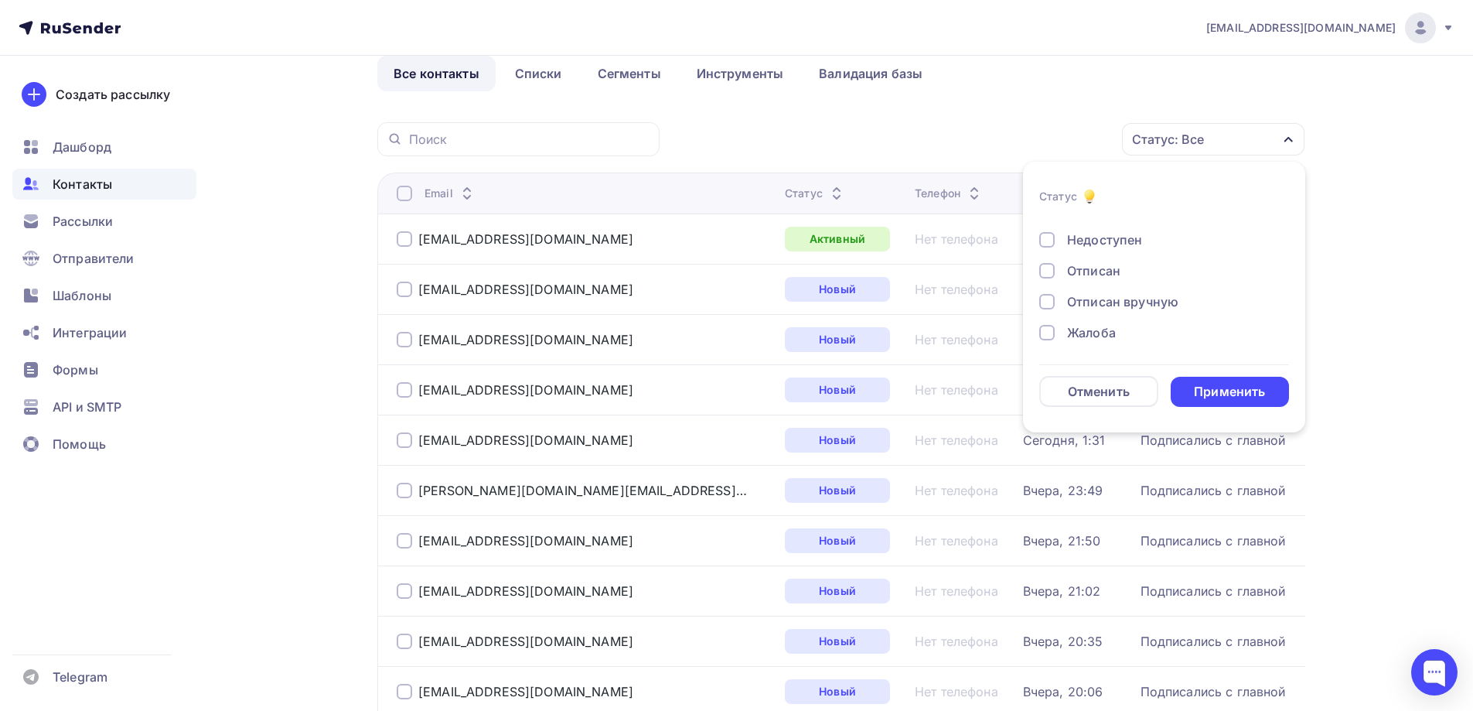
scroll to position [112, 0]
click at [1110, 281] on div "Новый Активный Не существует Переполнен Недоступен Отписан Отписан вручную [GEO…" at bounding box center [1164, 223] width 250 height 235
click at [1104, 270] on div "Отписан" at bounding box center [1093, 270] width 53 height 19
click at [1227, 381] on div "Применить" at bounding box center [1230, 392] width 119 height 30
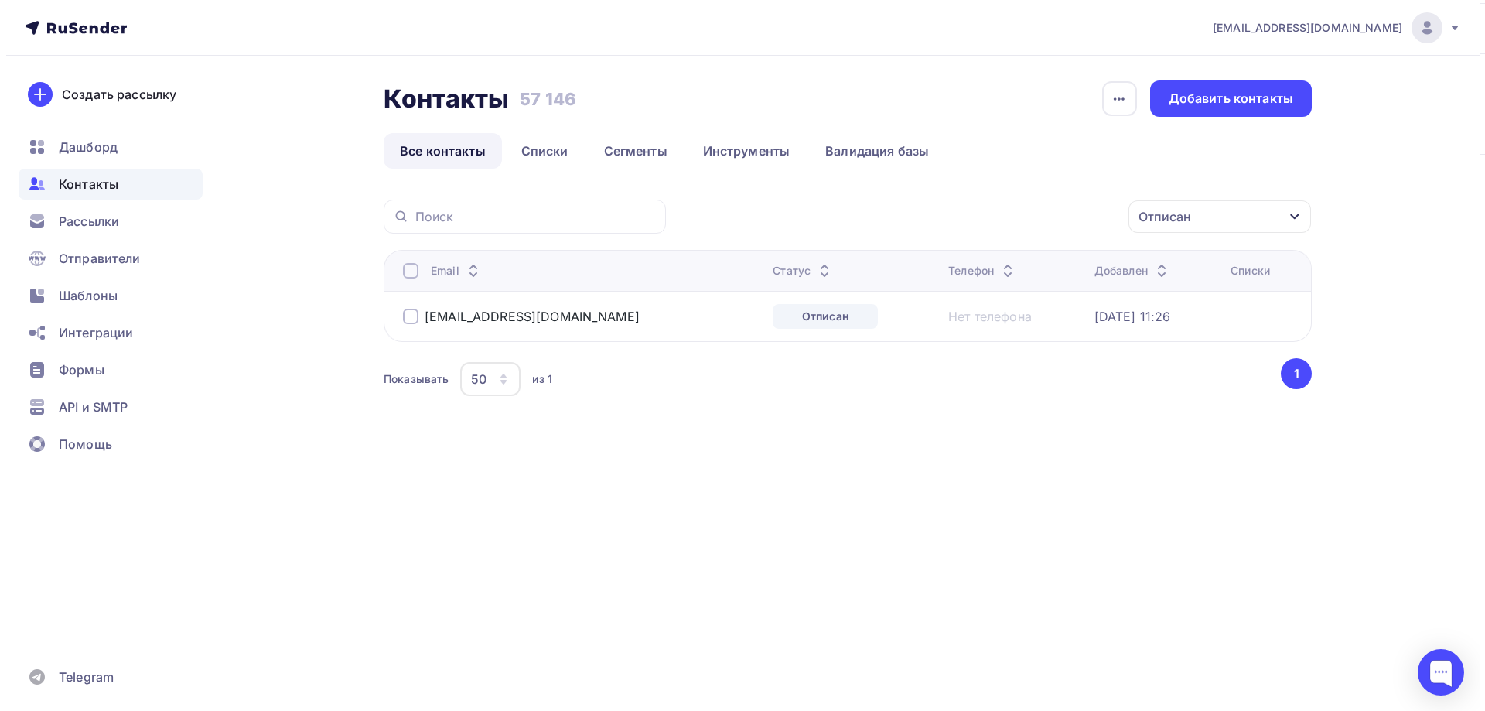
scroll to position [0, 0]
click at [419, 311] on div "suslikvn@mail.ru" at bounding box center [521, 316] width 237 height 15
click at [414, 317] on div at bounding box center [410, 316] width 15 height 15
click at [974, 218] on div "Действие" at bounding box center [951, 216] width 60 height 19
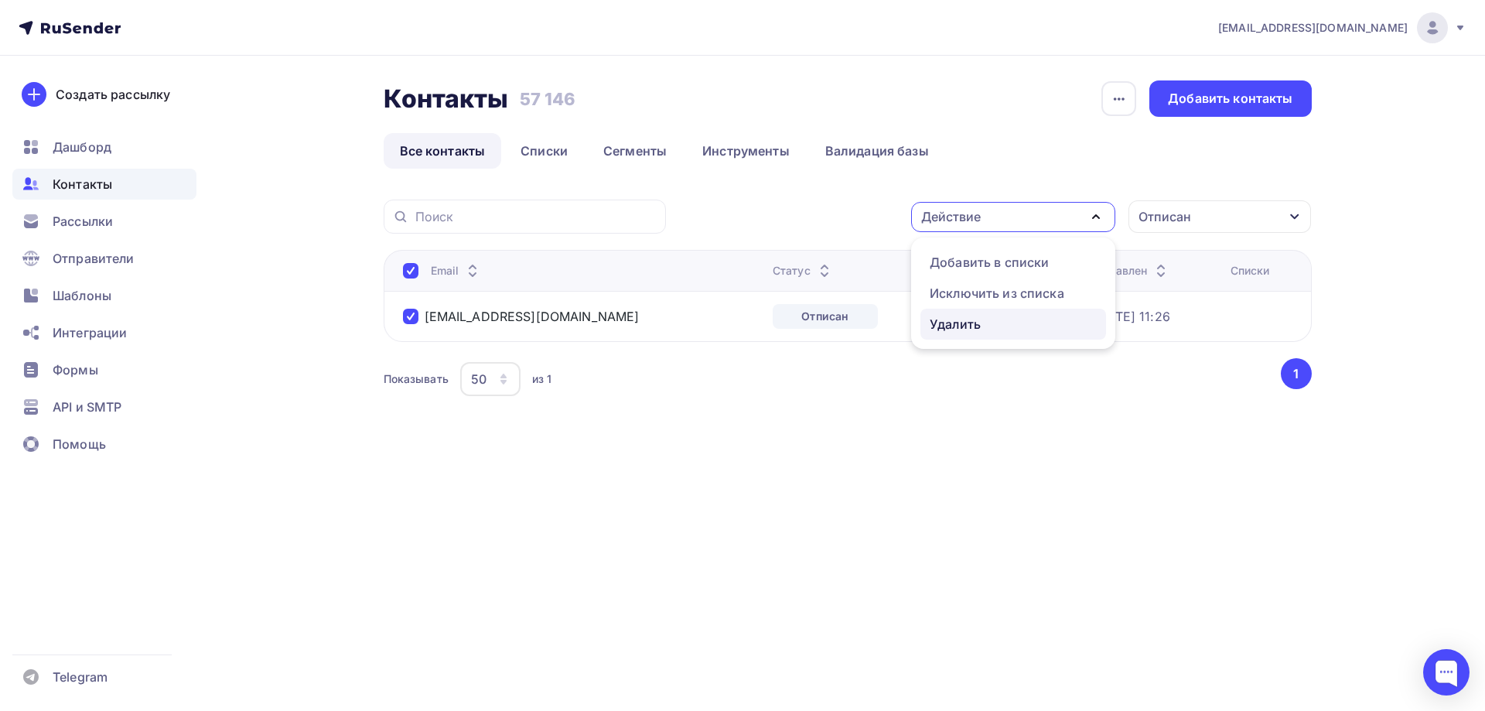
click at [948, 323] on div "Удалить" at bounding box center [954, 324] width 51 height 19
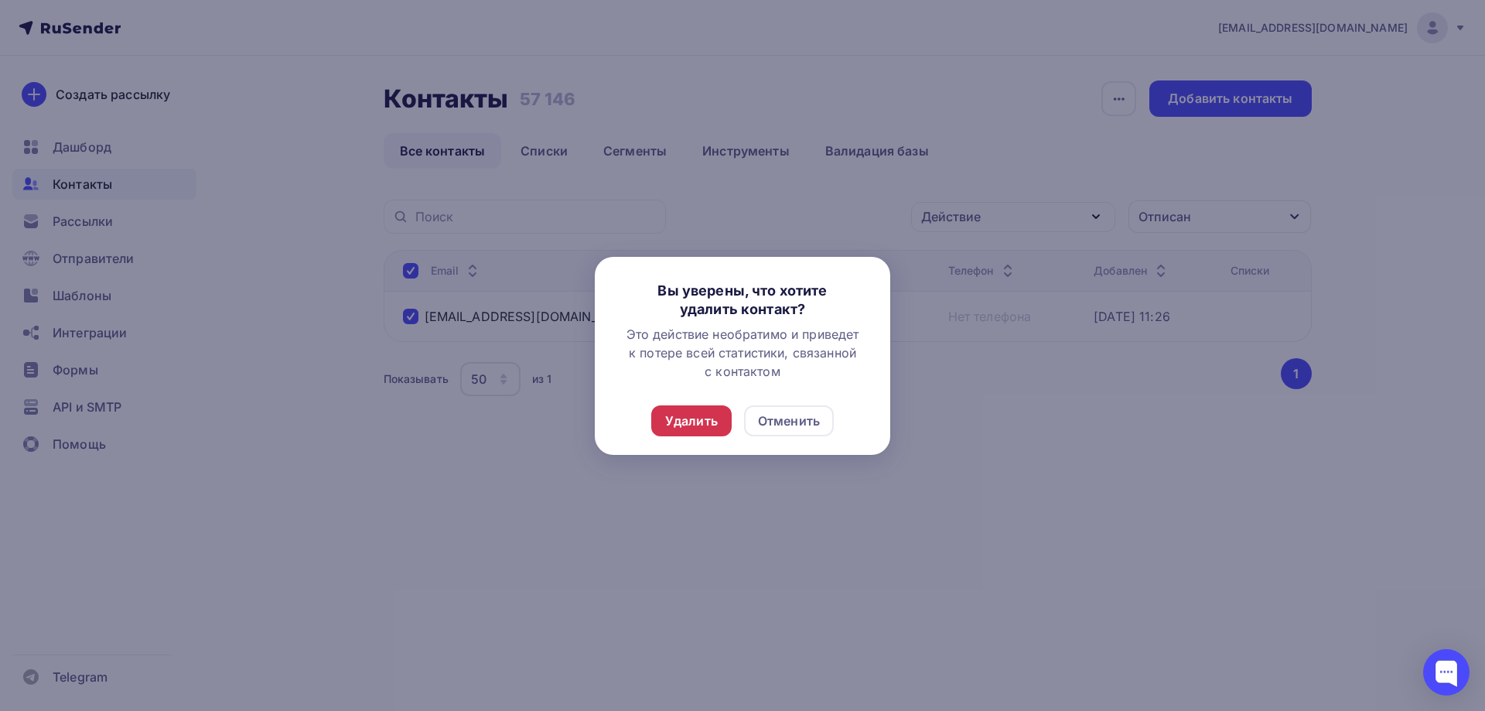
click at [682, 413] on div "Удалить" at bounding box center [691, 420] width 53 height 19
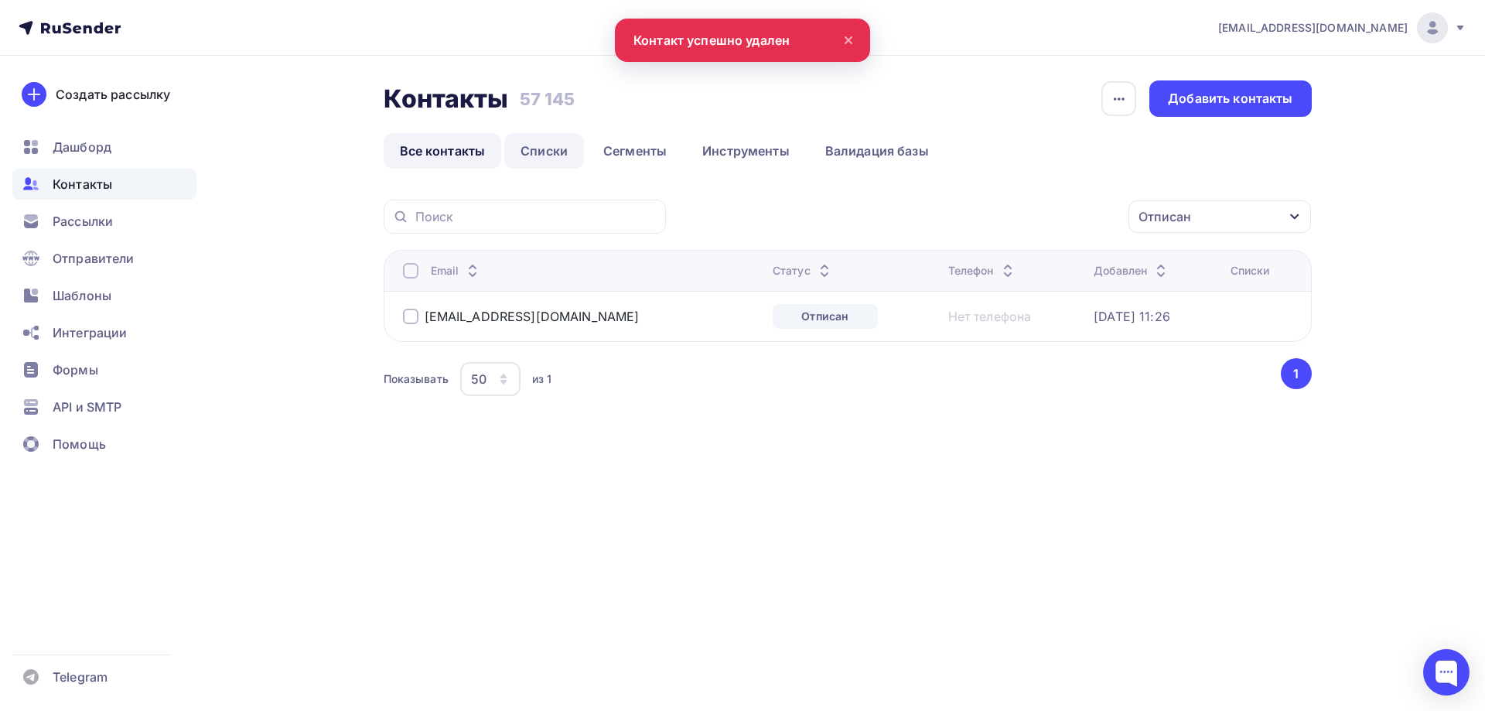
click at [547, 148] on link "Списки" at bounding box center [544, 151] width 80 height 36
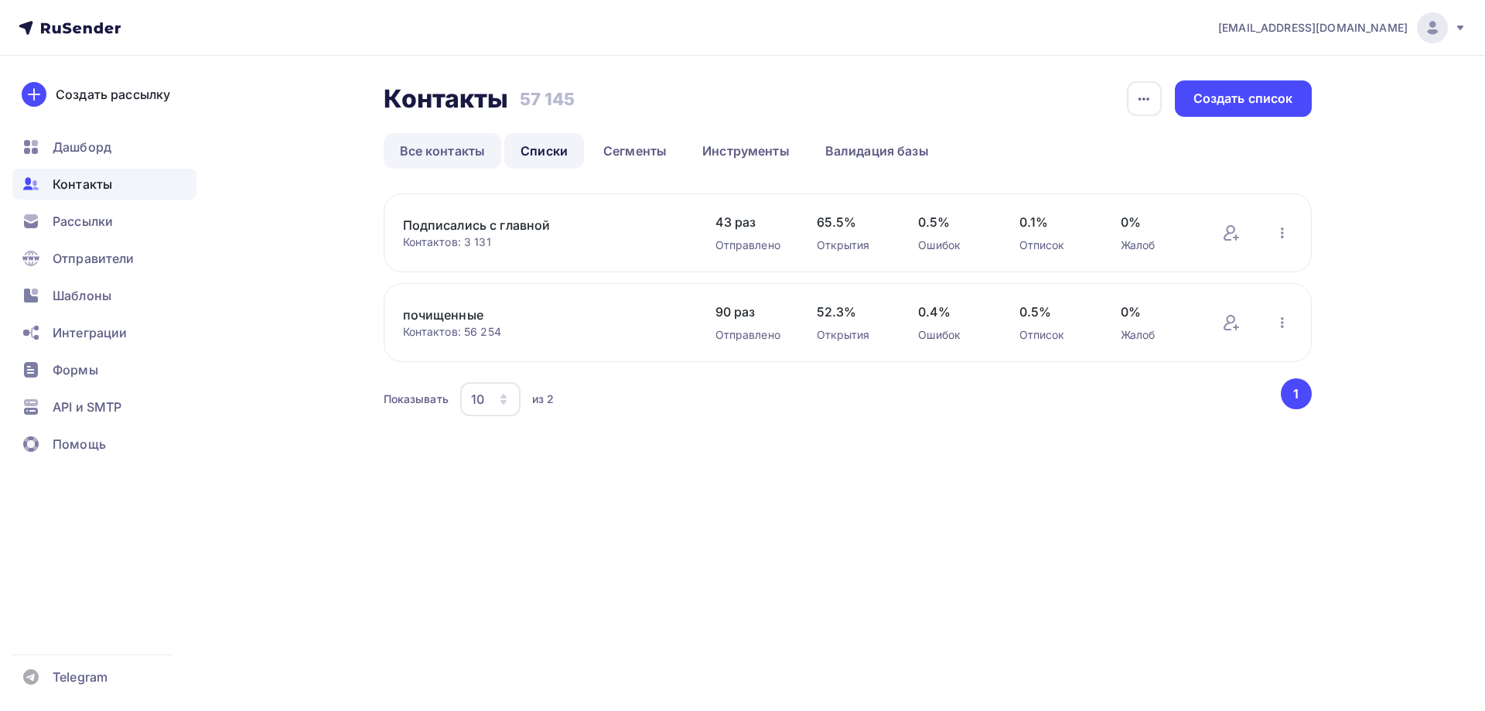
click at [441, 154] on link "Все контакты" at bounding box center [443, 151] width 118 height 36
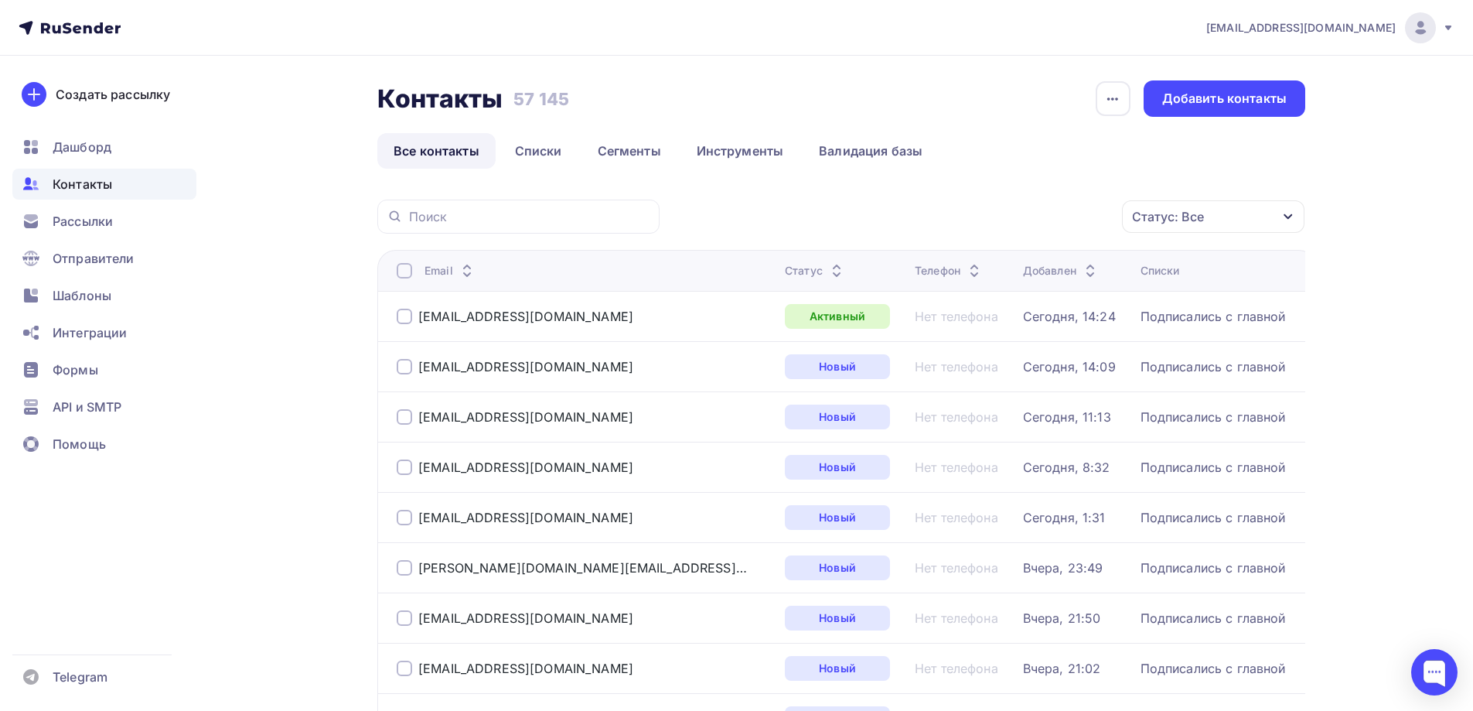
click at [1239, 210] on div "Статус: Все" at bounding box center [1213, 216] width 182 height 32
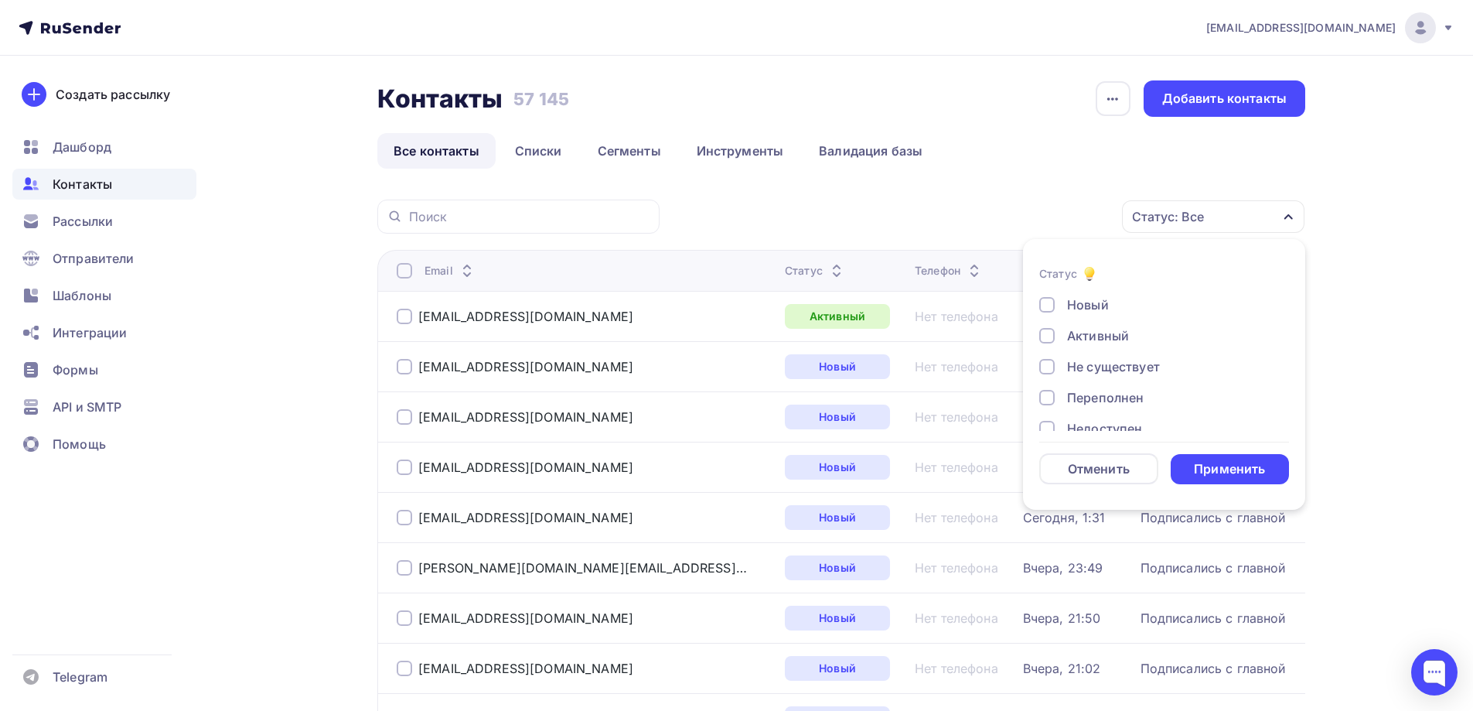
scroll to position [77, 0]
click at [1111, 345] on div "Недоступен" at bounding box center [1104, 351] width 75 height 19
click at [1204, 466] on div "Применить" at bounding box center [1229, 469] width 71 height 18
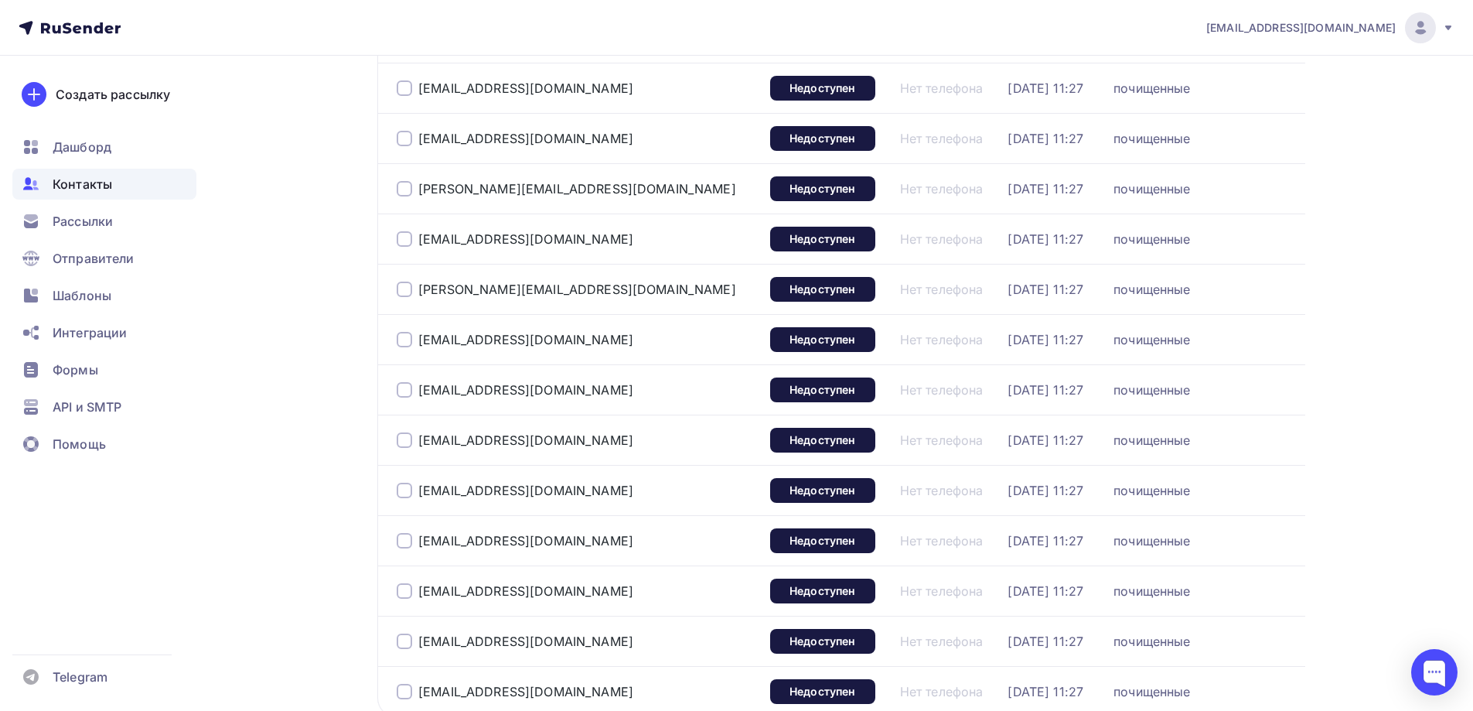
scroll to position [2252, 0]
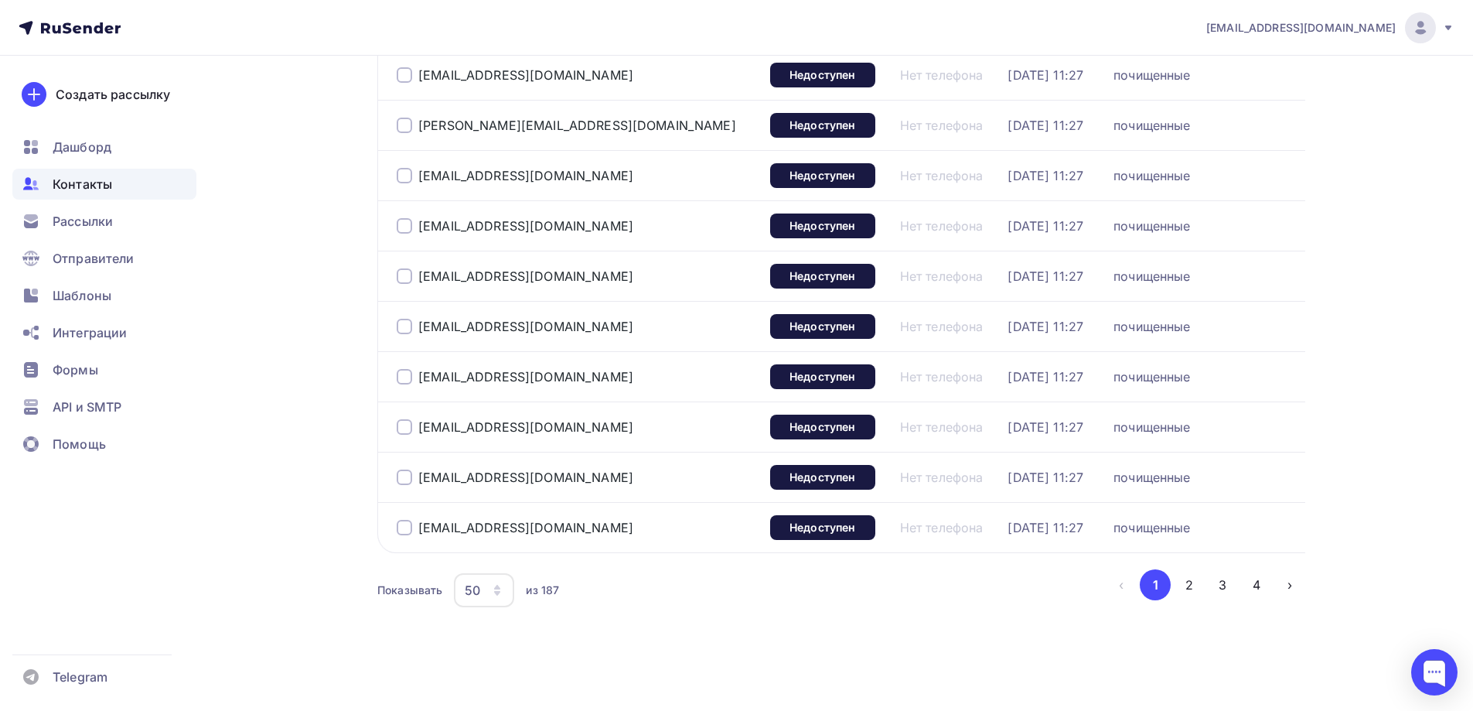
click at [469, 604] on div "50" at bounding box center [484, 590] width 60 height 34
click at [496, 541] on div "100" at bounding box center [546, 542] width 148 height 19
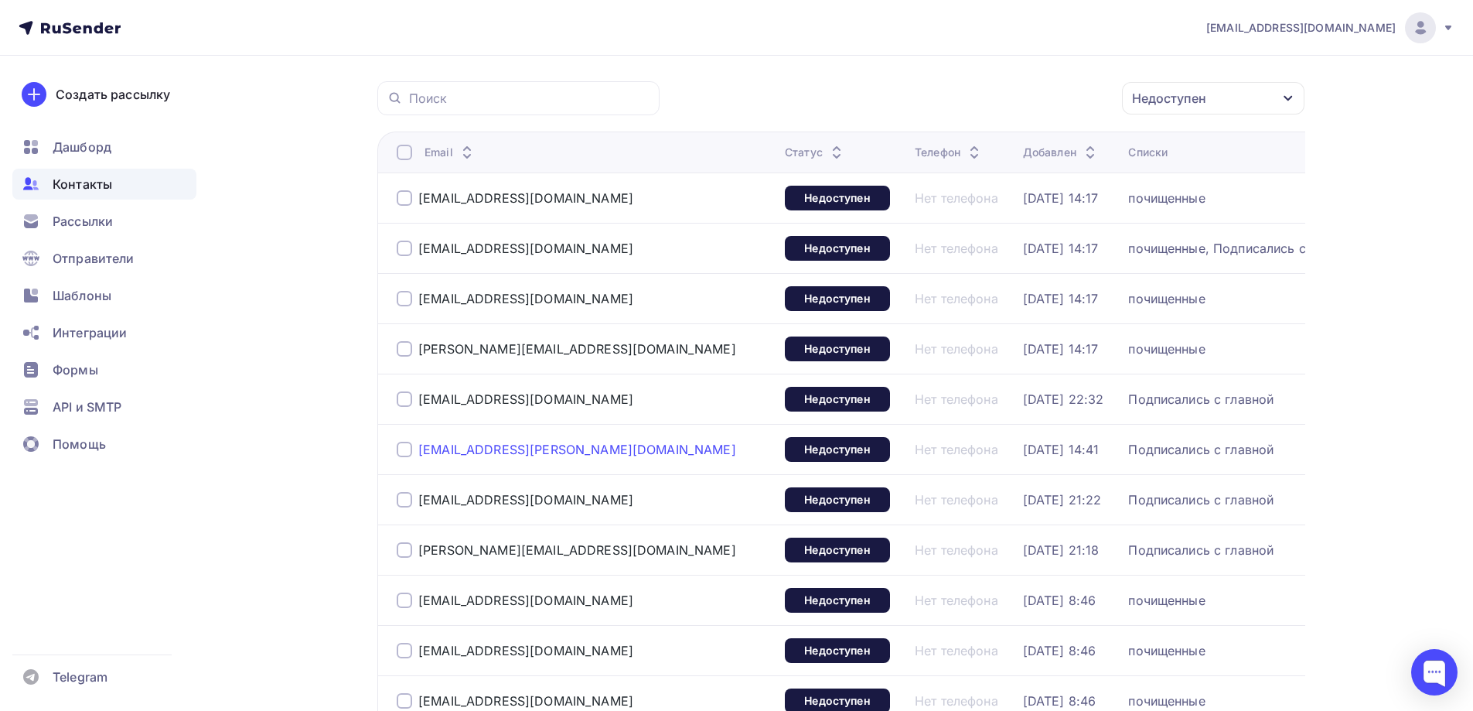
scroll to position [0, 0]
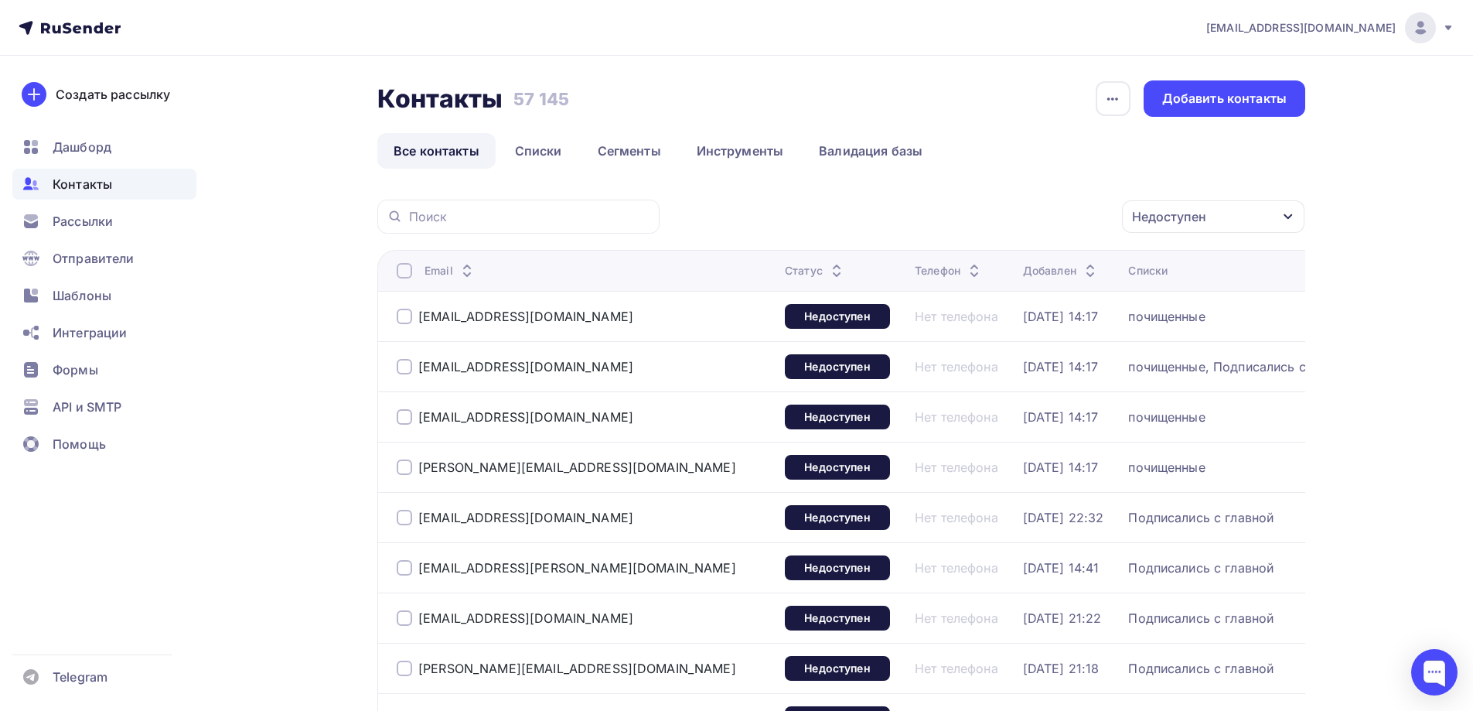
drag, startPoint x: 408, startPoint y: 267, endPoint x: 457, endPoint y: 268, distance: 48.7
click at [410, 267] on div at bounding box center [404, 270] width 15 height 15
click at [987, 217] on div "Действие" at bounding box center [1007, 217] width 204 height 30
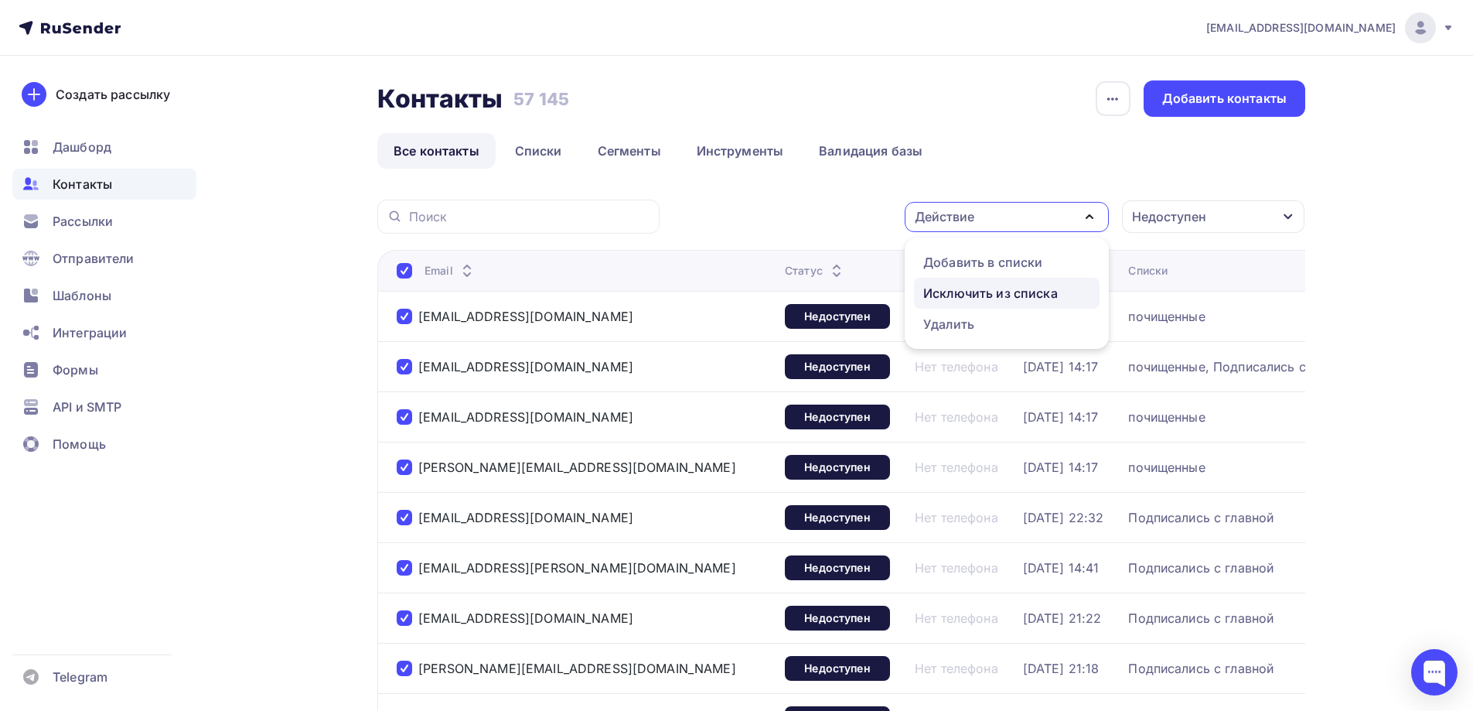
click at [989, 300] on div "Исключить из списка" at bounding box center [990, 293] width 135 height 19
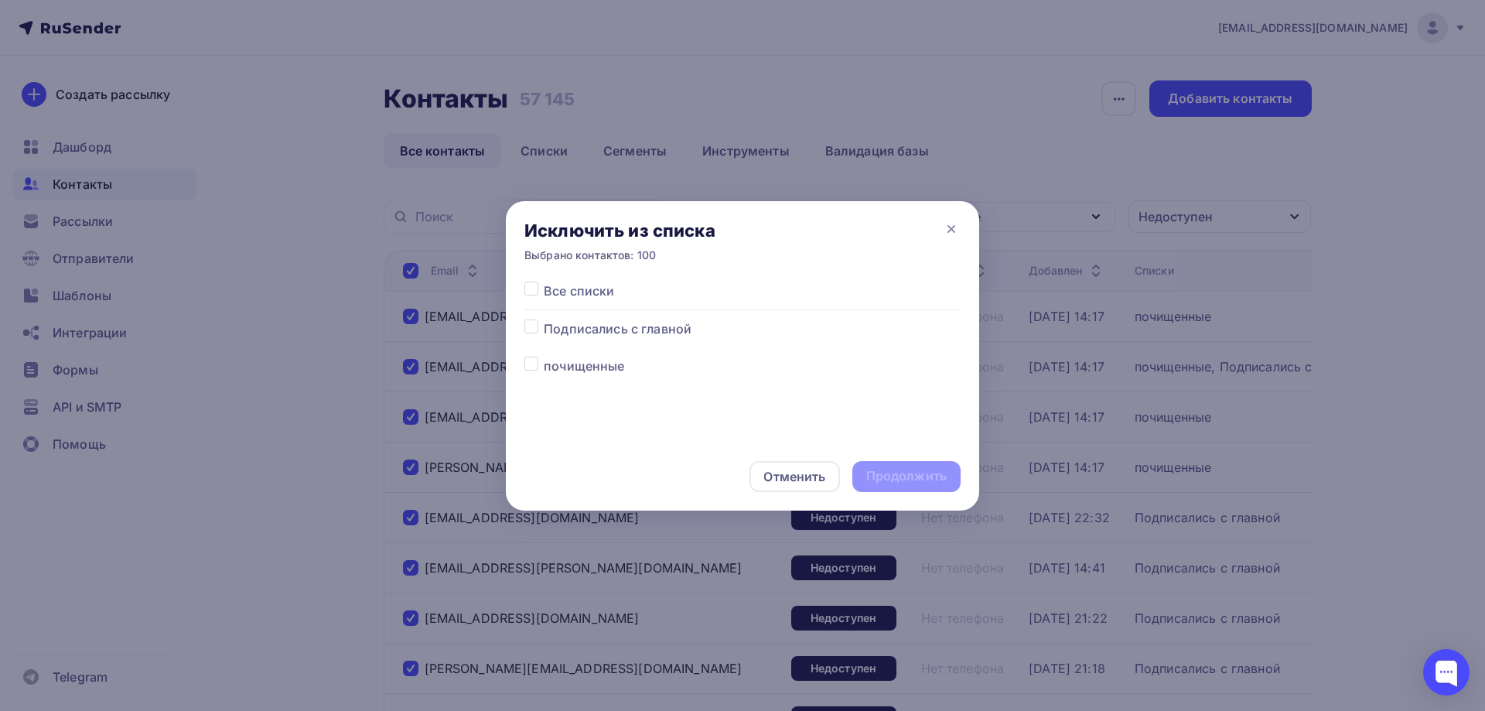
click at [544, 281] on label at bounding box center [544, 281] width 0 height 0
click at [526, 289] on input "checkbox" at bounding box center [531, 288] width 14 height 14
checkbox input "true"
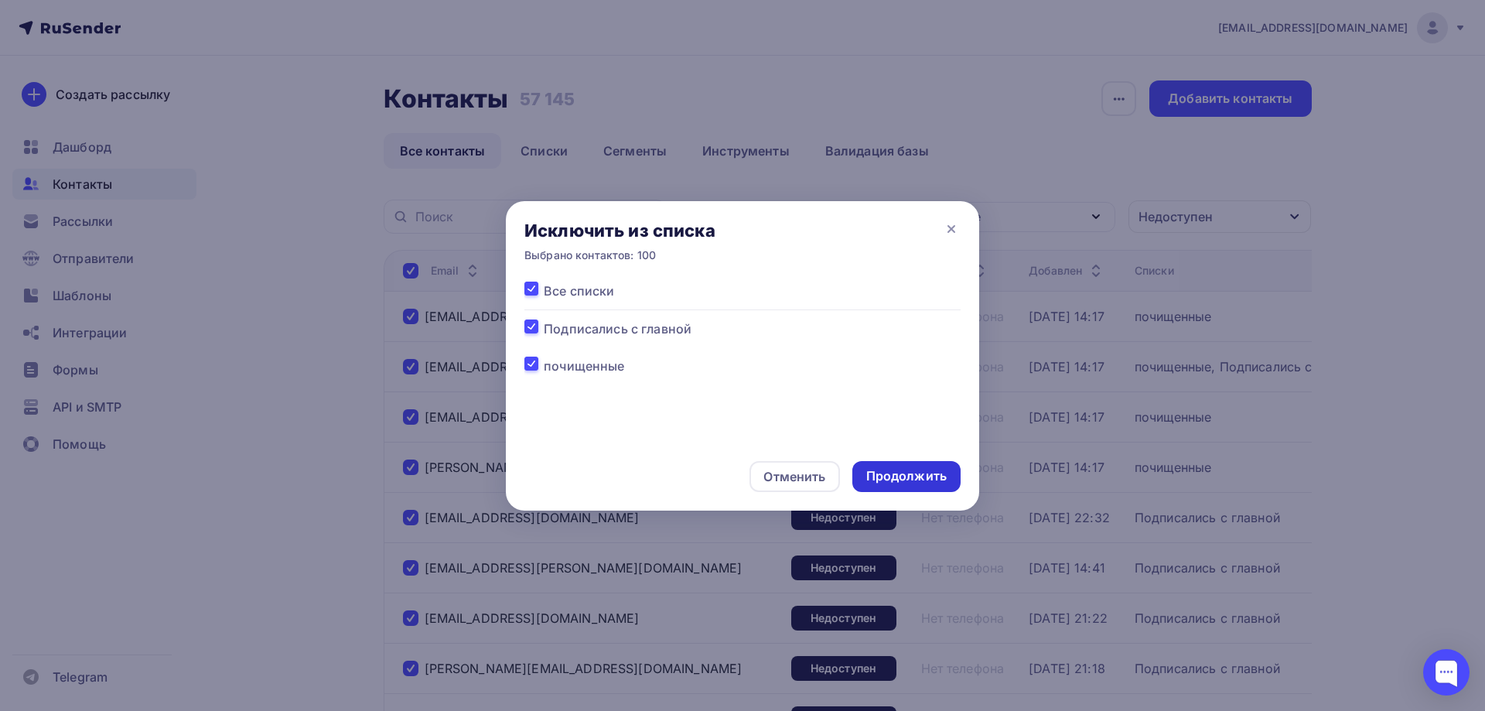
click at [918, 478] on div "Продолжить" at bounding box center [906, 476] width 80 height 18
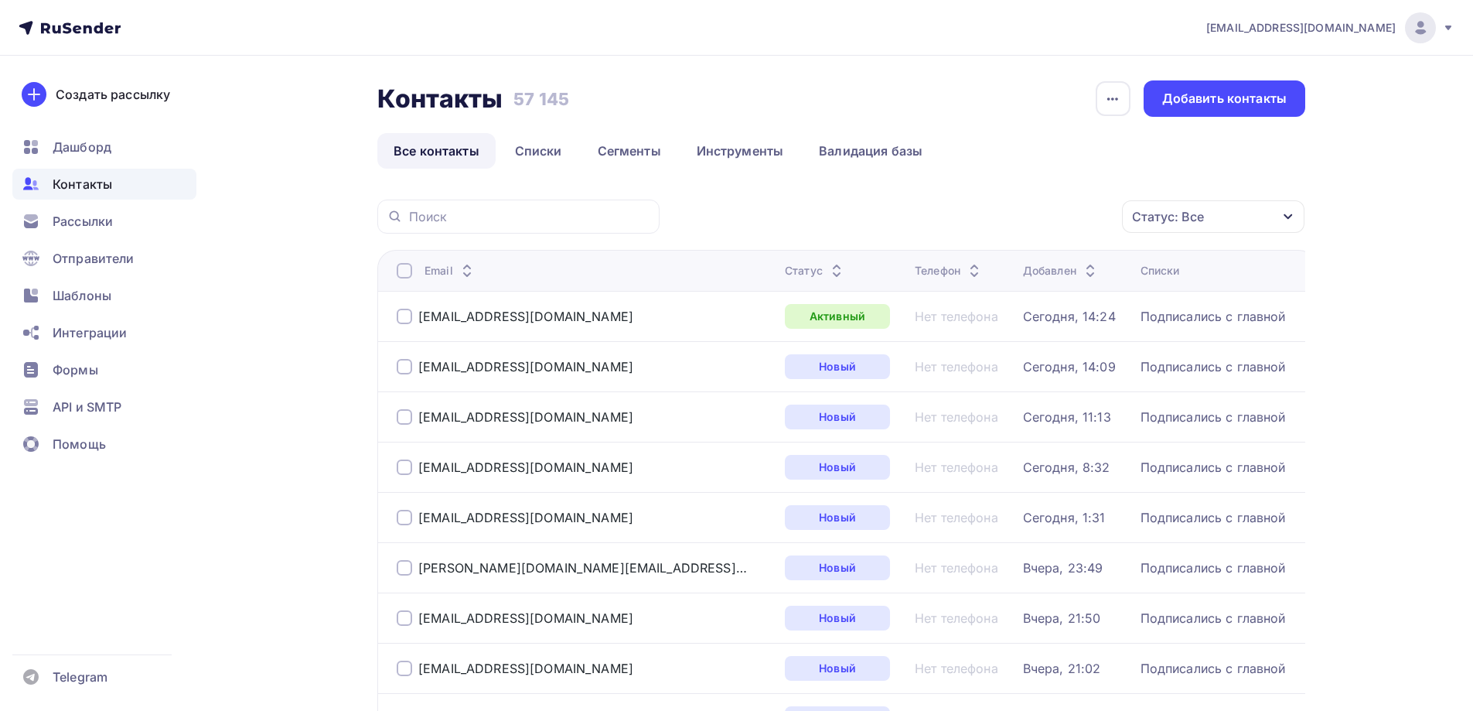
click at [1157, 214] on div "Статус: Все" at bounding box center [1168, 216] width 72 height 19
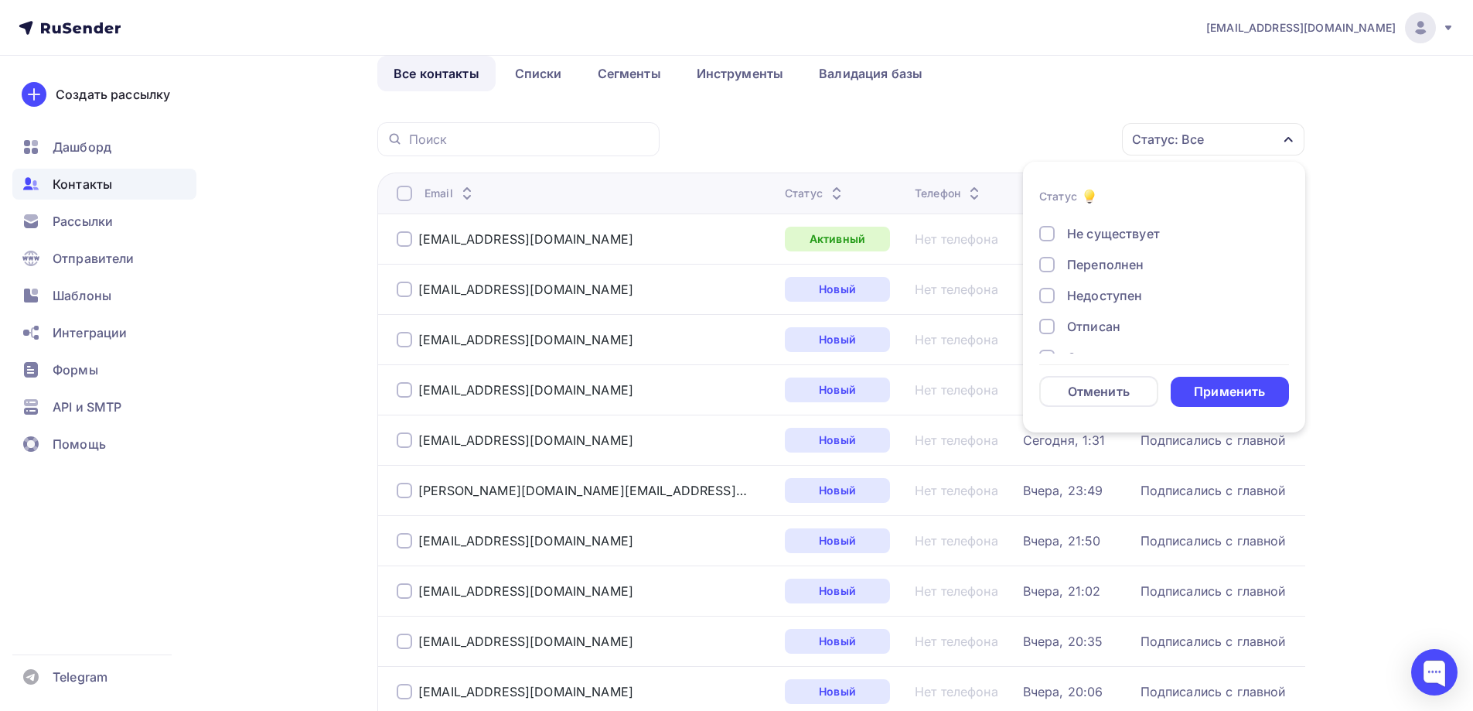
scroll to position [77, 0]
click at [1107, 267] on div "Недоступен" at bounding box center [1104, 273] width 75 height 19
click at [1208, 384] on div "Применить" at bounding box center [1229, 392] width 71 height 18
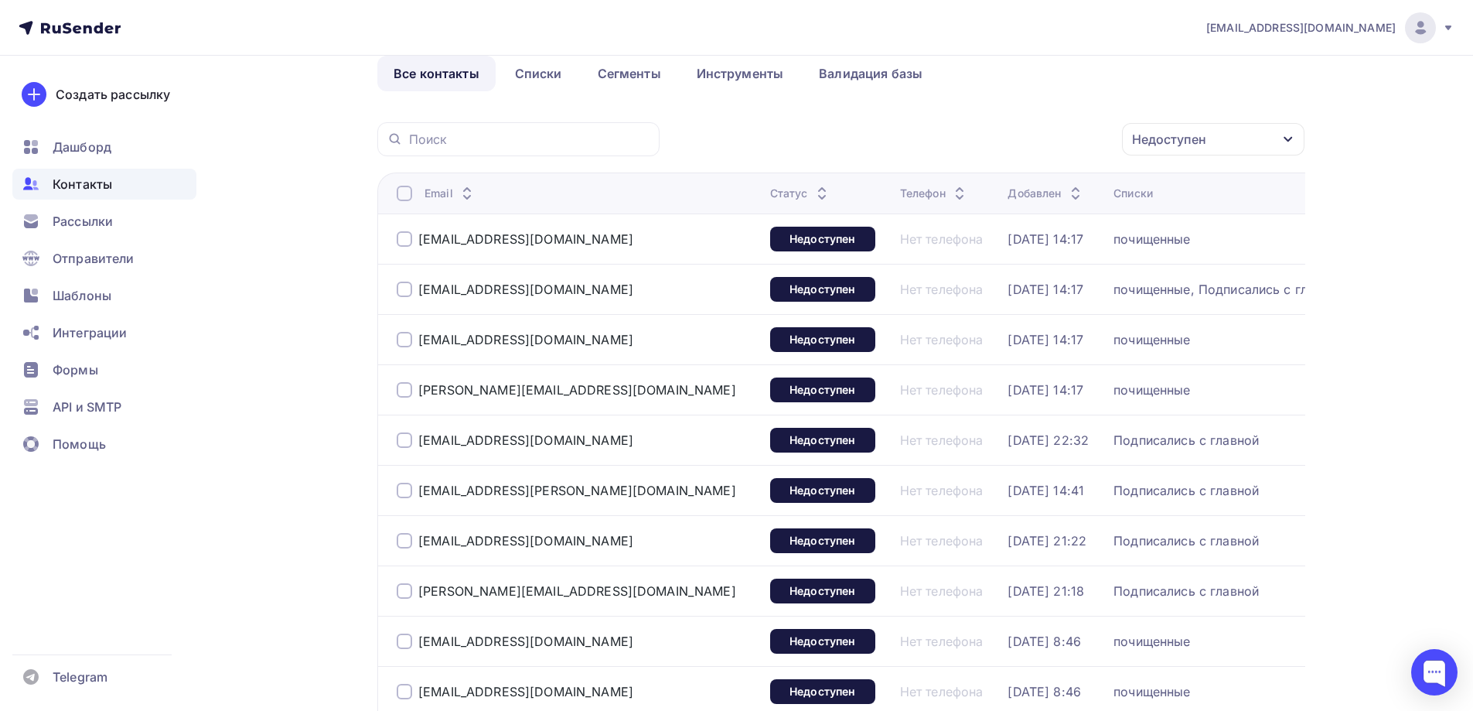
click at [399, 186] on div at bounding box center [404, 193] width 15 height 15
click at [1020, 132] on div "Действие" at bounding box center [1007, 139] width 204 height 30
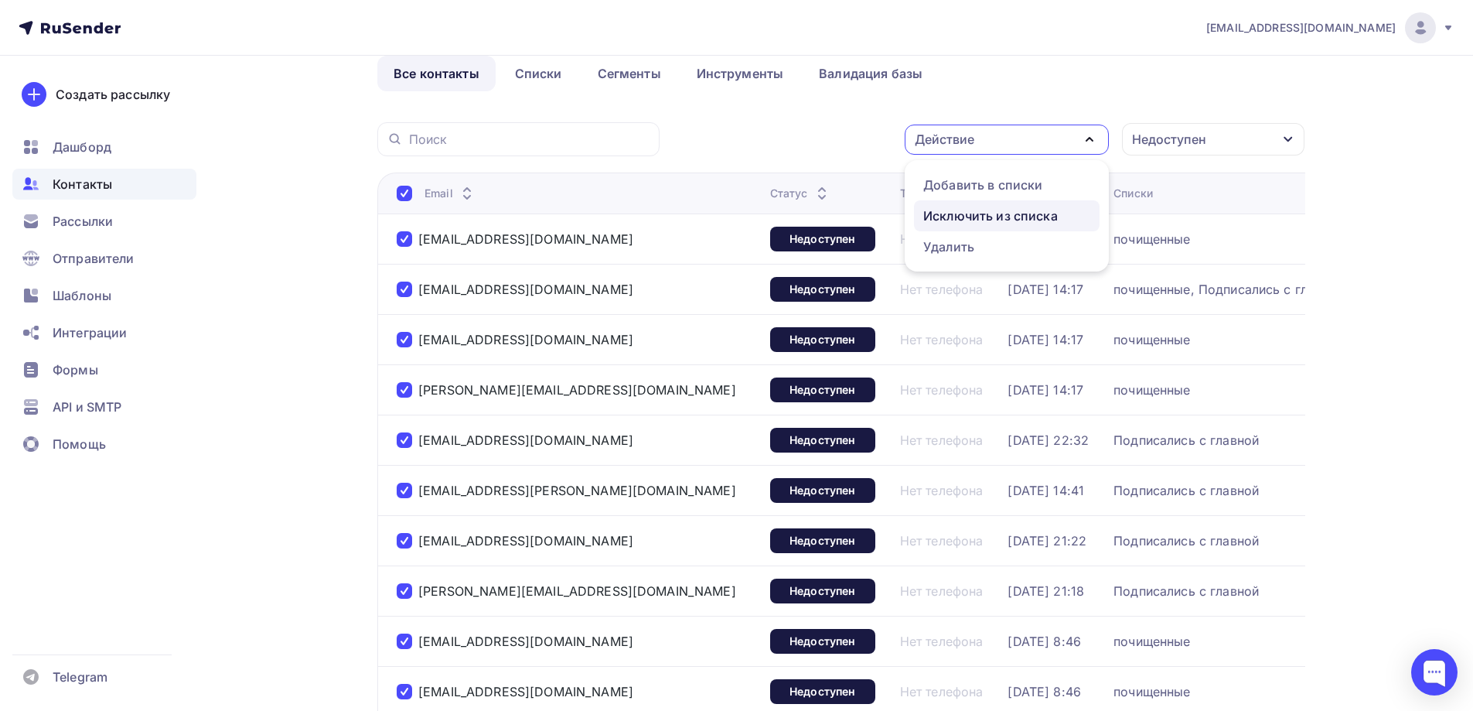
click at [1005, 217] on div "Исключить из списка" at bounding box center [990, 215] width 135 height 19
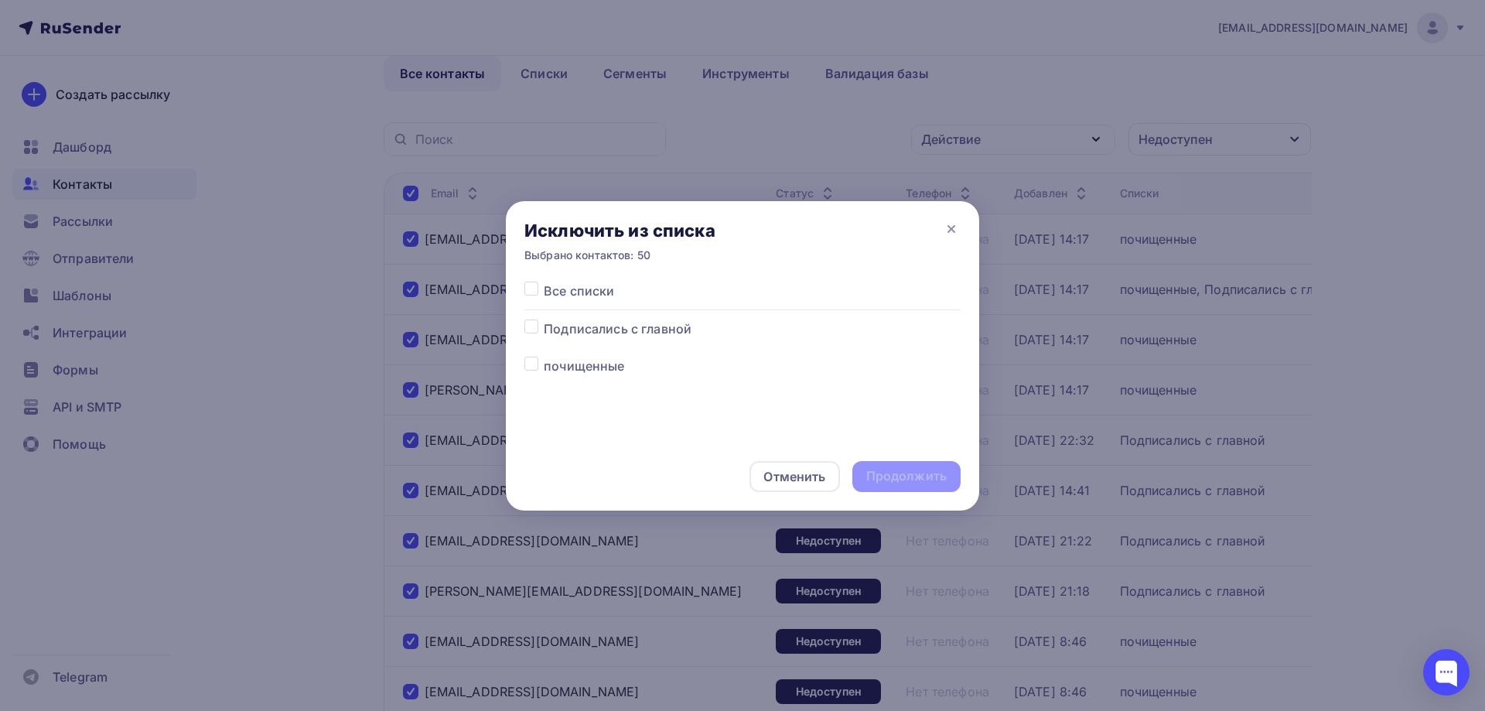
click at [544, 281] on label at bounding box center [544, 281] width 0 height 0
click at [529, 288] on input "checkbox" at bounding box center [531, 288] width 14 height 14
checkbox input "true"
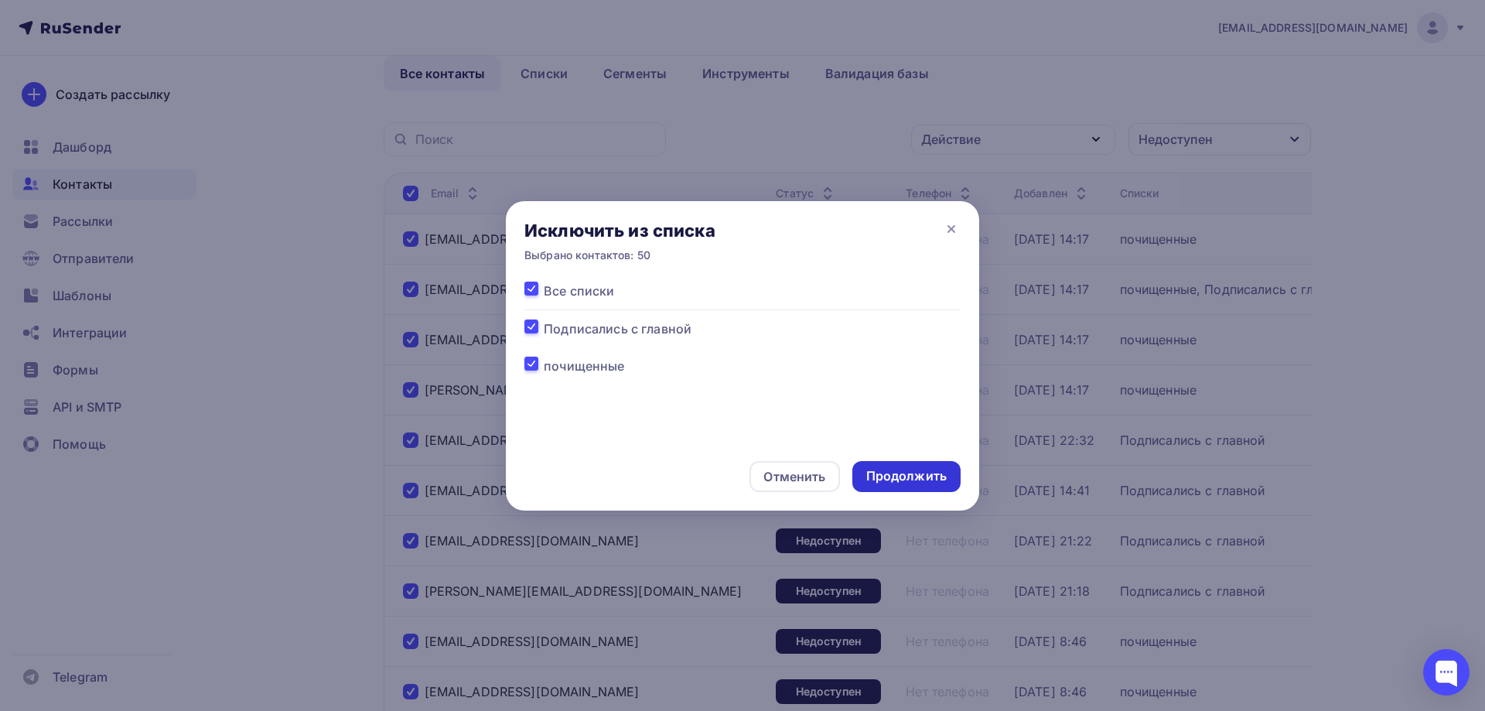
drag, startPoint x: 901, startPoint y: 482, endPoint x: 899, endPoint y: 474, distance: 7.9
click at [903, 481] on div "Продолжить" at bounding box center [906, 476] width 80 height 18
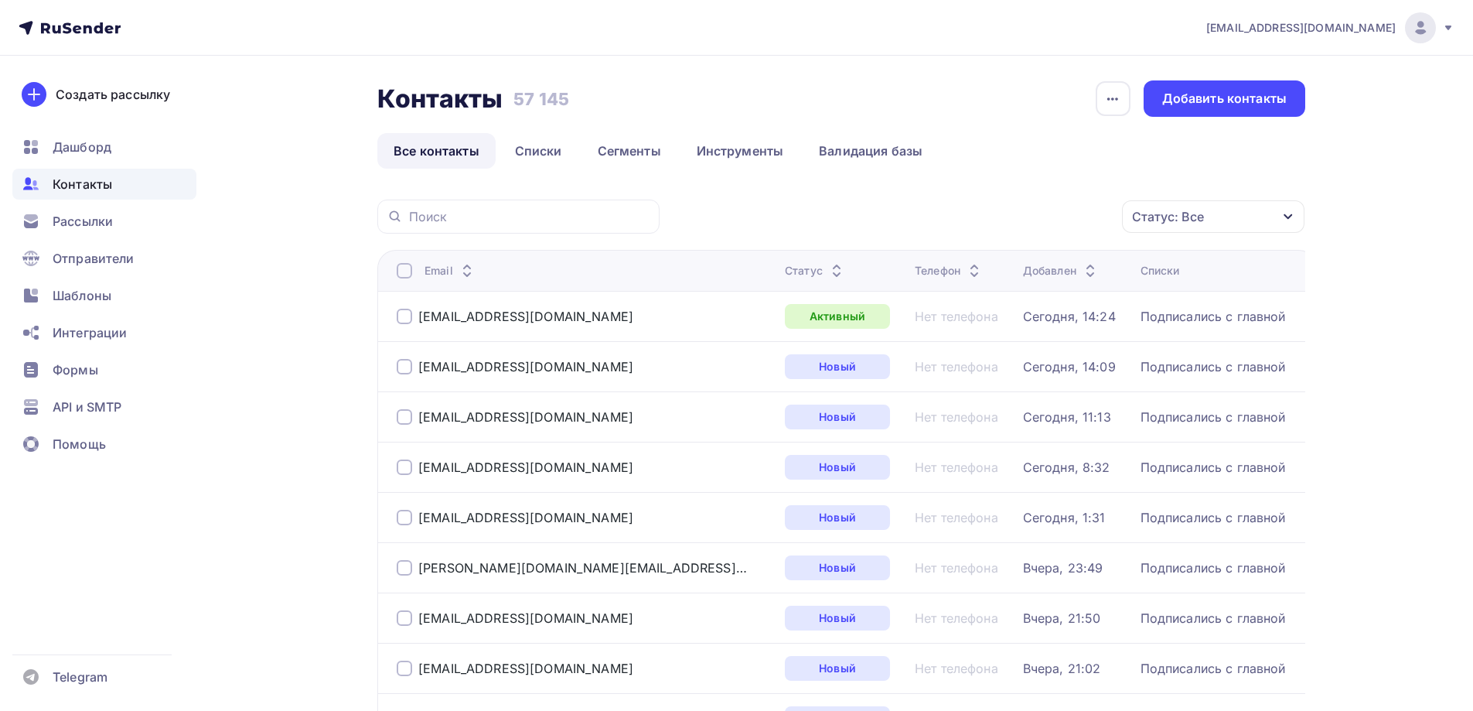
click at [1226, 210] on div "Статус: Все" at bounding box center [1213, 216] width 182 height 32
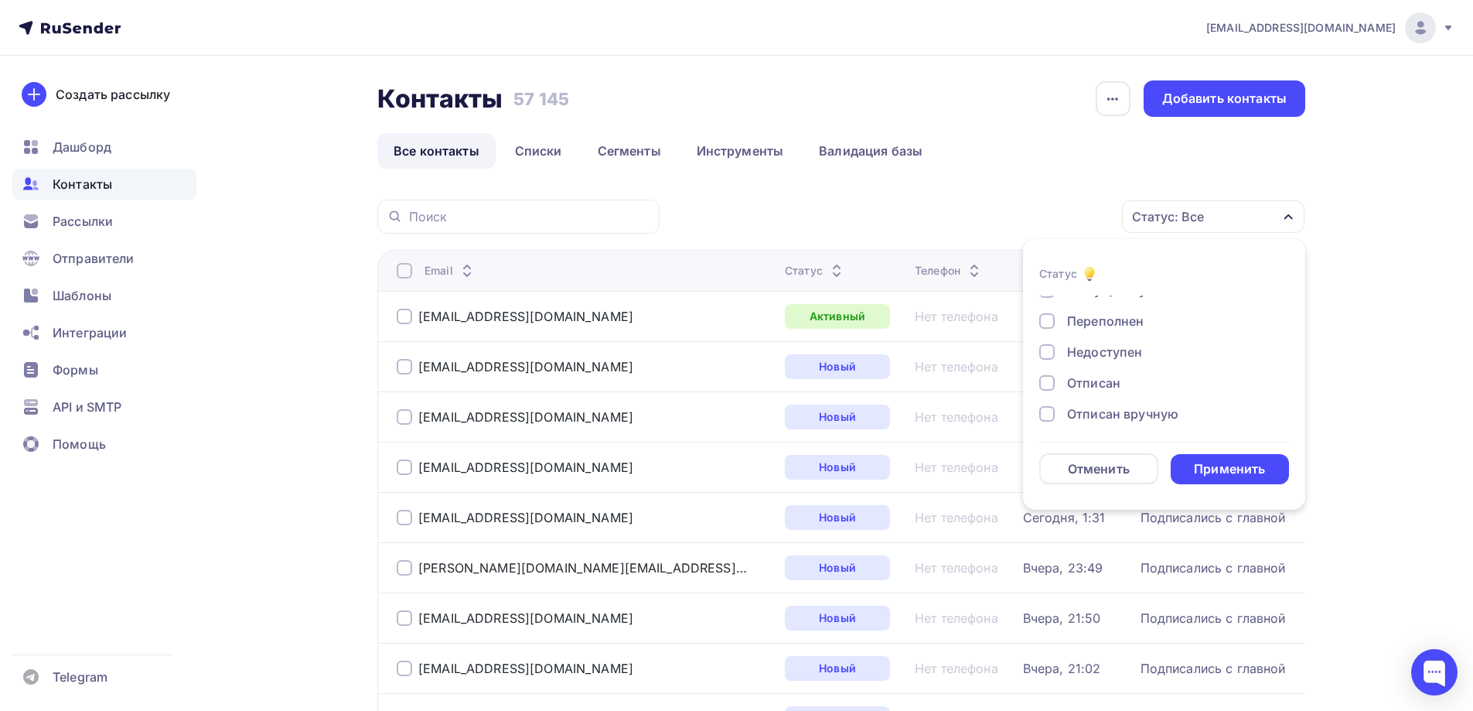
scroll to position [77, 0]
click at [1117, 358] on div "Недоступен" at bounding box center [1104, 351] width 75 height 19
click at [1185, 457] on div "Применить" at bounding box center [1230, 469] width 119 height 30
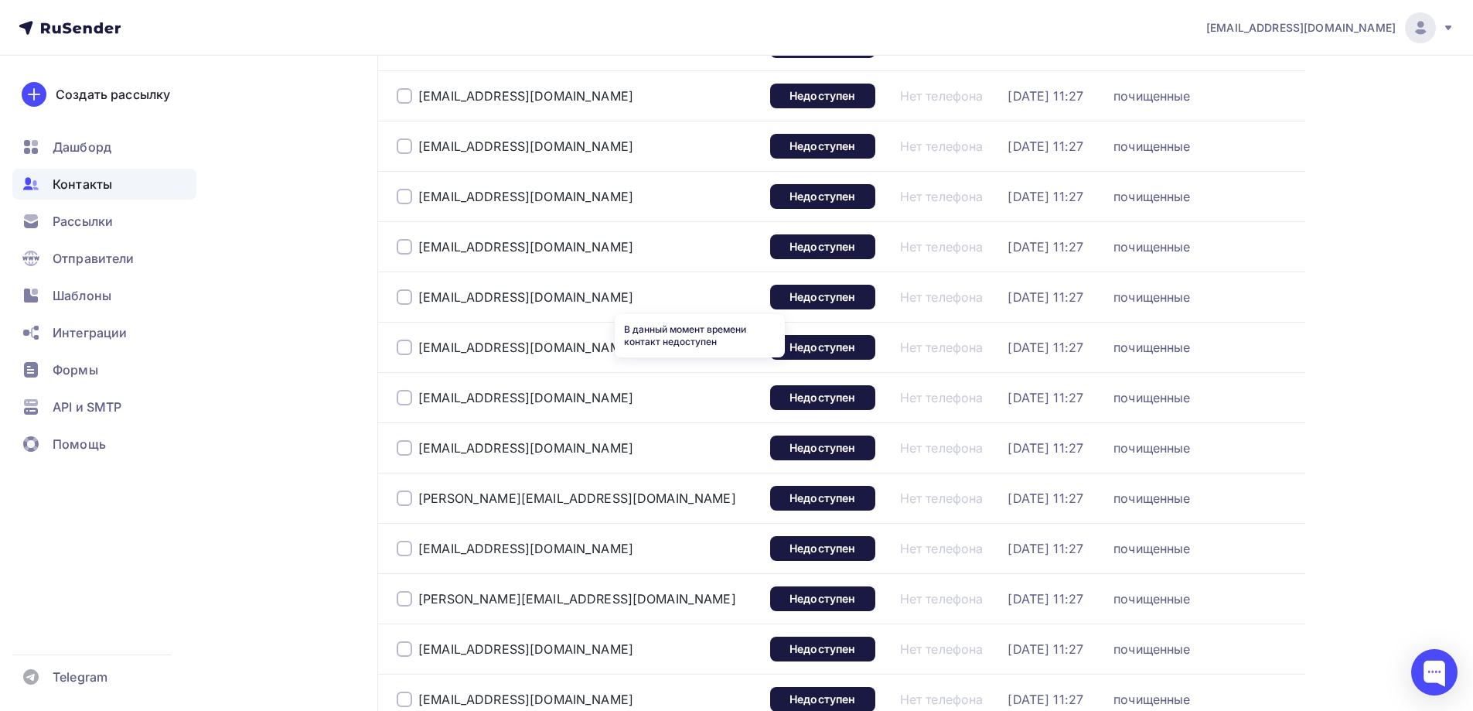
scroll to position [2252, 0]
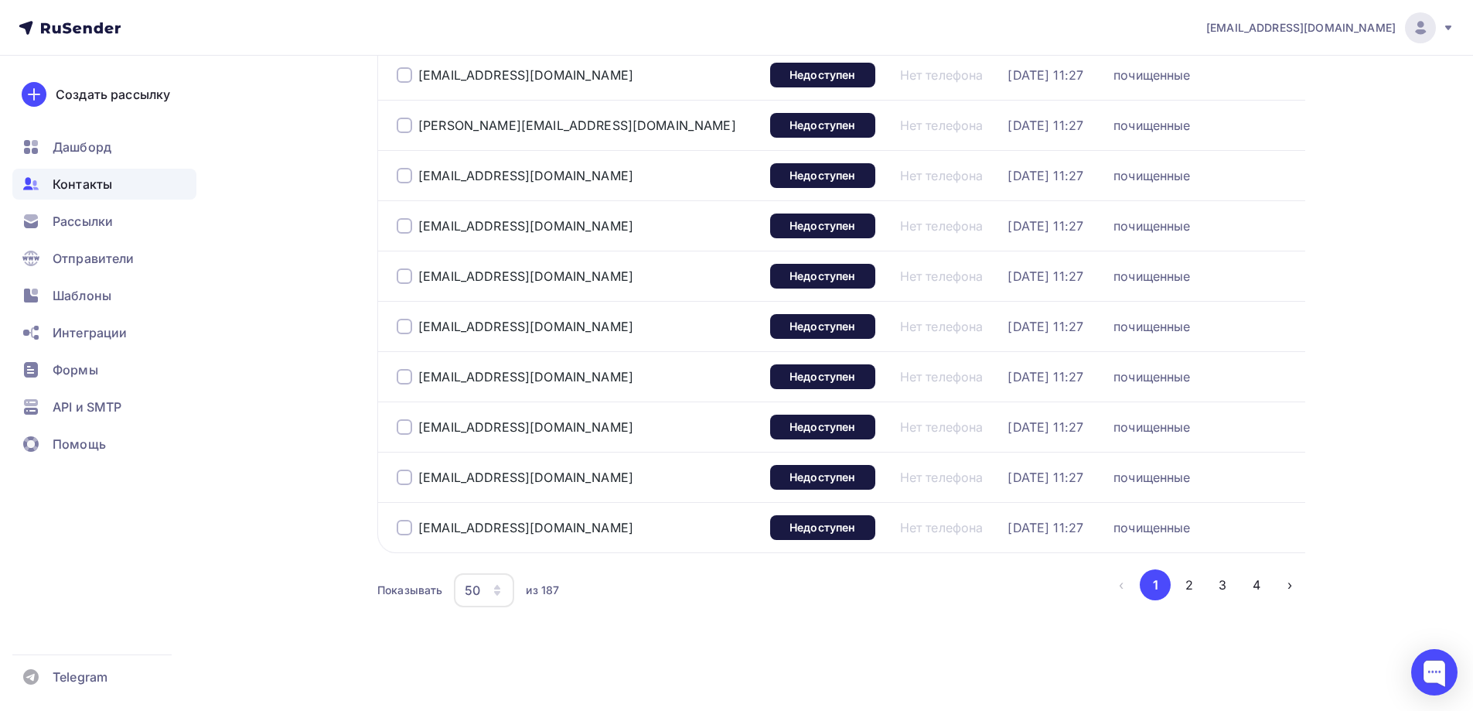
click at [485, 588] on div "50" at bounding box center [484, 590] width 60 height 34
click at [494, 543] on div "100" at bounding box center [546, 542] width 148 height 19
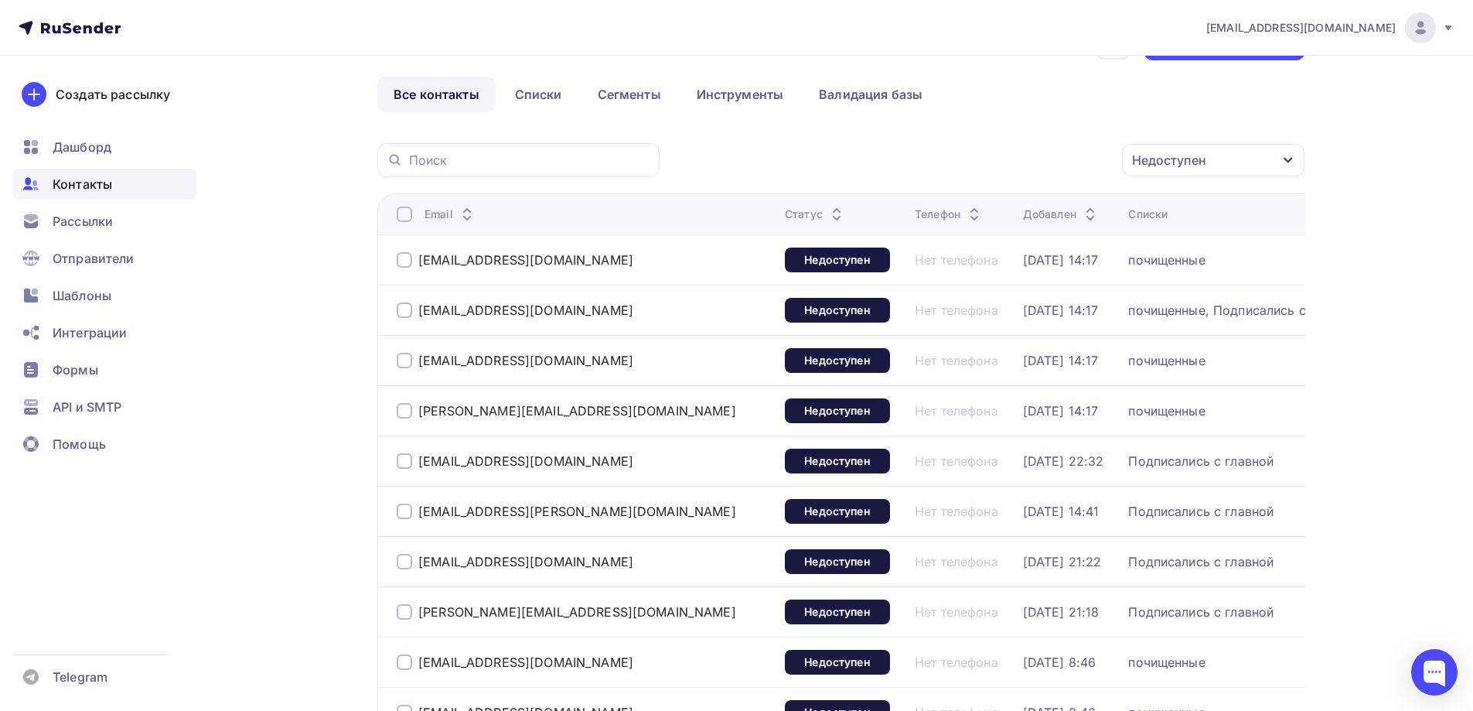
scroll to position [0, 0]
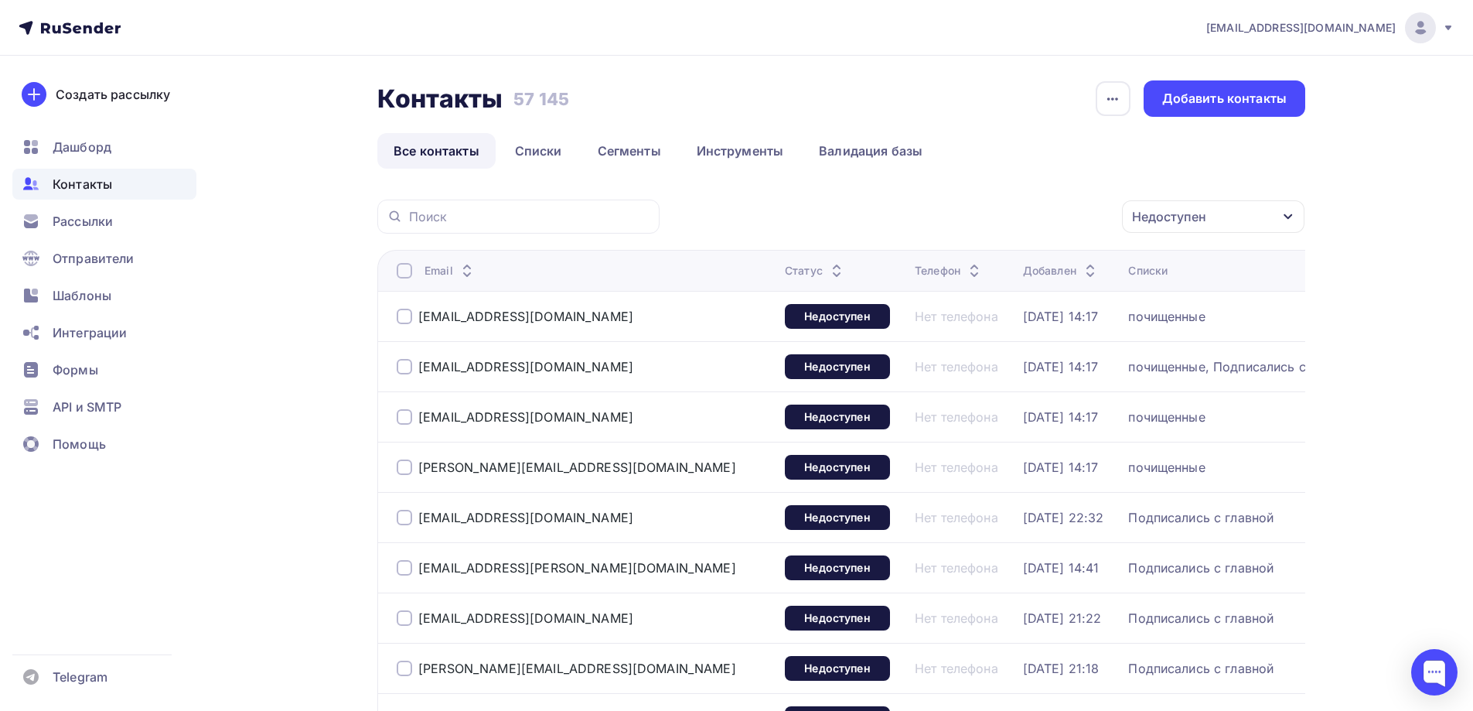
click at [404, 266] on div at bounding box center [404, 270] width 15 height 15
click at [954, 220] on div "Действие" at bounding box center [945, 216] width 60 height 19
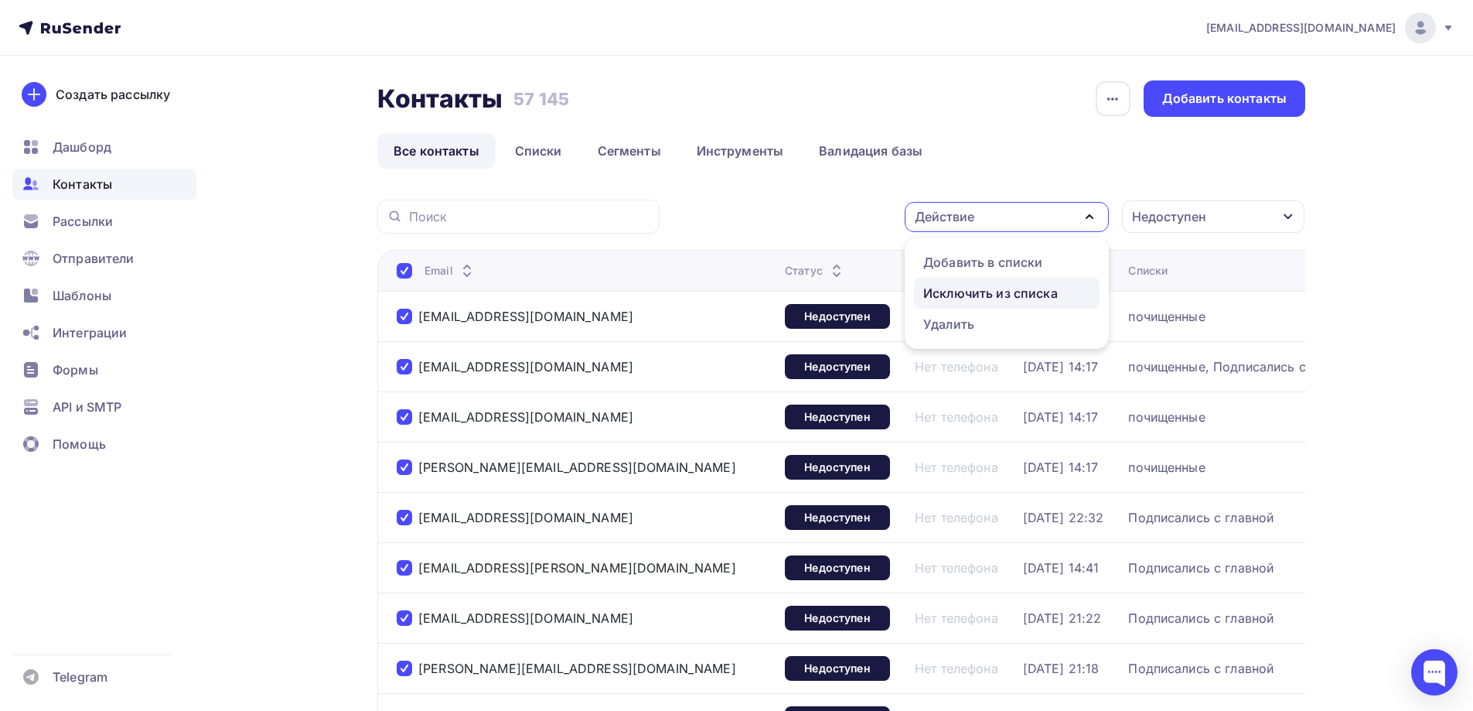
click at [970, 292] on div "Исключить из списка" at bounding box center [990, 293] width 135 height 19
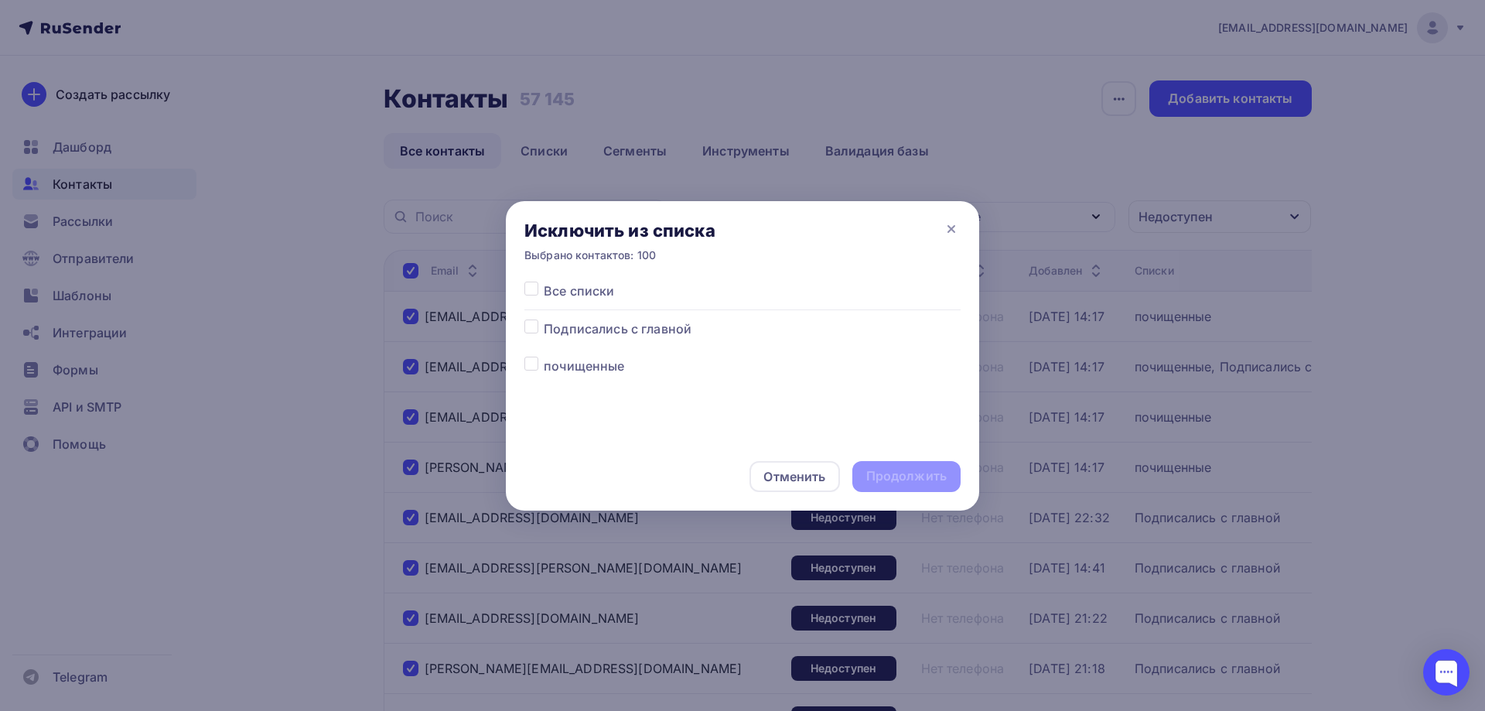
click at [544, 281] on label at bounding box center [544, 281] width 0 height 0
click at [533, 288] on input "checkbox" at bounding box center [531, 288] width 14 height 14
checkbox input "true"
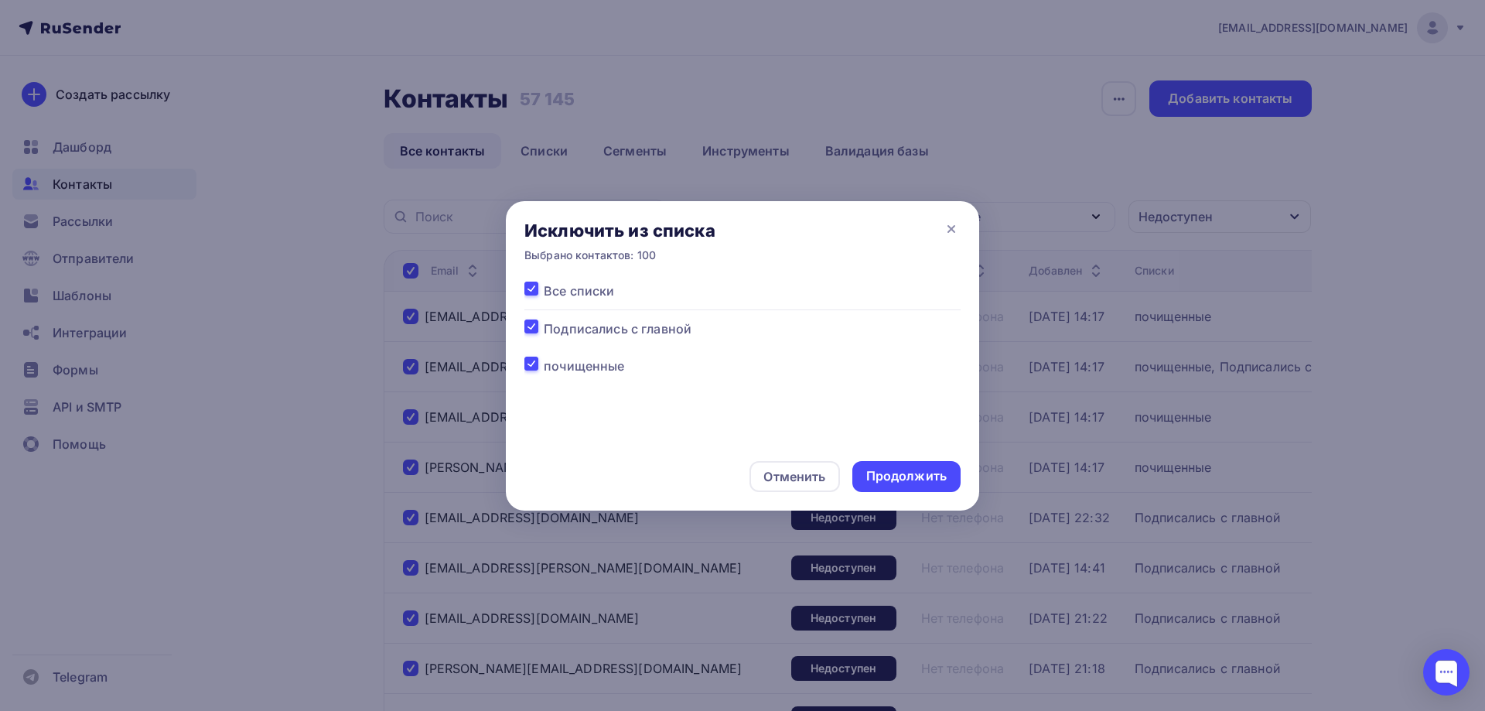
drag, startPoint x: 909, startPoint y: 471, endPoint x: 891, endPoint y: 457, distance: 22.6
click at [908, 471] on div "Продолжить" at bounding box center [906, 476] width 80 height 18
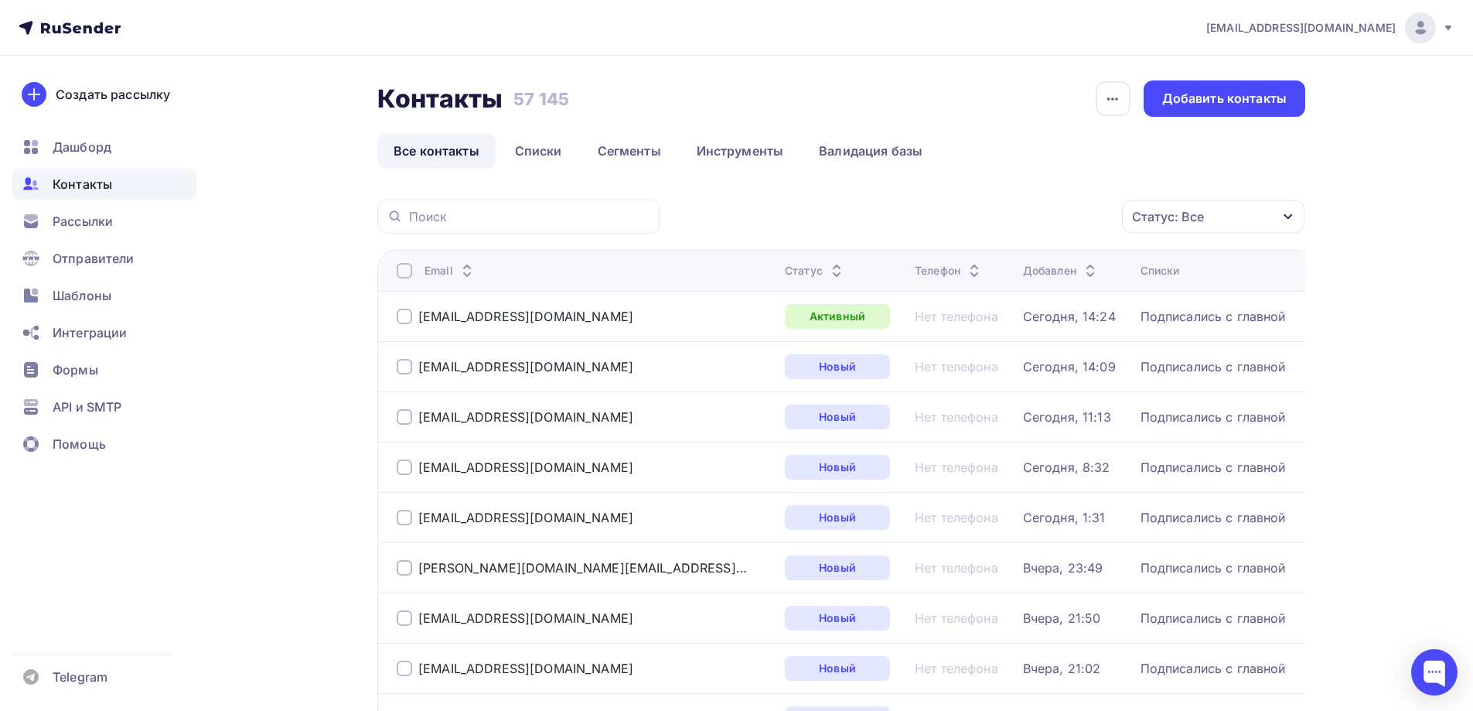
click at [1223, 214] on div "Статус: Все" at bounding box center [1213, 216] width 182 height 32
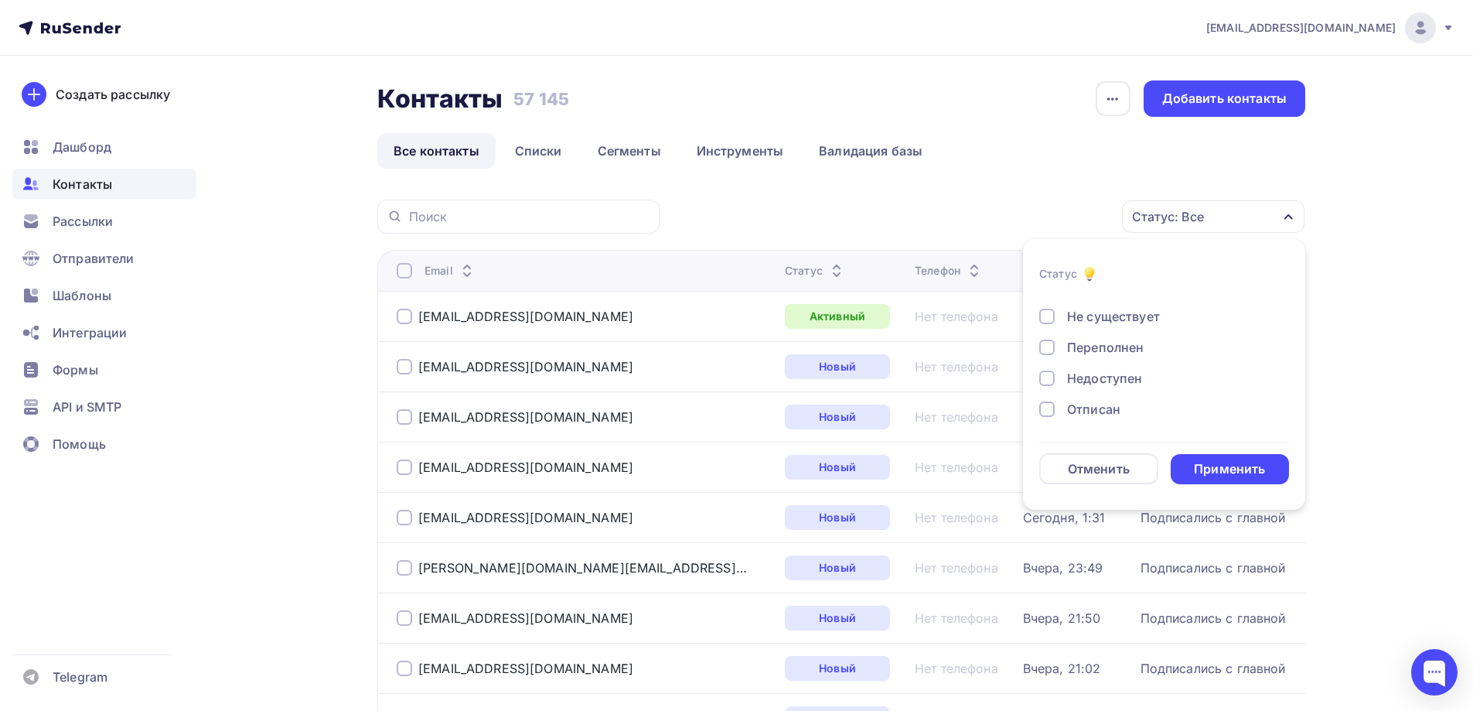
scroll to position [77, 0]
click at [1120, 350] on div "Недоступен" at bounding box center [1104, 351] width 75 height 19
click at [1204, 465] on div "Применить" at bounding box center [1229, 469] width 71 height 18
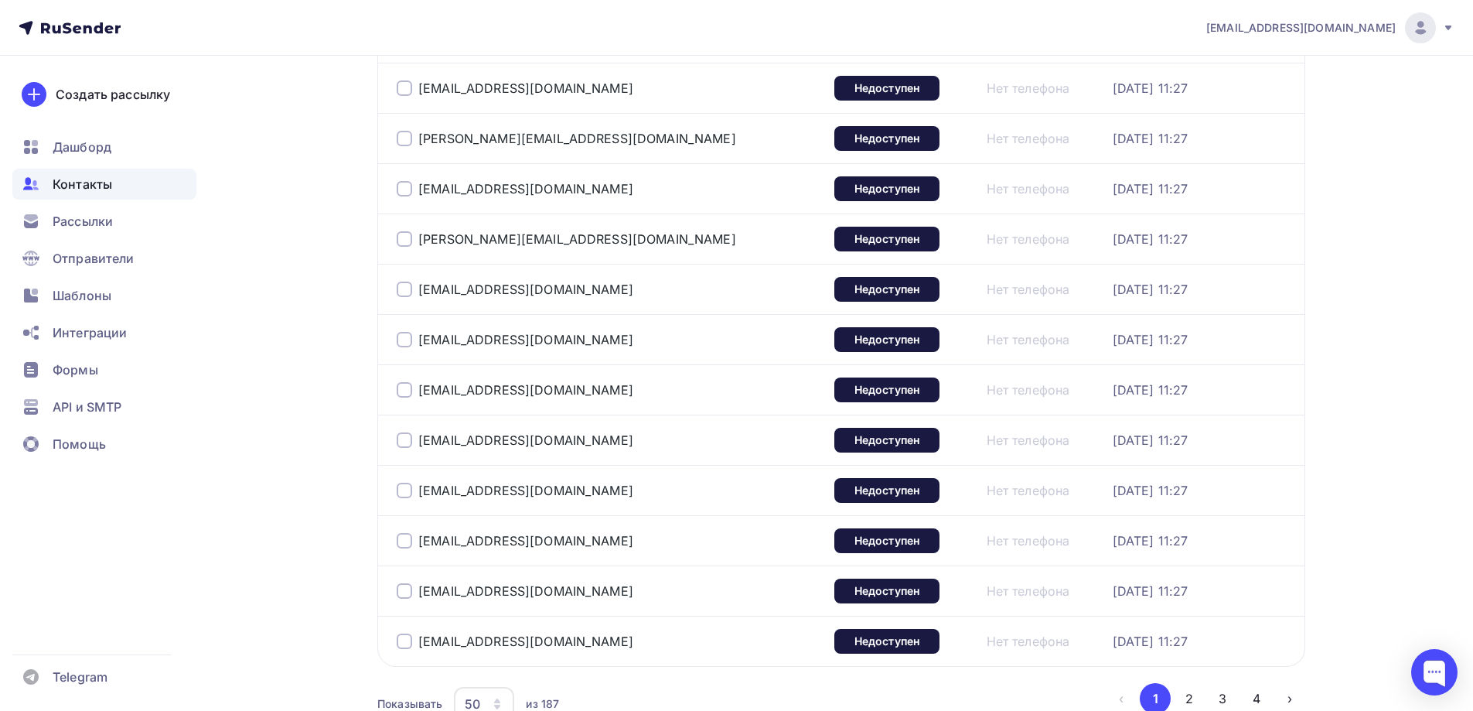
scroll to position [2252, 0]
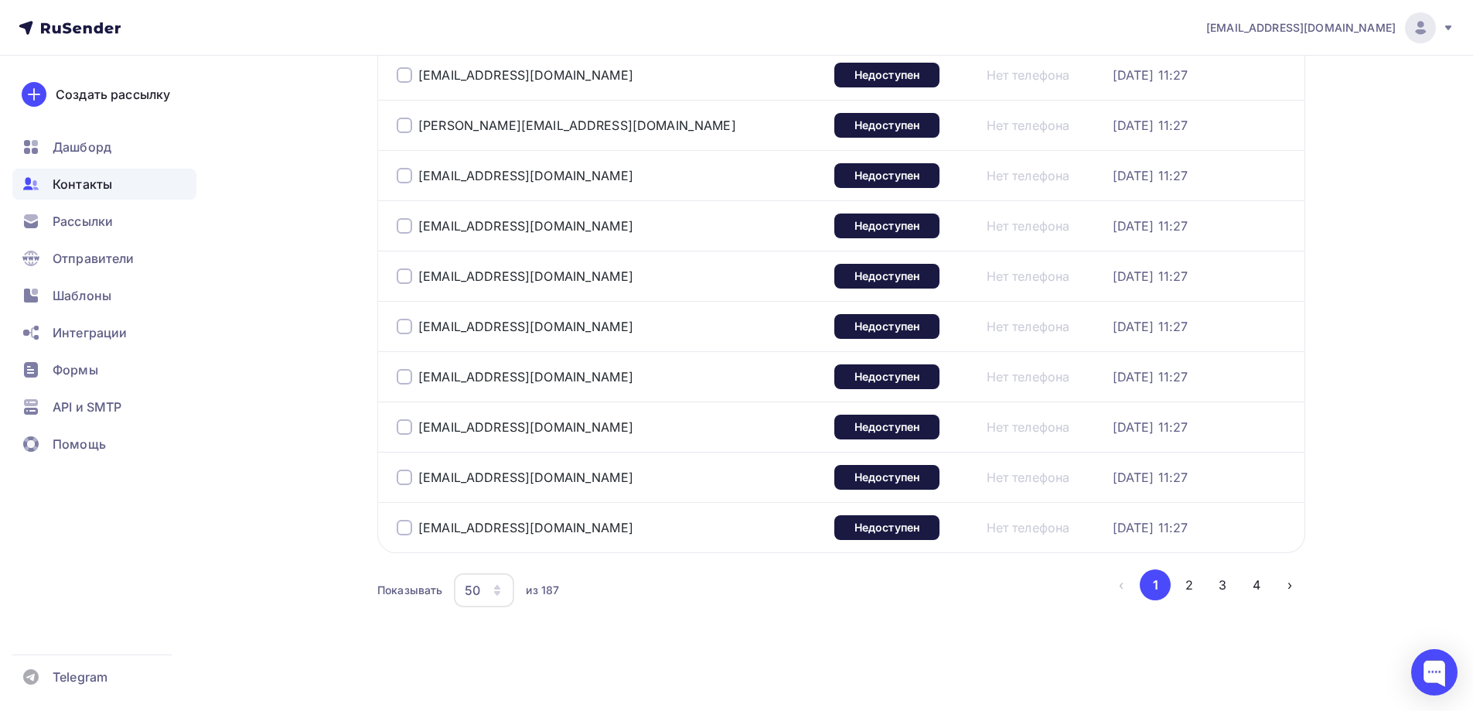
click at [498, 604] on div "50" at bounding box center [484, 590] width 60 height 34
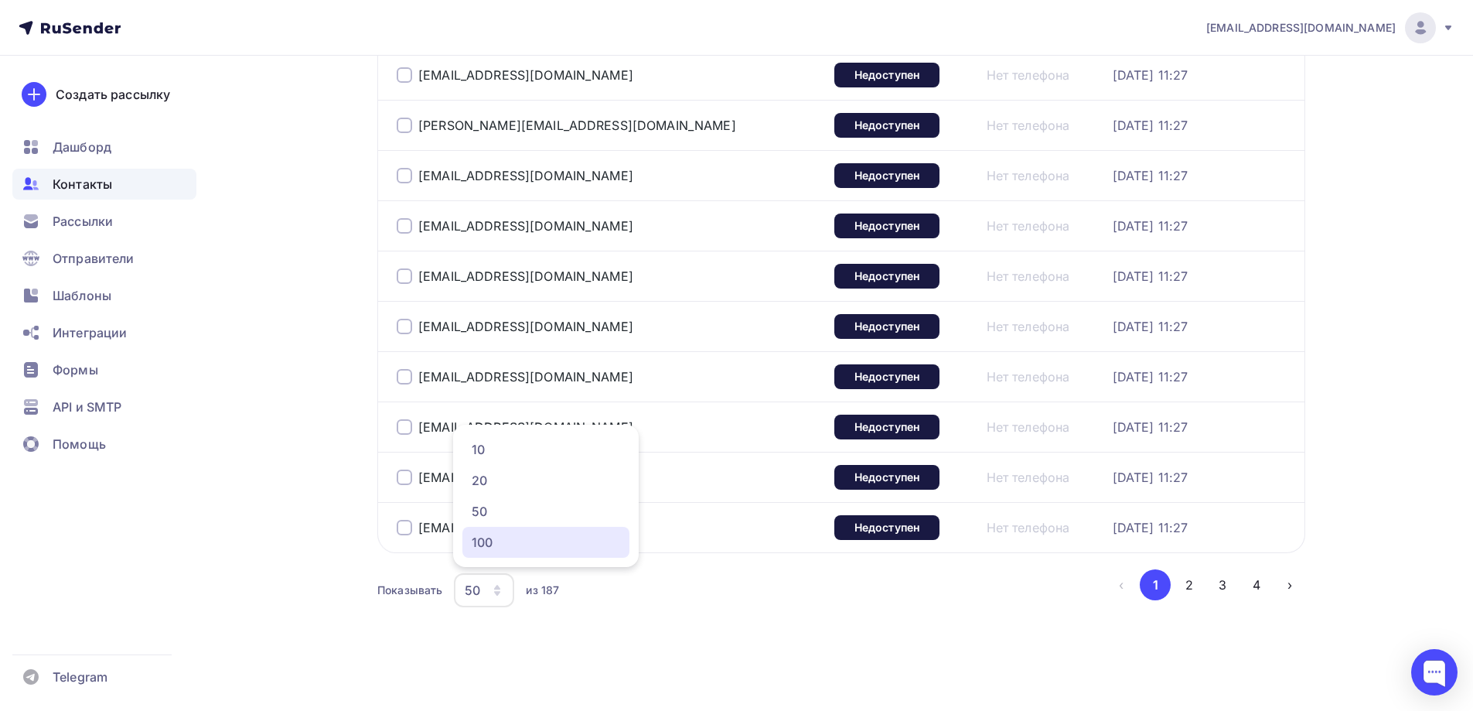
click at [496, 540] on div "100" at bounding box center [546, 542] width 148 height 19
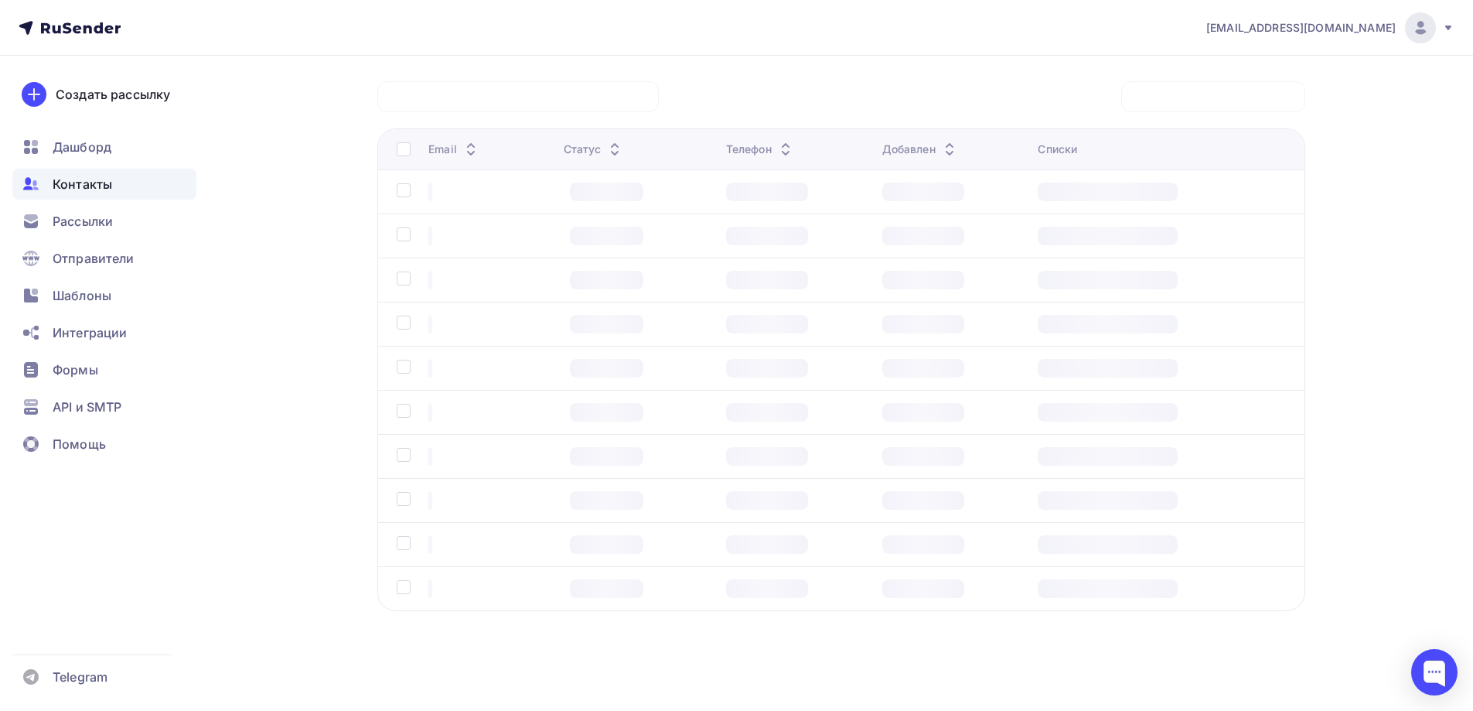
scroll to position [118, 0]
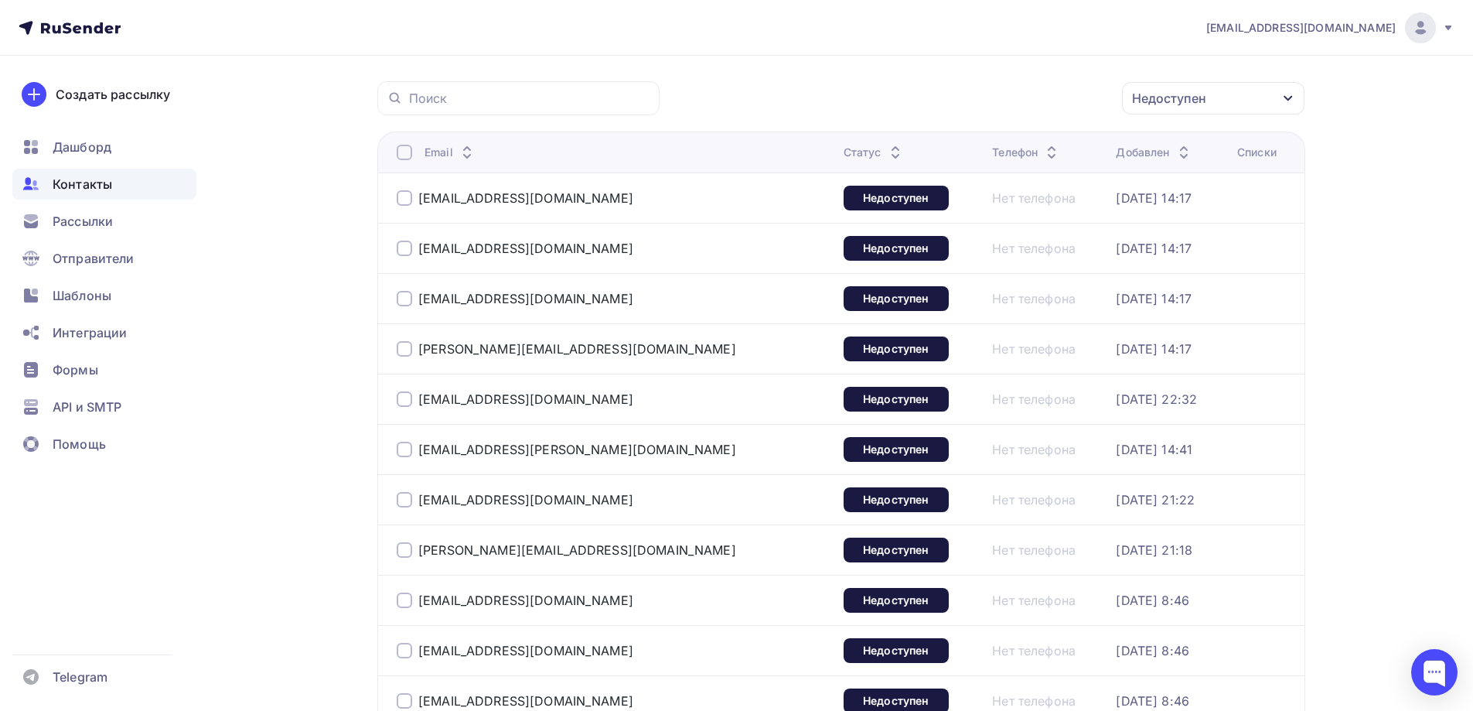
drag, startPoint x: 397, startPoint y: 152, endPoint x: 409, endPoint y: 151, distance: 12.5
click at [397, 151] on div at bounding box center [404, 152] width 15 height 15
click at [942, 87] on div "Действие" at bounding box center [1007, 99] width 204 height 30
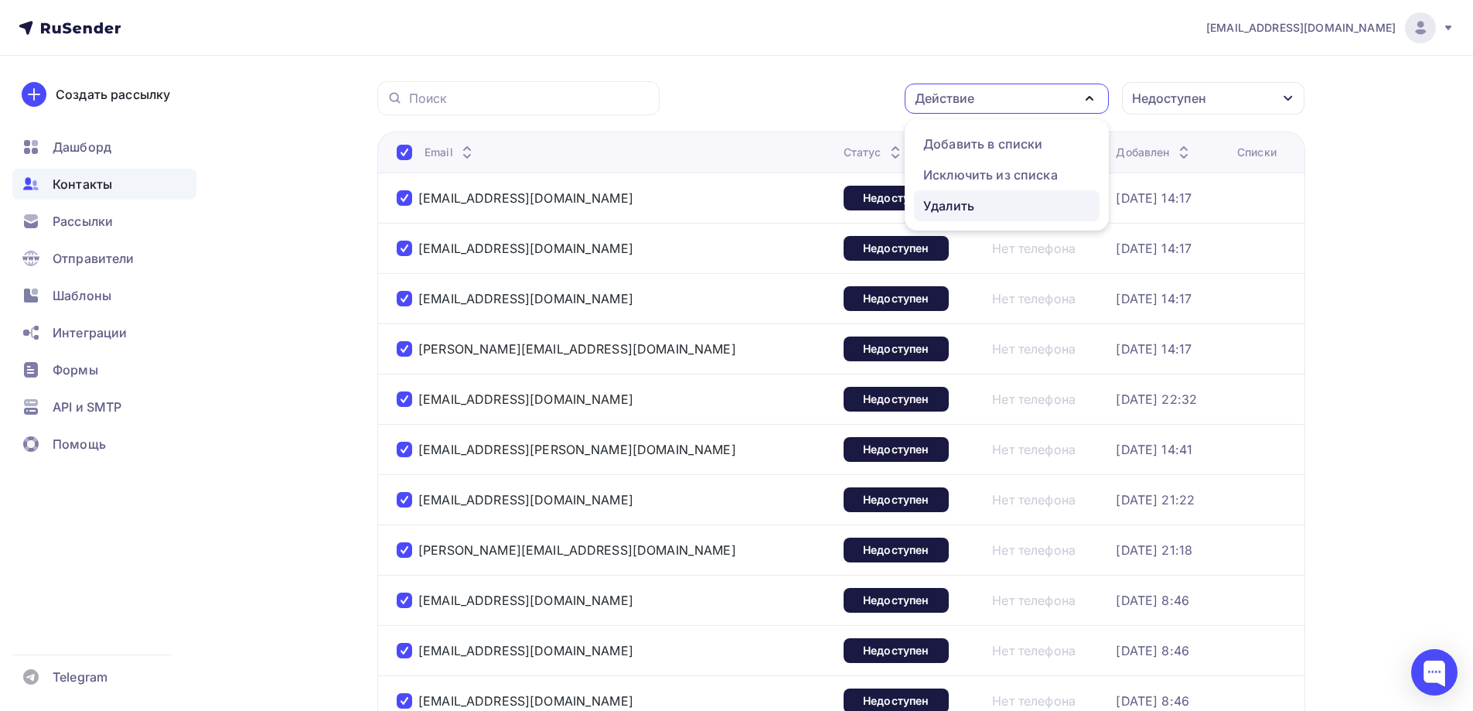
click at [953, 205] on div "Удалить" at bounding box center [948, 205] width 51 height 19
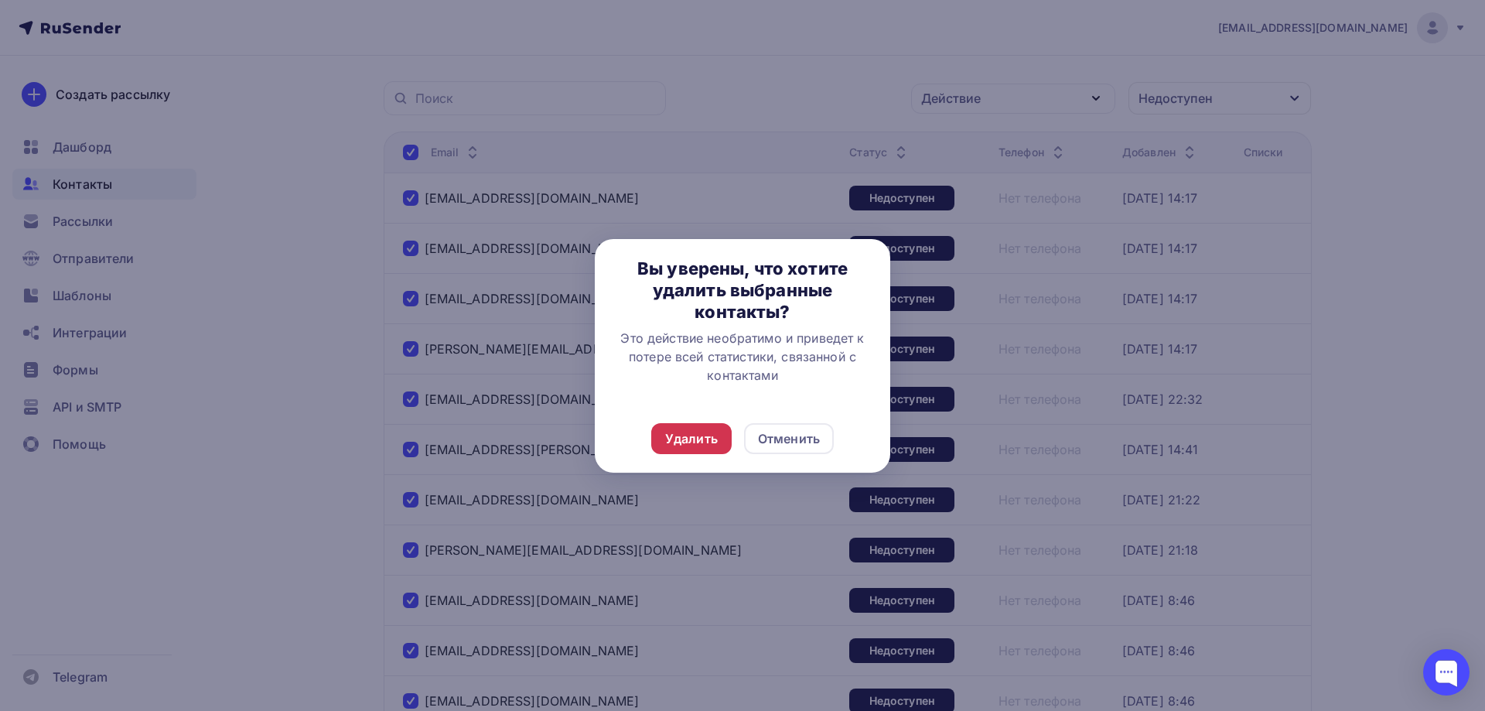
click at [698, 441] on div "Удалить" at bounding box center [691, 438] width 53 height 19
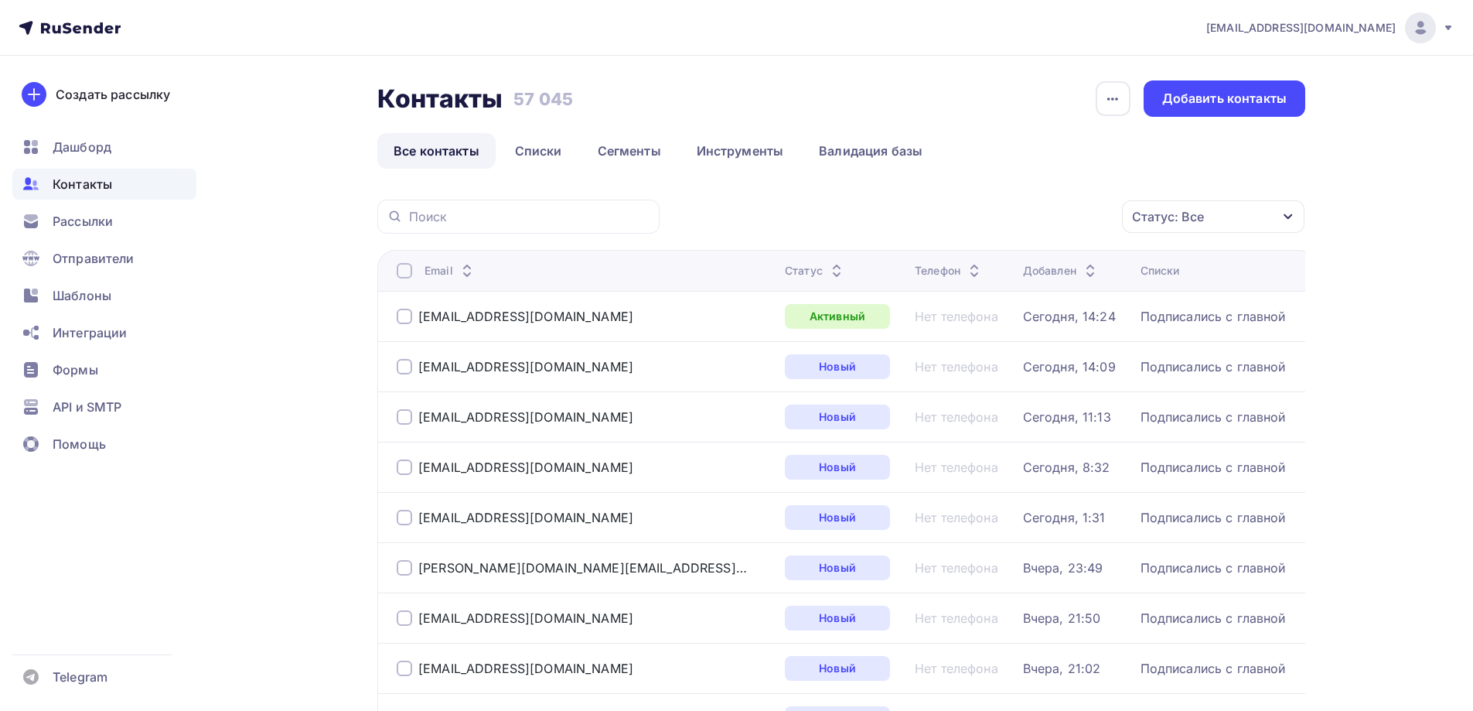
click at [1171, 229] on div "Статус: Все" at bounding box center [1213, 216] width 182 height 32
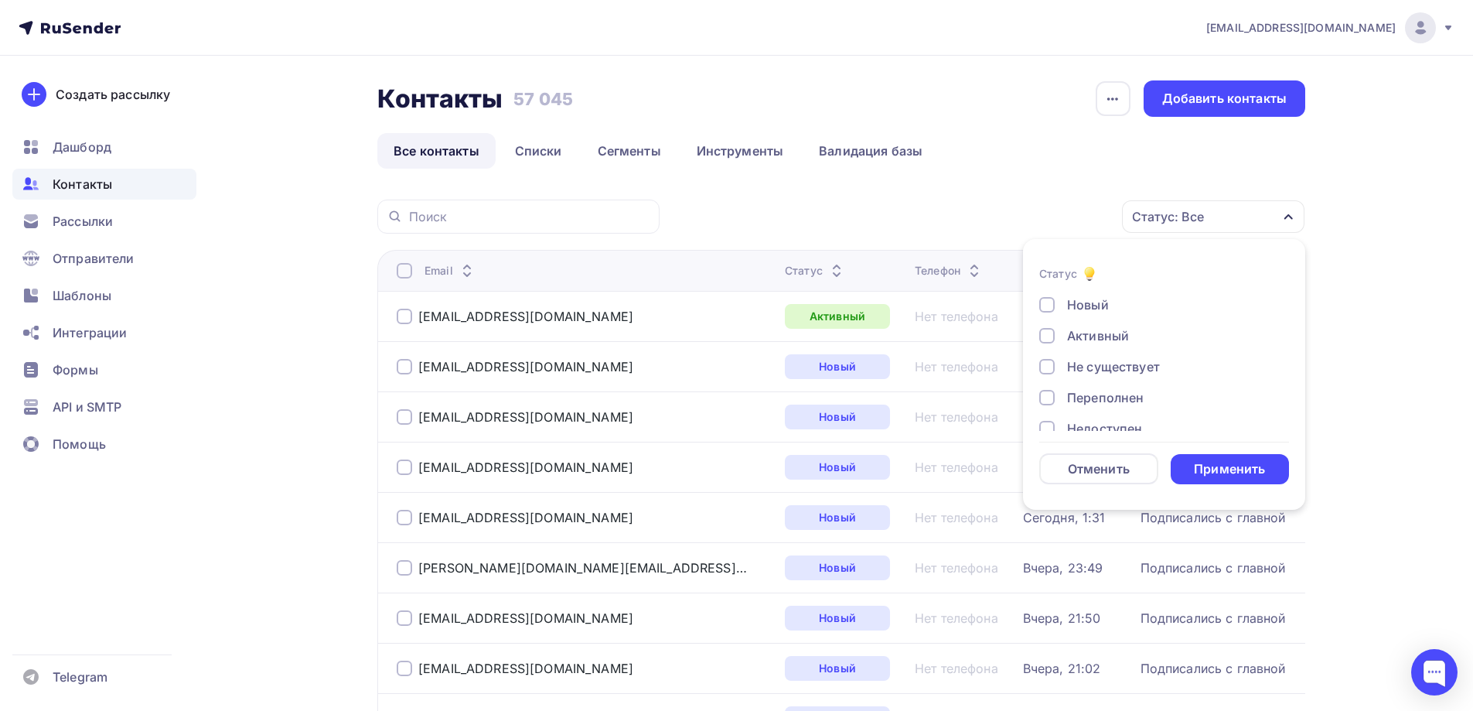
scroll to position [77, 0]
click at [1101, 353] on div "Недоступен" at bounding box center [1104, 351] width 75 height 19
click at [1199, 479] on div "Применить" at bounding box center [1230, 469] width 119 height 30
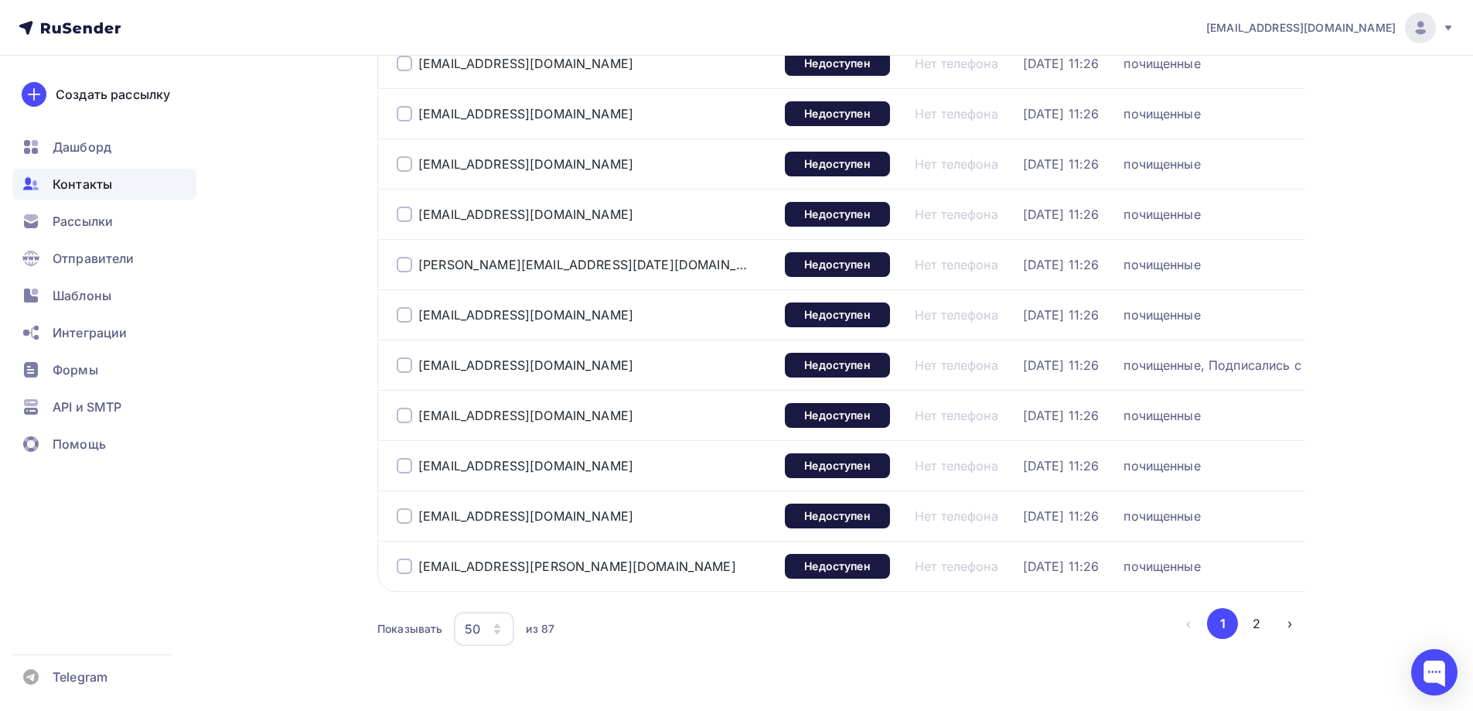
scroll to position [2252, 0]
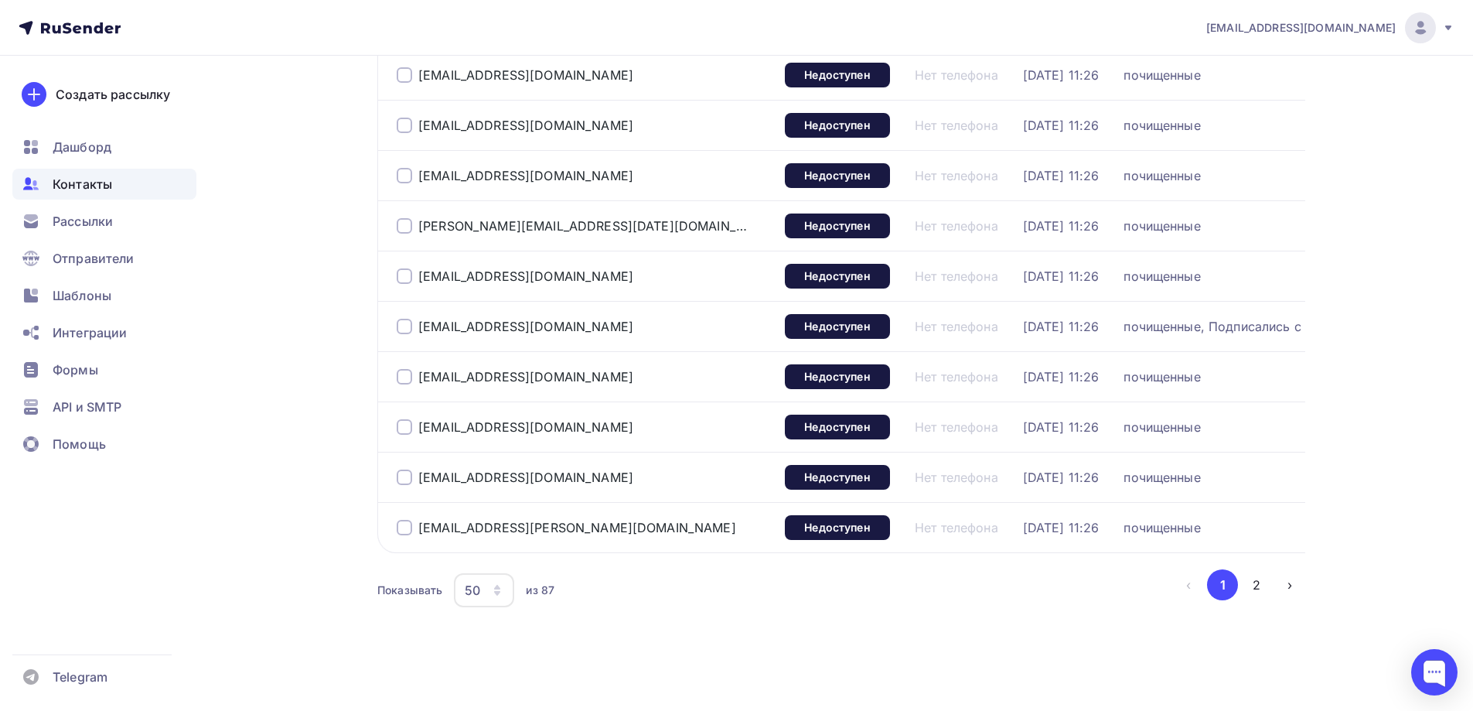
click at [480, 593] on div "50" at bounding box center [472, 590] width 15 height 19
click at [487, 541] on div "100" at bounding box center [546, 542] width 148 height 19
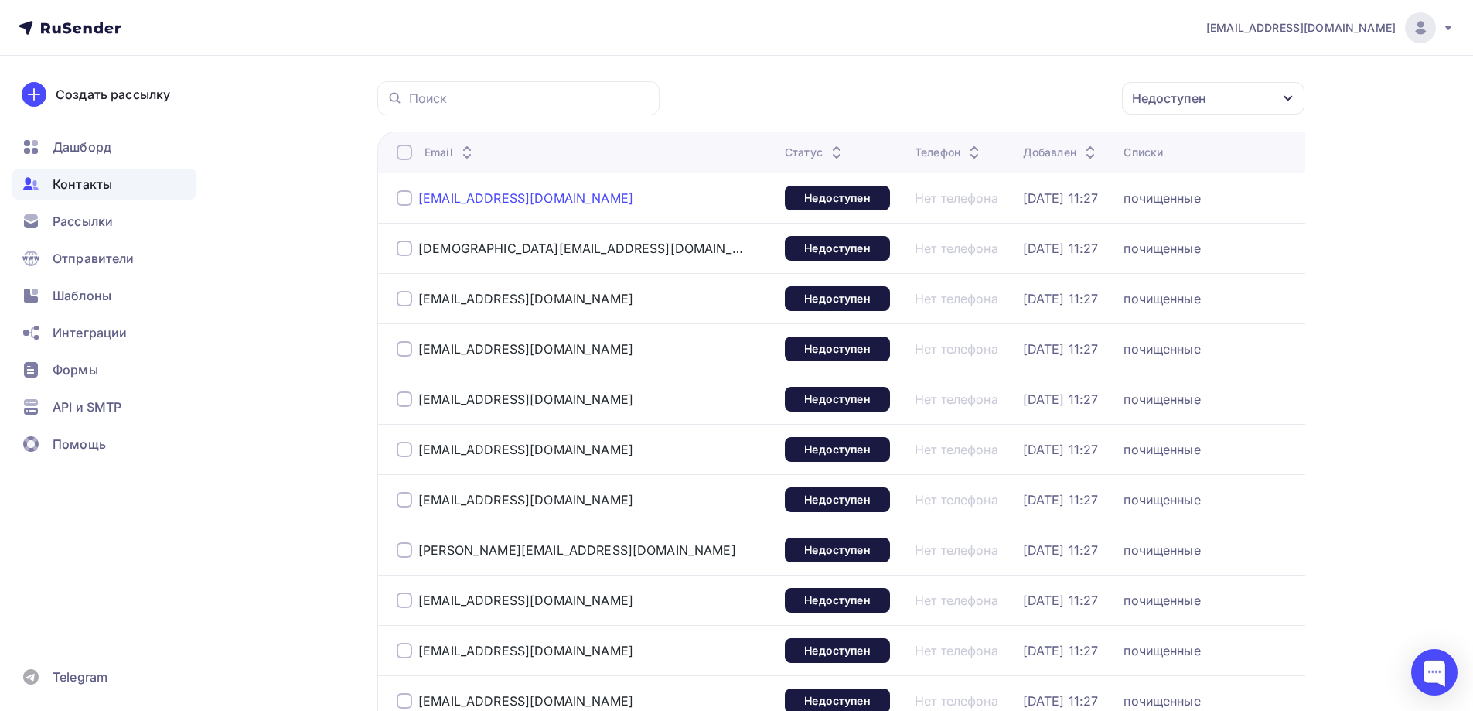
scroll to position [0, 0]
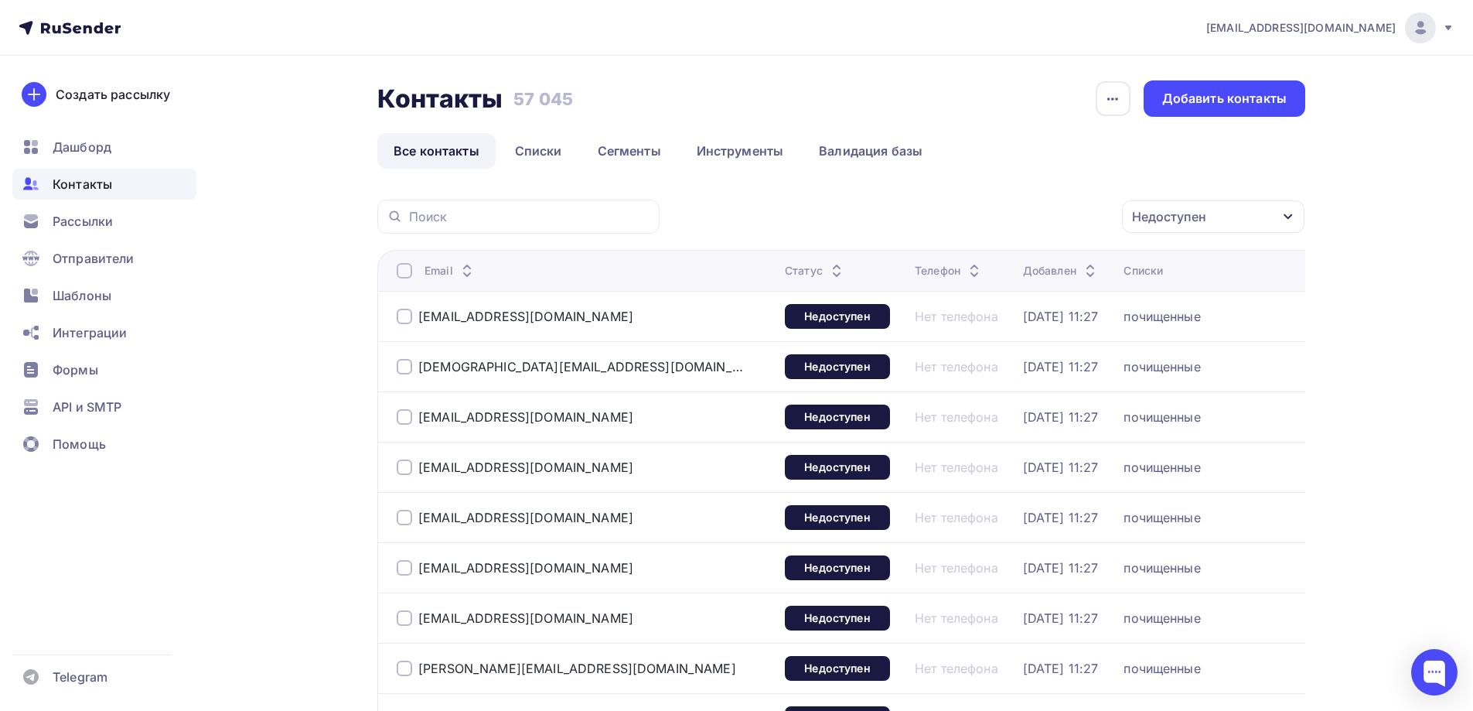
click at [410, 264] on div at bounding box center [404, 270] width 15 height 15
click at [960, 215] on div "Действие" at bounding box center [945, 216] width 60 height 19
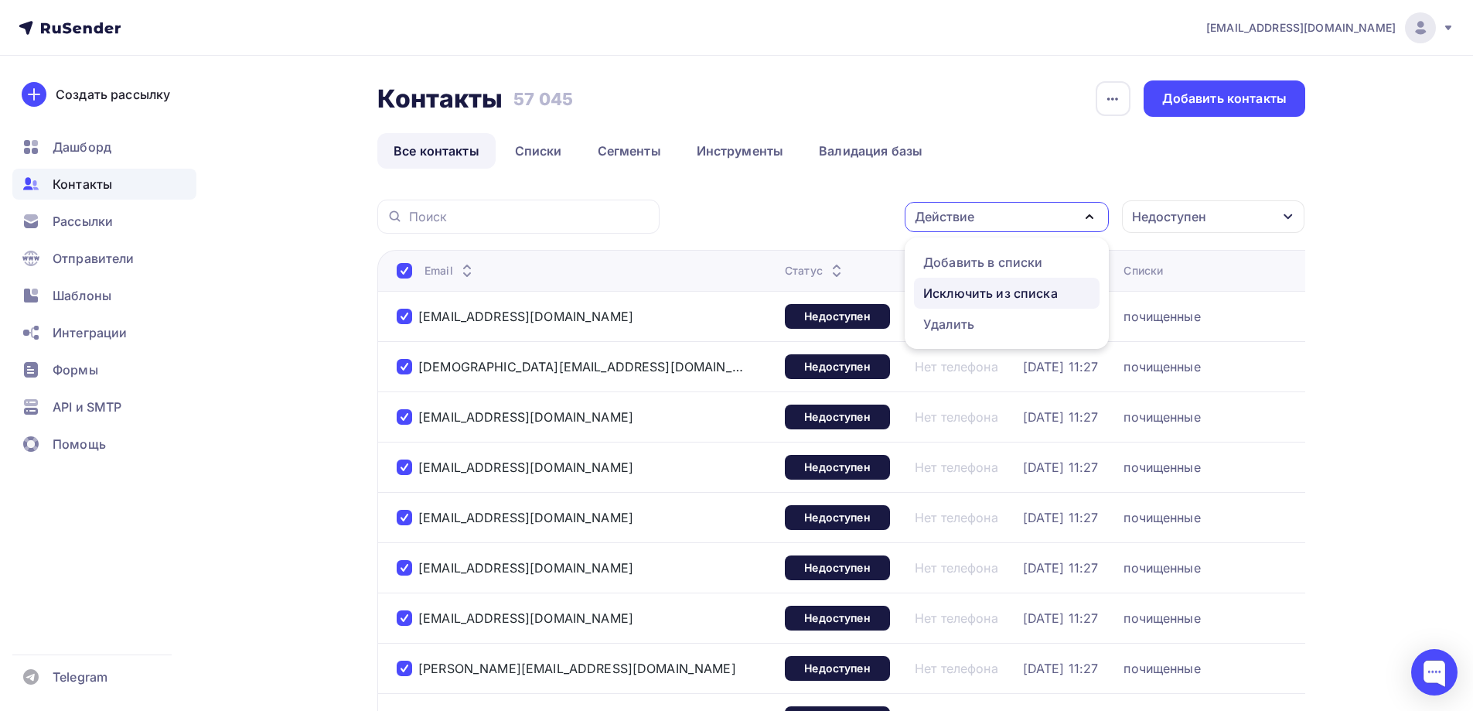
click at [955, 291] on div "Исключить из списка" at bounding box center [990, 293] width 135 height 19
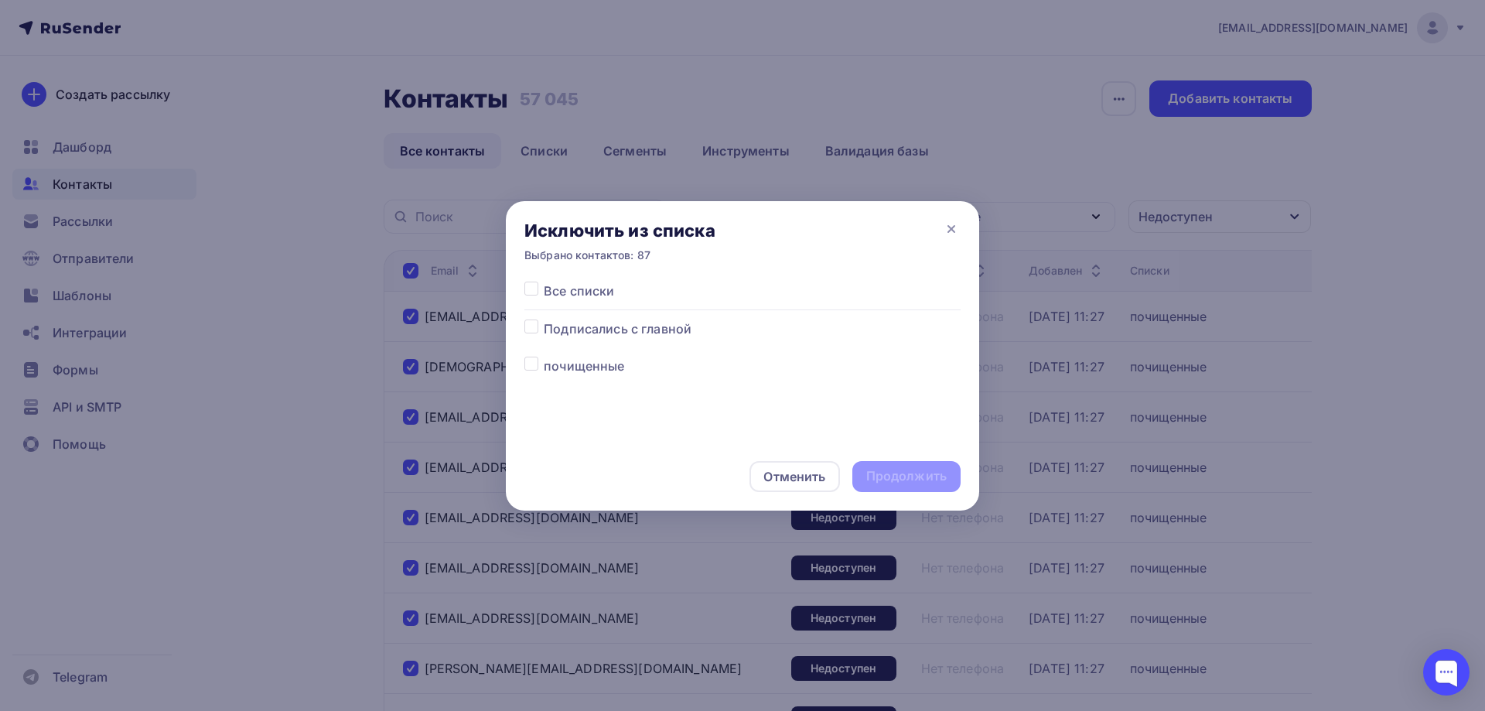
click at [544, 281] on label at bounding box center [544, 281] width 0 height 0
click at [528, 289] on input "checkbox" at bounding box center [531, 288] width 14 height 14
checkbox input "true"
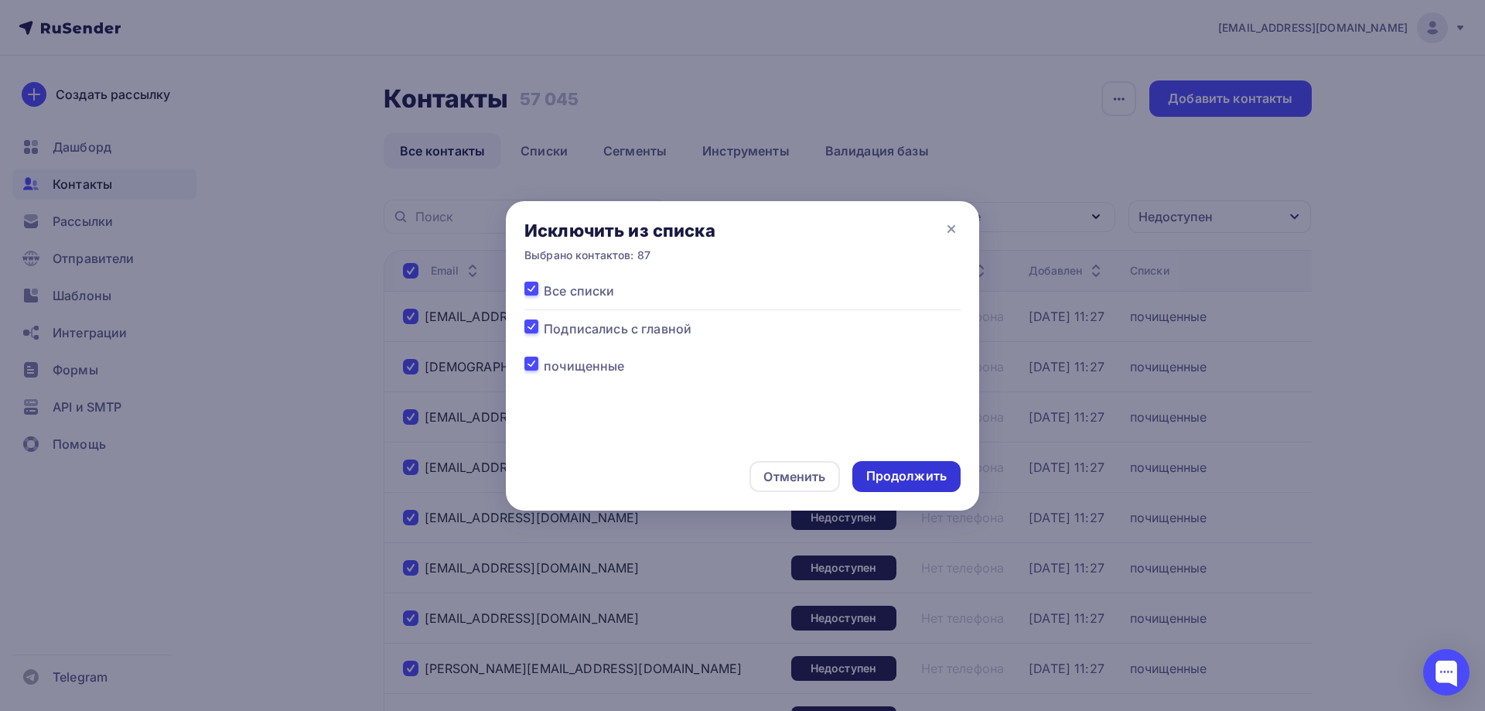
click at [886, 479] on div "Продолжить" at bounding box center [906, 476] width 80 height 18
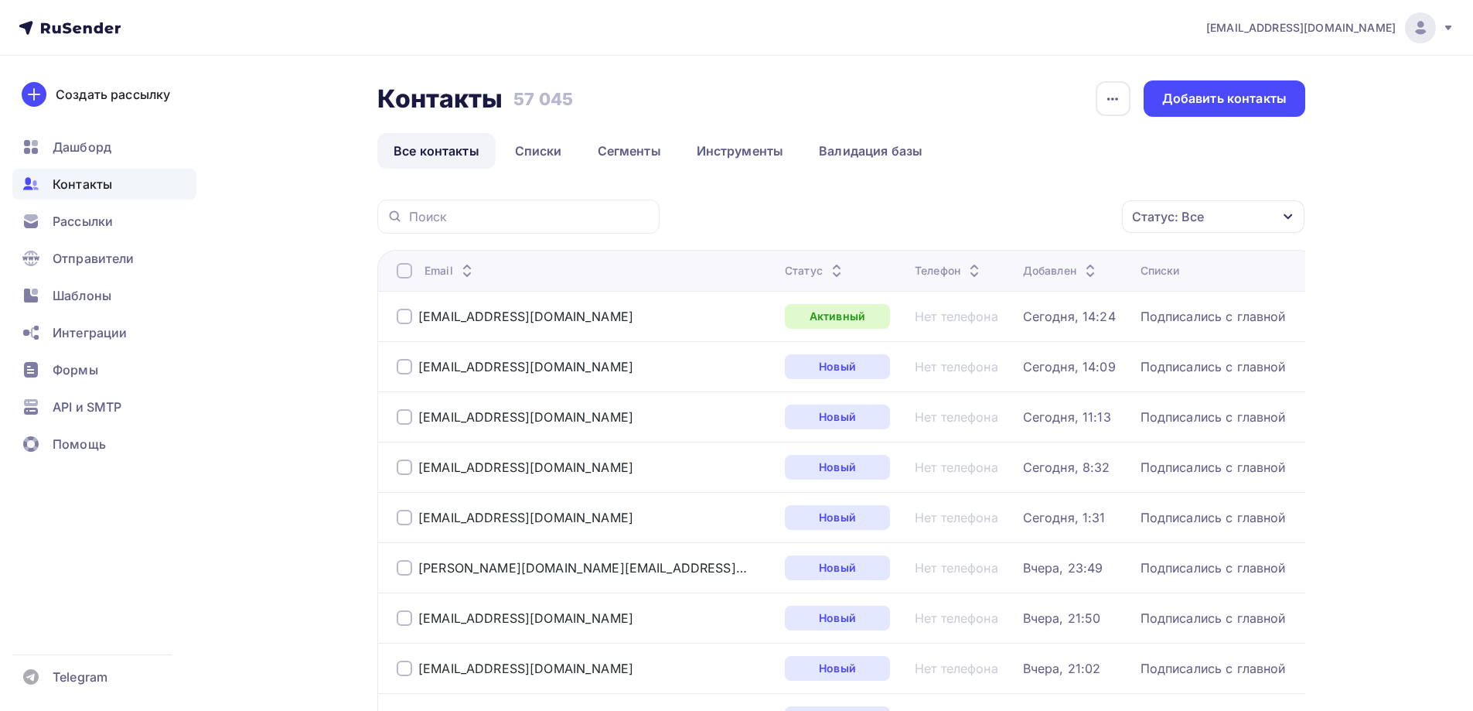
click at [1208, 205] on div "Статус: Все" at bounding box center [1213, 216] width 182 height 32
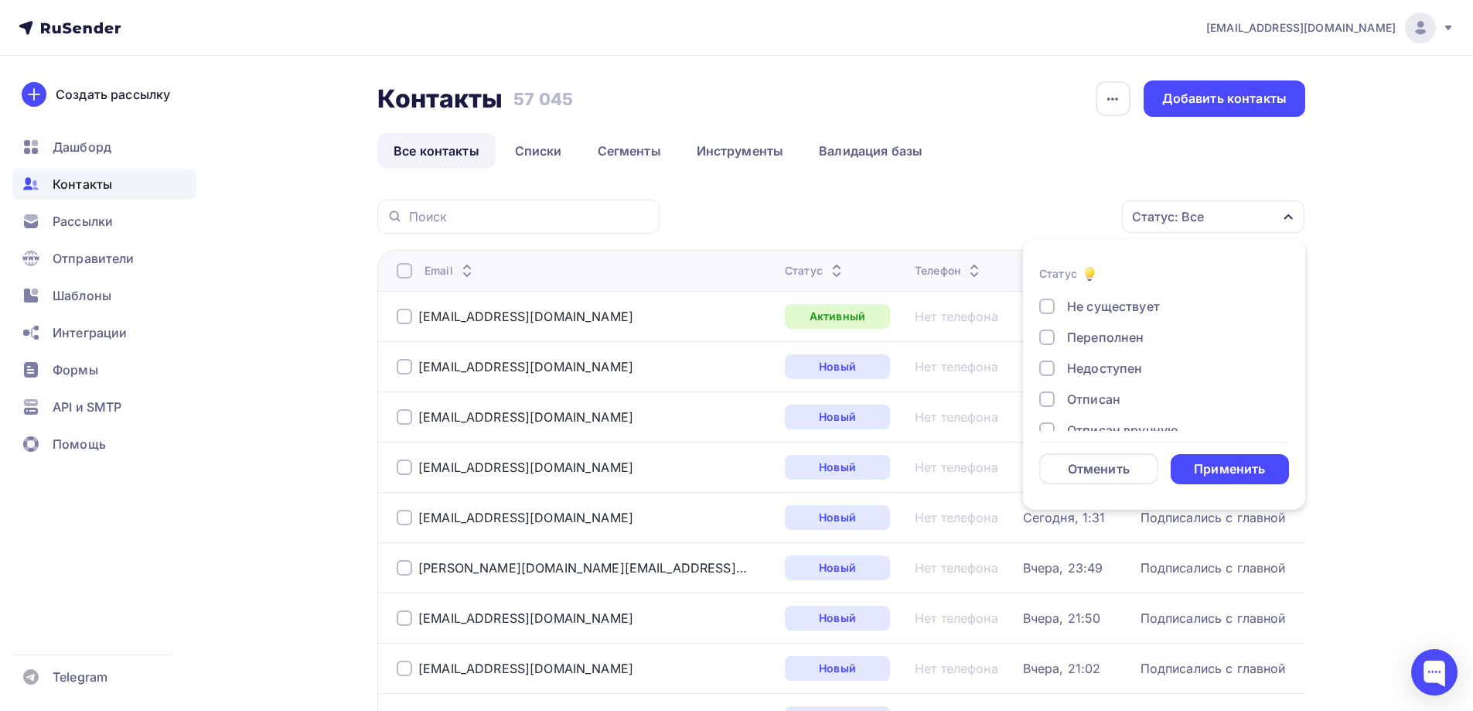
scroll to position [77, 0]
click at [1106, 353] on div "Недоступен" at bounding box center [1104, 351] width 75 height 19
click at [1215, 479] on div "Применить" at bounding box center [1230, 469] width 119 height 30
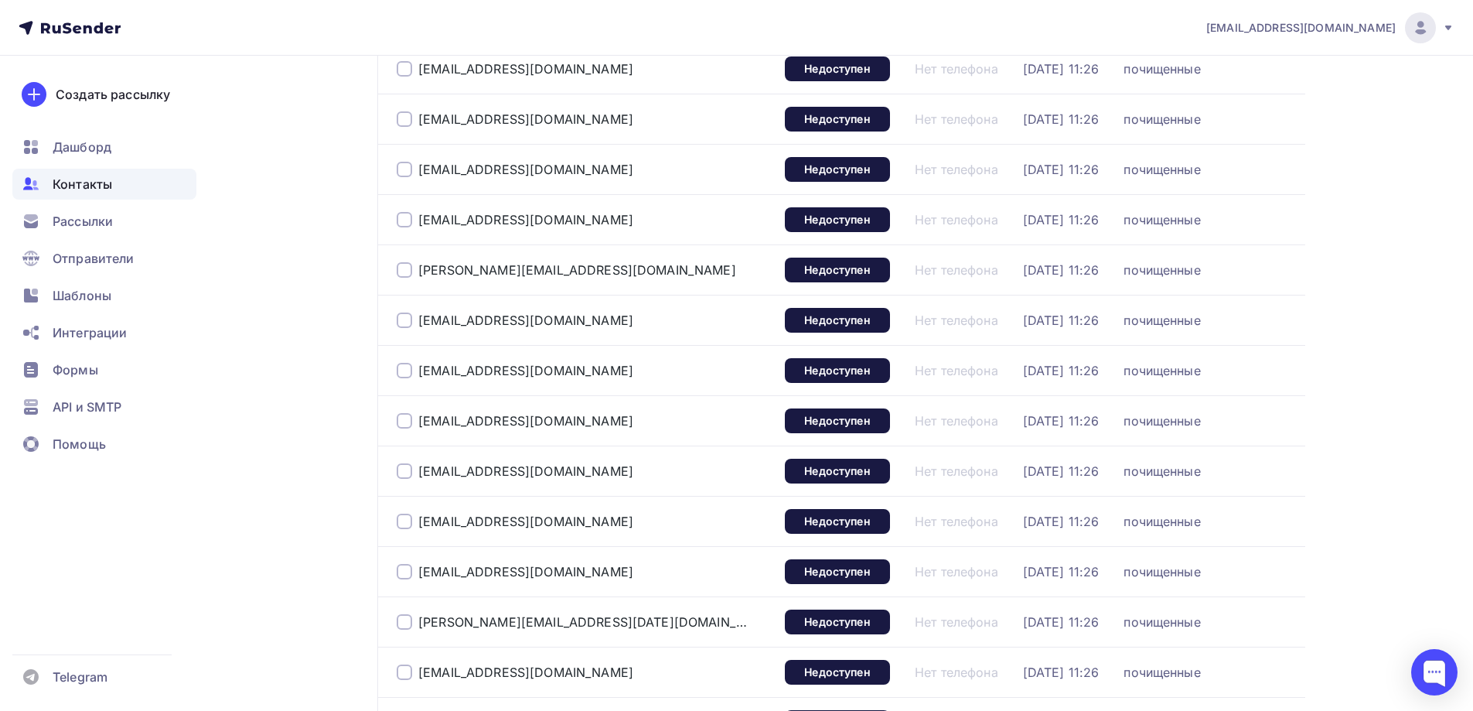
scroll to position [2252, 0]
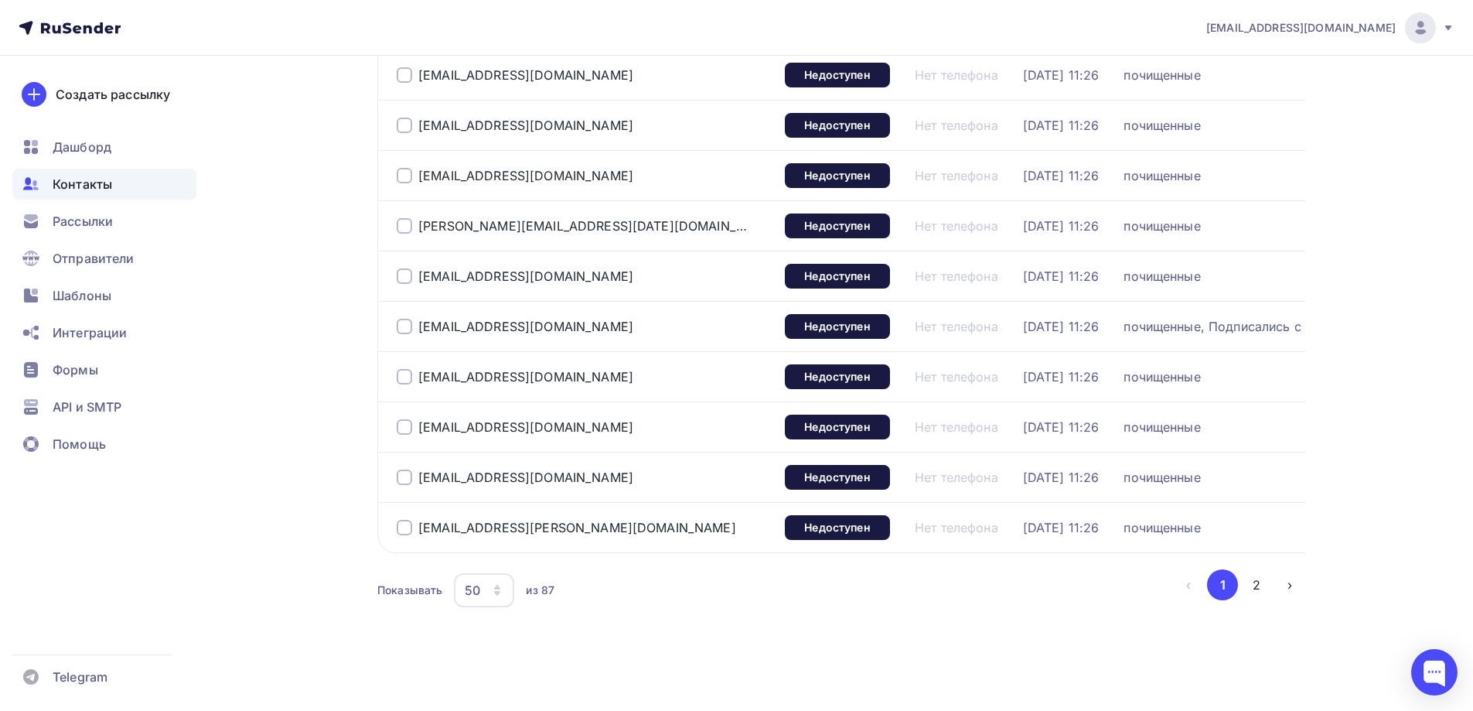
drag, startPoint x: 509, startPoint y: 595, endPoint x: 504, endPoint y: 563, distance: 32.8
click at [508, 595] on div "50" at bounding box center [484, 590] width 60 height 34
click at [509, 549] on div "100" at bounding box center [546, 542] width 148 height 19
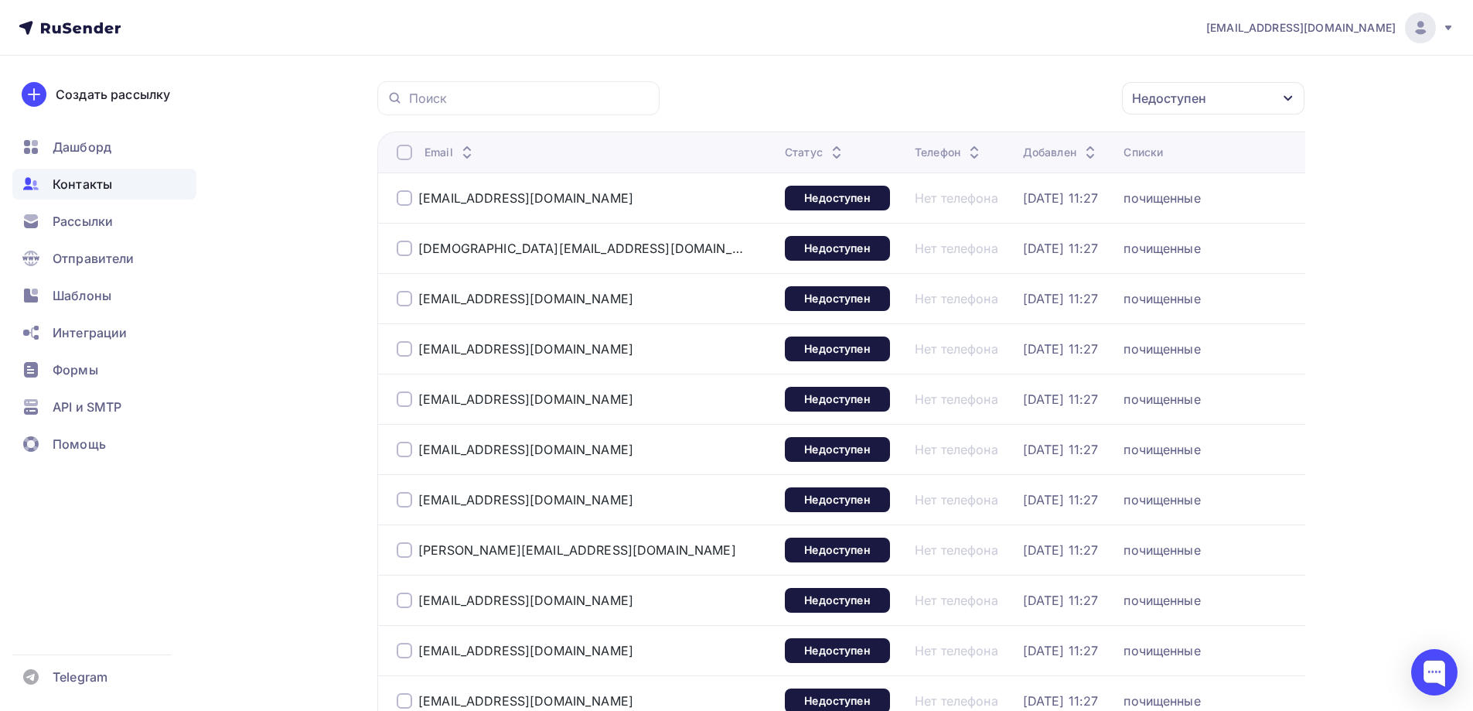
click at [404, 148] on div at bounding box center [404, 152] width 15 height 15
click at [927, 96] on div "Действие" at bounding box center [945, 98] width 60 height 19
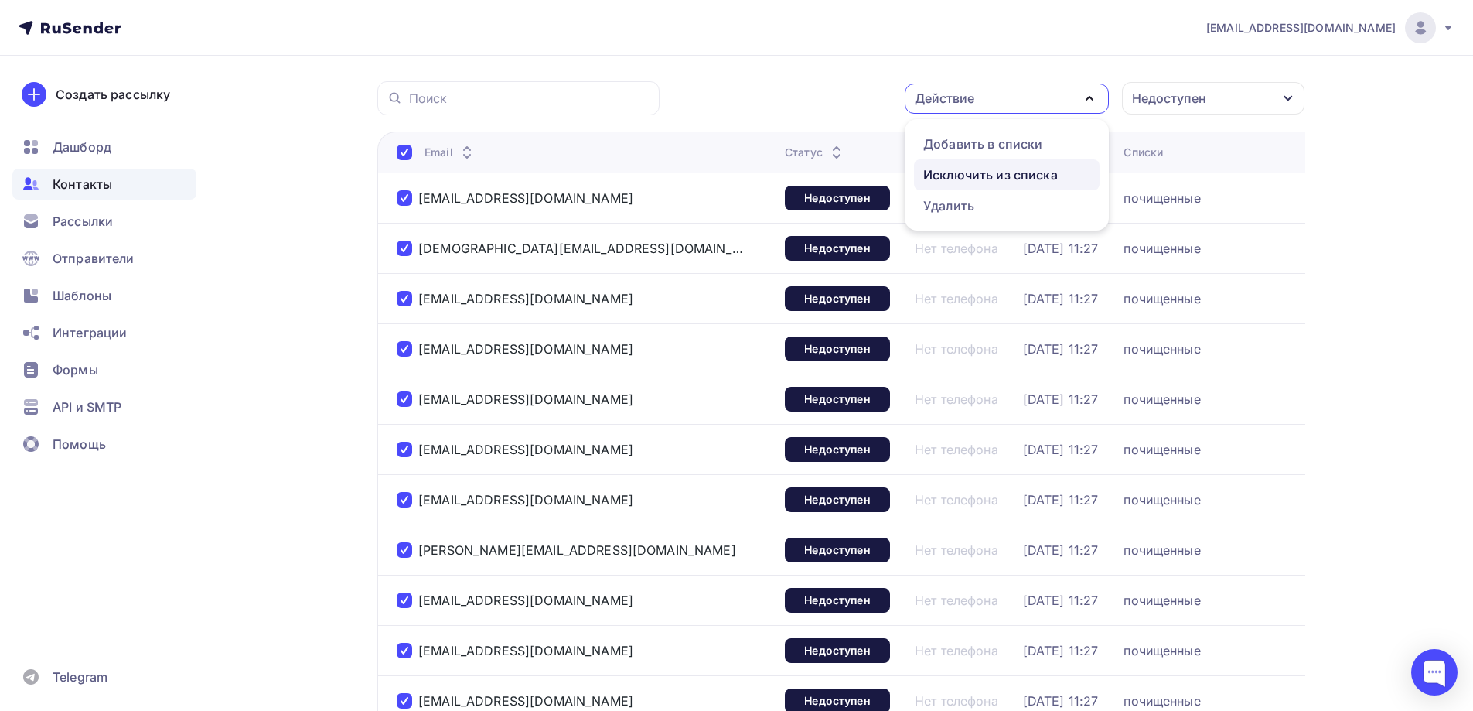
click at [936, 178] on div "Исключить из списка" at bounding box center [990, 174] width 135 height 19
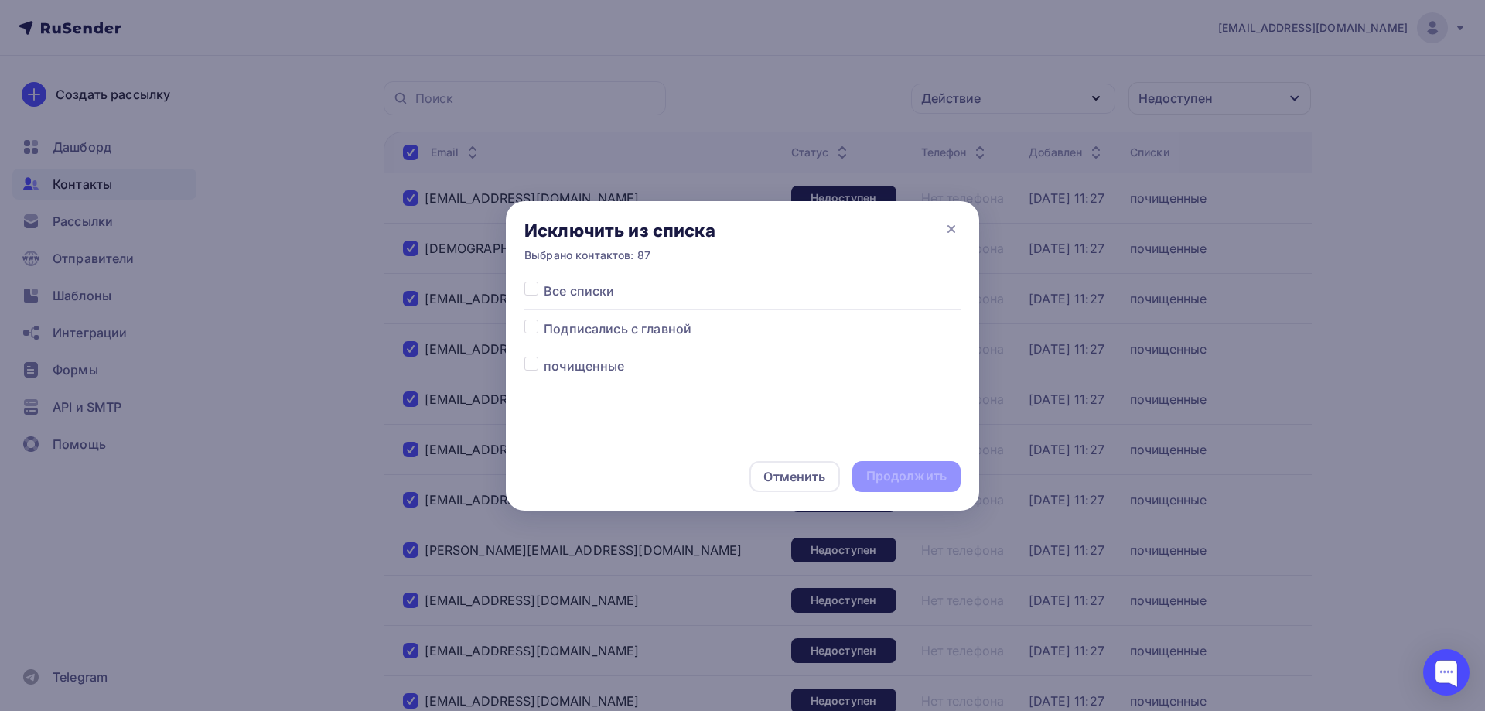
click at [544, 281] on label at bounding box center [544, 281] width 0 height 0
click at [532, 291] on input "checkbox" at bounding box center [531, 288] width 14 height 14
checkbox input "true"
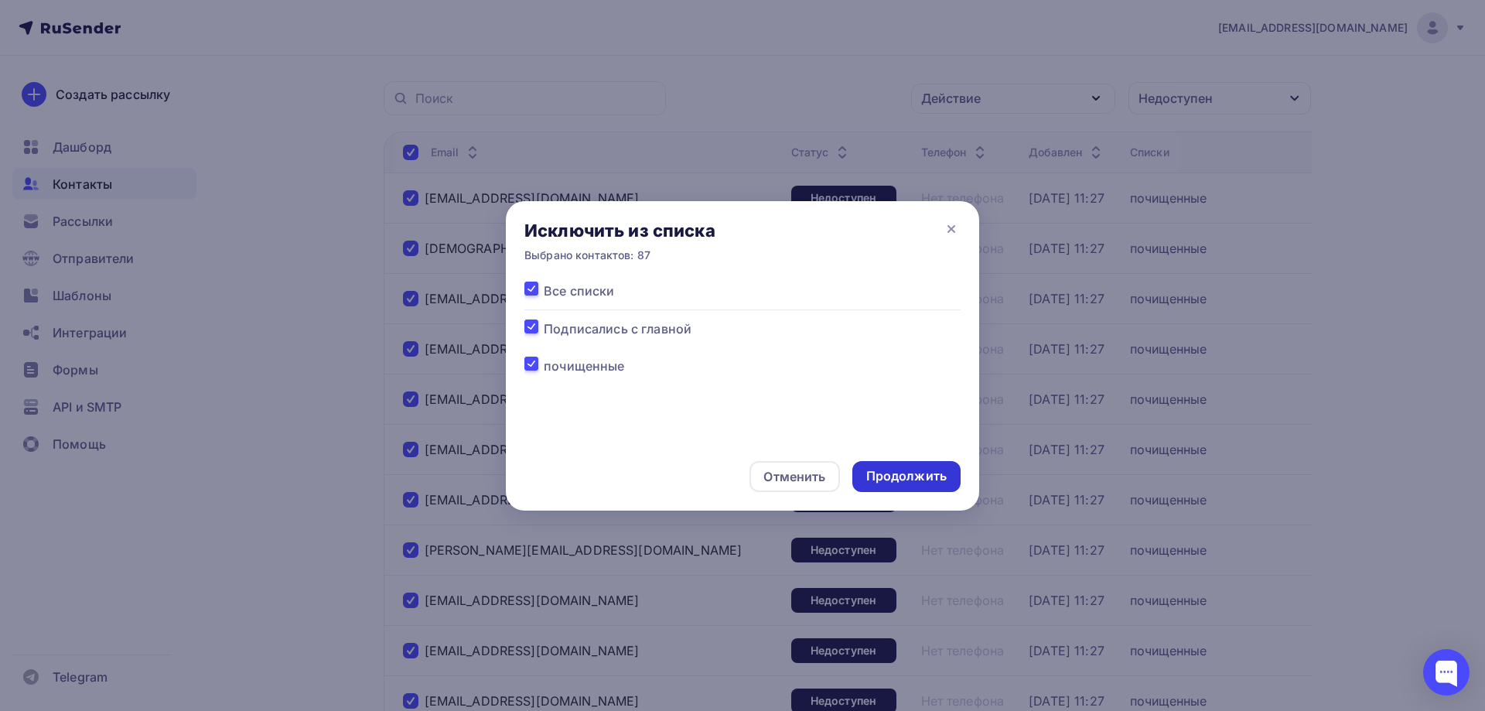
click at [900, 478] on div "Продолжить" at bounding box center [906, 476] width 80 height 18
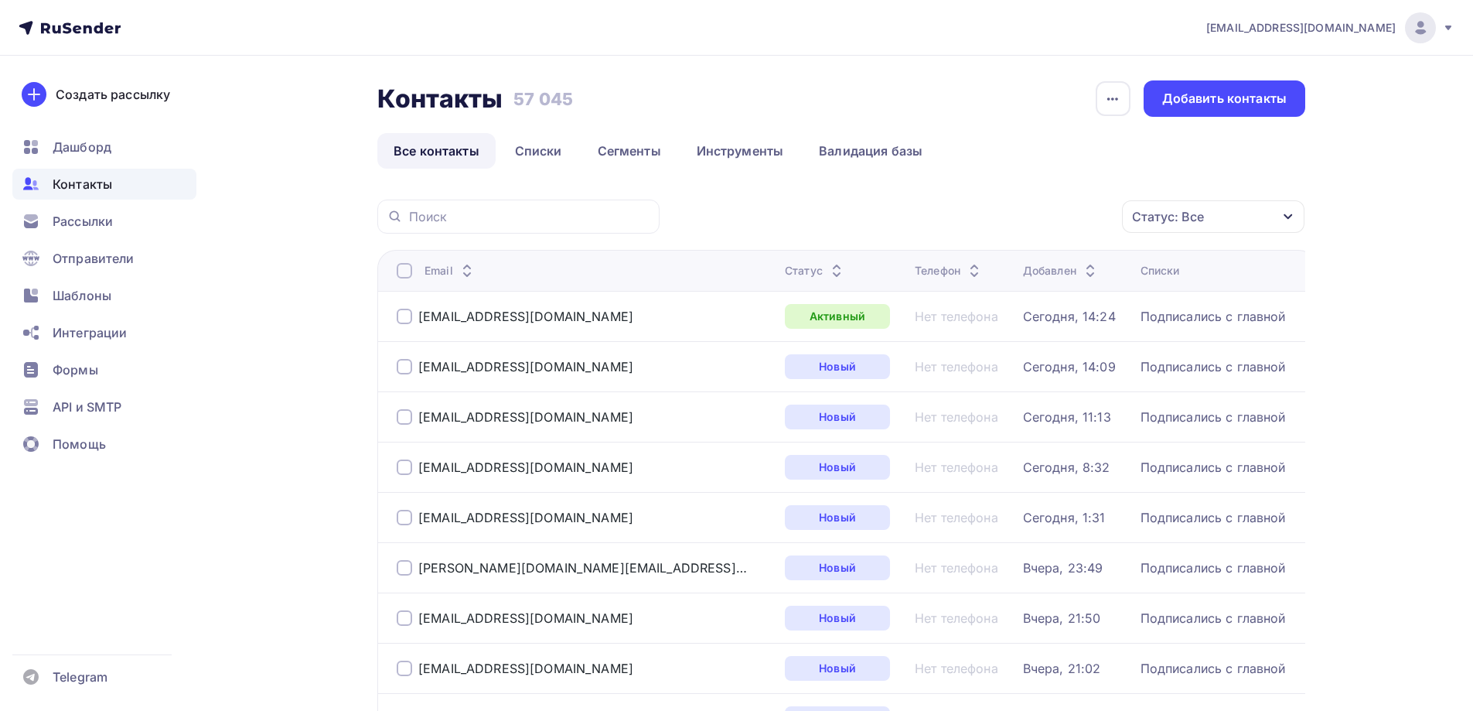
click at [1209, 211] on div "Статус: Все" at bounding box center [1213, 216] width 182 height 32
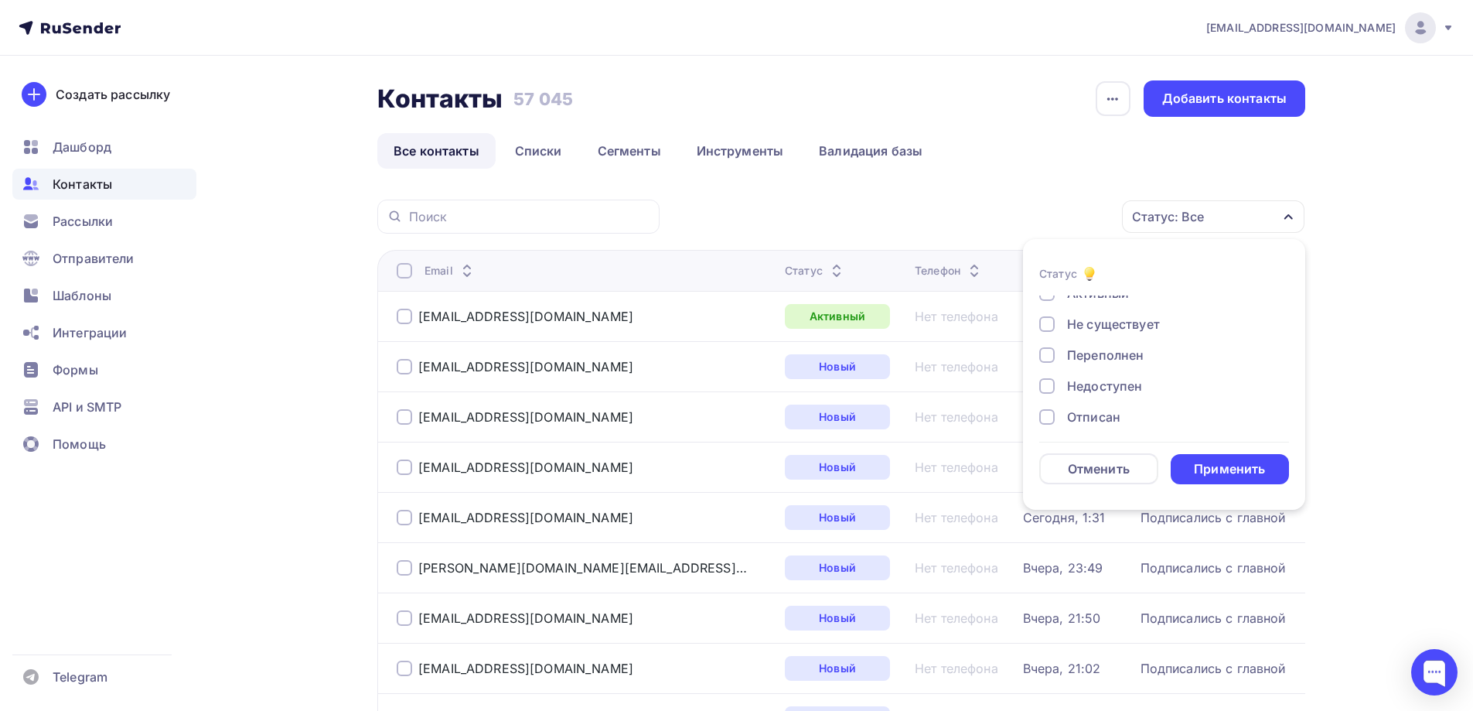
scroll to position [77, 0]
click at [1122, 355] on div "Недоступен" at bounding box center [1104, 351] width 75 height 19
click at [1211, 470] on div "Применить" at bounding box center [1229, 469] width 71 height 18
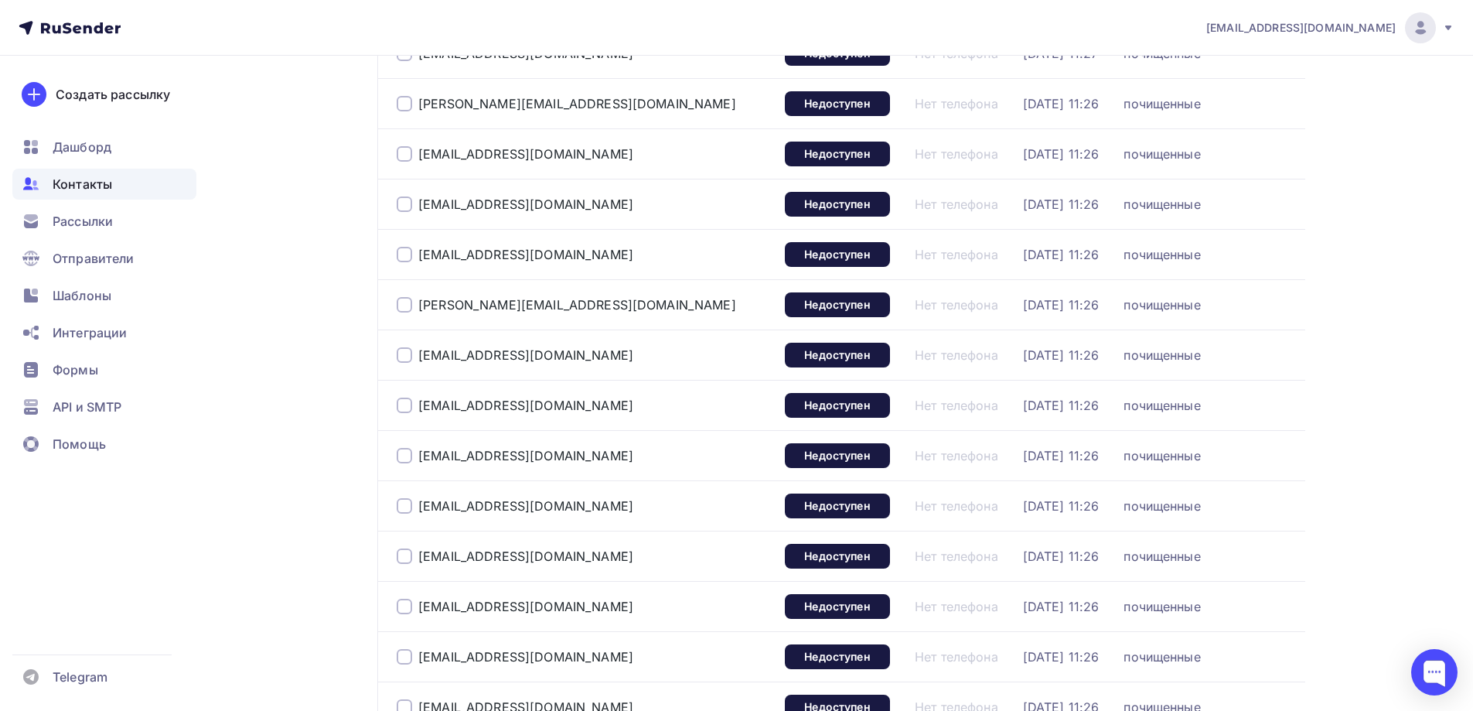
scroll to position [2252, 0]
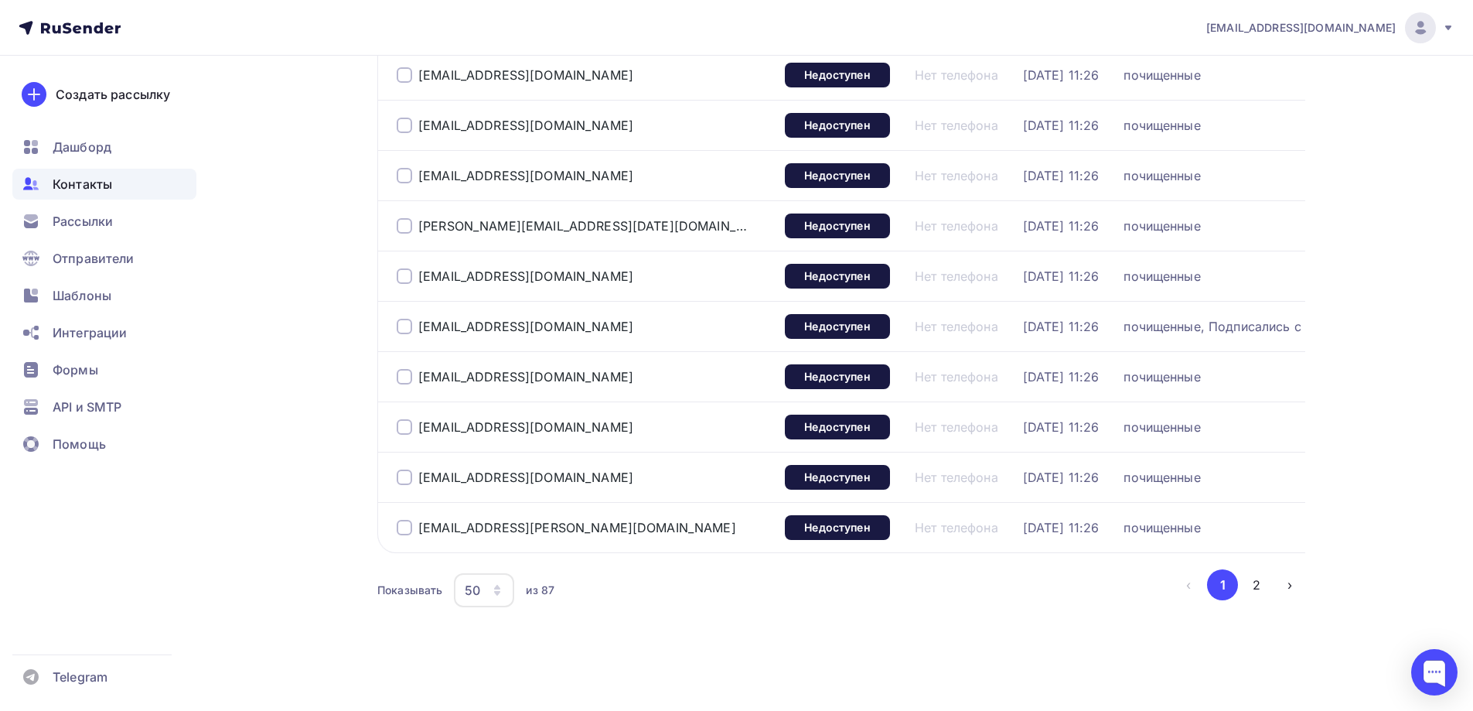
click at [496, 592] on icon "button" at bounding box center [497, 590] width 12 height 12
click at [504, 544] on div "100" at bounding box center [546, 542] width 148 height 19
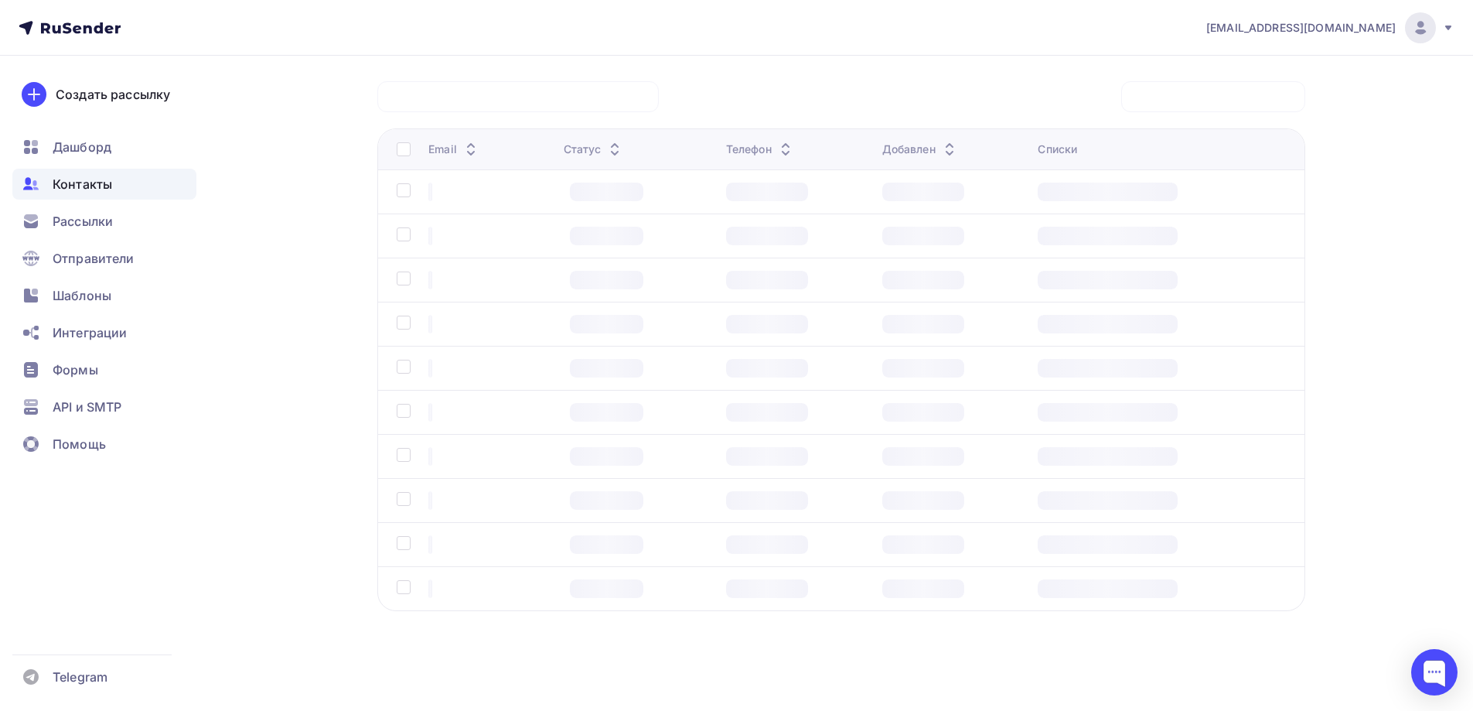
scroll to position [118, 0]
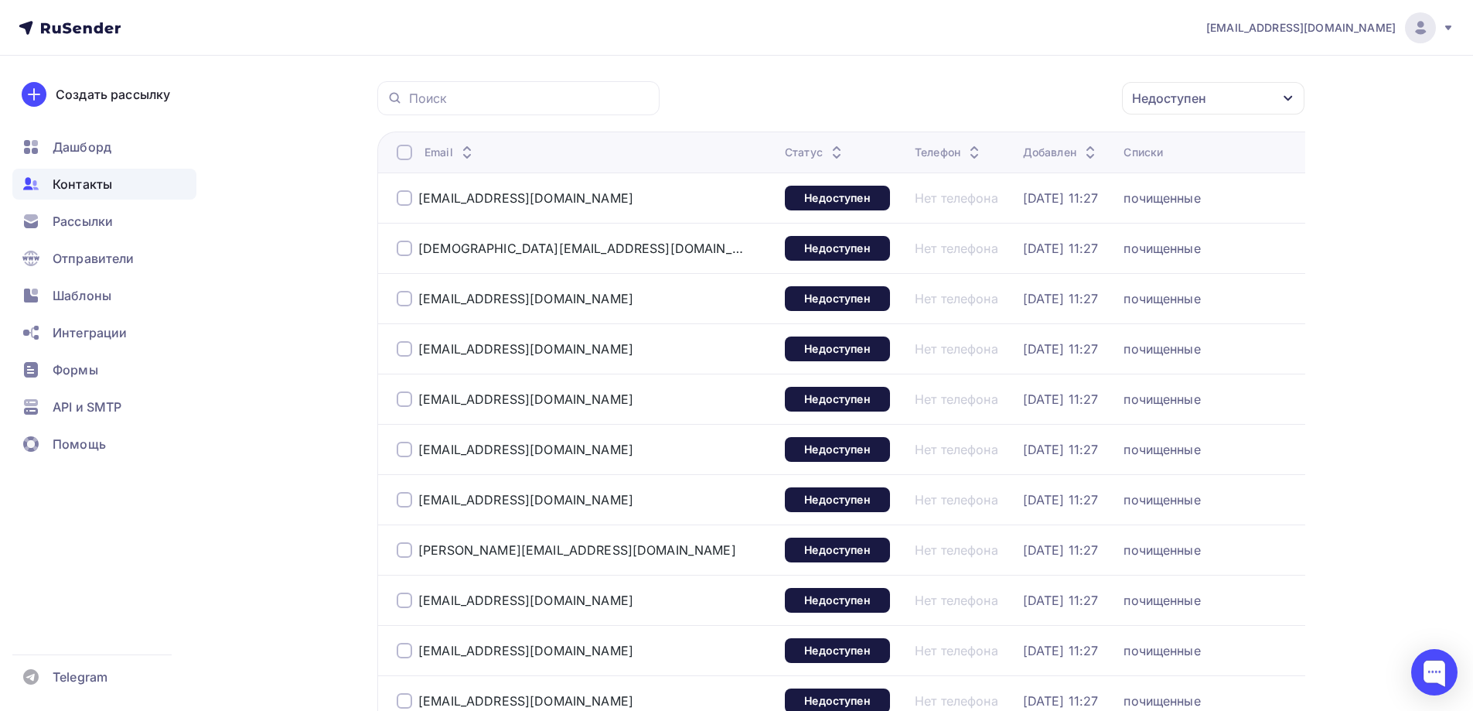
click at [410, 152] on div at bounding box center [404, 152] width 15 height 15
click at [967, 95] on div "Действие" at bounding box center [945, 98] width 60 height 19
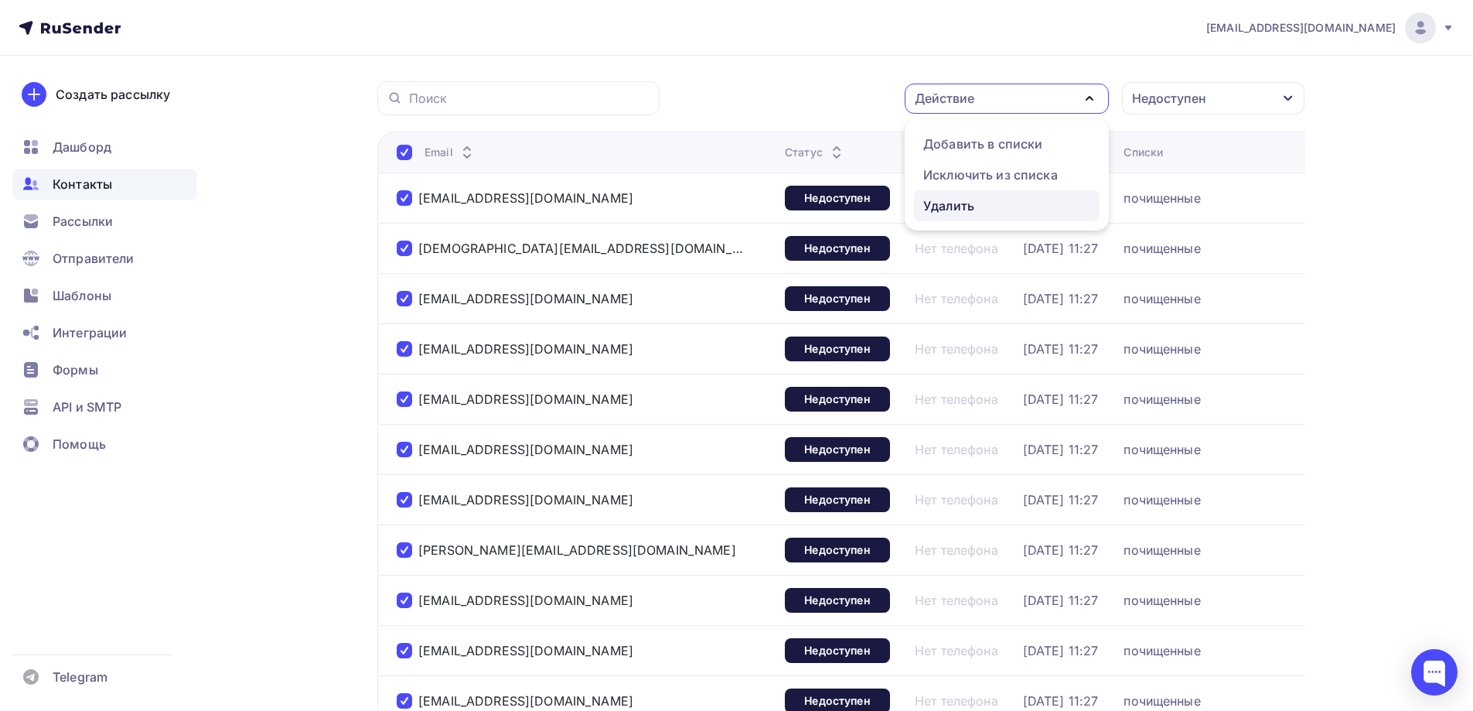
click at [949, 201] on div "Удалить" at bounding box center [948, 205] width 51 height 19
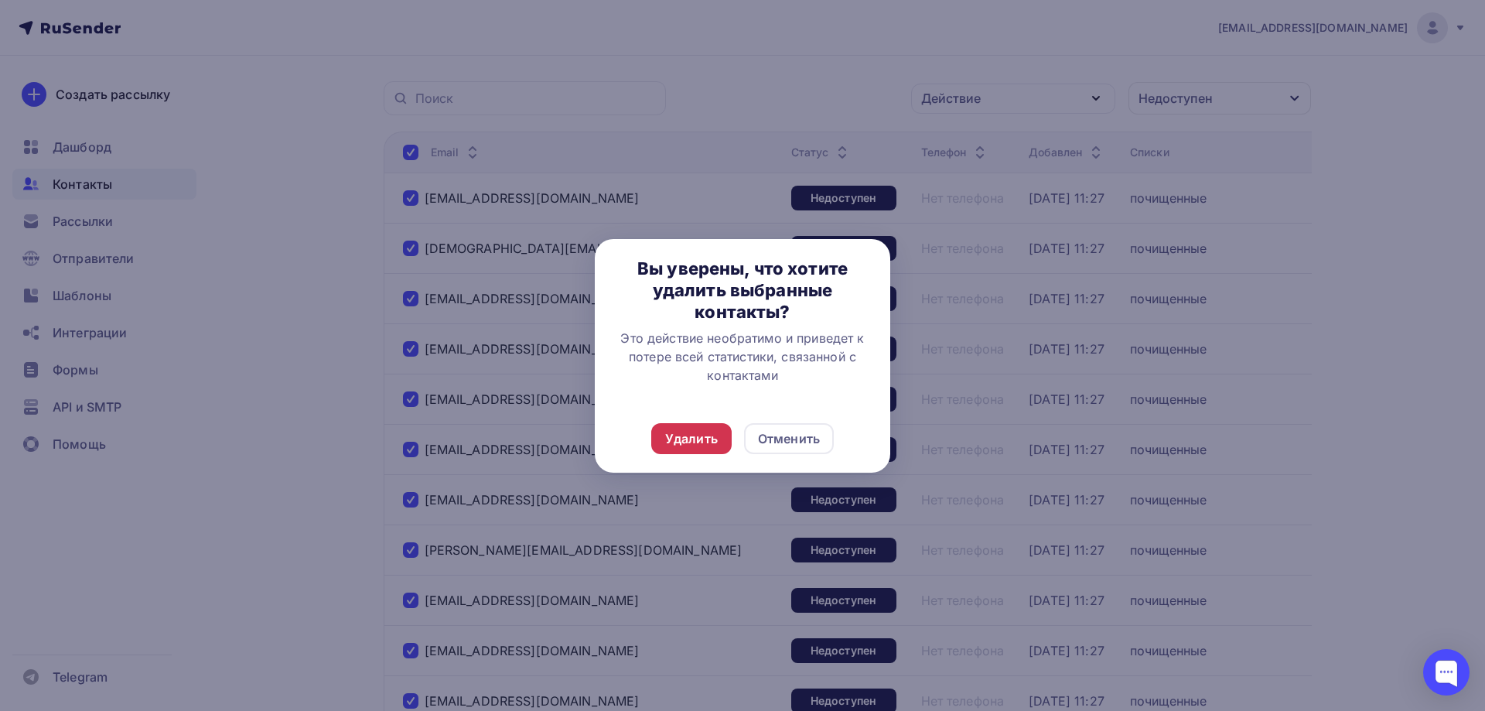
click at [684, 434] on div "Удалить" at bounding box center [691, 438] width 53 height 19
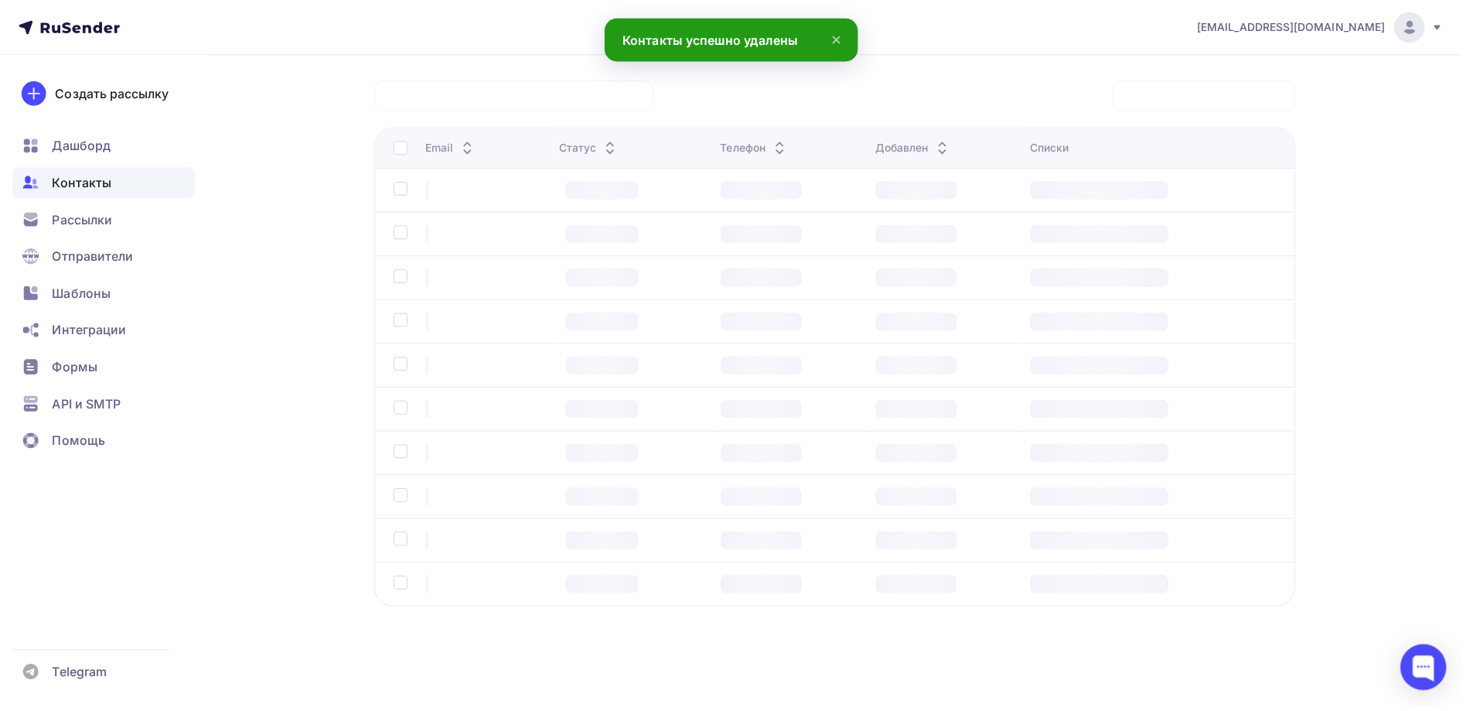
scroll to position [0, 0]
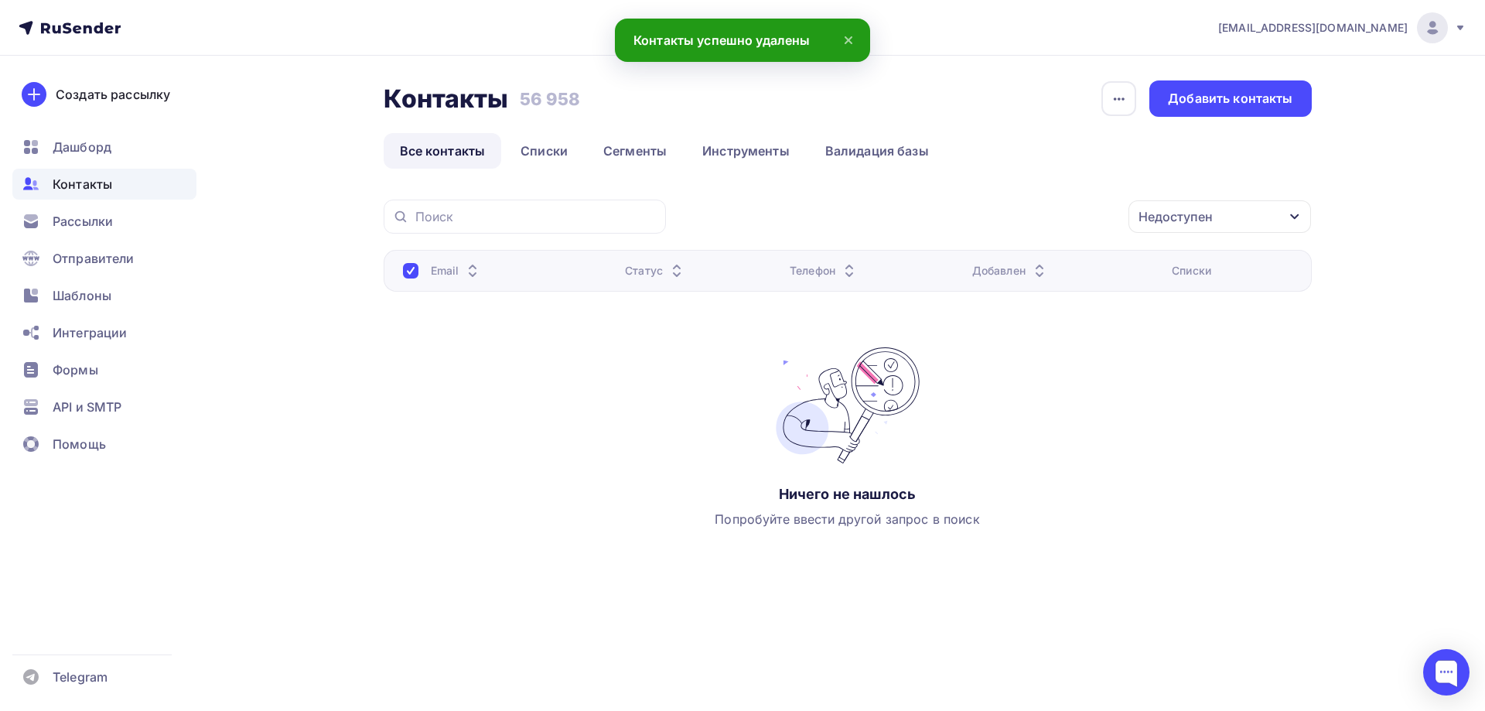
click at [1239, 207] on div "Недоступен" at bounding box center [1219, 216] width 182 height 32
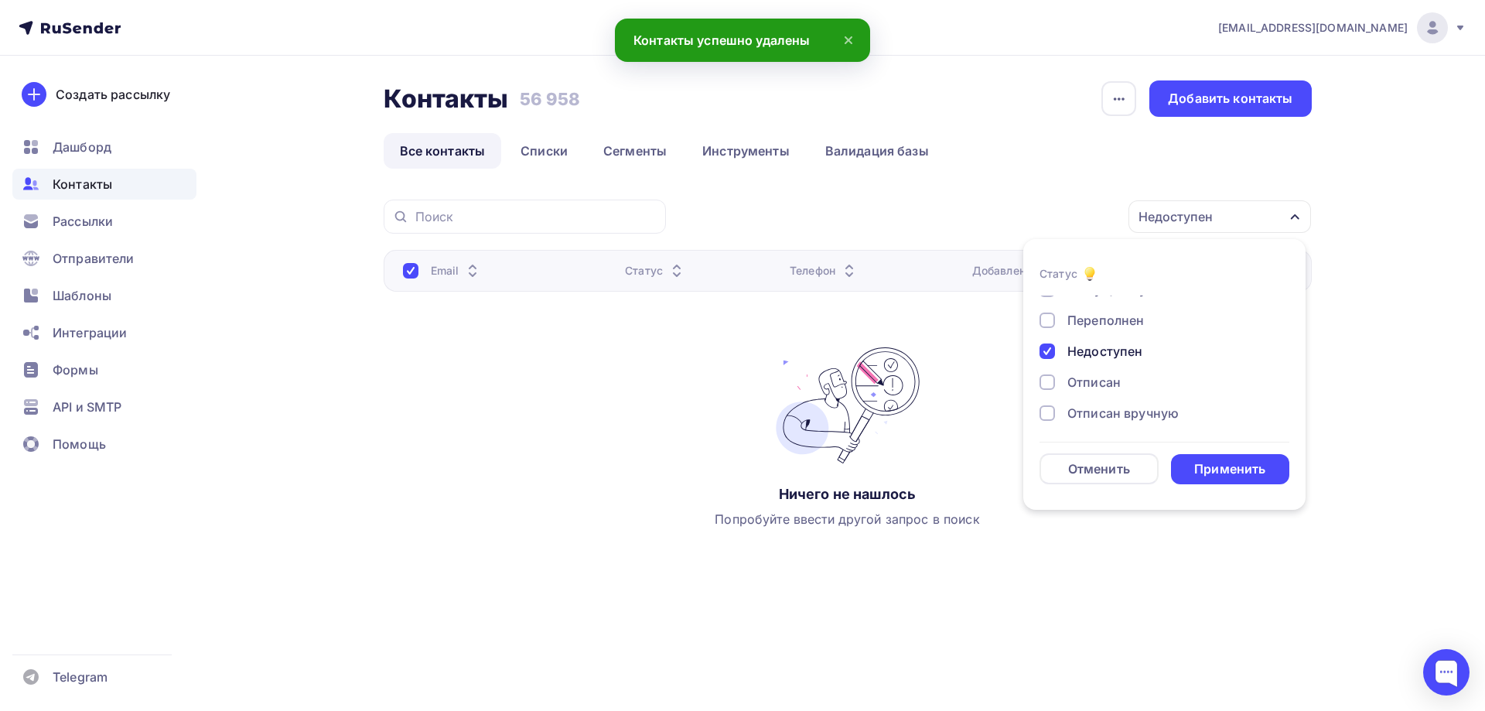
click at [1083, 344] on div "Недоступен" at bounding box center [1104, 351] width 75 height 19
click at [1099, 316] on div "Переполнен" at bounding box center [1105, 320] width 77 height 19
click at [1224, 455] on div "Применить" at bounding box center [1230, 469] width 119 height 30
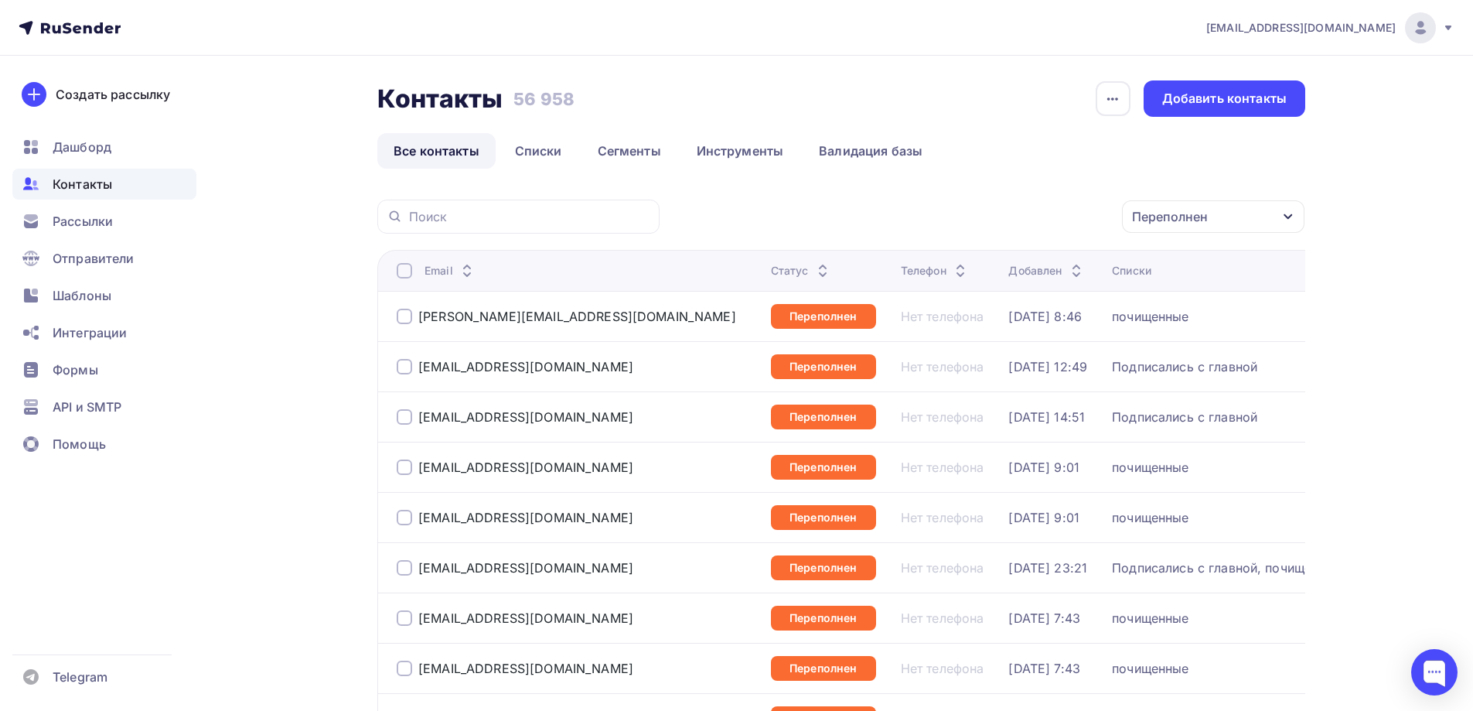
click at [415, 272] on div "Email" at bounding box center [578, 270] width 362 height 15
click at [409, 274] on div at bounding box center [404, 270] width 15 height 15
click at [401, 271] on div at bounding box center [404, 270] width 15 height 15
click at [949, 208] on div "Действие" at bounding box center [945, 216] width 60 height 19
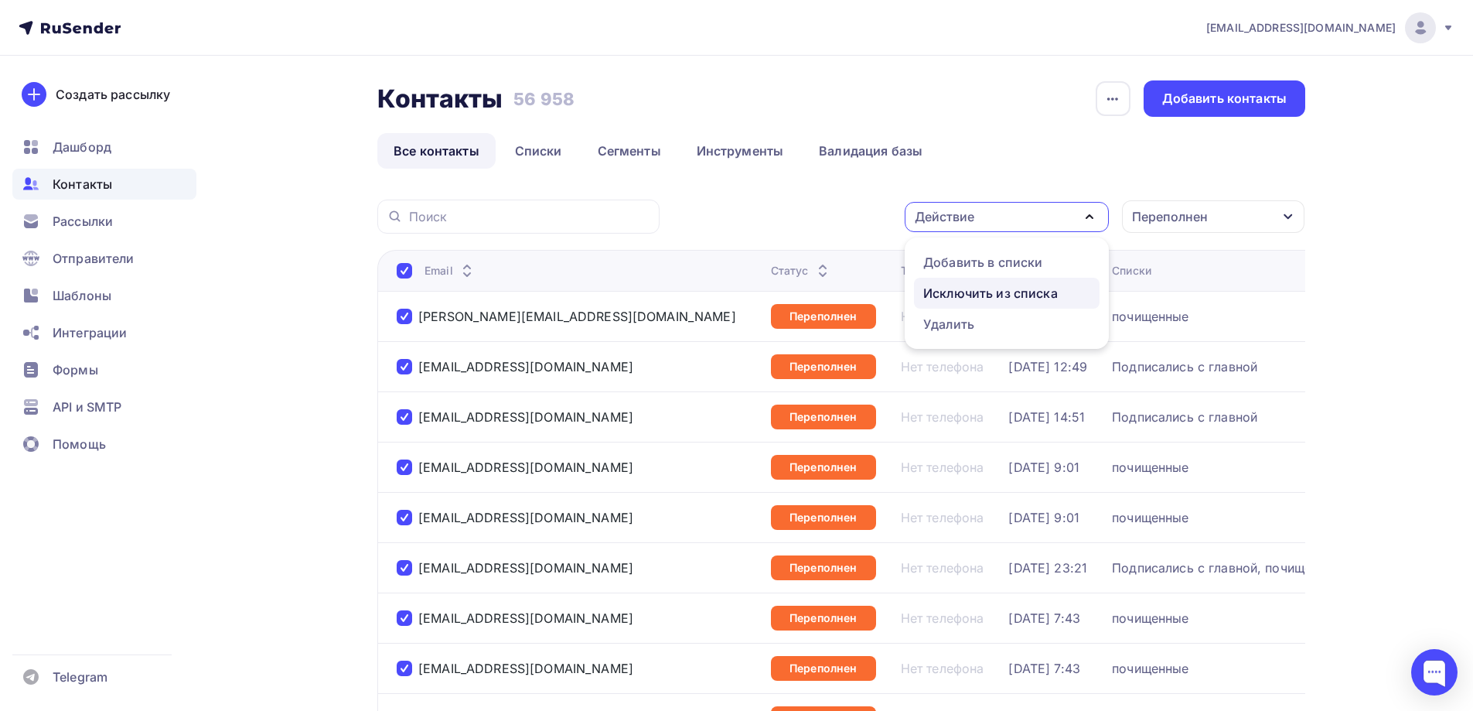
click at [938, 285] on div "Исключить из списка" at bounding box center [990, 293] width 135 height 19
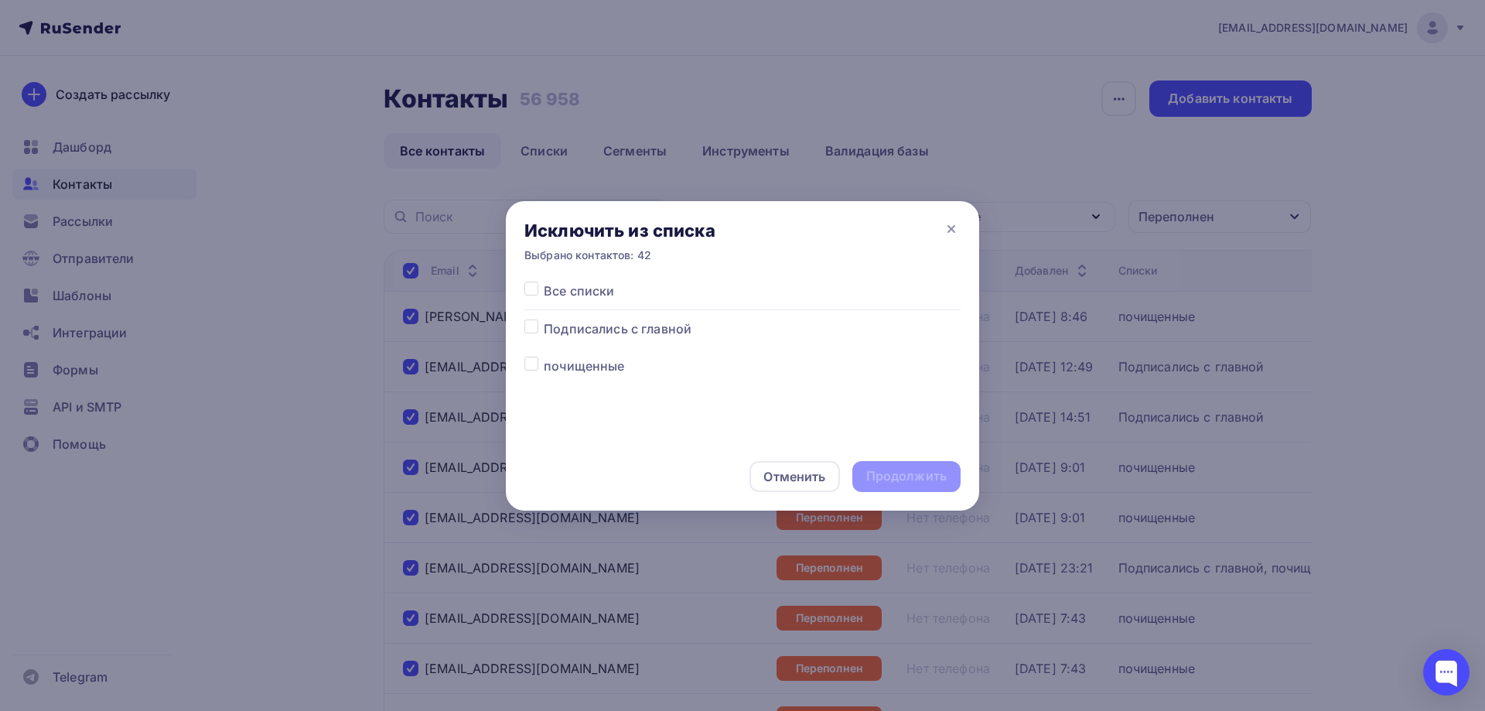
click at [578, 329] on span "Подписались с главной" at bounding box center [618, 328] width 148 height 19
click at [544, 281] on label at bounding box center [544, 281] width 0 height 0
click at [527, 292] on input "checkbox" at bounding box center [531, 288] width 14 height 14
checkbox input "true"
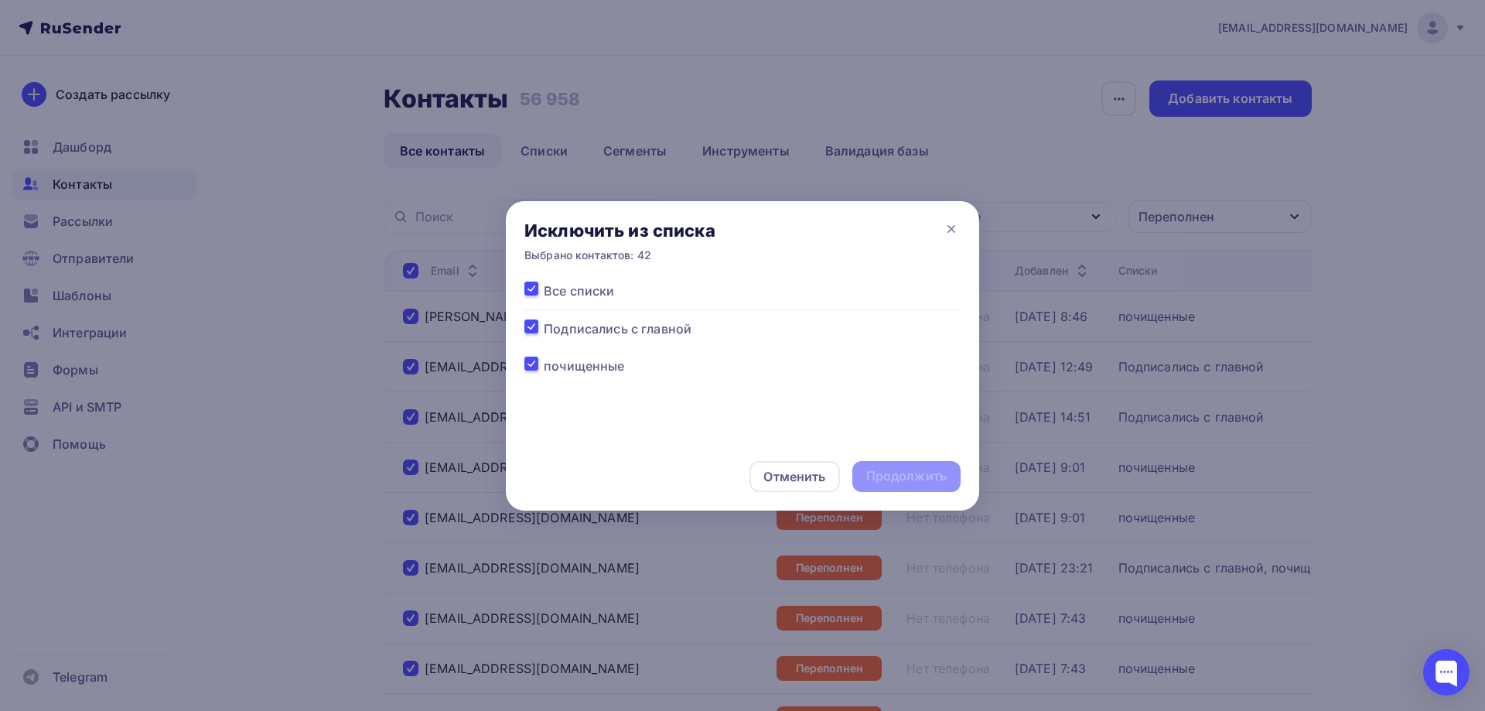
checkbox input "true"
click at [902, 476] on div "Продолжить" at bounding box center [906, 476] width 80 height 18
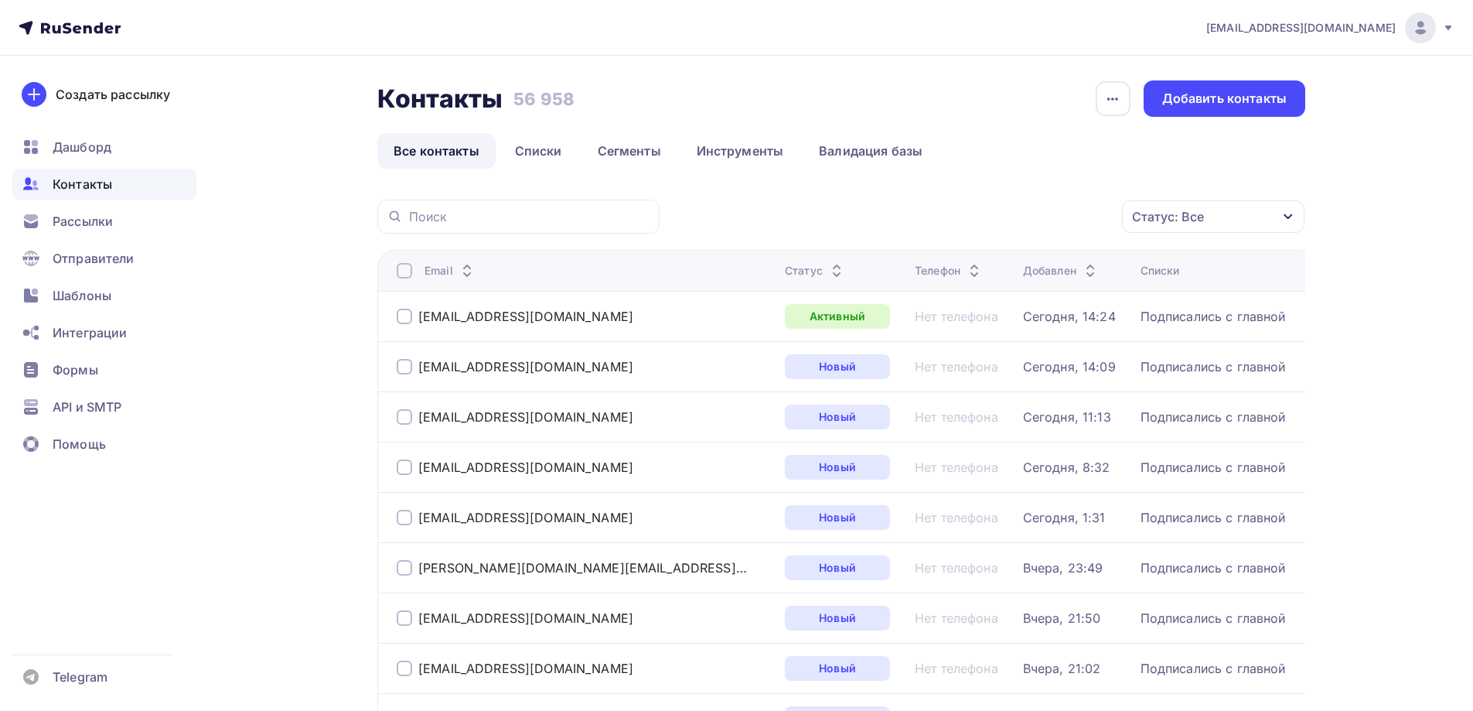
click at [1188, 219] on div "Статус: Все" at bounding box center [1168, 216] width 72 height 19
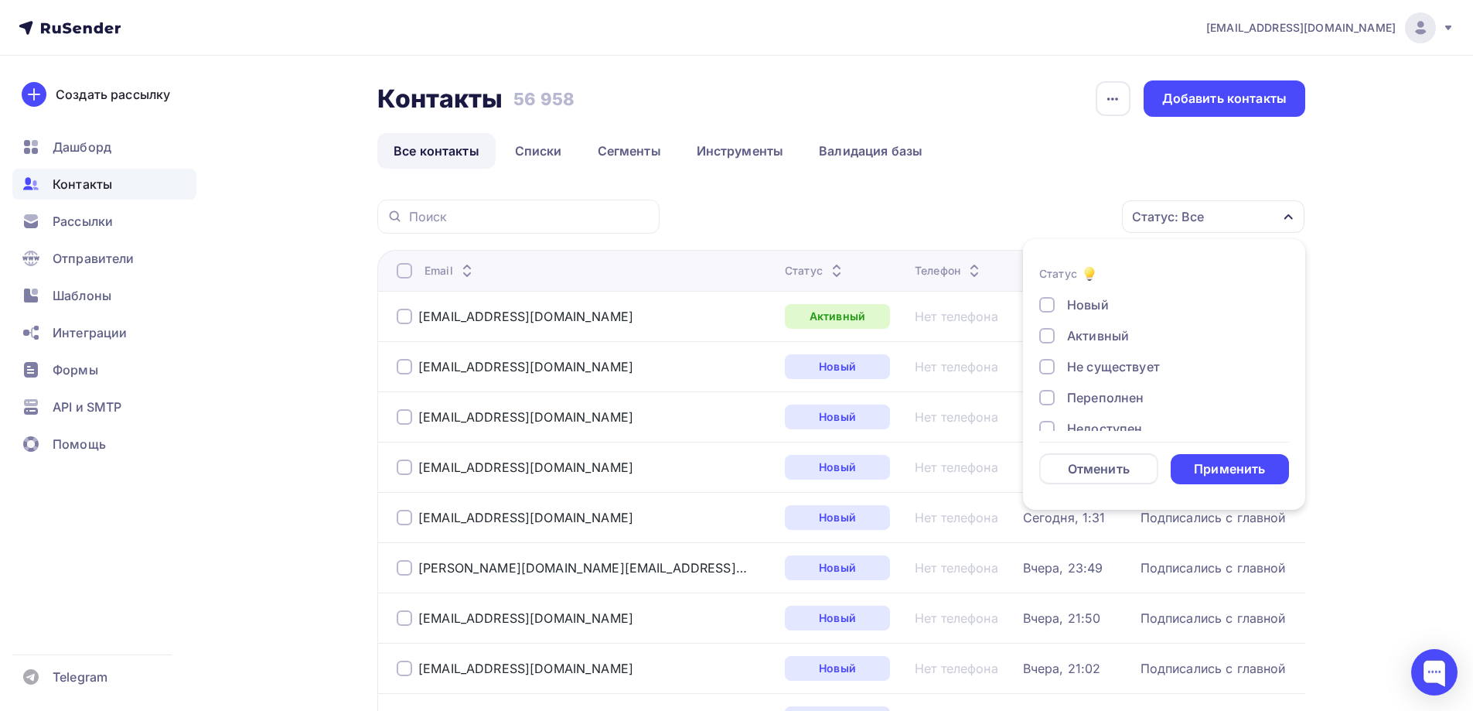
click at [1136, 398] on div "Переполнен" at bounding box center [1105, 397] width 77 height 19
click at [1199, 469] on div "Применить" at bounding box center [1229, 469] width 71 height 18
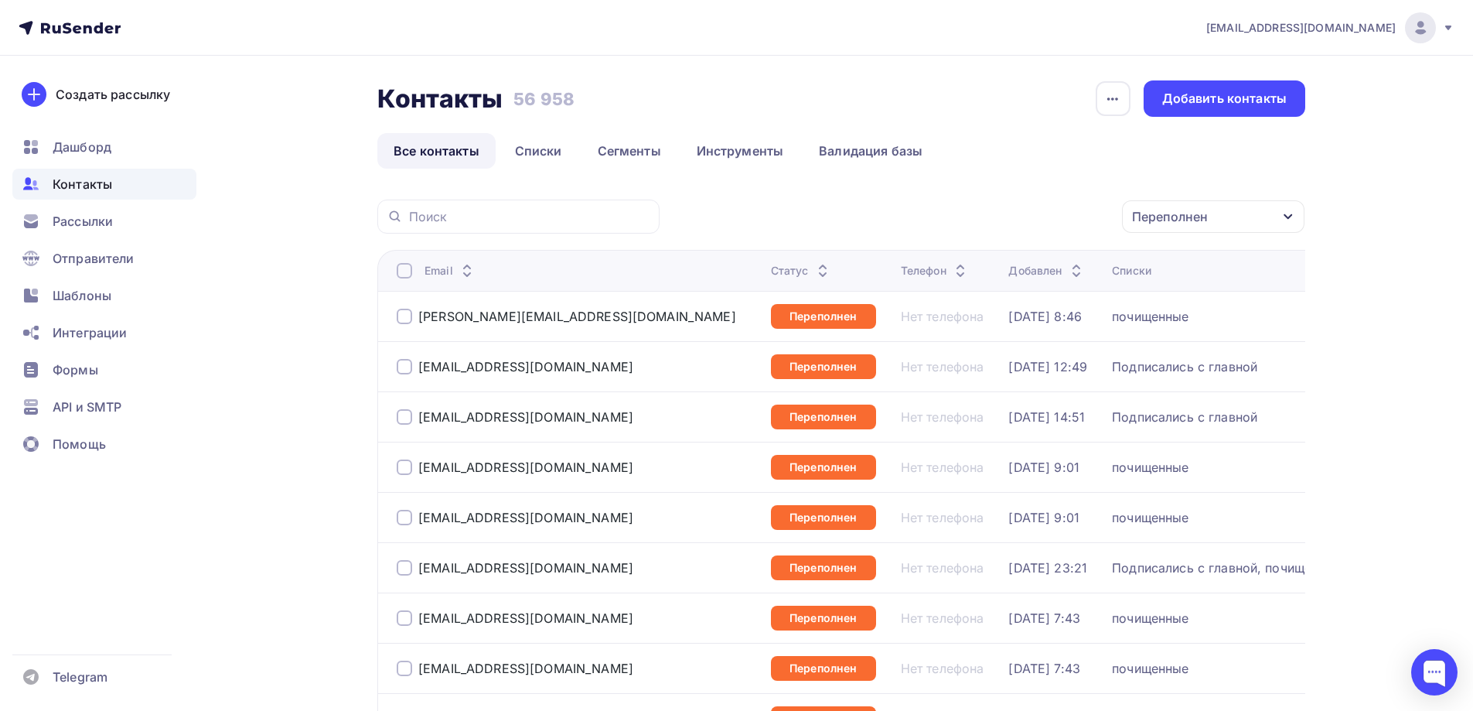
click at [406, 270] on div at bounding box center [404, 270] width 15 height 15
click at [1004, 204] on div "Действие" at bounding box center [1007, 217] width 204 height 30
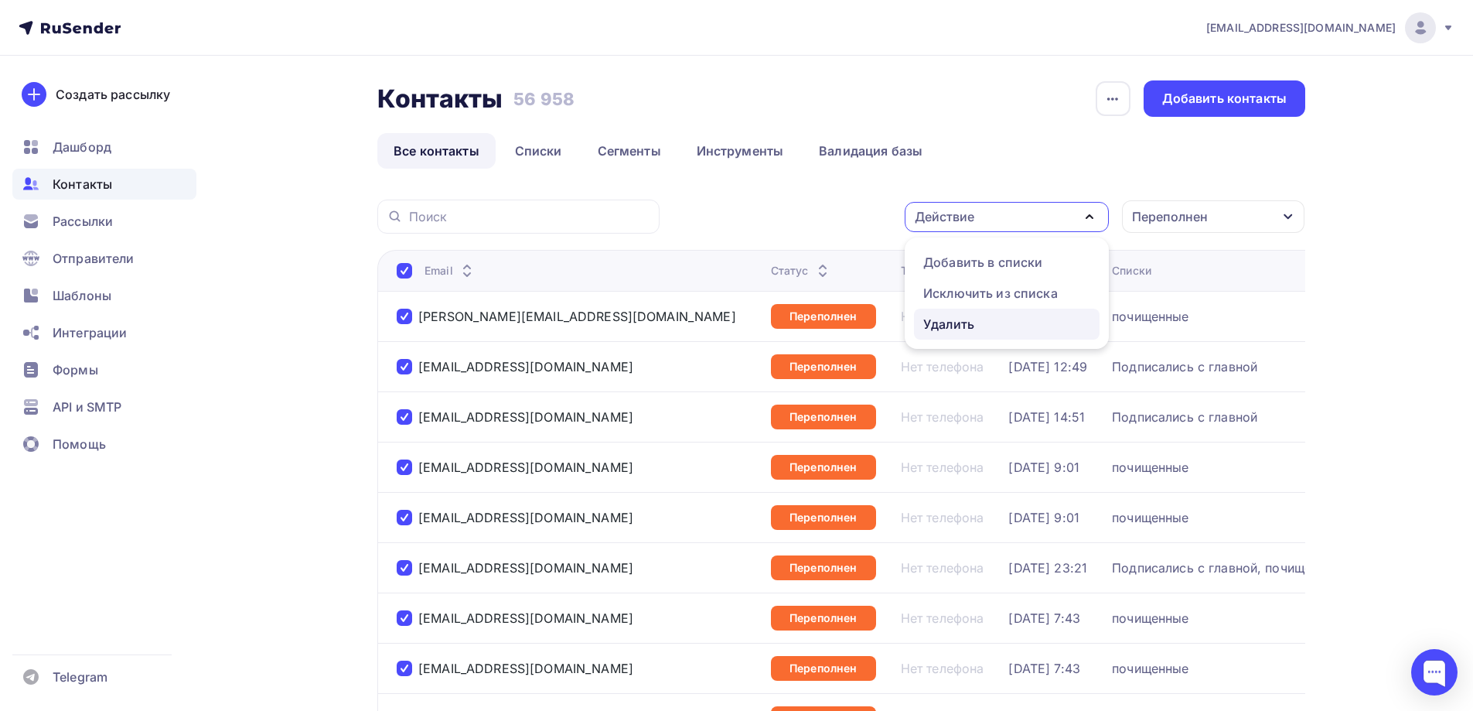
click at [962, 333] on link "Удалить" at bounding box center [1007, 324] width 186 height 31
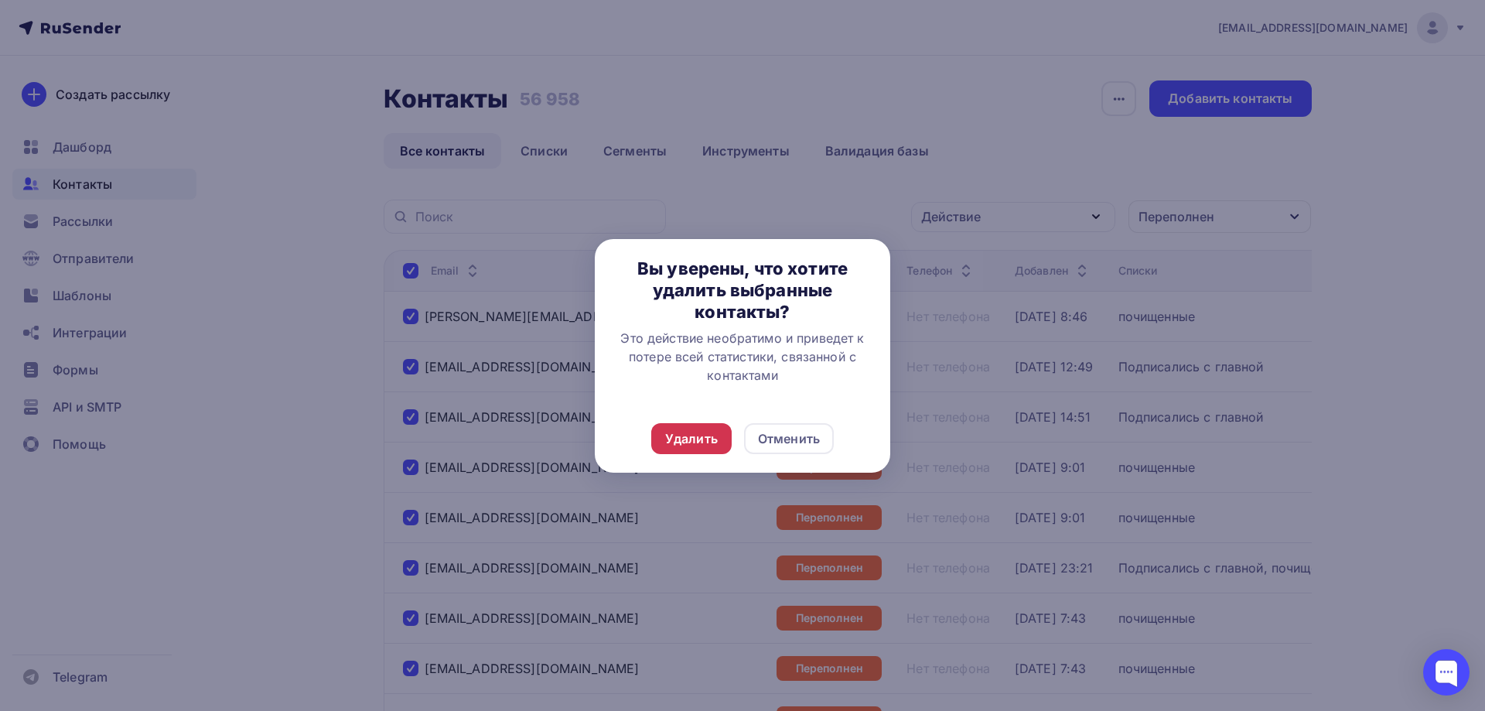
click at [694, 431] on div "Удалить" at bounding box center [691, 438] width 53 height 19
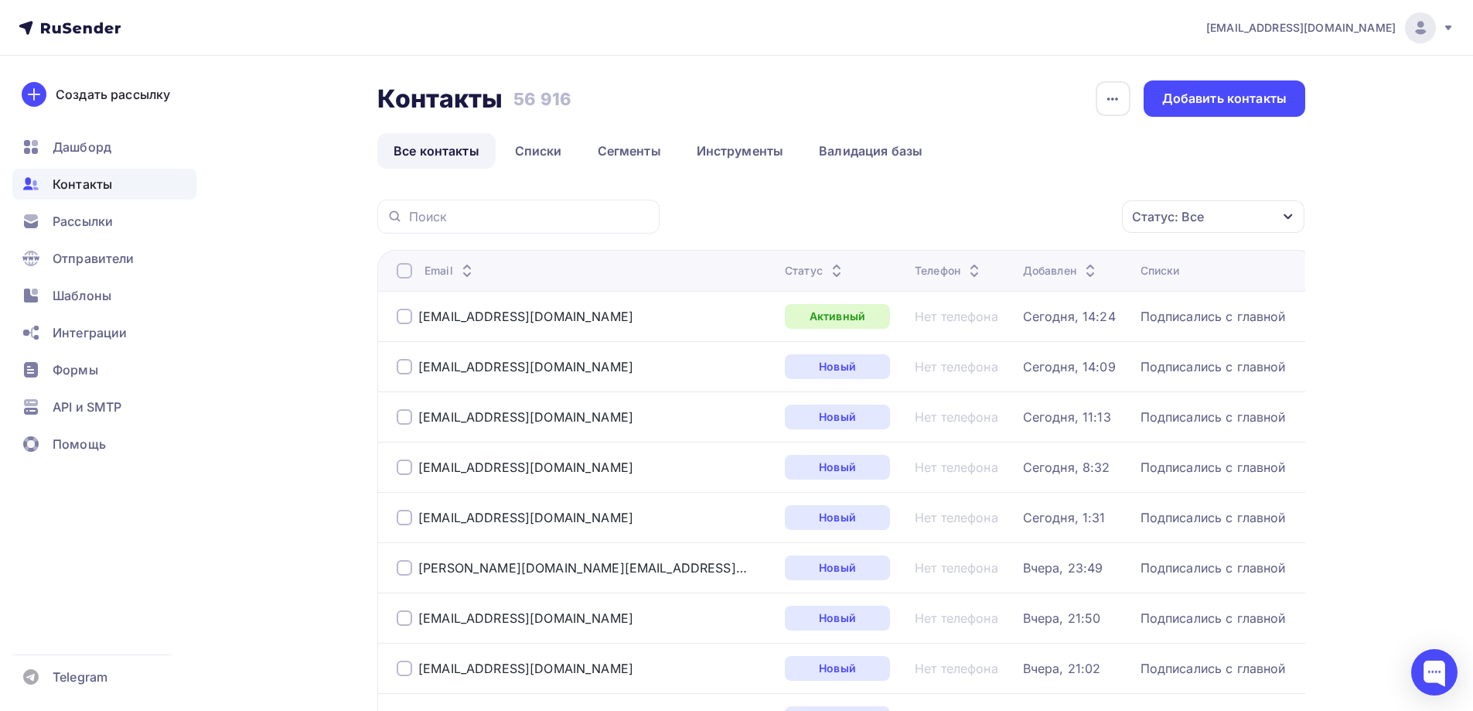
click at [1229, 217] on div "Статус: Все" at bounding box center [1213, 216] width 182 height 32
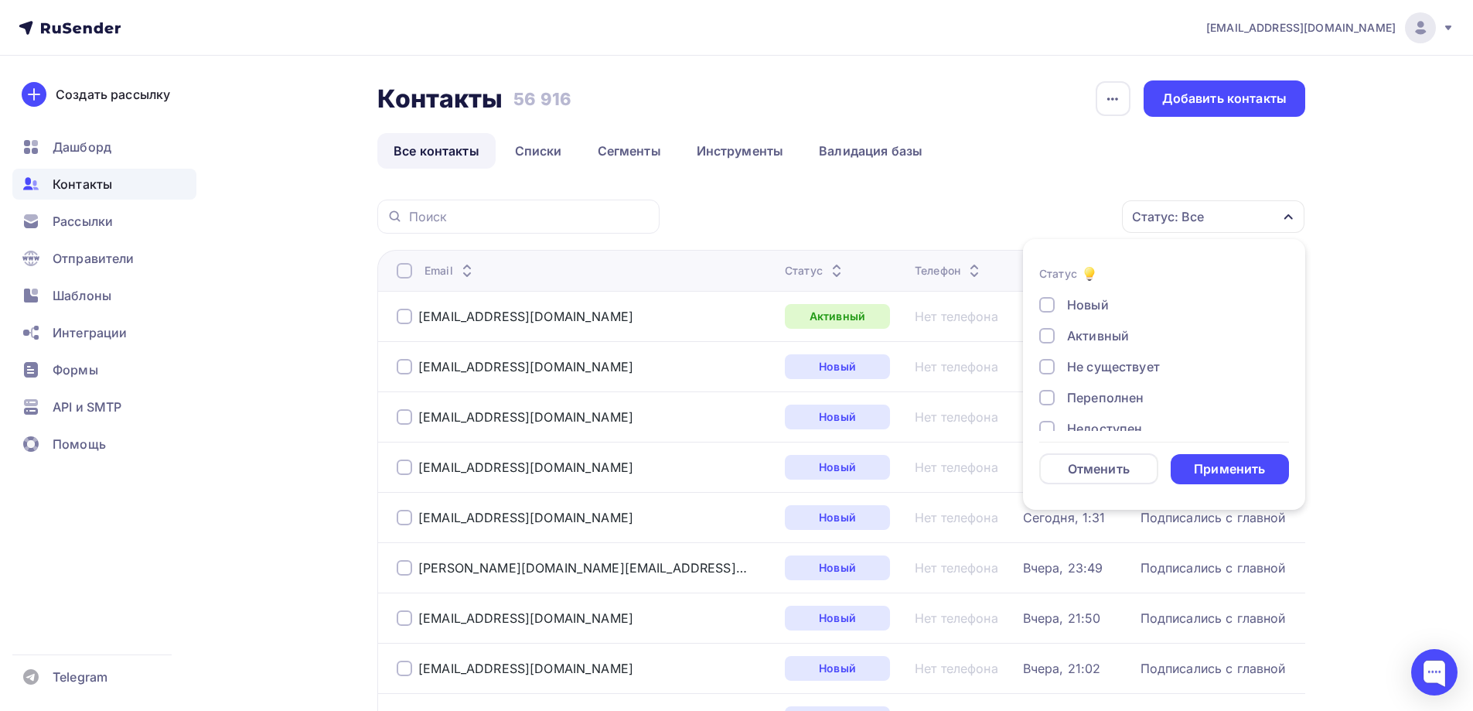
click at [1117, 393] on div "Переполнен" at bounding box center [1105, 397] width 77 height 19
click at [1213, 466] on div "Применить" at bounding box center [1229, 469] width 71 height 18
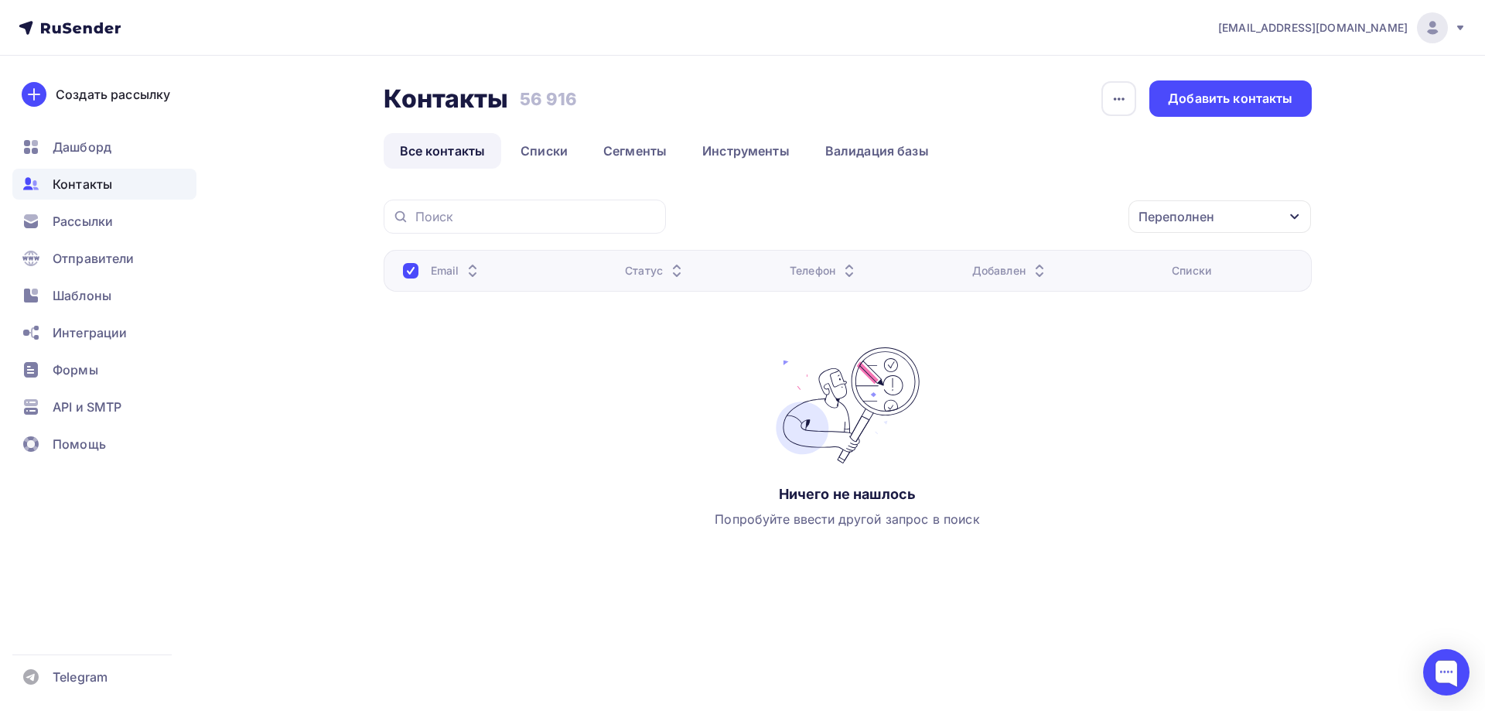
click at [1256, 206] on div "Переполнен" at bounding box center [1219, 216] width 182 height 32
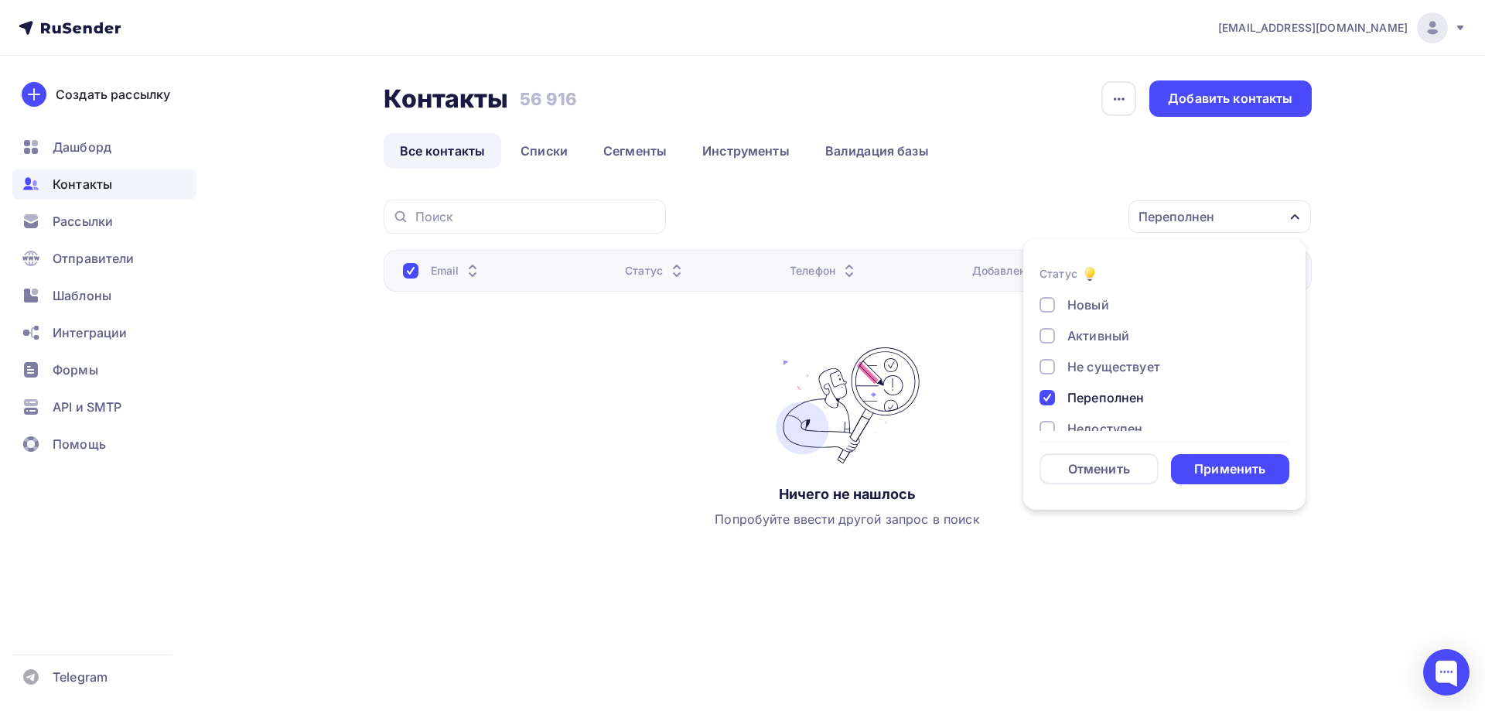
click at [1118, 394] on div "Переполнен" at bounding box center [1105, 397] width 77 height 19
click at [1115, 363] on div "Не существует" at bounding box center [1113, 366] width 93 height 19
click at [1221, 472] on div "Применить" at bounding box center [1229, 469] width 71 height 18
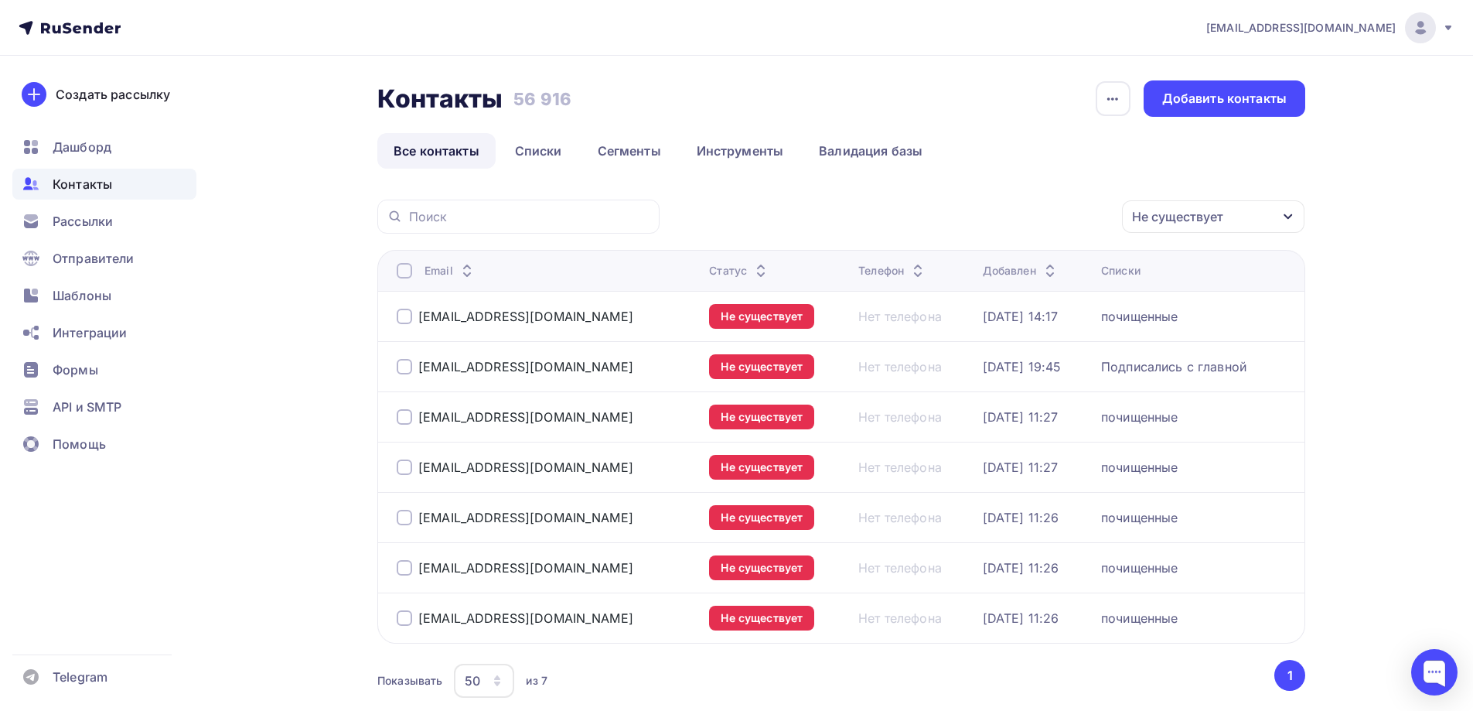
click at [403, 266] on div at bounding box center [404, 270] width 15 height 15
click at [960, 217] on div "Действие" at bounding box center [945, 216] width 60 height 19
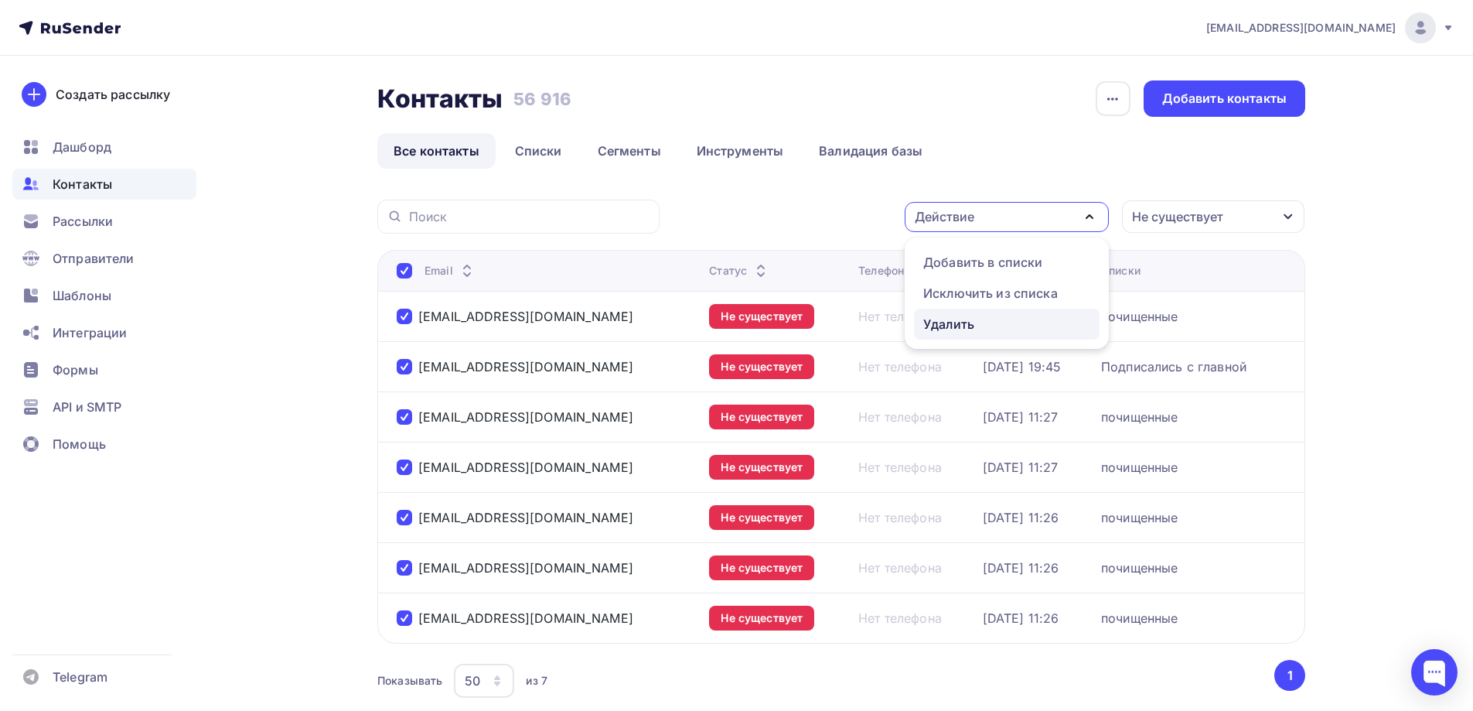
click at [929, 328] on div "Удалить" at bounding box center [948, 324] width 51 height 19
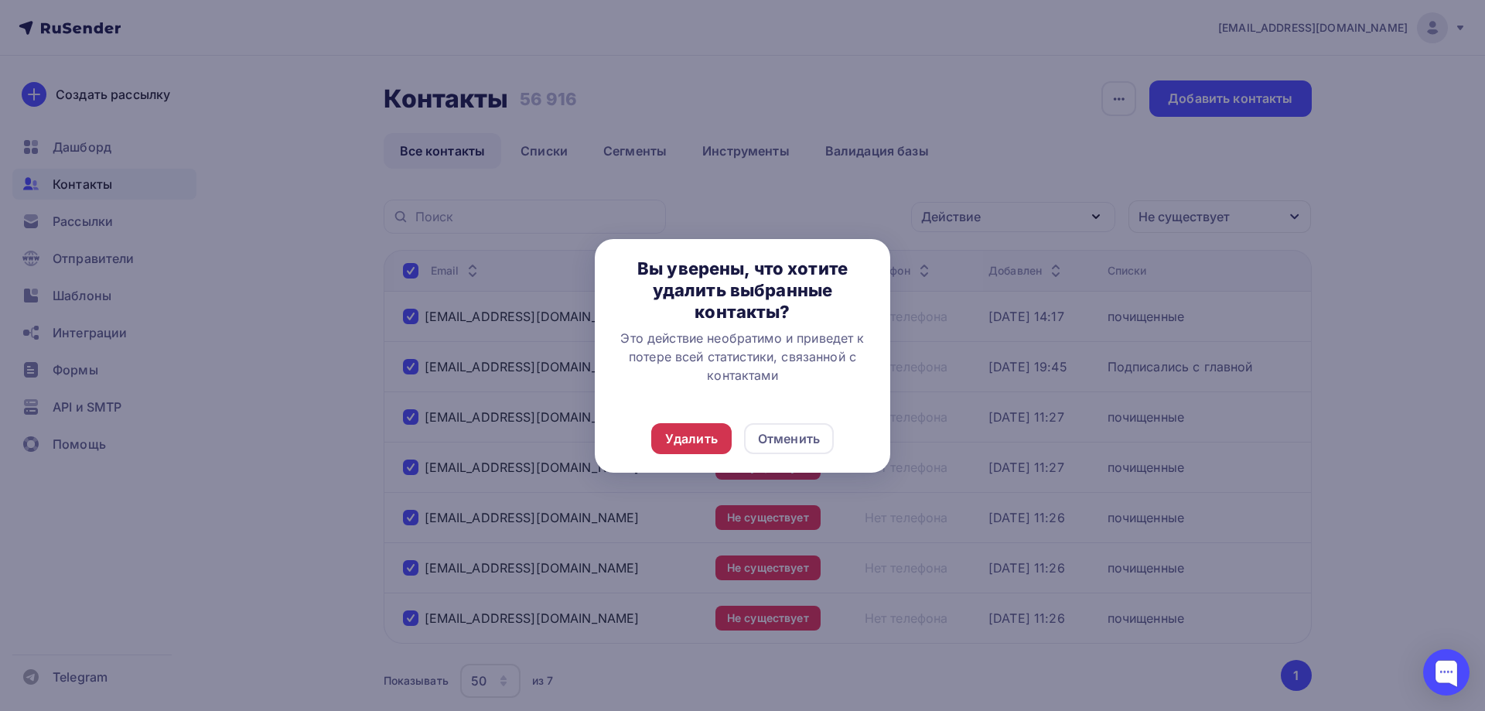
click at [697, 442] on div "Удалить" at bounding box center [691, 438] width 53 height 19
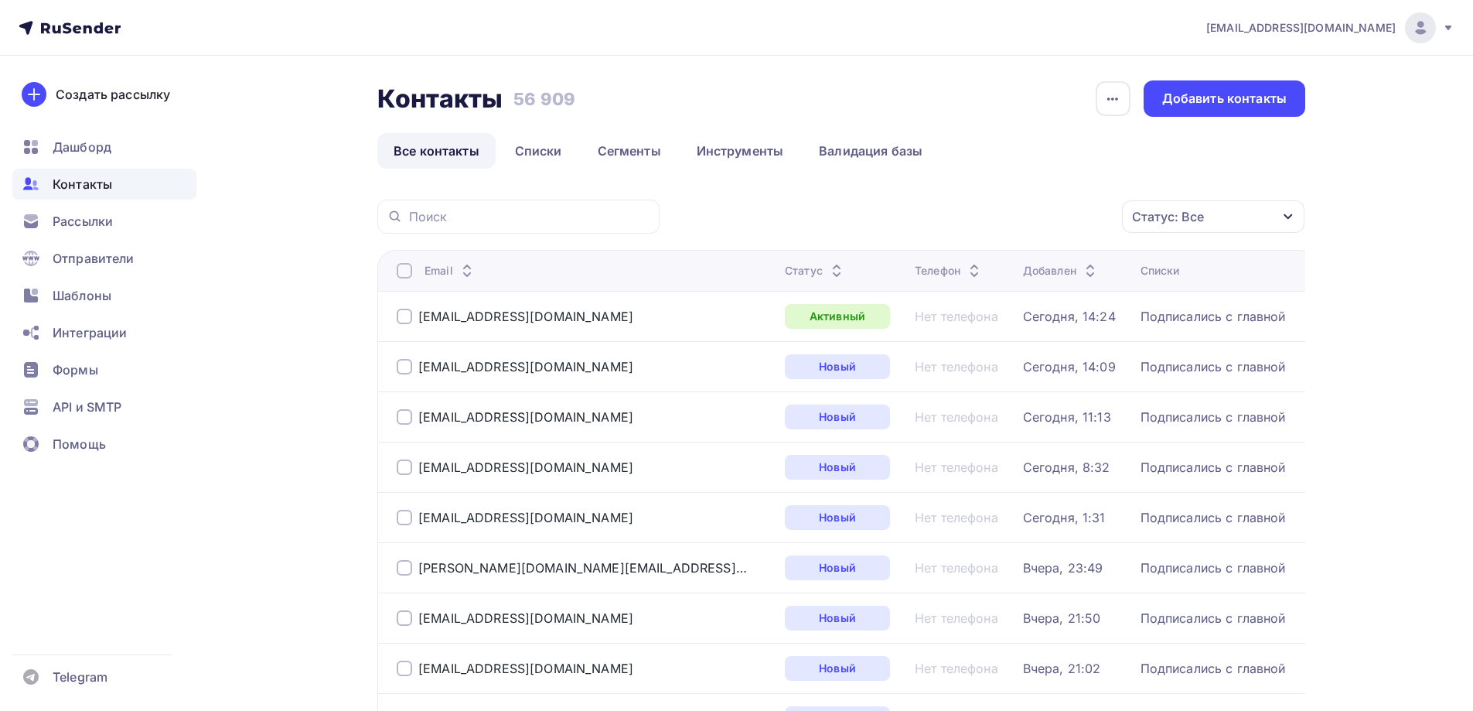
click at [1209, 217] on div "Статус: Все" at bounding box center [1213, 216] width 182 height 32
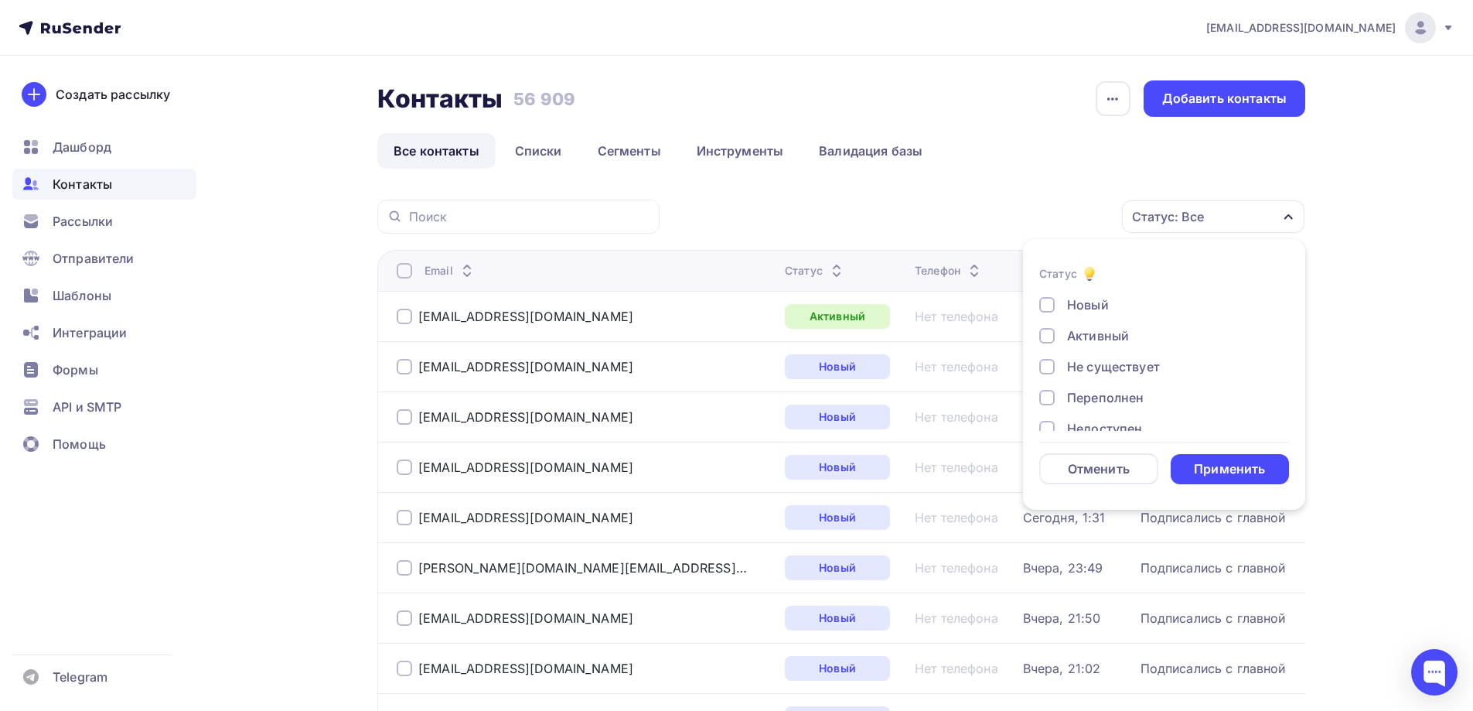
click at [1139, 366] on div "Не существует" at bounding box center [1113, 366] width 93 height 19
click at [1210, 474] on div "Применить" at bounding box center [1229, 469] width 71 height 18
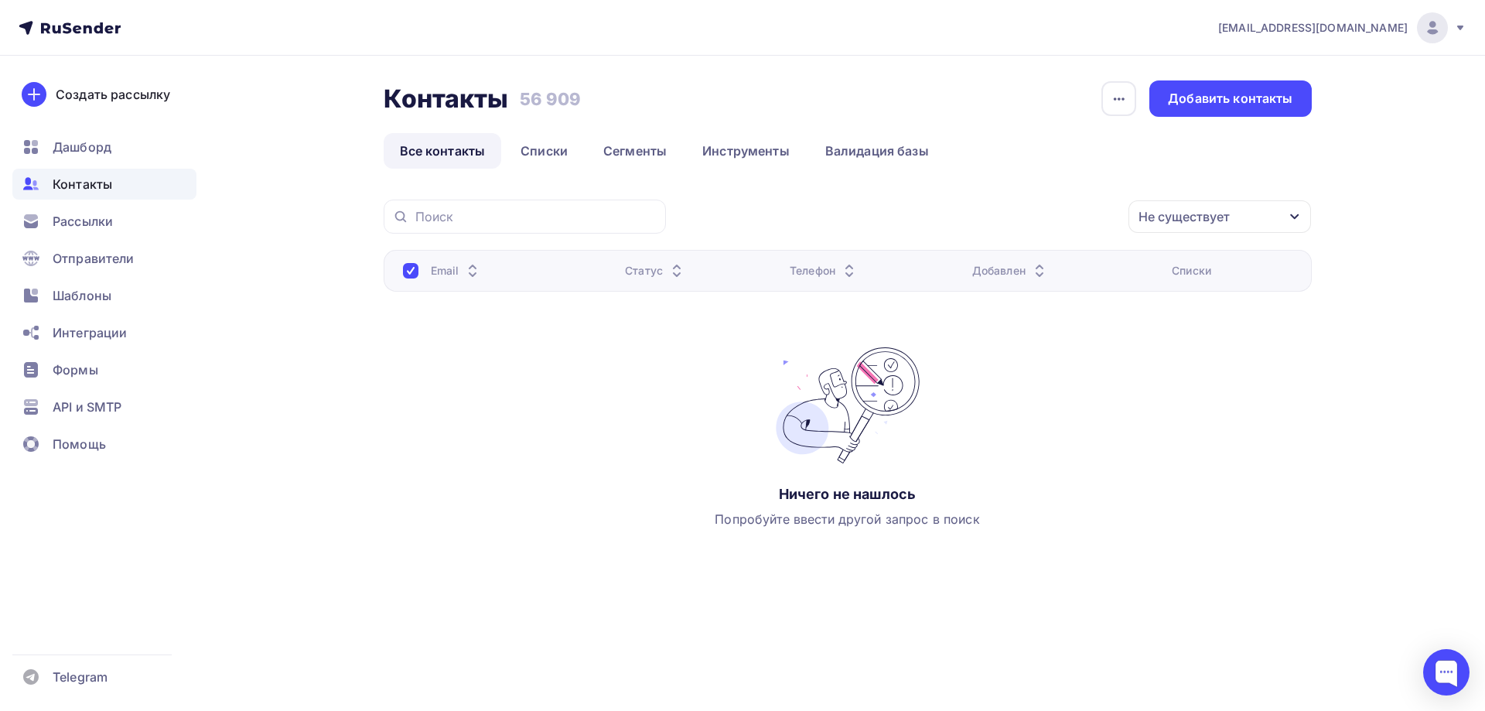
click at [87, 188] on span "Контакты" at bounding box center [83, 184] width 60 height 19
click at [544, 148] on link "Списки" at bounding box center [544, 151] width 80 height 36
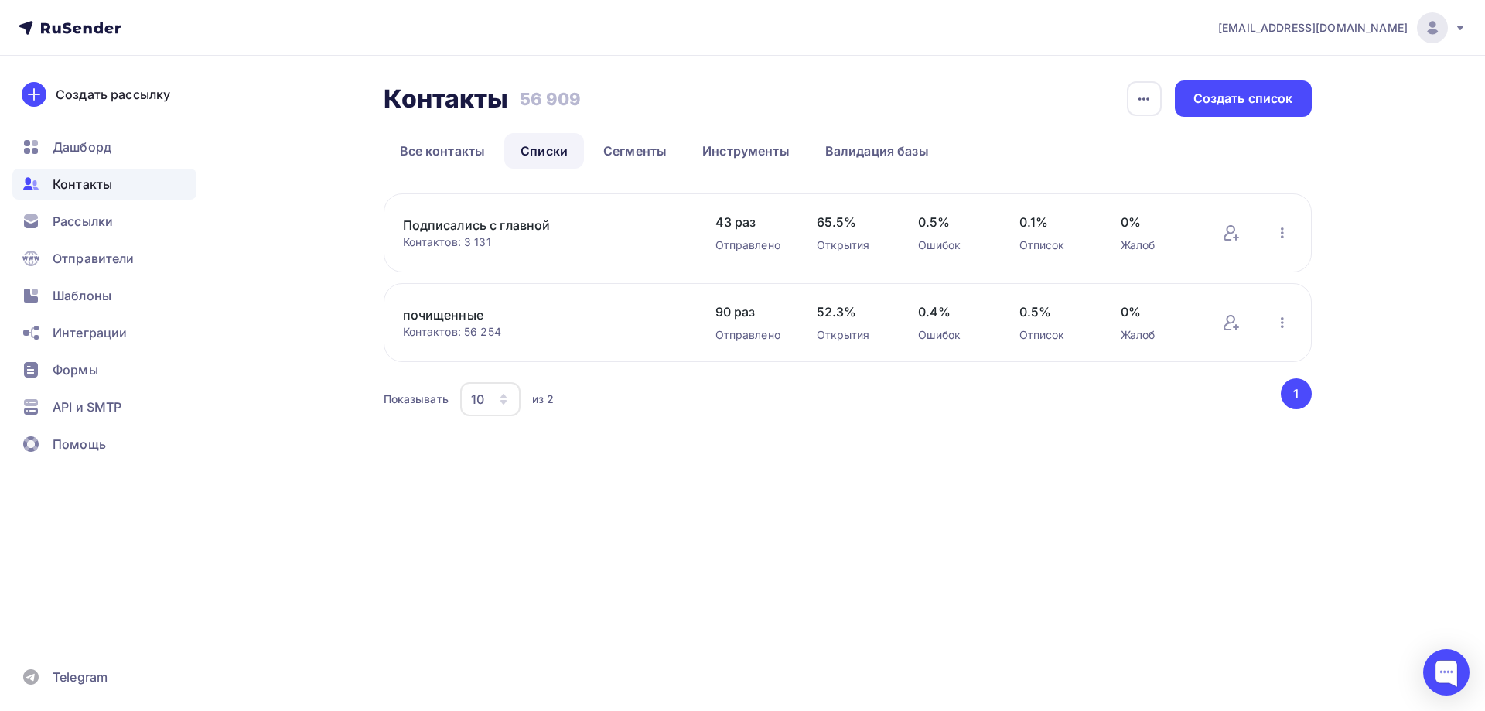
drag, startPoint x: 495, startPoint y: 243, endPoint x: 466, endPoint y: 245, distance: 28.7
click at [466, 245] on div "Контактов: 3 131" at bounding box center [543, 241] width 281 height 15
click at [662, 431] on div "Контакты Контакты 56 909 56 909 История импорта Создать список Все контакты Спи…" at bounding box center [742, 269] width 1267 height 426
drag, startPoint x: 530, startPoint y: 98, endPoint x: 626, endPoint y: 82, distance: 97.2
click at [626, 82] on div "Контакты Контакты 56 909 56 909 История импорта Создать список" at bounding box center [848, 98] width 928 height 36
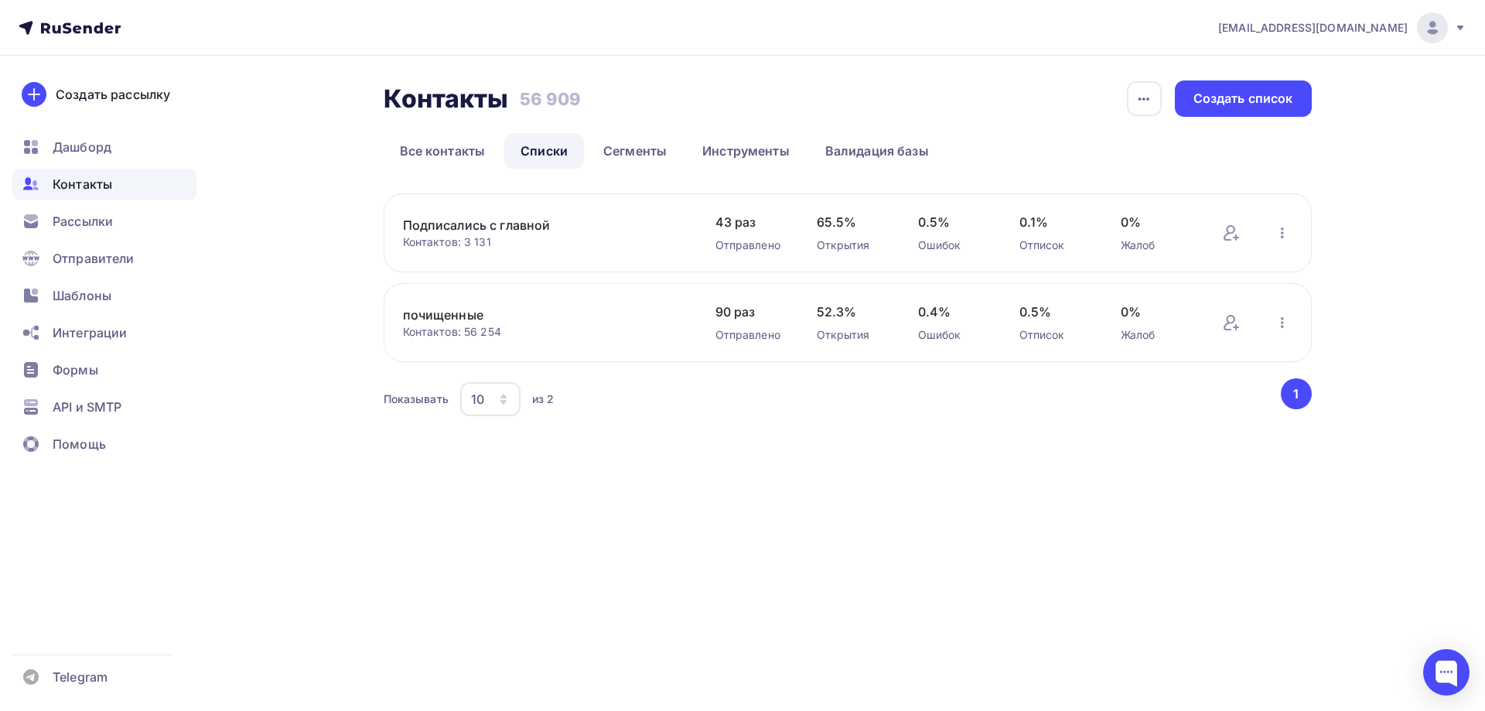
click at [637, 83] on div "Контакты Контакты 56 909 56 909 История импорта Создать список" at bounding box center [848, 98] width 928 height 36
click at [469, 151] on link "Все контакты" at bounding box center [443, 151] width 118 height 36
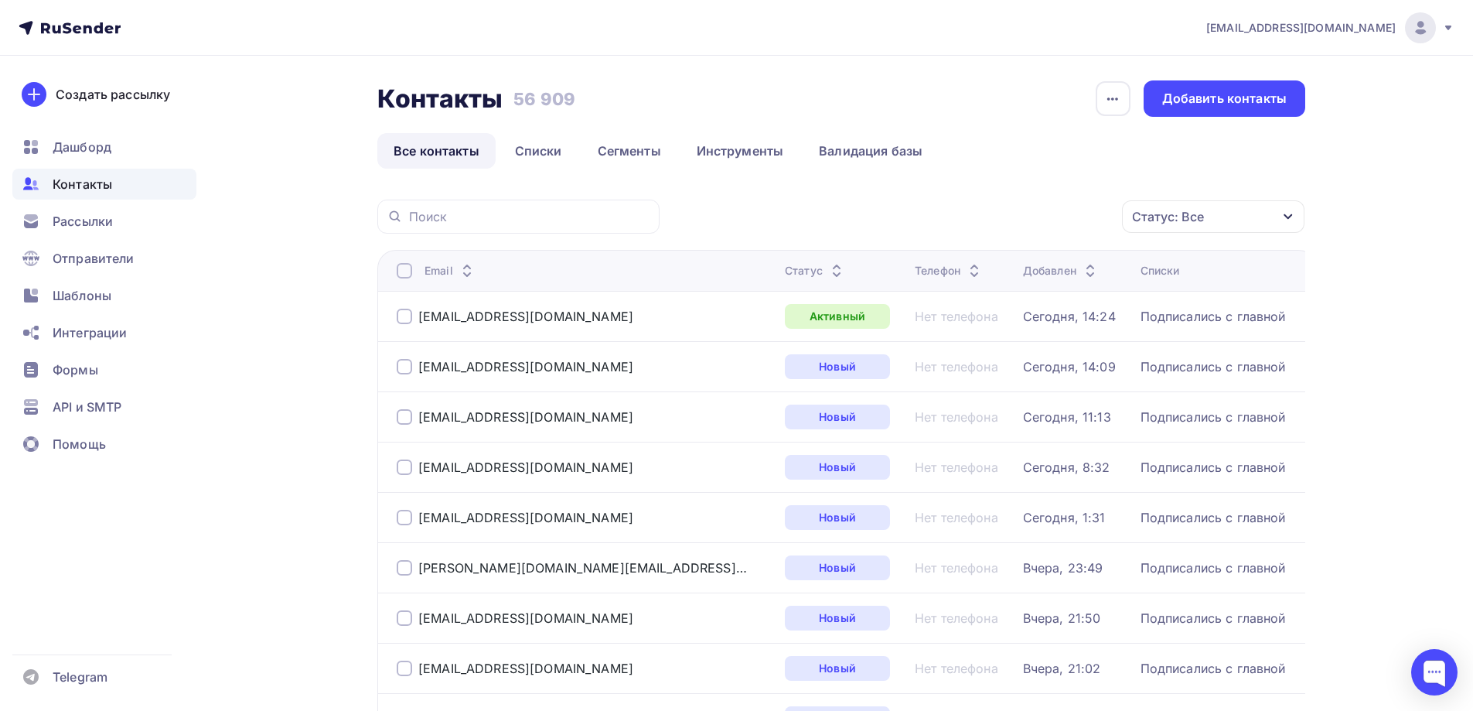
click at [1188, 210] on div "Статус: Все" at bounding box center [1168, 216] width 72 height 19
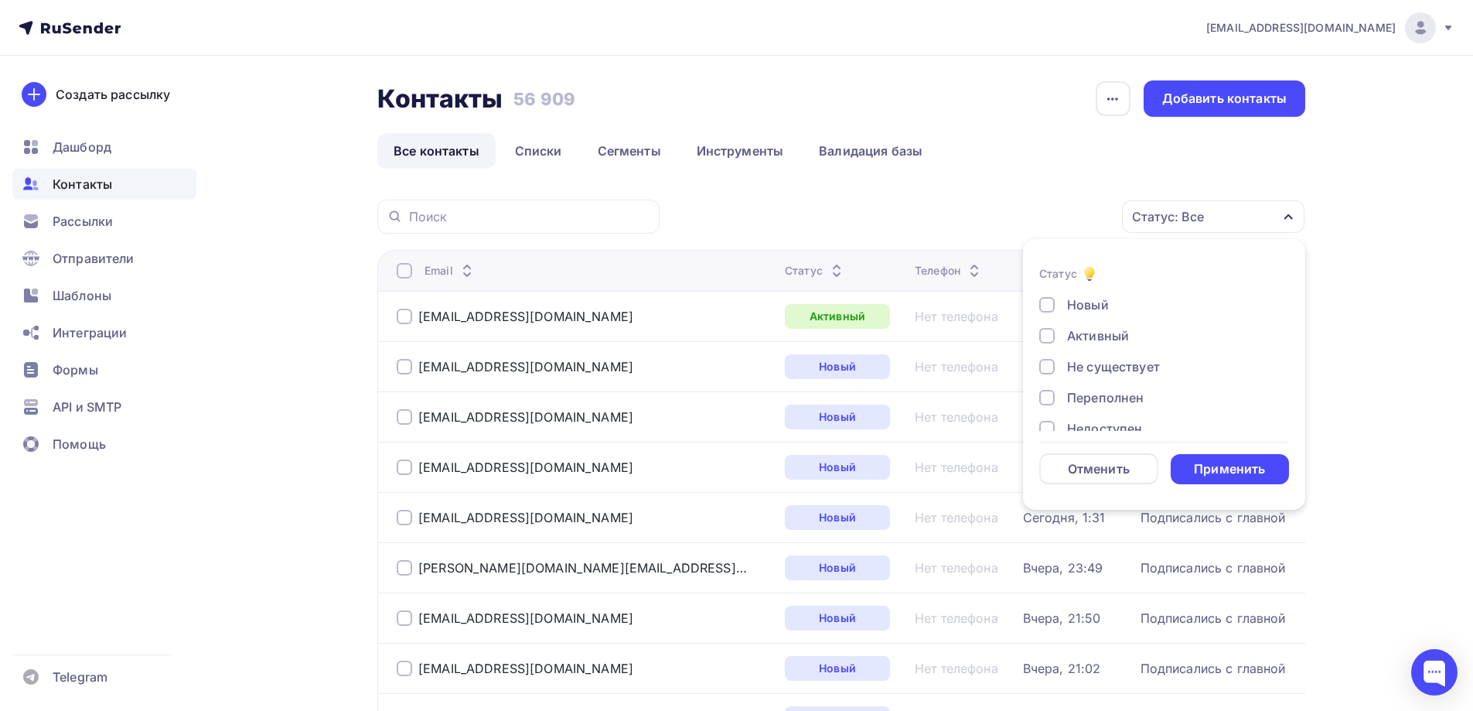
click at [1052, 369] on div at bounding box center [1046, 366] width 15 height 15
click at [1049, 405] on div "Переполнен" at bounding box center [1155, 397] width 232 height 19
click at [1045, 350] on div at bounding box center [1046, 350] width 15 height 15
click at [1048, 380] on div at bounding box center [1046, 381] width 15 height 15
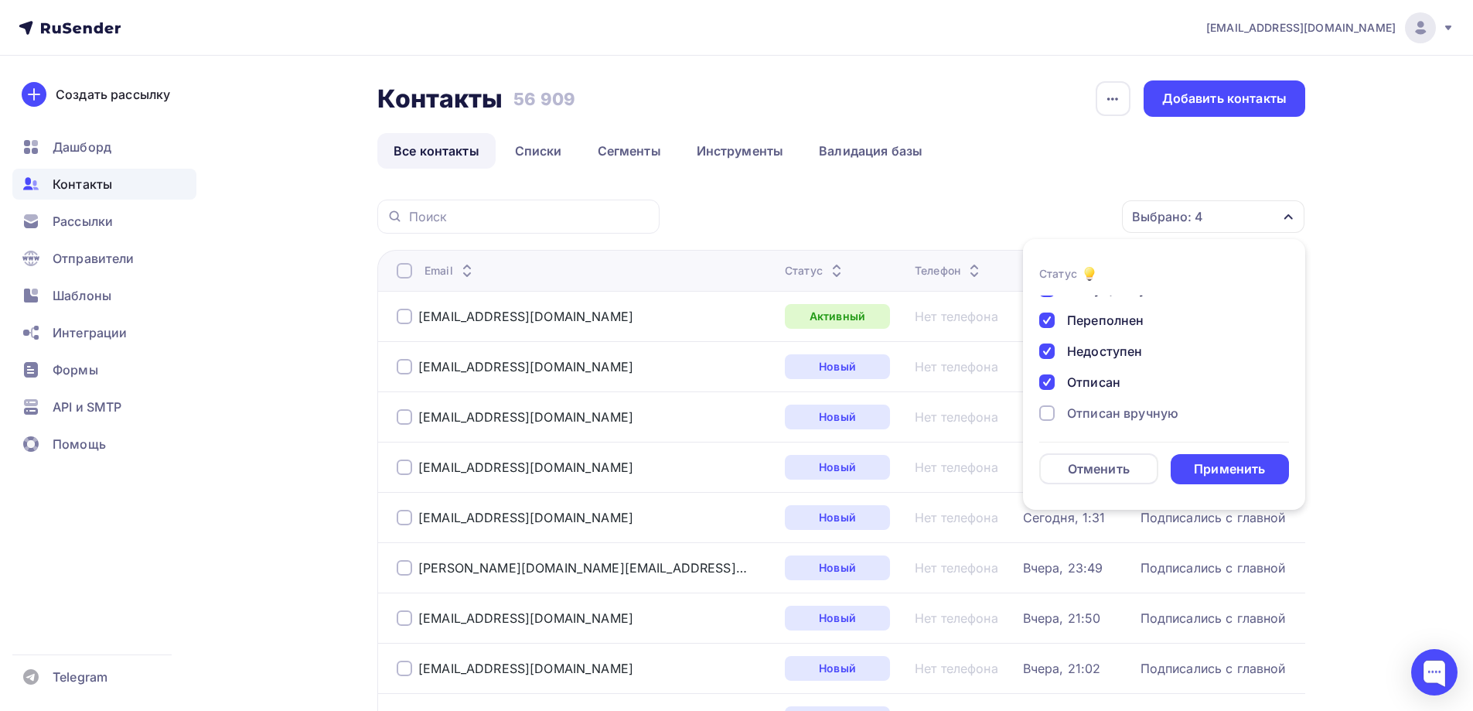
click at [1052, 408] on div at bounding box center [1046, 412] width 15 height 15
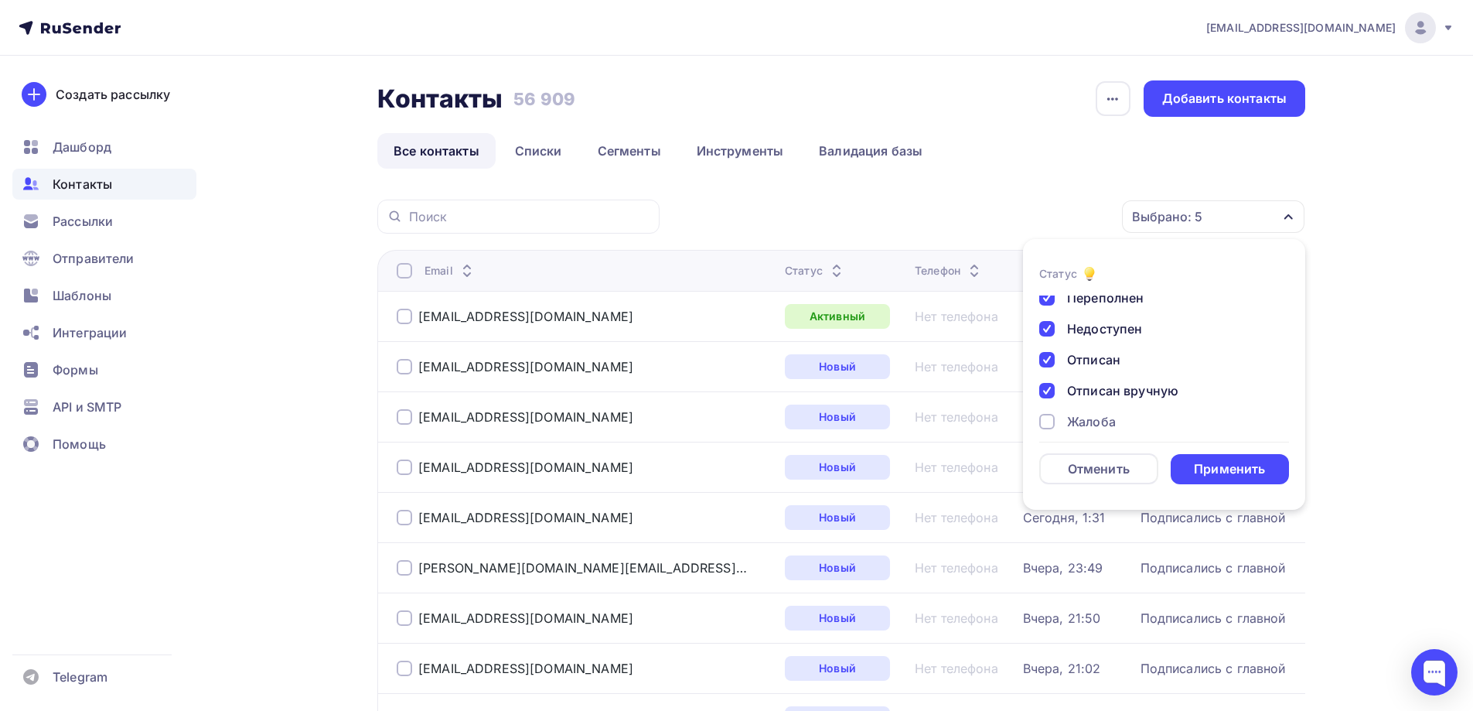
scroll to position [112, 0]
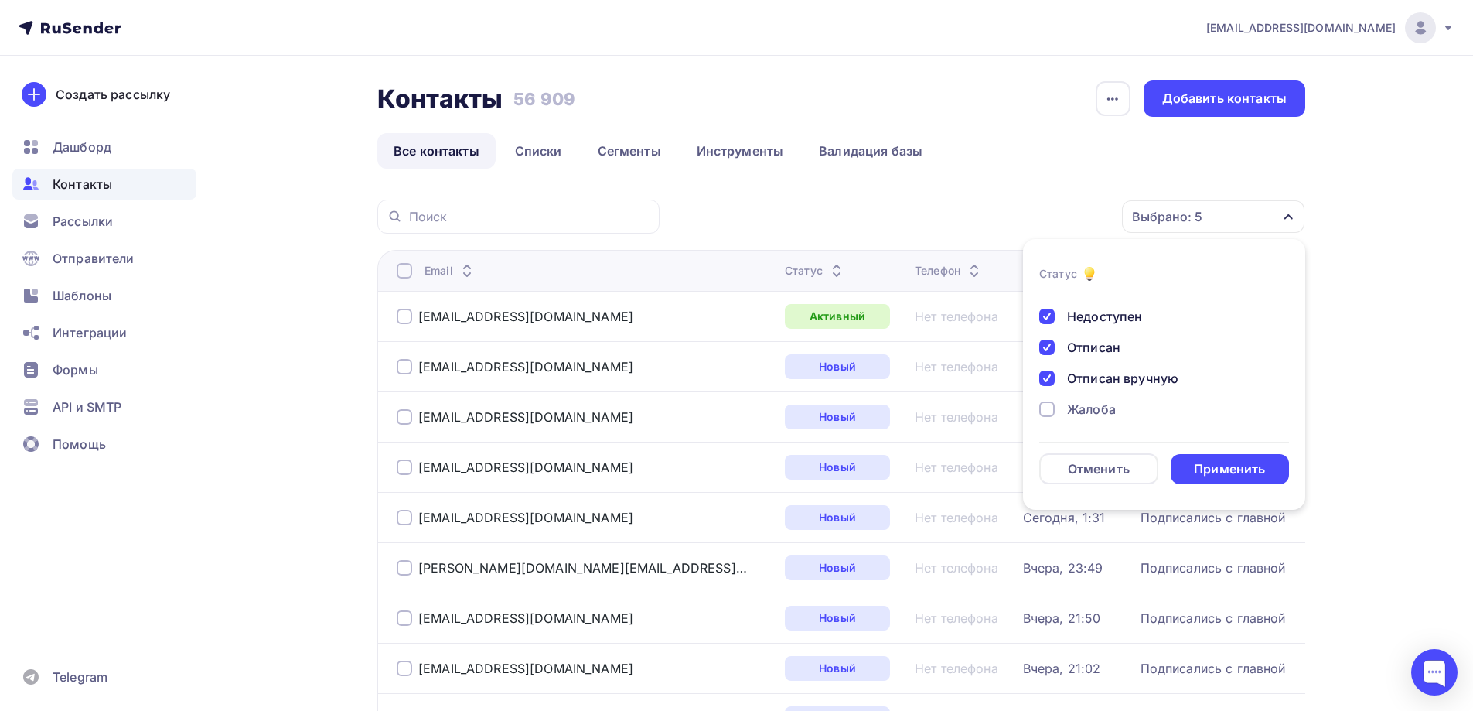
click at [1049, 404] on div at bounding box center [1046, 408] width 15 height 15
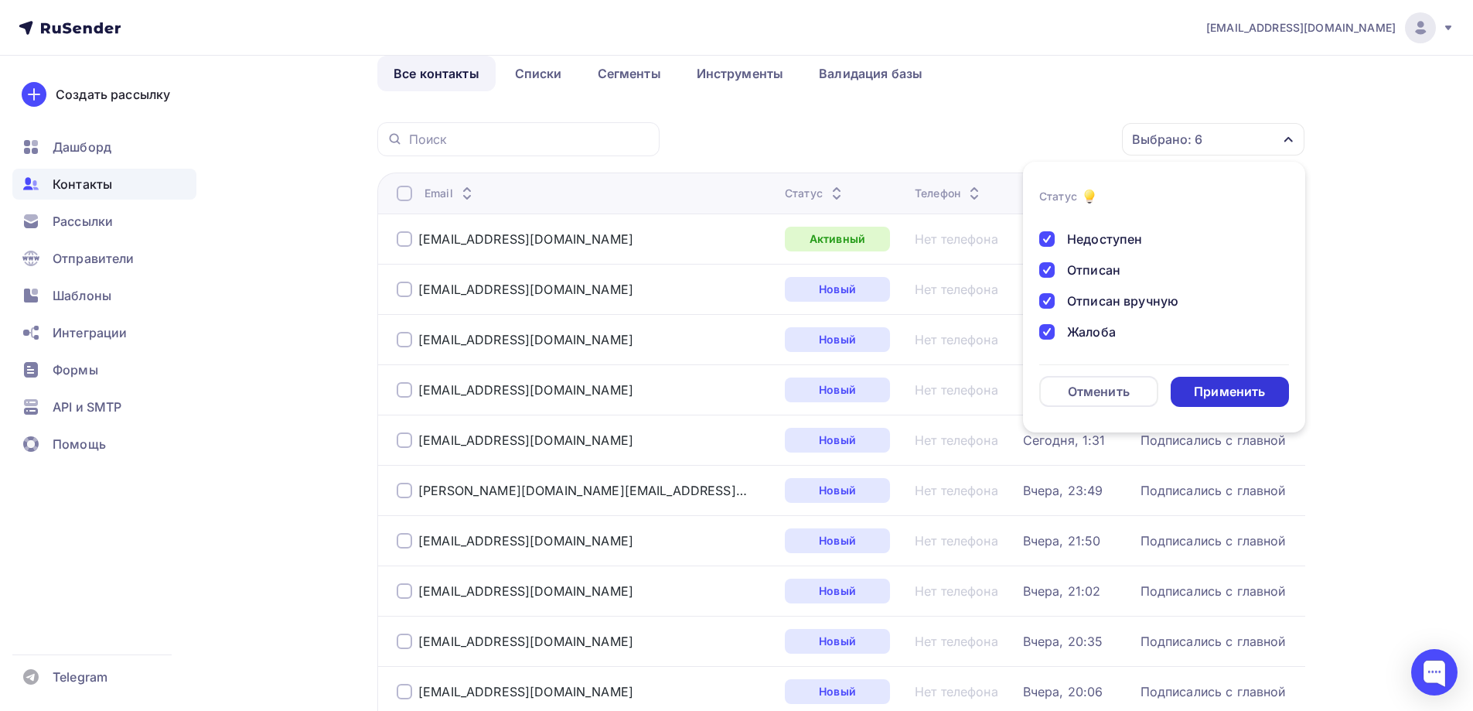
click at [1203, 397] on div "Применить" at bounding box center [1229, 392] width 71 height 18
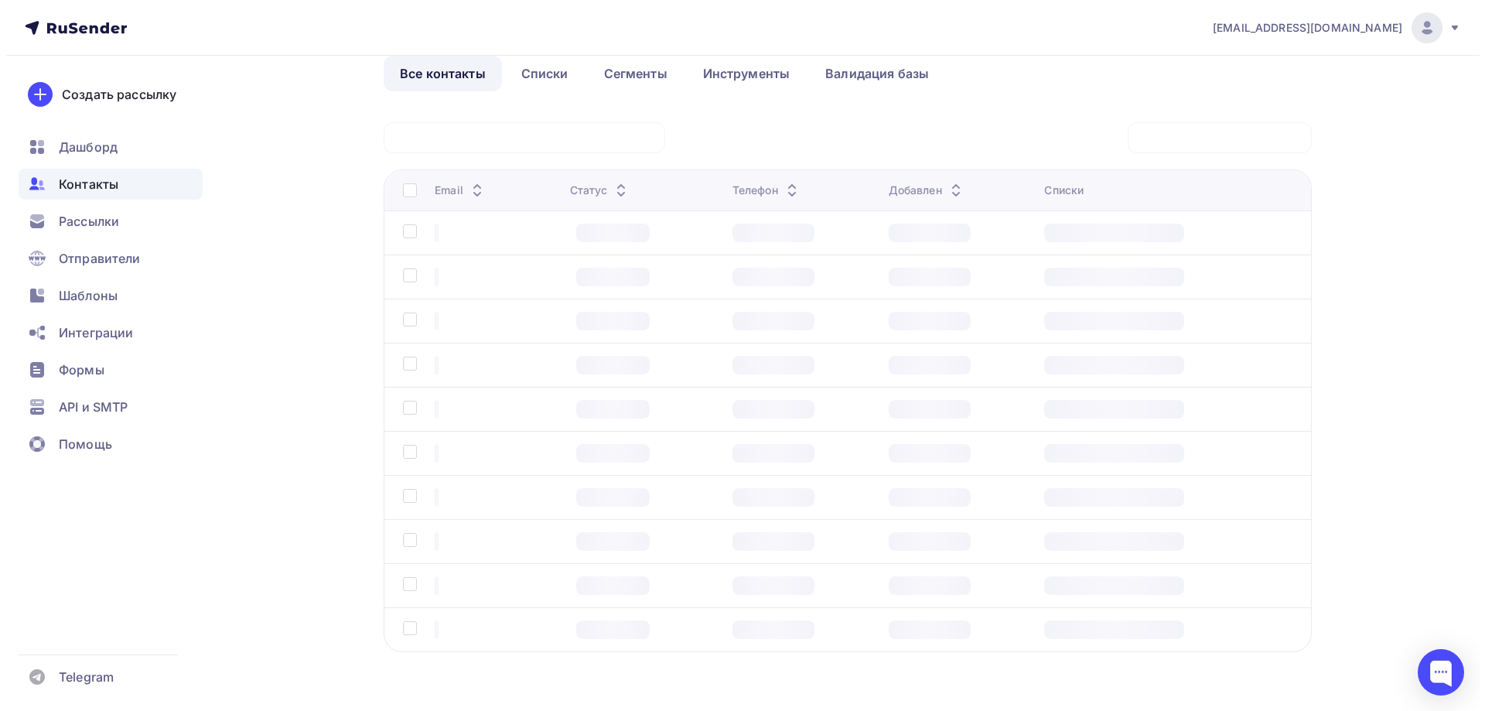
scroll to position [0, 0]
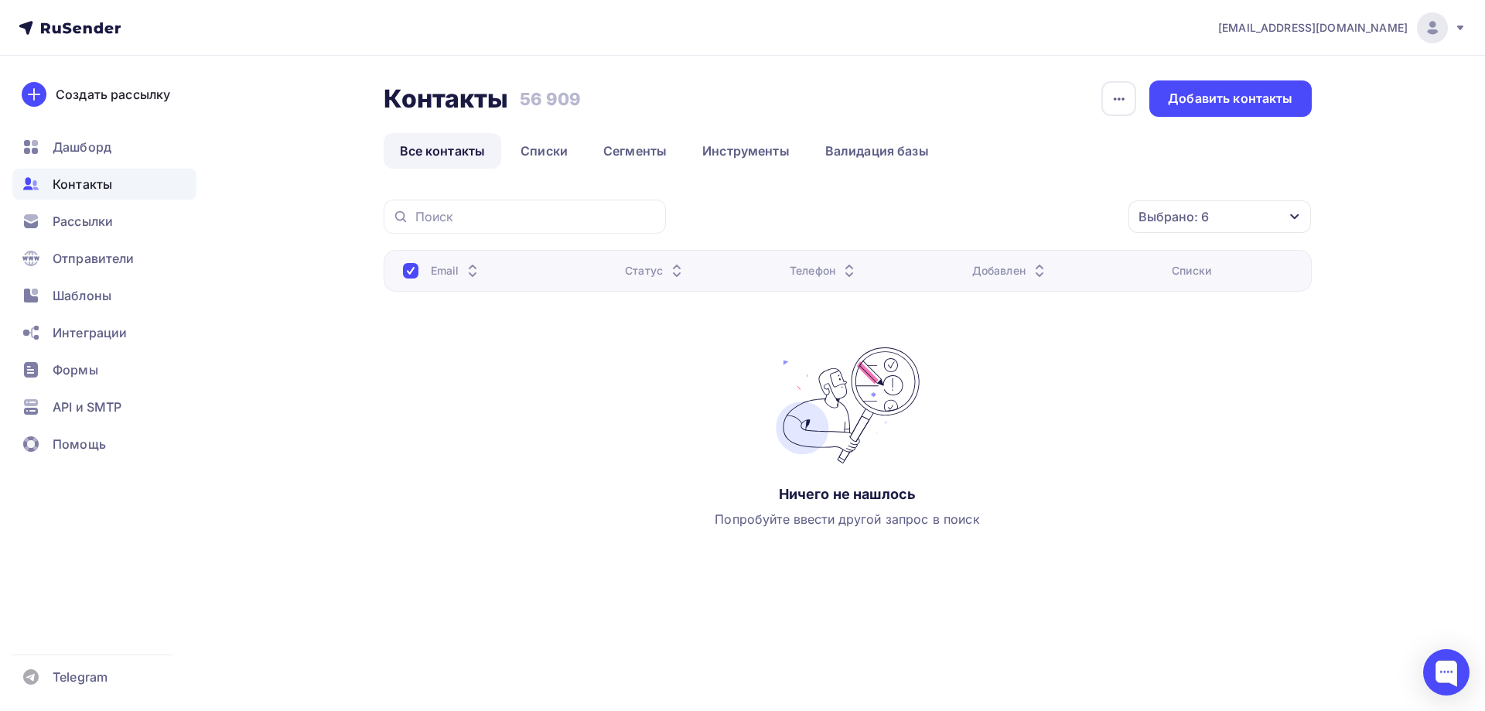
click at [403, 274] on div at bounding box center [410, 270] width 15 height 15
click at [1144, 83] on div "История импорта Добавить контакты" at bounding box center [1205, 98] width 210 height 36
click at [1138, 82] on div "История импорта Добавить контакты" at bounding box center [1205, 98] width 210 height 36
click at [1126, 97] on icon "button" at bounding box center [1119, 99] width 19 height 19
click at [1042, 100] on div "Контакты Контакты 56 909 56 909 История импорта Добавить контакты" at bounding box center [848, 98] width 928 height 36
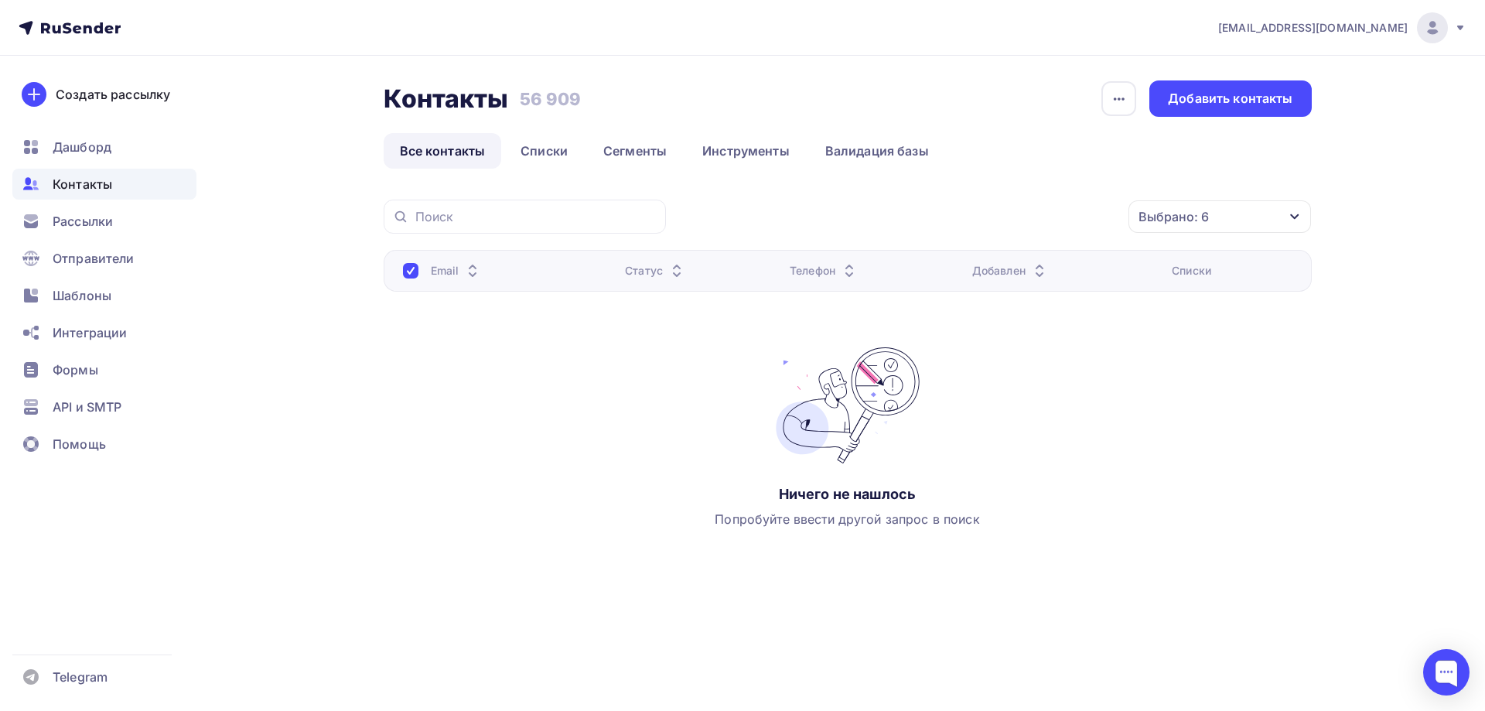
click at [99, 182] on span "Контакты" at bounding box center [83, 184] width 60 height 19
click at [121, 187] on div "Контакты" at bounding box center [104, 184] width 184 height 31
click at [527, 151] on link "Списки" at bounding box center [544, 151] width 80 height 36
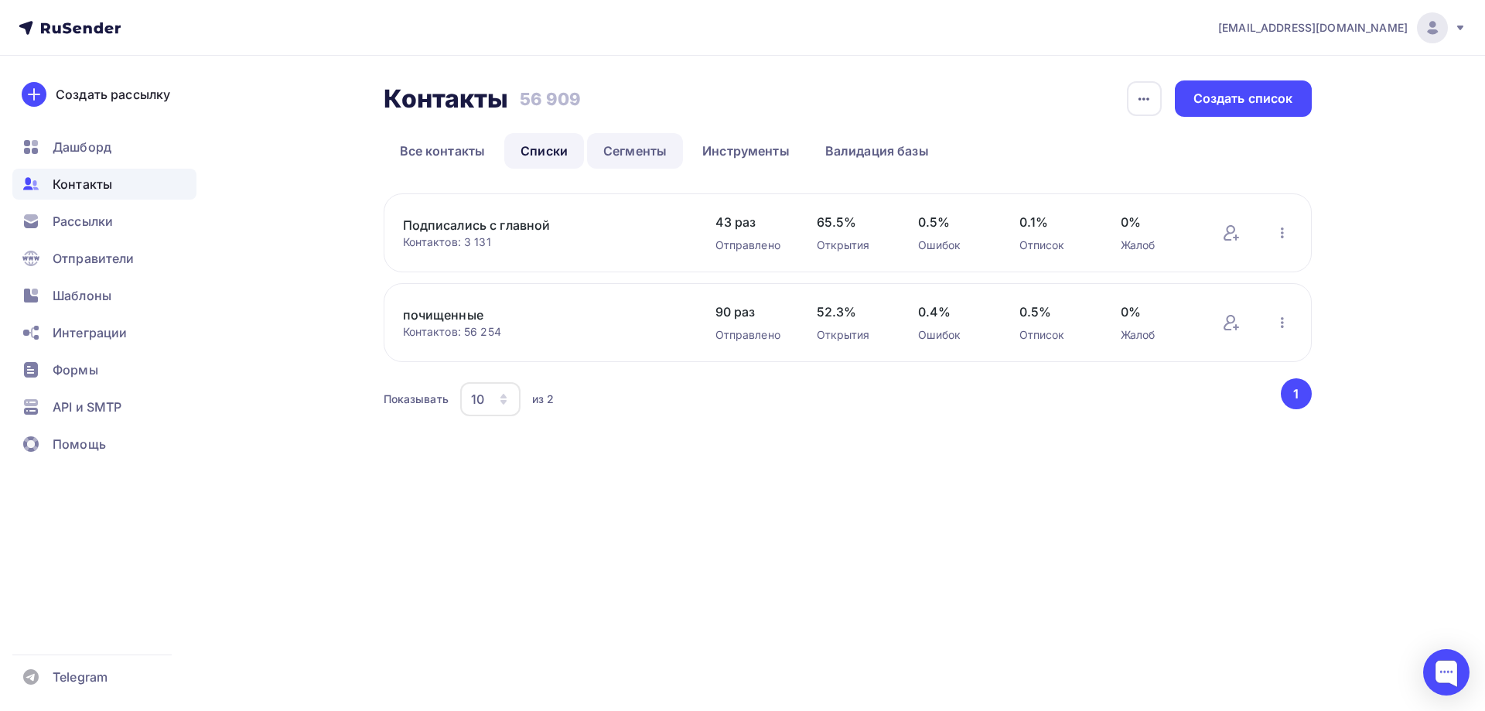
click at [661, 136] on link "Сегменты" at bounding box center [635, 151] width 96 height 36
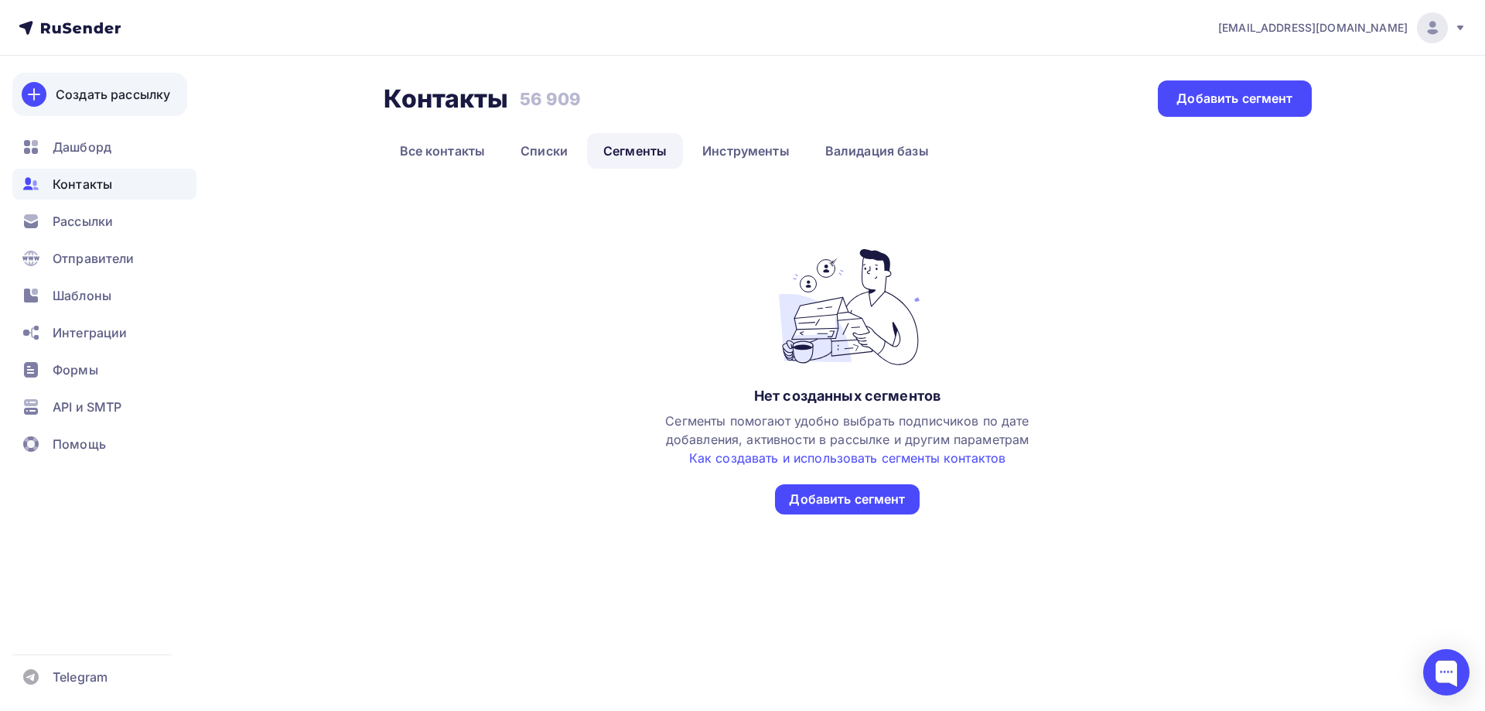
click at [87, 94] on div "Создать рассылку" at bounding box center [113, 94] width 114 height 19
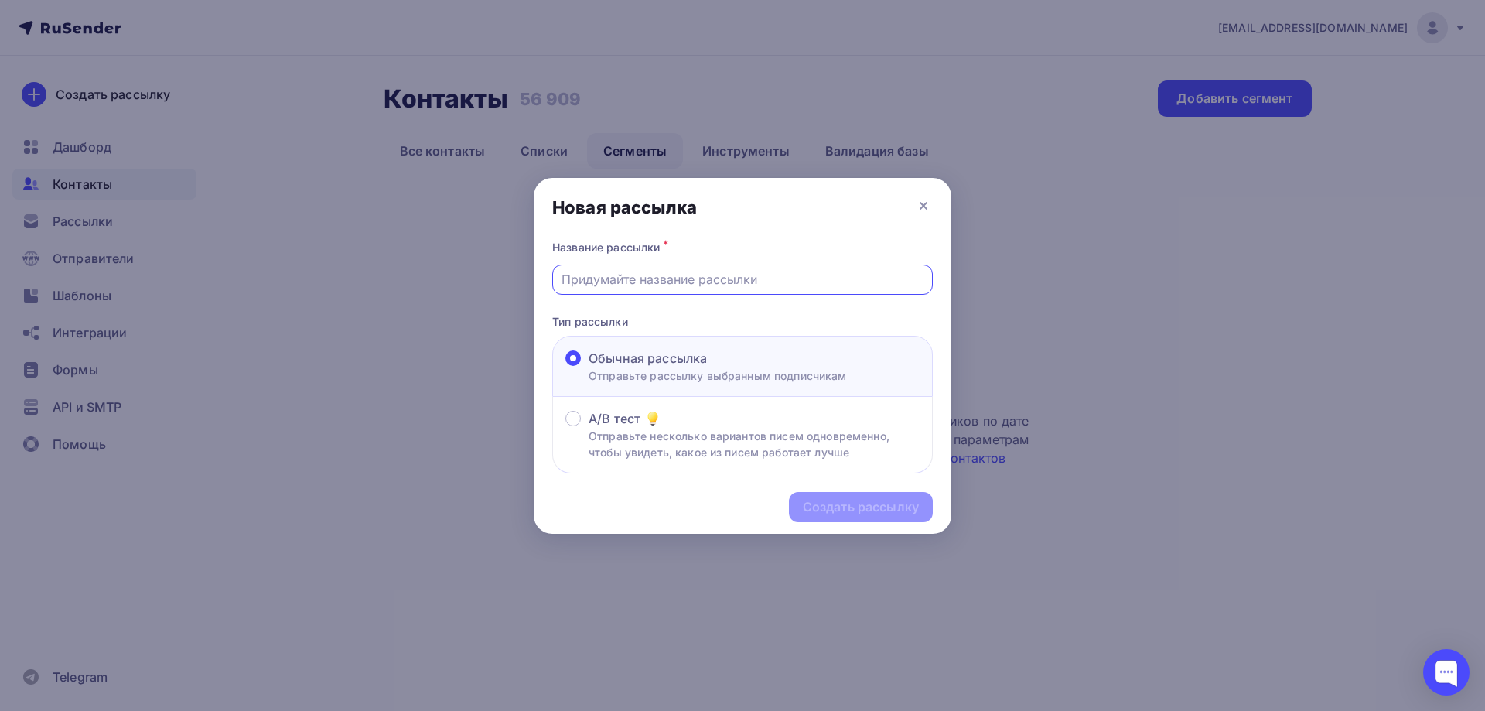
click at [706, 281] on input "text" at bounding box center [742, 279] width 363 height 19
type input "3кака"
click at [918, 207] on icon at bounding box center [923, 205] width 19 height 19
